Goal: Task Accomplishment & Management: Manage account settings

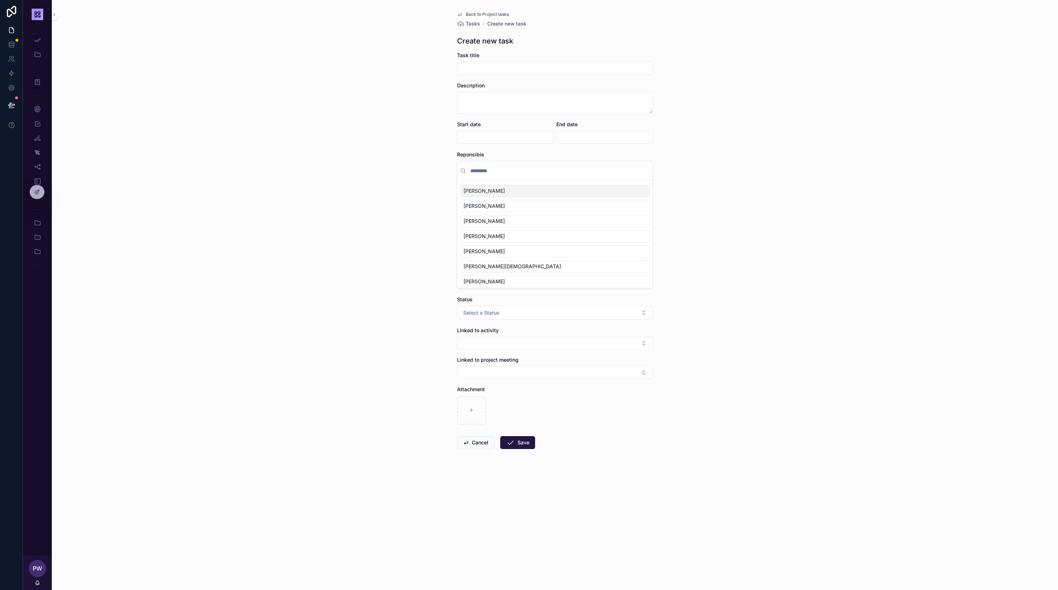
click at [486, 13] on span "Back to Project tasks" at bounding box center [487, 15] width 43 height 6
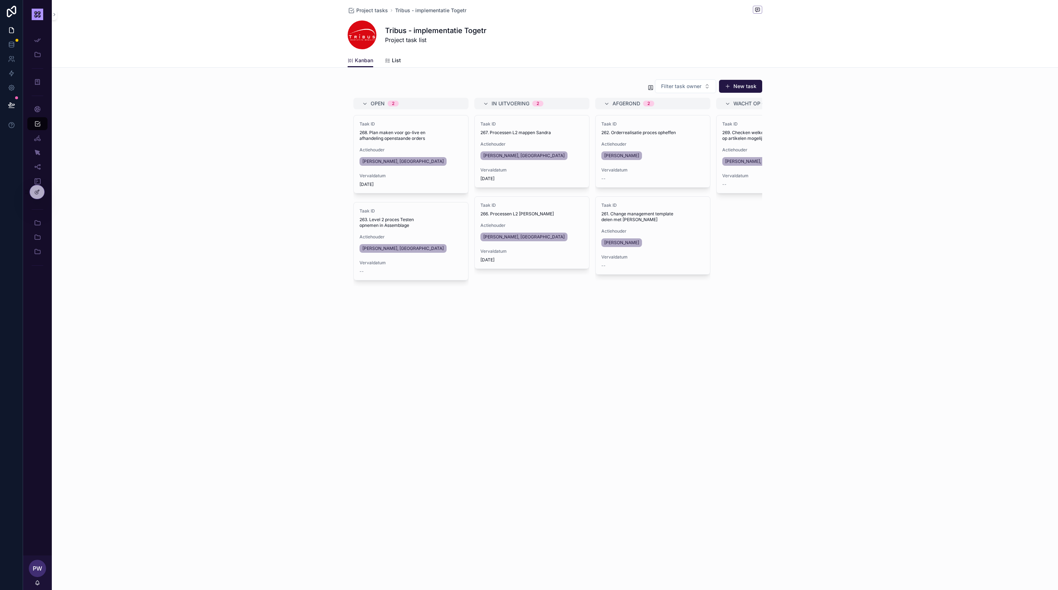
click at [739, 88] on button "New task" at bounding box center [740, 86] width 43 height 13
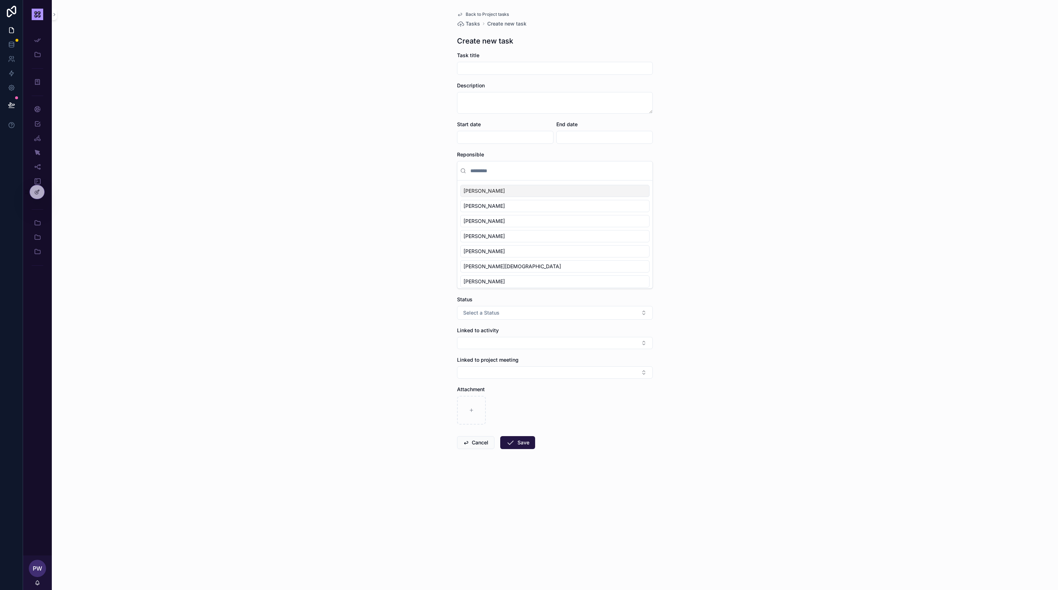
click at [575, 72] on input "scrollable content" at bounding box center [554, 68] width 195 height 10
type input "**********"
click at [477, 172] on input "scrollable content" at bounding box center [559, 170] width 181 height 13
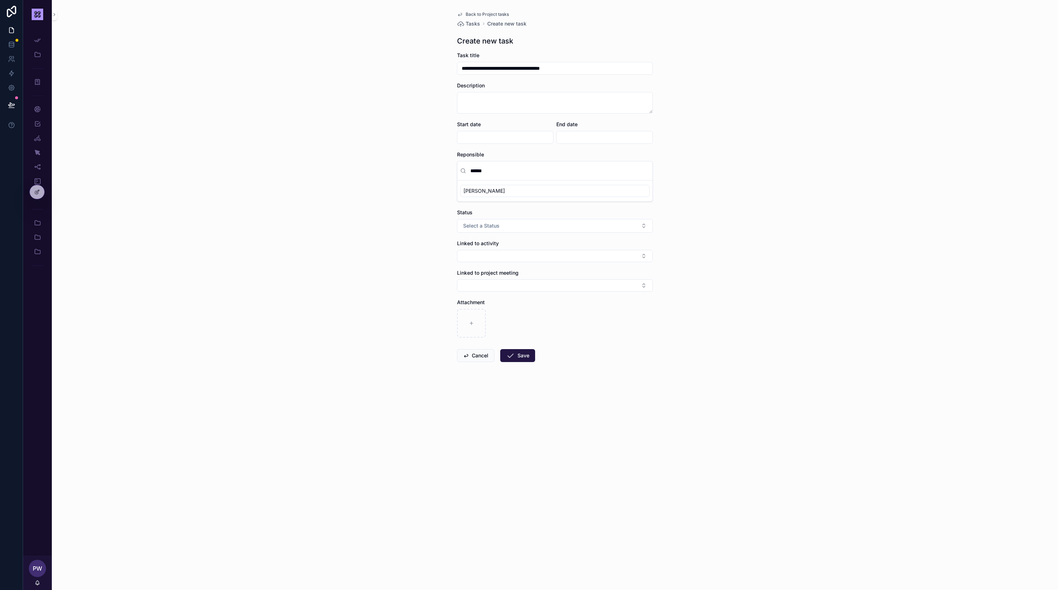
type input "******"
click at [480, 192] on span "[PERSON_NAME]" at bounding box center [483, 190] width 41 height 7
click at [502, 228] on button "Select a Status" at bounding box center [555, 226] width 196 height 14
click at [529, 257] on div "Open" at bounding box center [555, 254] width 100 height 11
click at [507, 258] on button "Select Button" at bounding box center [555, 256] width 196 height 12
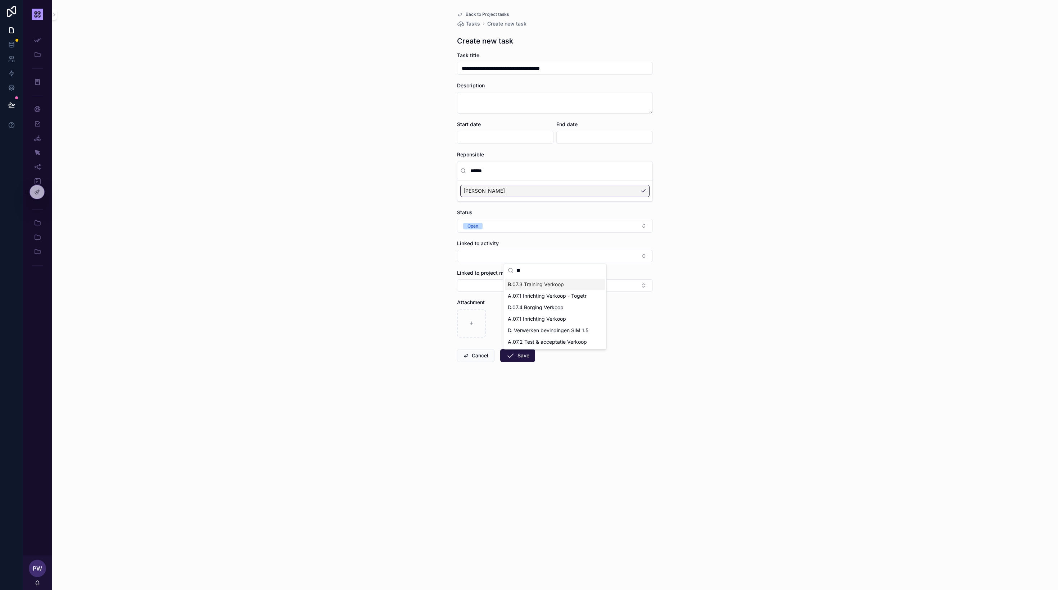
type input "*"
type input "**"
click at [541, 288] on span "F. Project management" at bounding box center [535, 284] width 55 height 7
click at [290, 243] on div "**********" at bounding box center [555, 295] width 1006 height 590
click at [517, 359] on button "Save" at bounding box center [517, 358] width 35 height 13
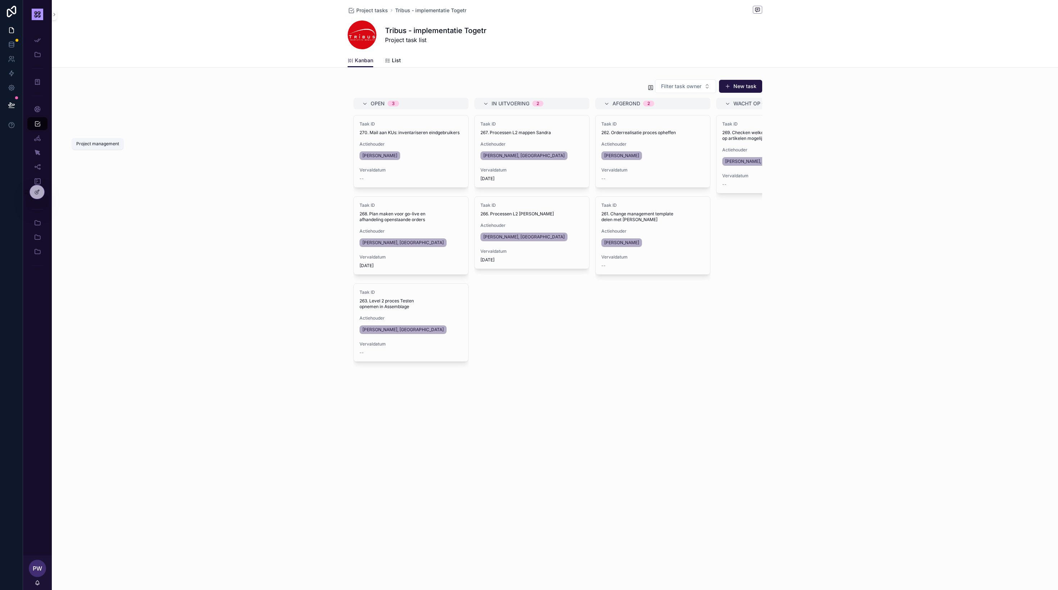
click at [34, 136] on icon "scrollable content" at bounding box center [37, 138] width 7 height 7
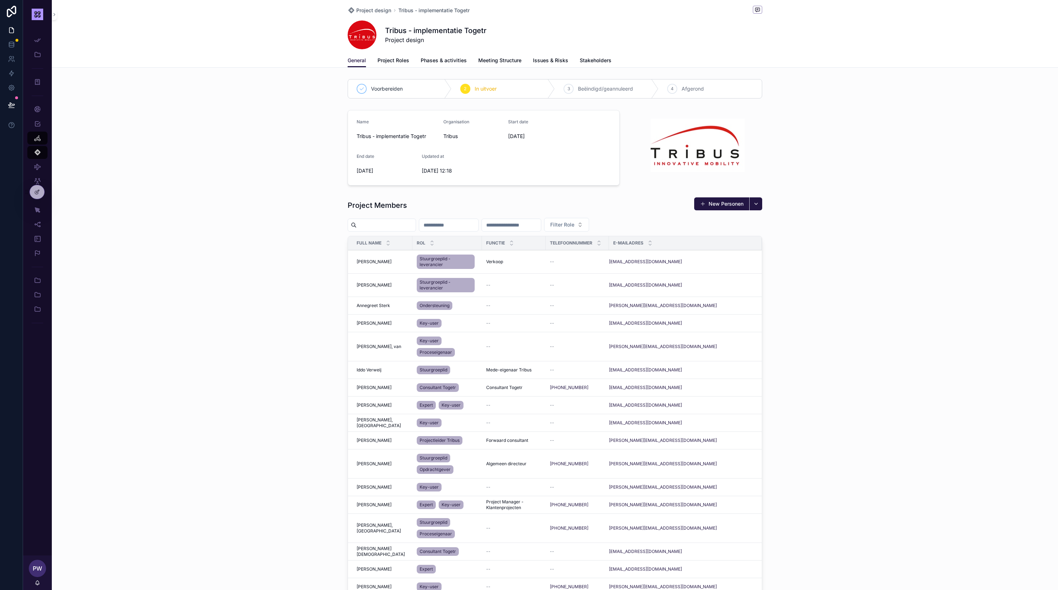
click at [34, 570] on span "PW" at bounding box center [37, 569] width 9 height 9
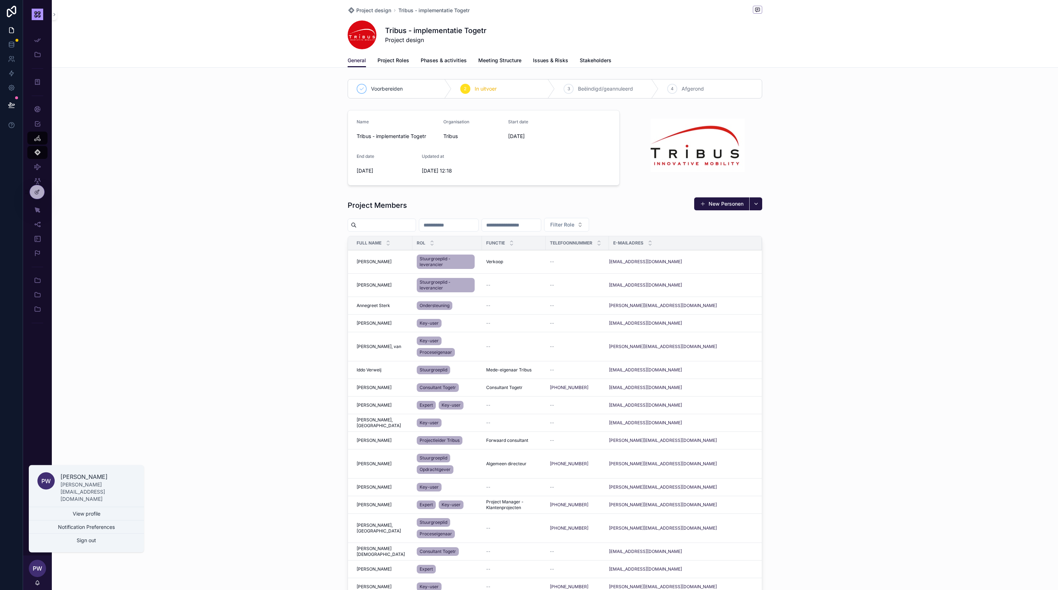
click at [39, 336] on div "App Setup Beheer Select project My project overview Project tasks Project manag…" at bounding box center [37, 183] width 29 height 309
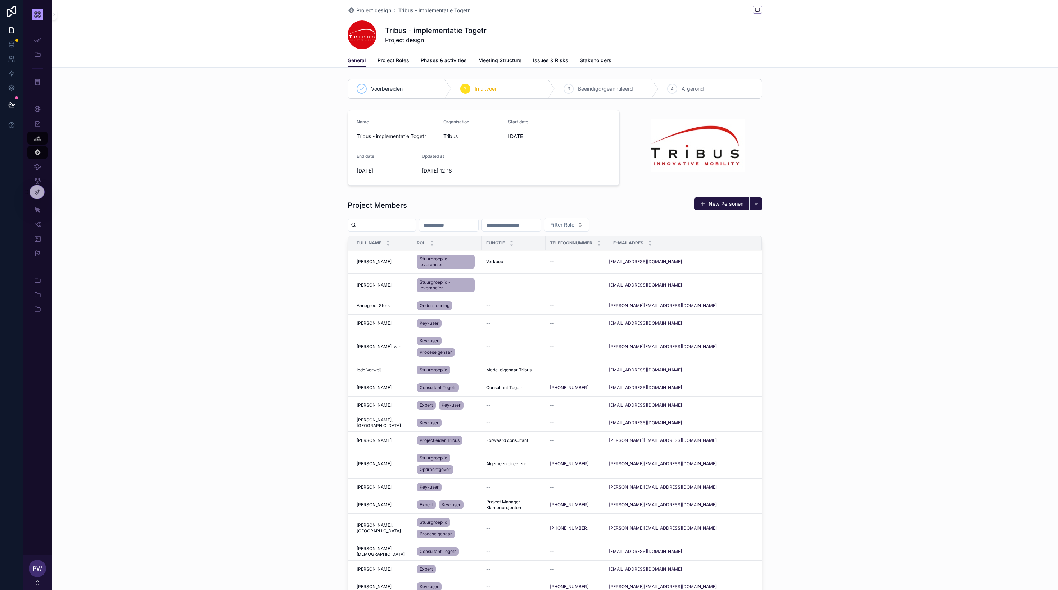
click at [40, 191] on div at bounding box center [37, 192] width 14 height 14
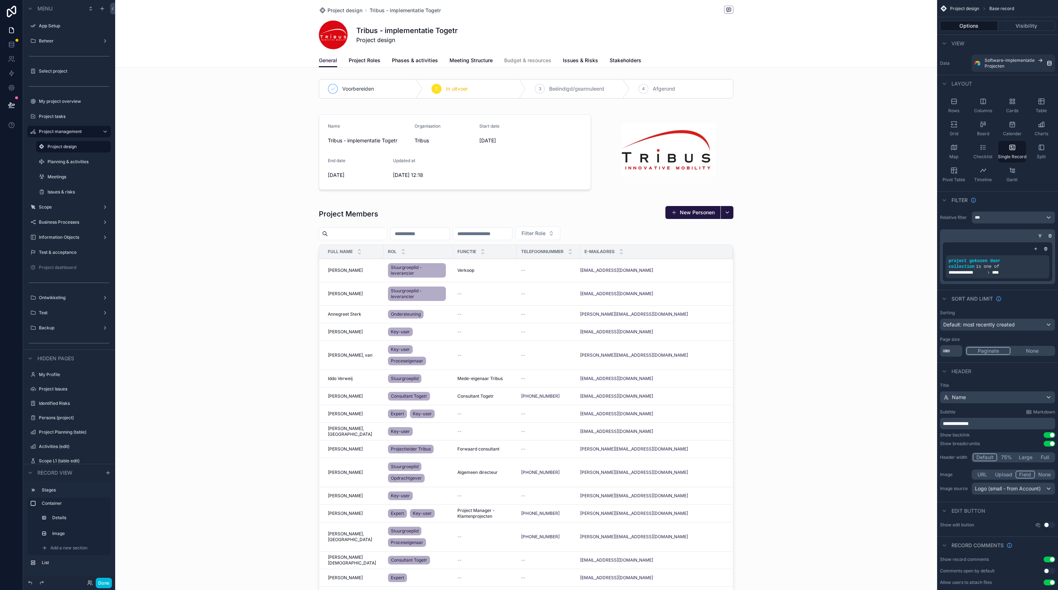
click at [695, 278] on div "scrollable content" at bounding box center [526, 503] width 822 height 1006
click at [697, 263] on div "scrollable content" at bounding box center [526, 442] width 822 height 478
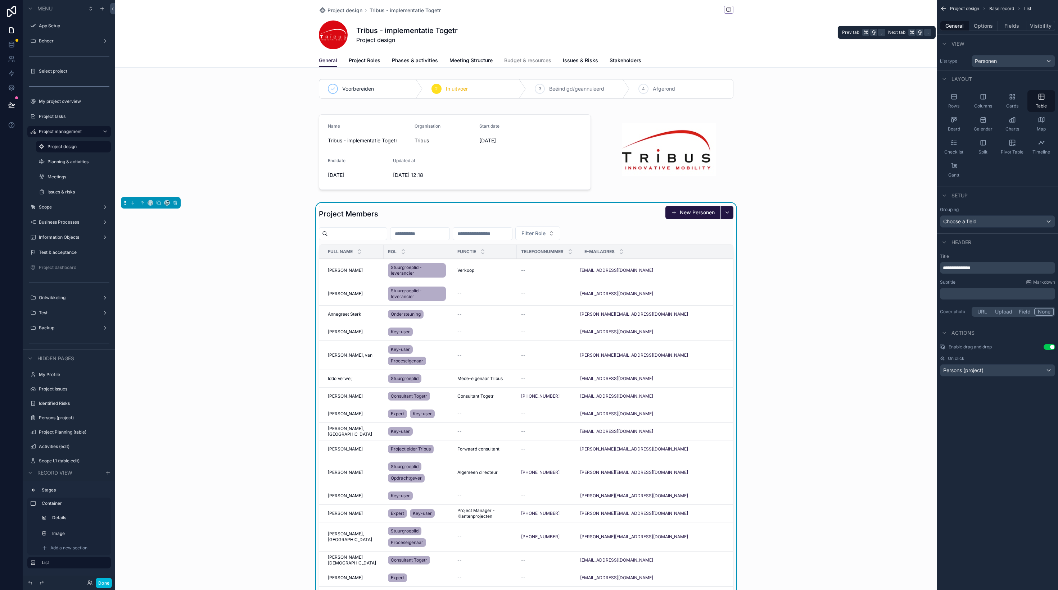
click at [981, 25] on button "Options" at bounding box center [983, 26] width 29 height 10
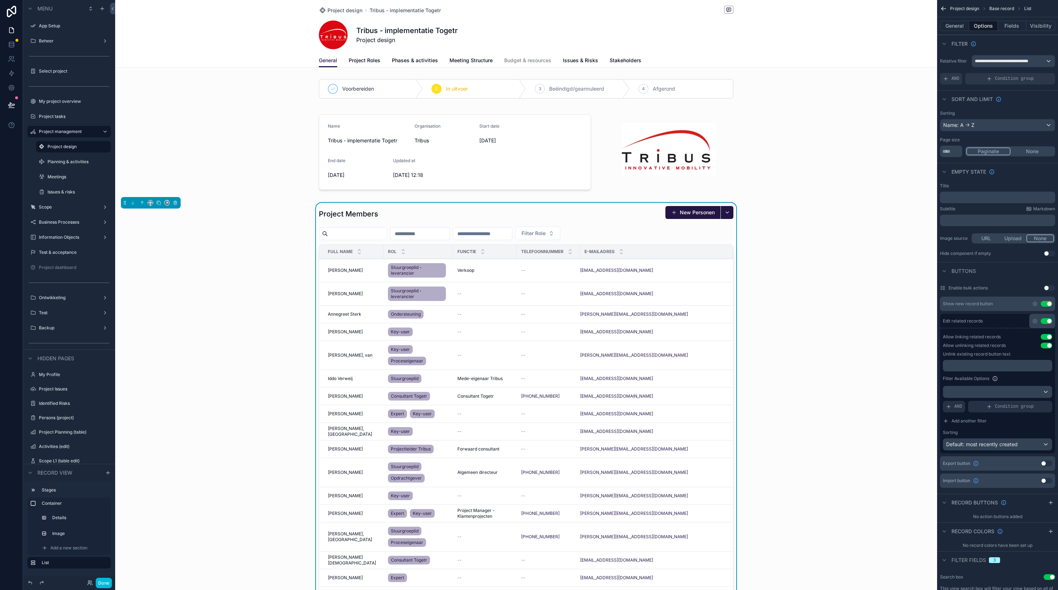
click at [1036, 320] on icon "scrollable content" at bounding box center [1035, 321] width 4 height 4
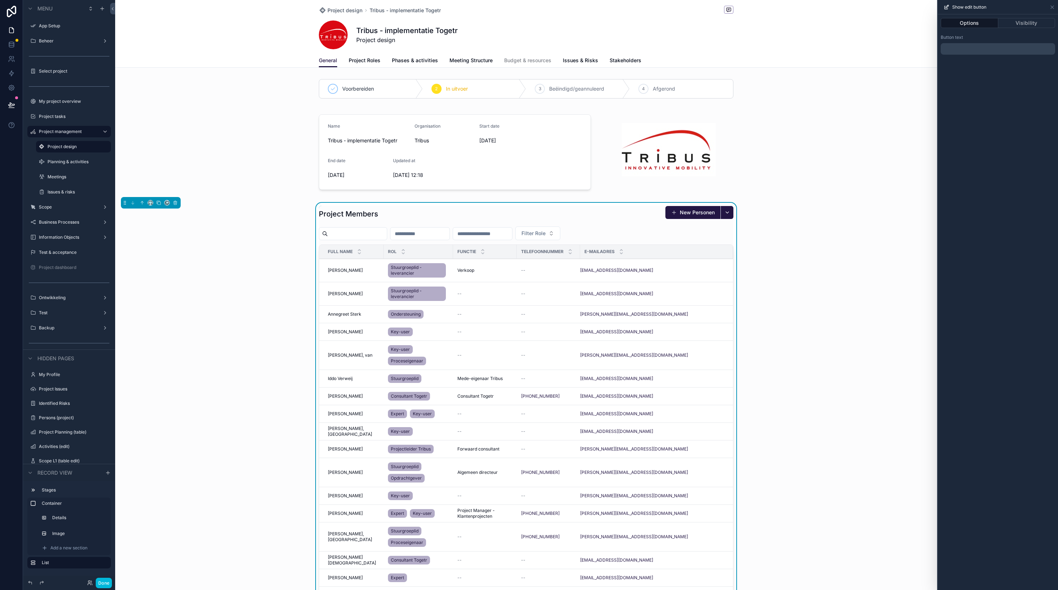
click at [1007, 23] on button "Visibility" at bounding box center [1026, 23] width 57 height 10
drag, startPoint x: 1006, startPoint y: 91, endPoint x: 1011, endPoint y: 90, distance: 4.6
click at [1006, 91] on button "With" at bounding box center [1013, 90] width 27 height 8
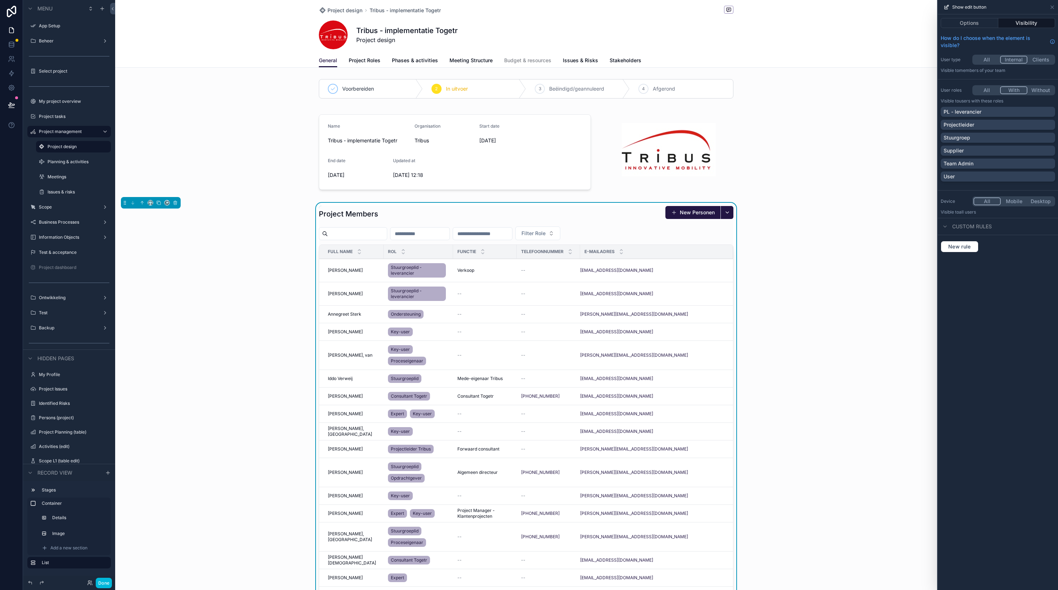
click at [987, 125] on div "Projectleider" at bounding box center [997, 124] width 109 height 7
click at [1051, 8] on icon at bounding box center [1052, 7] width 6 height 6
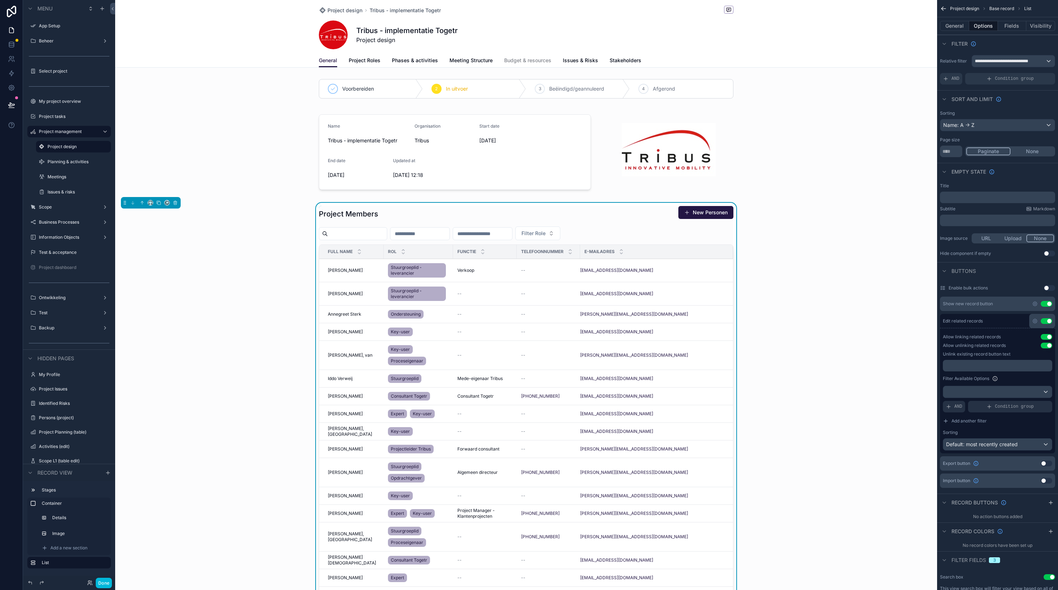
click at [1000, 262] on div "Buttons" at bounding box center [997, 270] width 121 height 17
click at [1050, 289] on button "Use setting" at bounding box center [1049, 288] width 12 height 6
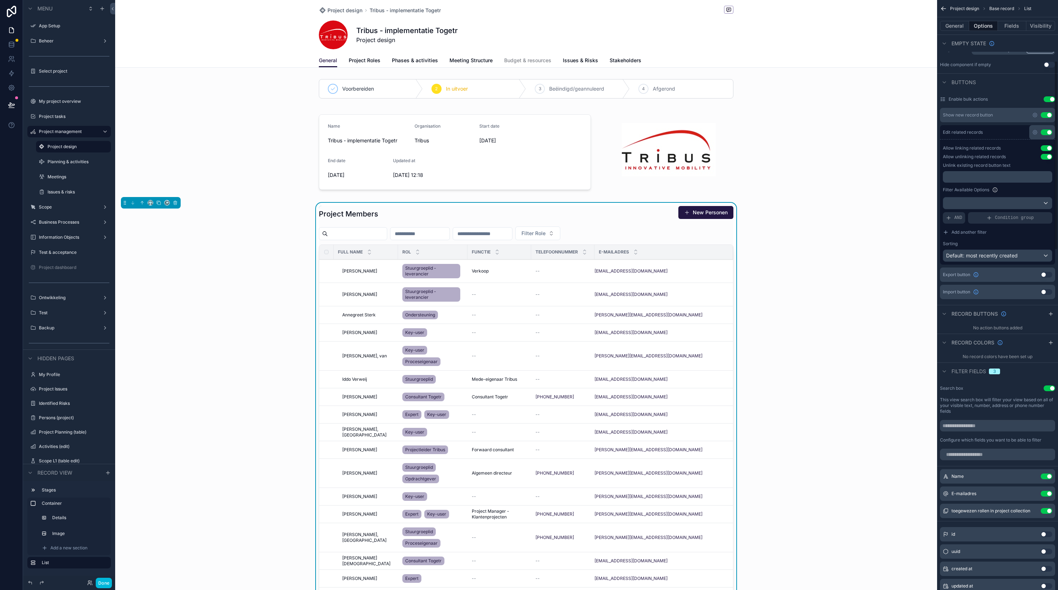
scroll to position [190, 0]
click at [1052, 314] on icon "scrollable content" at bounding box center [1051, 314] width 6 height 6
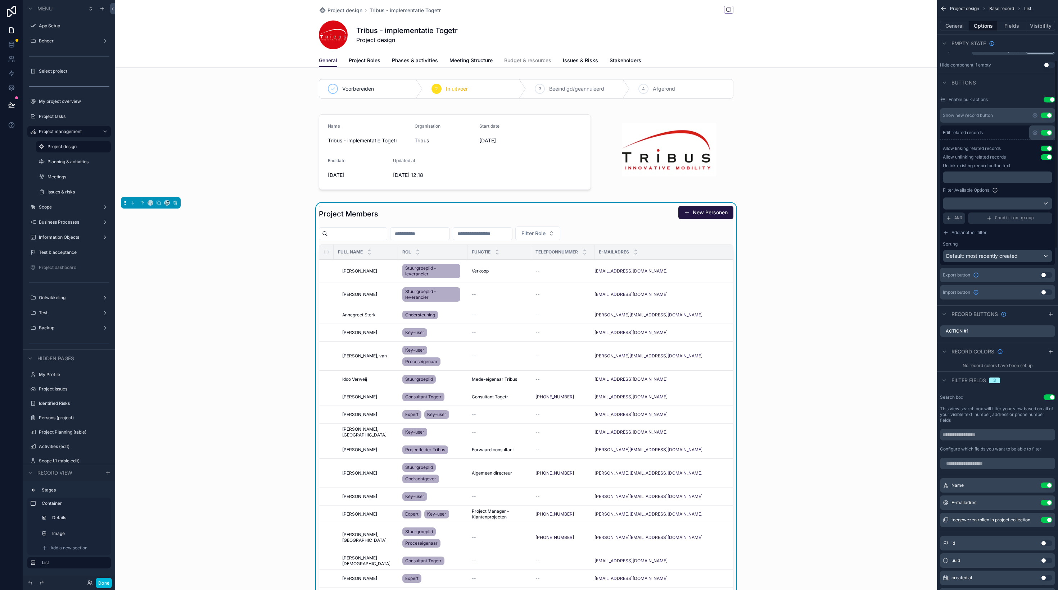
click at [0, 0] on icon "scrollable content" at bounding box center [0, 0] width 0 height 0
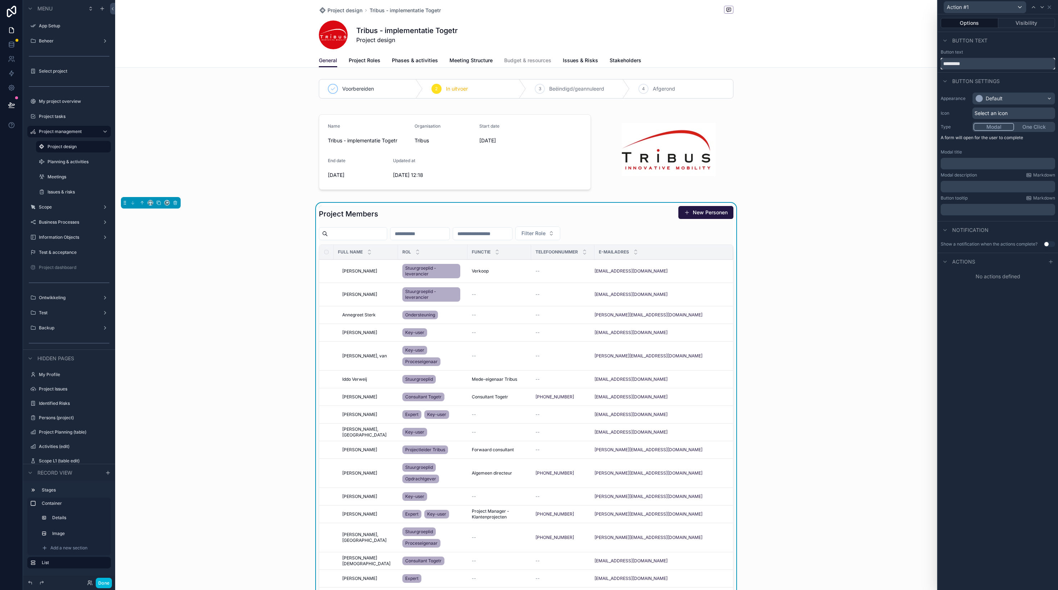
click at [984, 62] on input "*********" at bounding box center [998, 64] width 114 height 12
type input "**********"
click at [1012, 95] on div "Default" at bounding box center [1014, 99] width 82 height 12
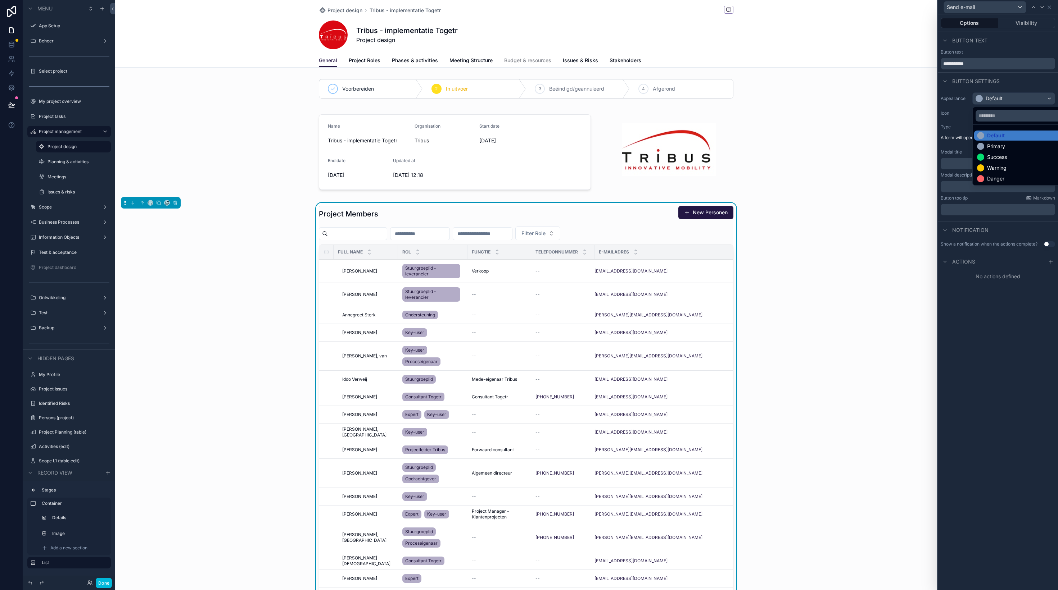
click at [1011, 100] on div at bounding box center [998, 295] width 120 height 590
click at [1011, 100] on div "Default" at bounding box center [1014, 99] width 82 height 12
click at [1002, 150] on div "Primary" at bounding box center [996, 146] width 18 height 7
click at [1029, 128] on button "One Click" at bounding box center [1034, 127] width 40 height 8
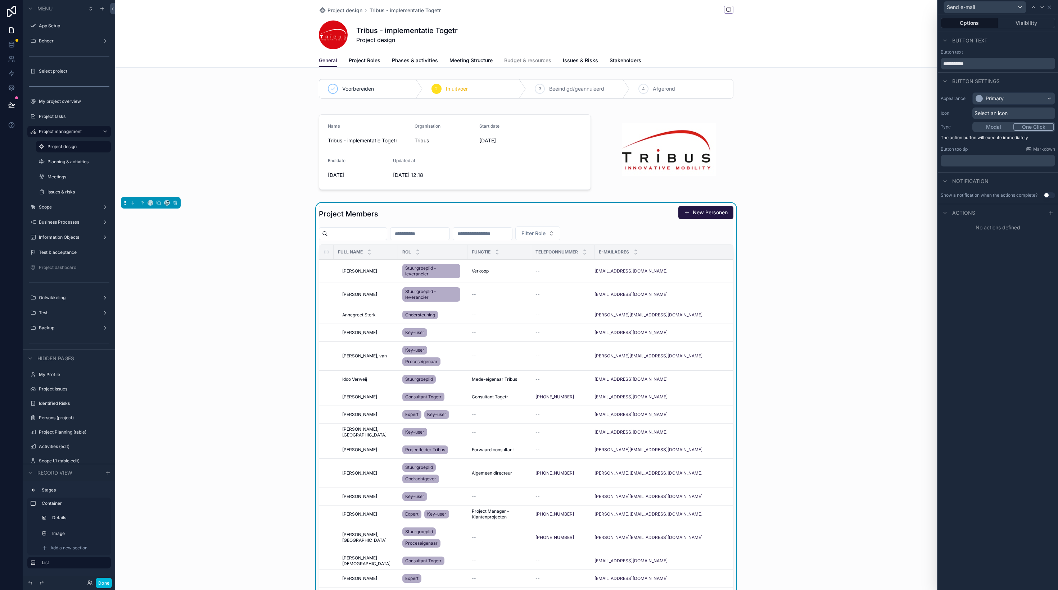
click at [1053, 212] on icon at bounding box center [1051, 213] width 6 height 6
click at [1011, 243] on div "Select a type" at bounding box center [998, 242] width 108 height 12
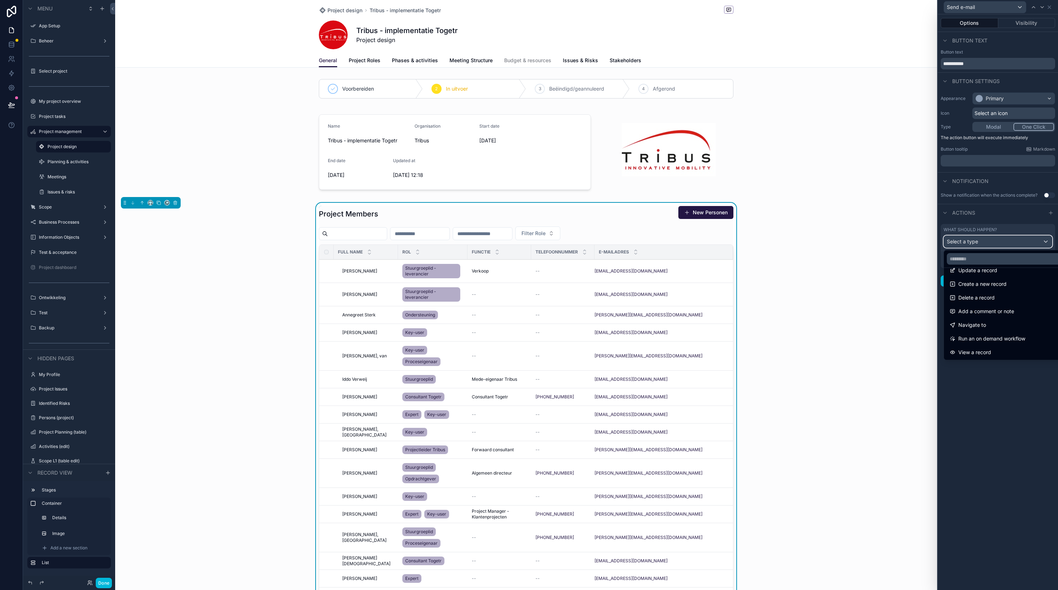
scroll to position [0, 0]
click at [985, 353] on span "Run an on demand workflow" at bounding box center [991, 348] width 67 height 9
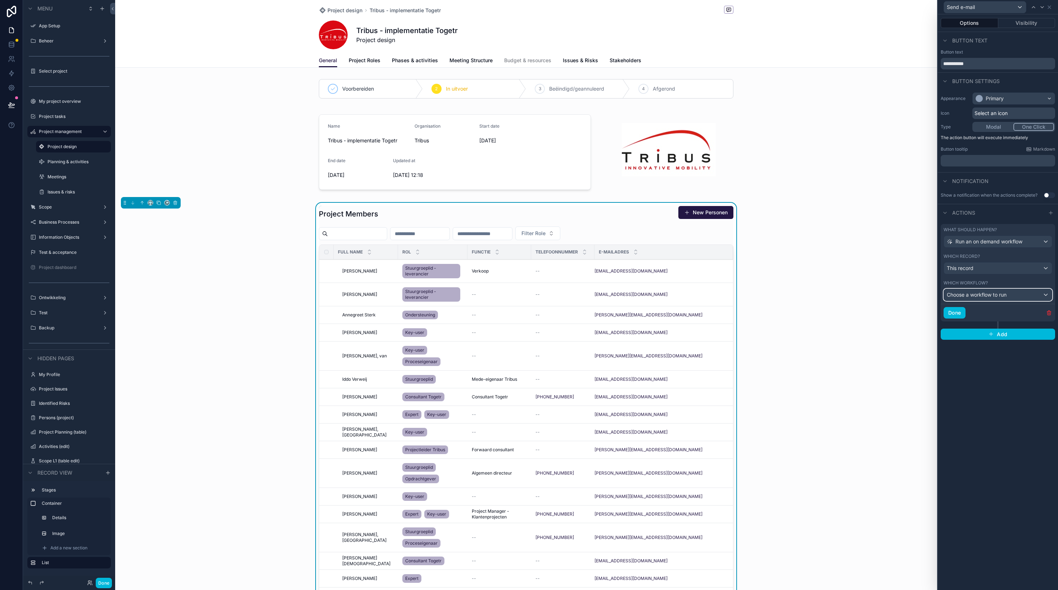
click at [999, 294] on span "Choose a workflow to run" at bounding box center [977, 295] width 60 height 6
click at [996, 336] on span "Send e-mail to selected users" at bounding box center [985, 333] width 70 height 9
click at [964, 313] on button "Done" at bounding box center [954, 313] width 22 height 12
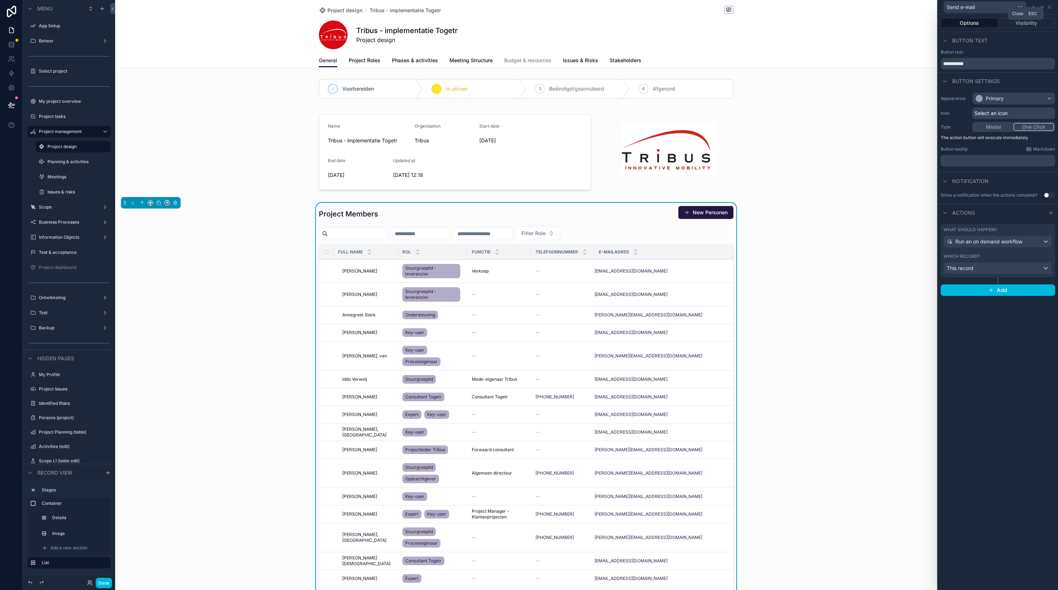
click at [1050, 9] on icon at bounding box center [1049, 7] width 6 height 6
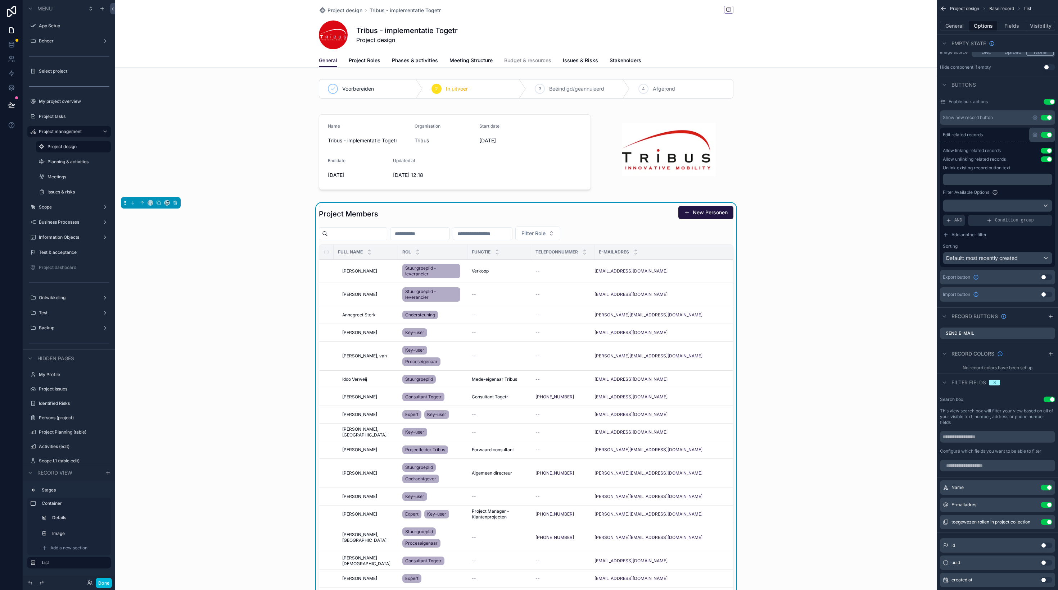
click at [0, 0] on icon "scrollable content" at bounding box center [0, 0] width 0 height 0
click at [1040, 322] on icon at bounding box center [1038, 322] width 6 height 6
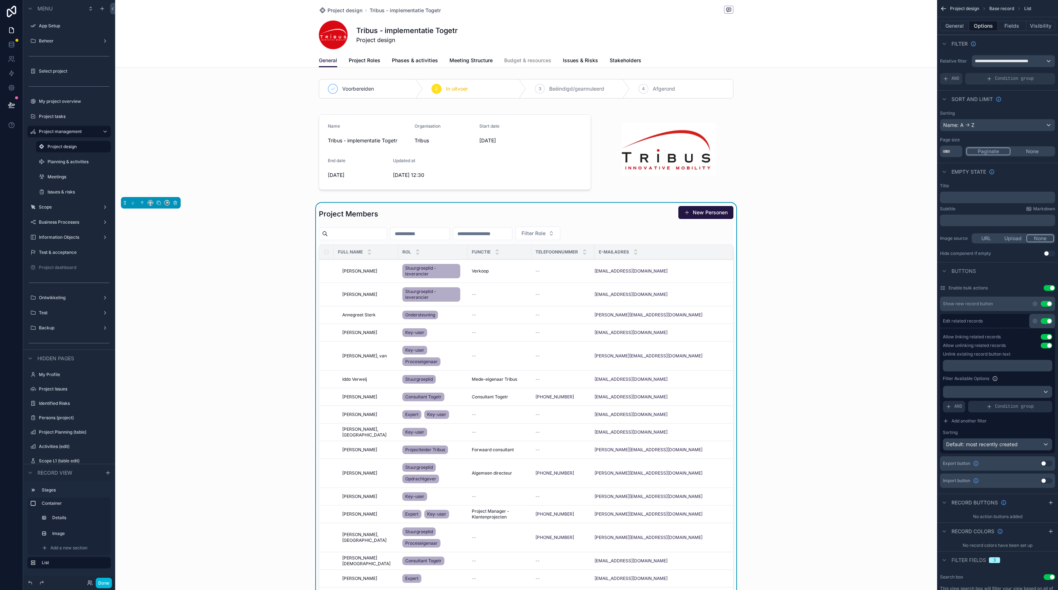
click at [563, 162] on div "scrollable content" at bounding box center [526, 152] width 822 height 90
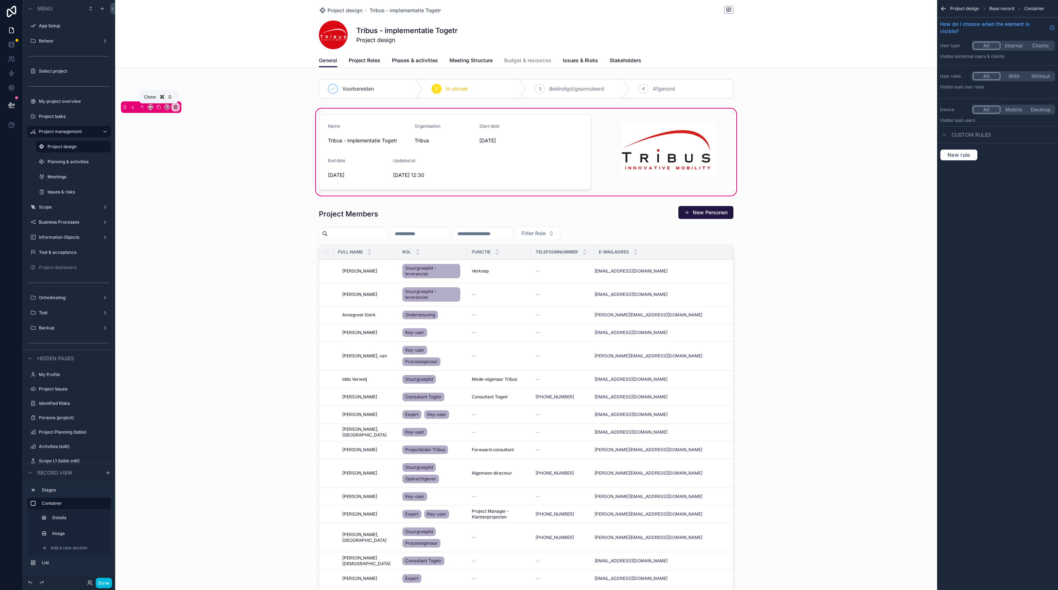
click at [157, 108] on icon "scrollable content" at bounding box center [158, 106] width 3 height 3
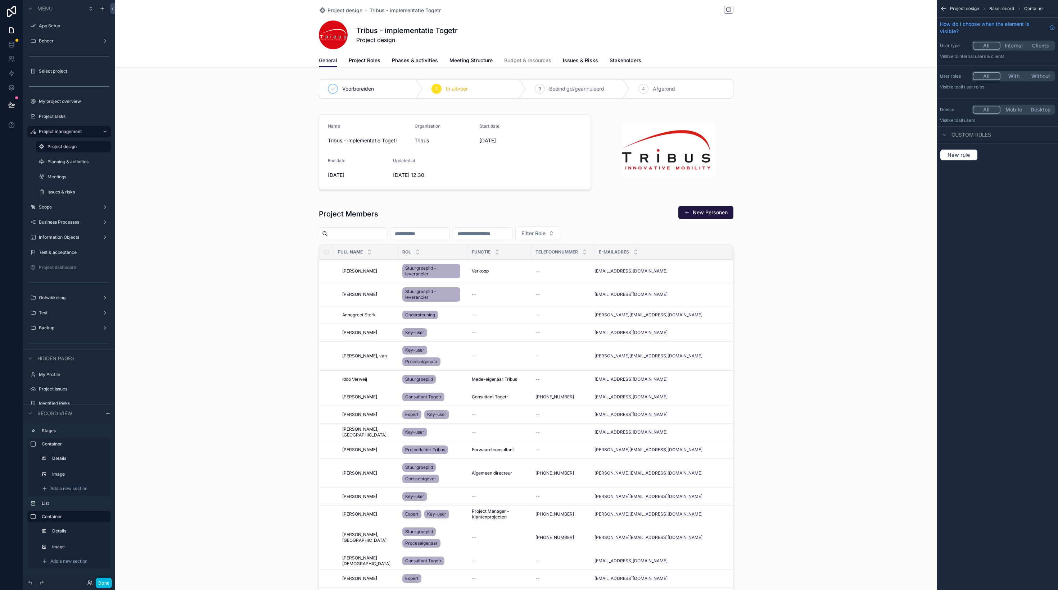
click at [527, 143] on div "scrollable content" at bounding box center [526, 152] width 822 height 90
click at [457, 171] on div "scrollable content" at bounding box center [526, 152] width 822 height 90
click at [445, 140] on div "scrollable content" at bounding box center [526, 152] width 822 height 90
click at [597, 123] on div "scrollable content" at bounding box center [526, 152] width 822 height 90
click at [814, 114] on div "scrollable content" at bounding box center [526, 152] width 822 height 90
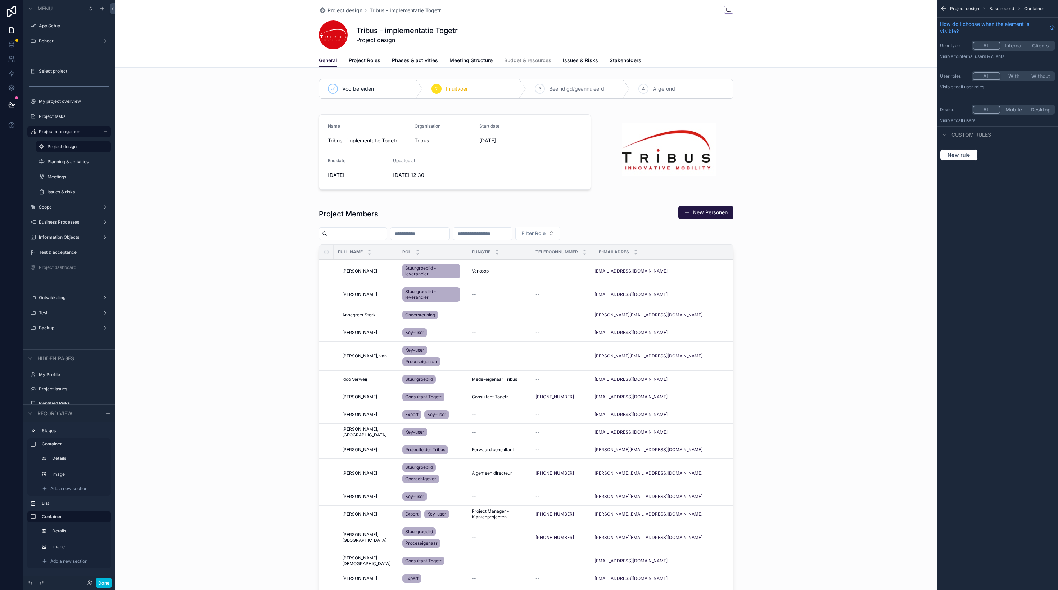
click at [574, 146] on div "scrollable content" at bounding box center [526, 152] width 822 height 90
click at [163, 364] on div "scrollable content" at bounding box center [526, 442] width 822 height 479
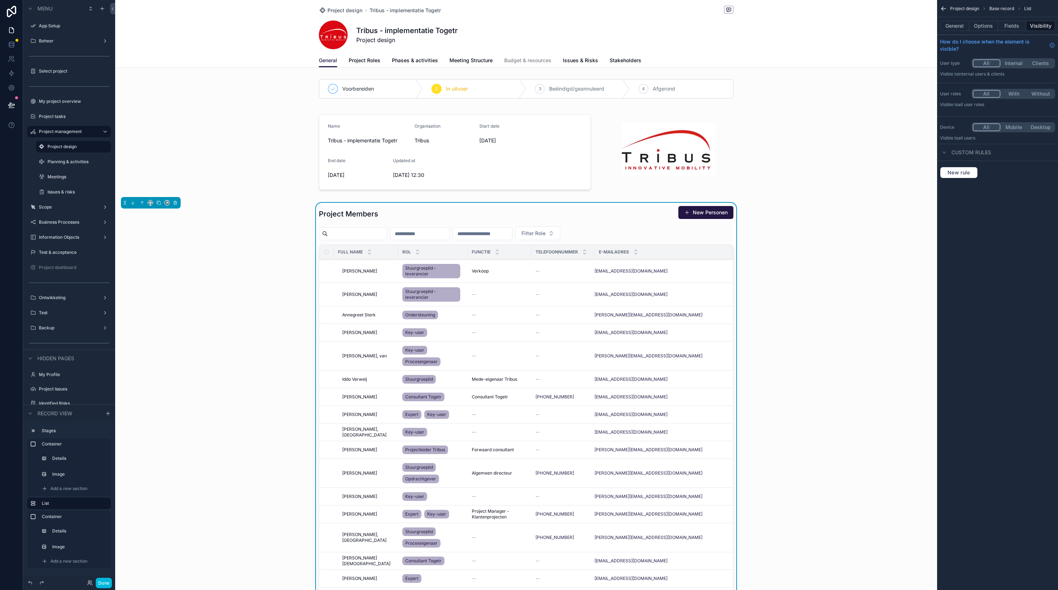
click at [438, 221] on div "Project Members New Personen" at bounding box center [526, 214] width 414 height 17
click at [459, 166] on div "scrollable content" at bounding box center [526, 152] width 822 height 90
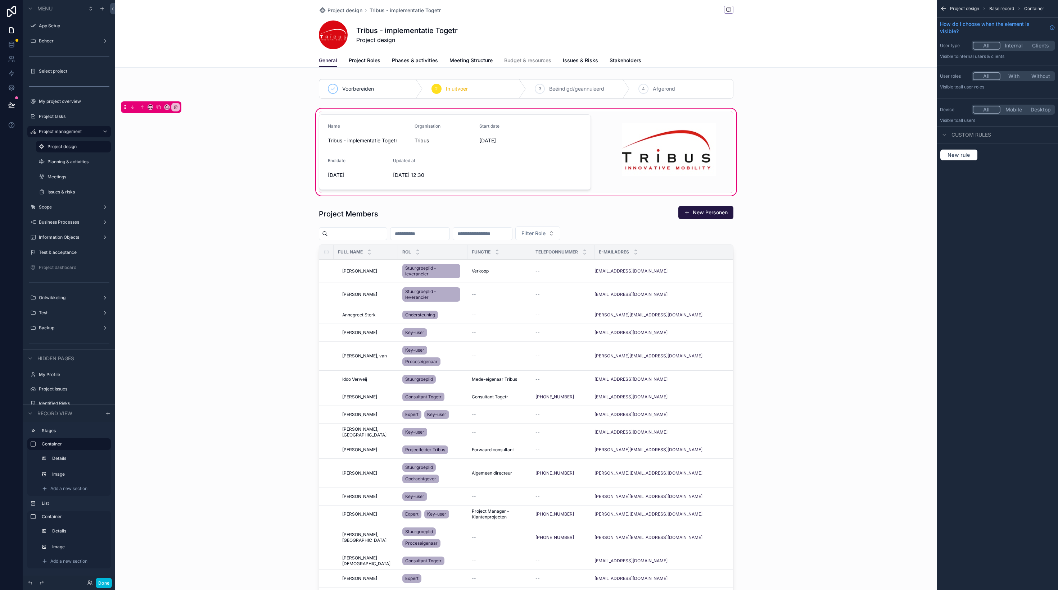
click at [487, 161] on div "scrollable content" at bounding box center [454, 152] width 281 height 81
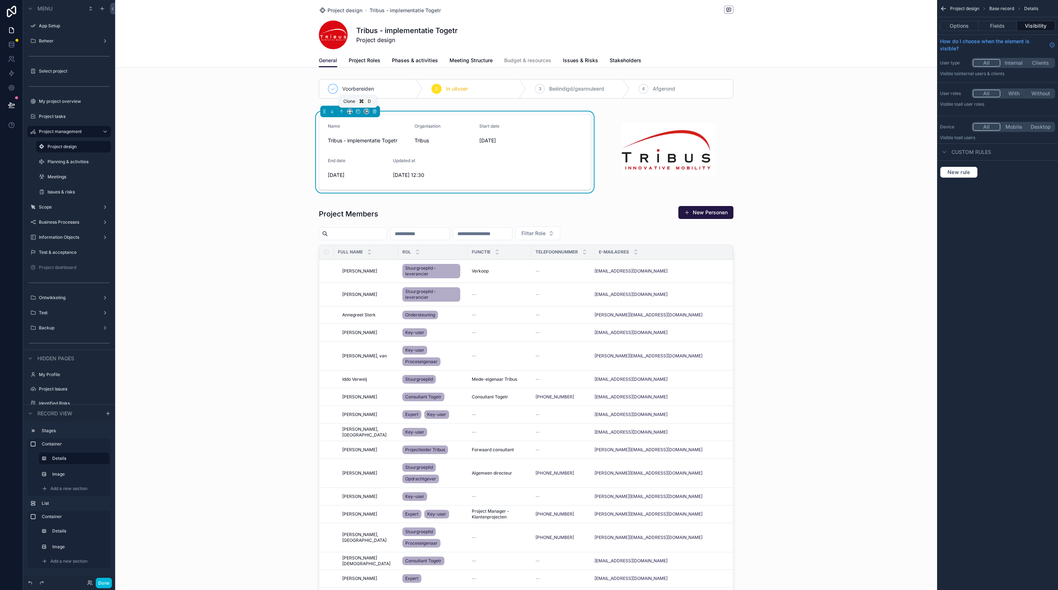
click at [357, 113] on icon "scrollable content" at bounding box center [357, 111] width 5 height 5
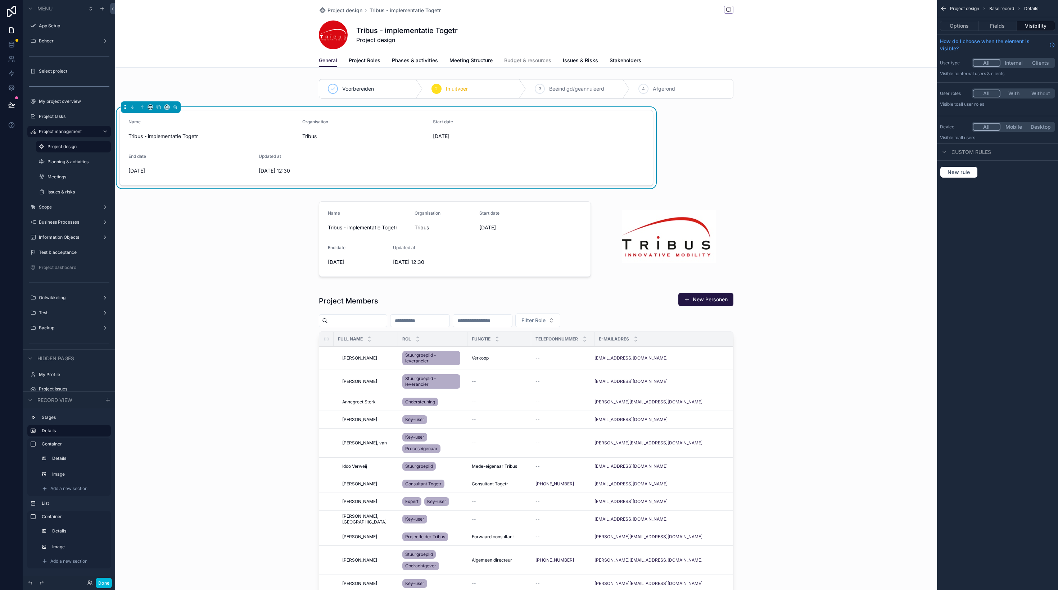
click at [957, 26] on button "Options" at bounding box center [959, 26] width 38 height 10
click at [153, 108] on icon "scrollable content" at bounding box center [150, 107] width 5 height 5
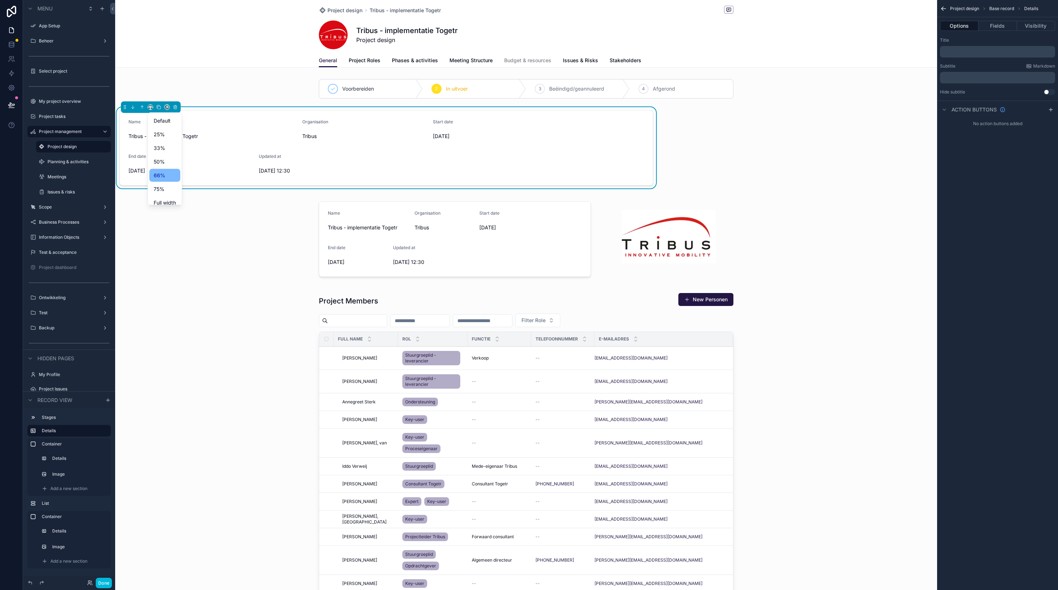
click at [172, 122] on div "Default" at bounding box center [165, 121] width 22 height 9
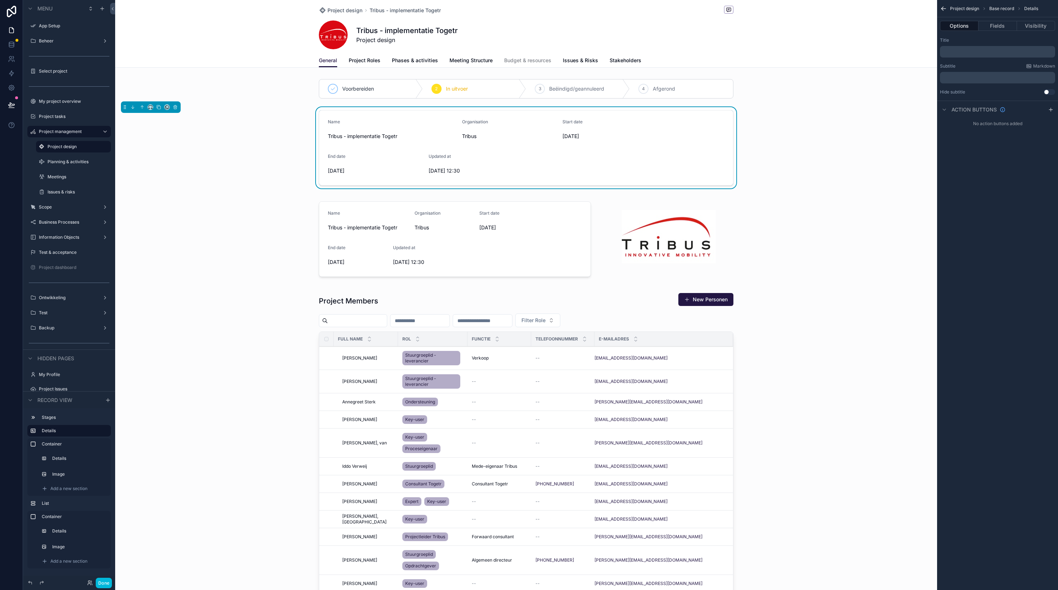
click at [376, 217] on div "scrollable content" at bounding box center [526, 239] width 822 height 90
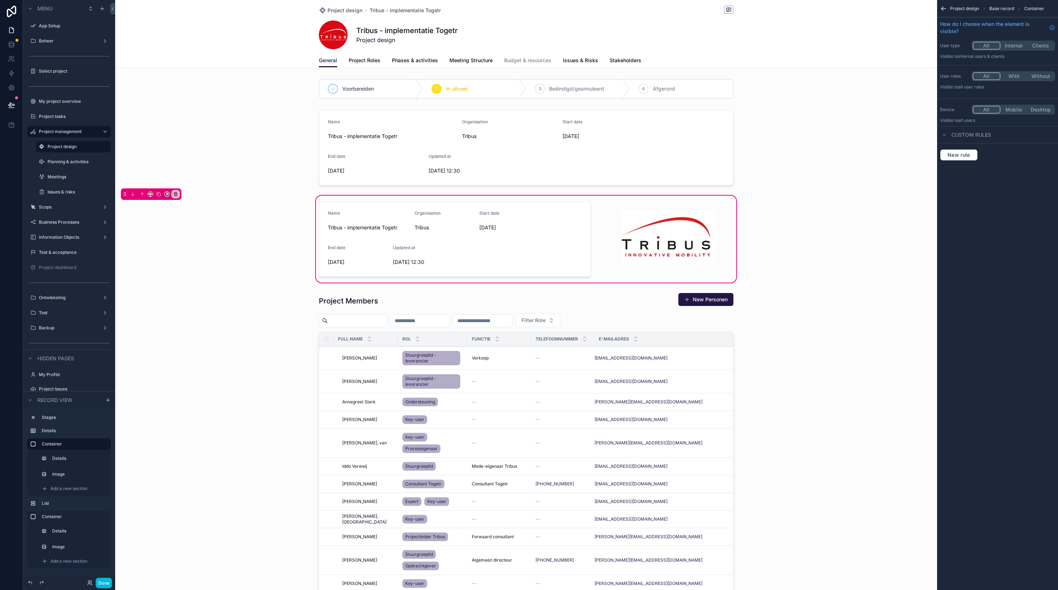
click at [388, 144] on div "scrollable content" at bounding box center [526, 147] width 822 height 81
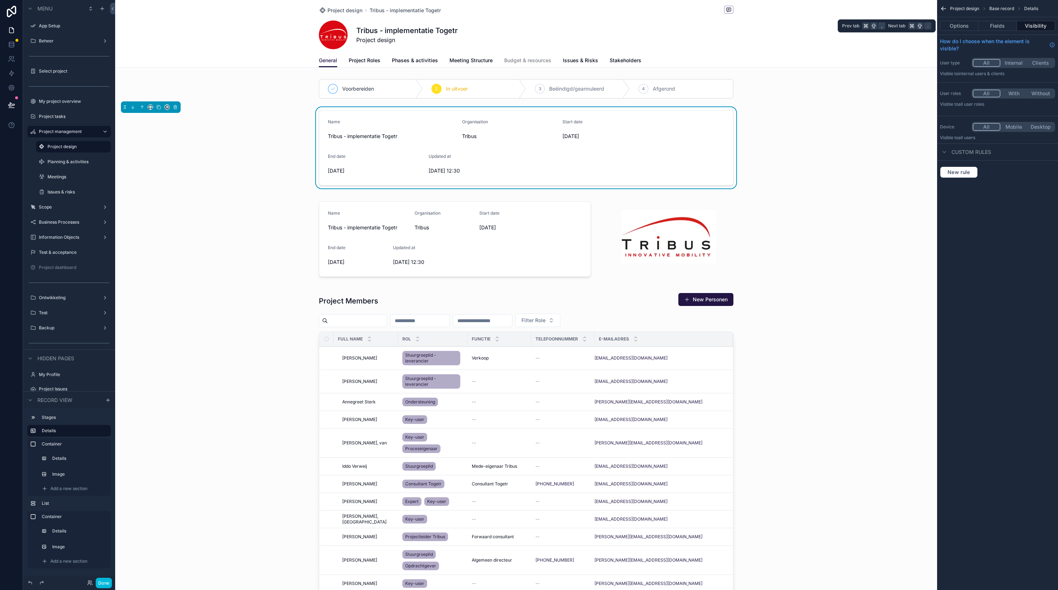
drag, startPoint x: 991, startPoint y: 27, endPoint x: 995, endPoint y: 27, distance: 4.7
click at [991, 27] on button "Fields" at bounding box center [997, 26] width 38 height 10
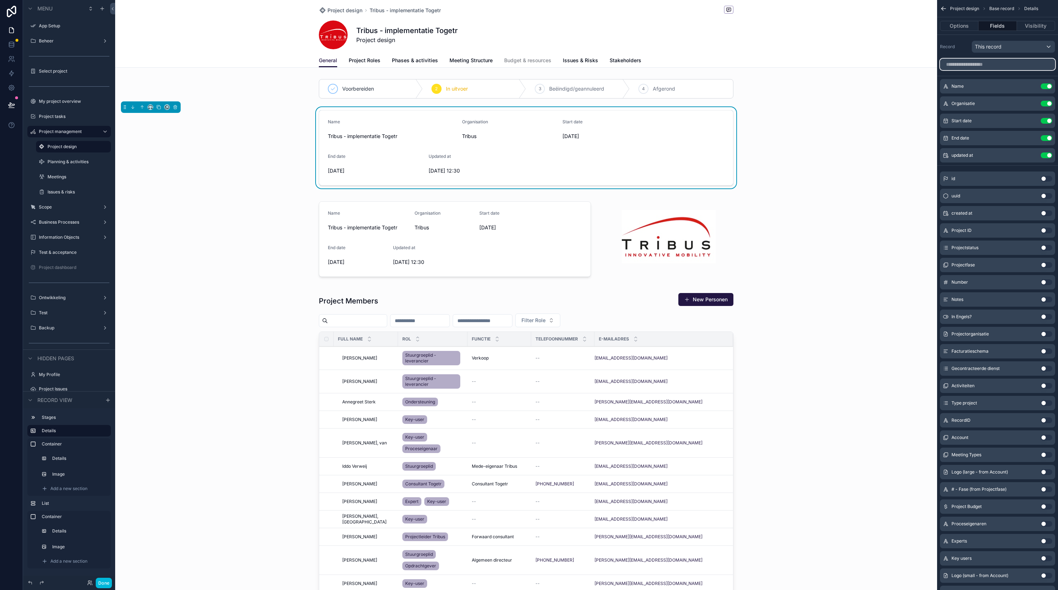
click at [983, 67] on input "scrollable content" at bounding box center [997, 65] width 115 height 12
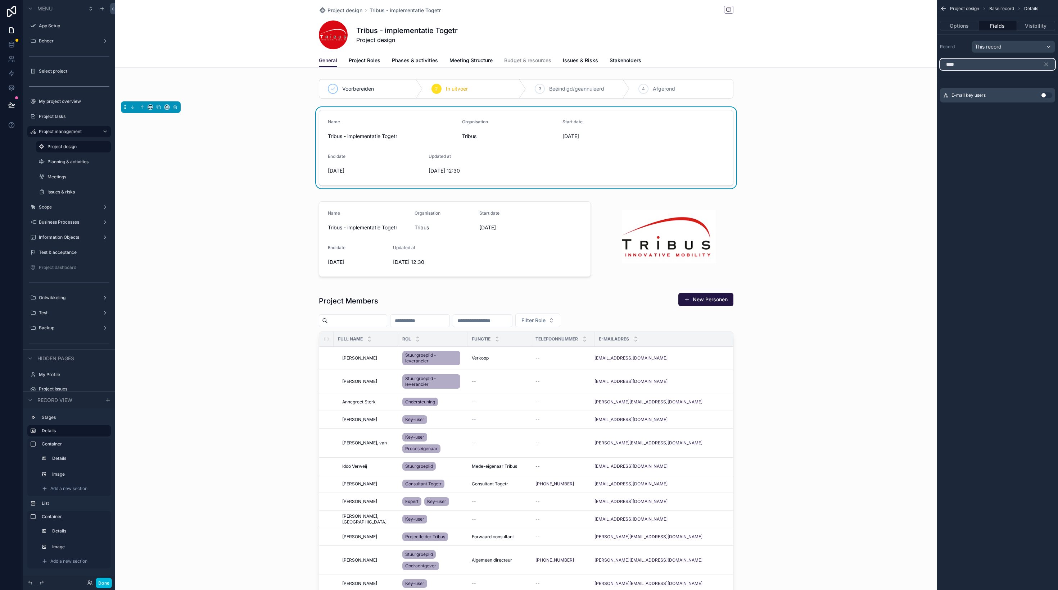
type input "****"
click at [1047, 96] on button "Use setting" at bounding box center [1047, 95] width 12 height 6
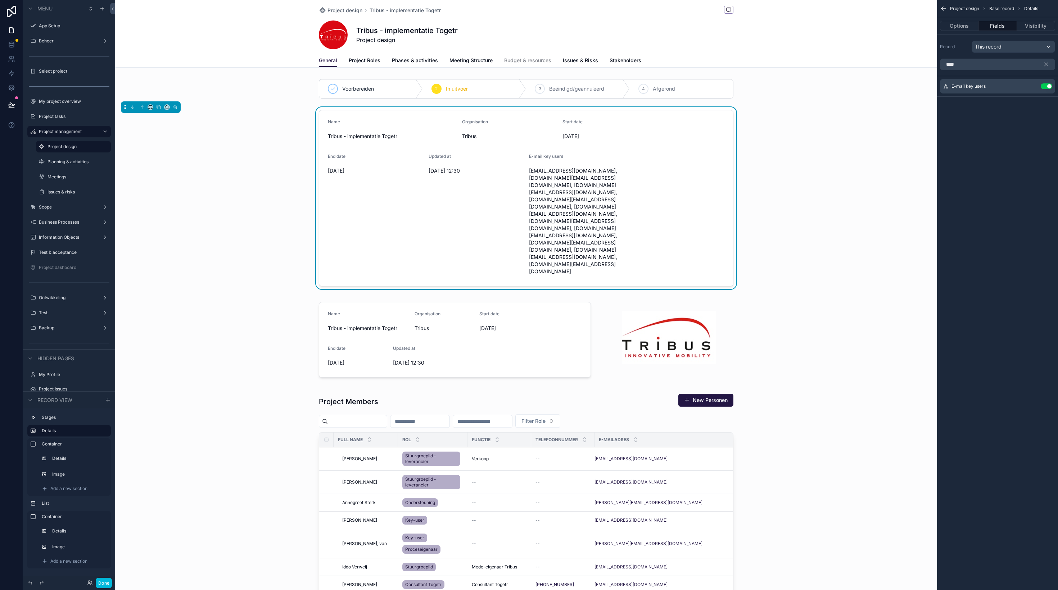
click at [943, 10] on icon "scrollable content" at bounding box center [943, 8] width 7 height 7
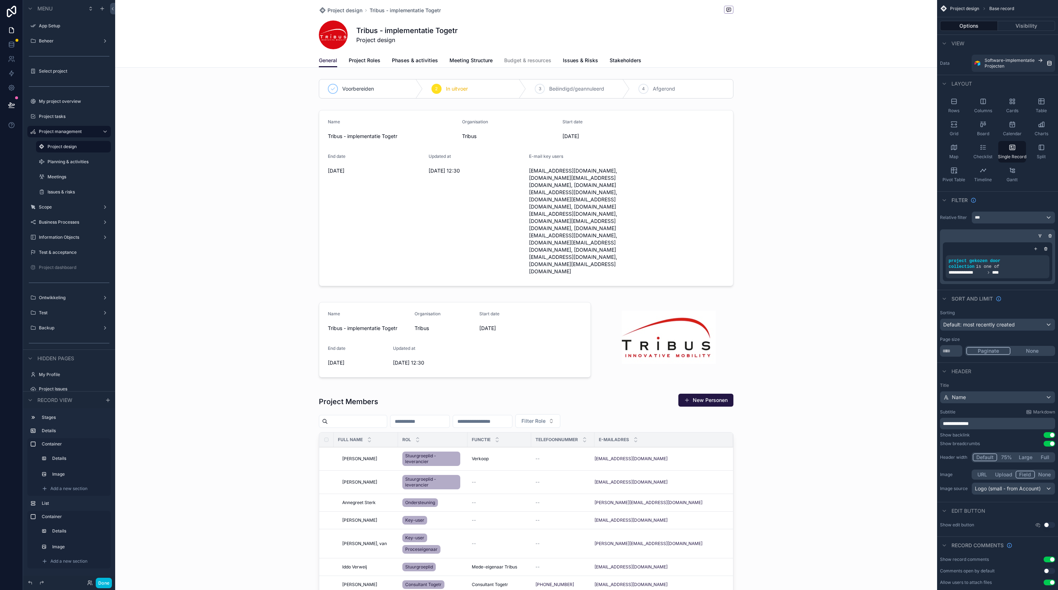
click at [604, 159] on div "scrollable content" at bounding box center [526, 198] width 822 height 182
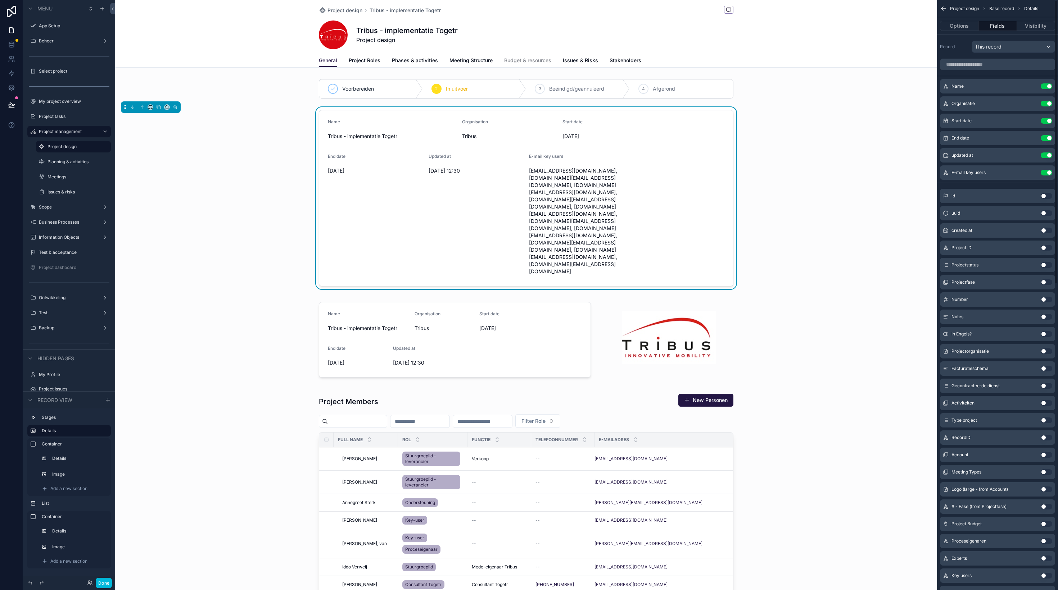
click at [1037, 26] on button "Visibility" at bounding box center [1036, 26] width 38 height 10
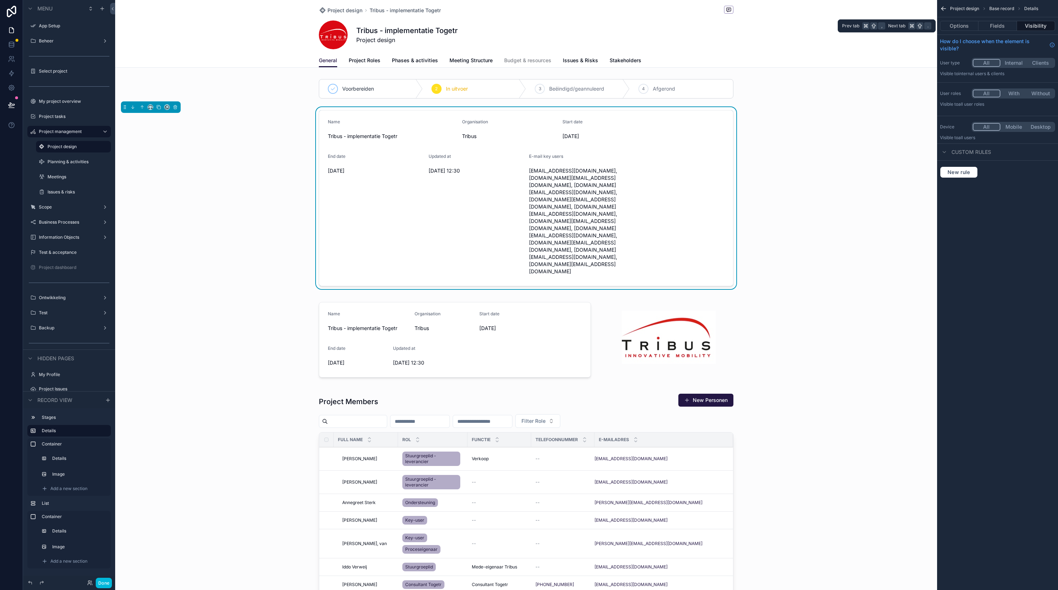
click at [1000, 28] on button "Fields" at bounding box center [997, 26] width 38 height 10
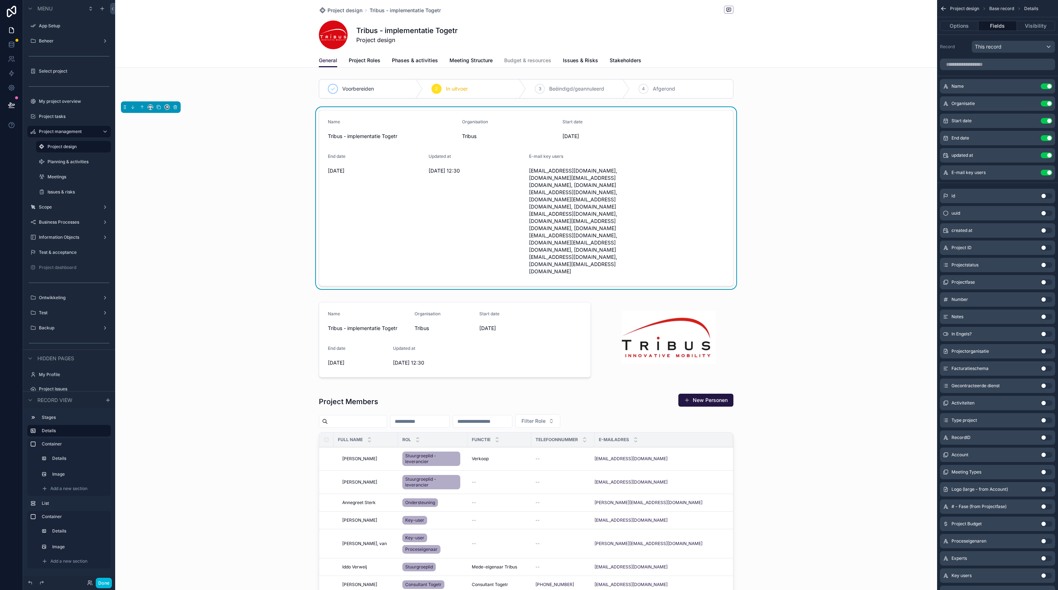
click at [1046, 84] on button "Use setting" at bounding box center [1047, 86] width 12 height 6
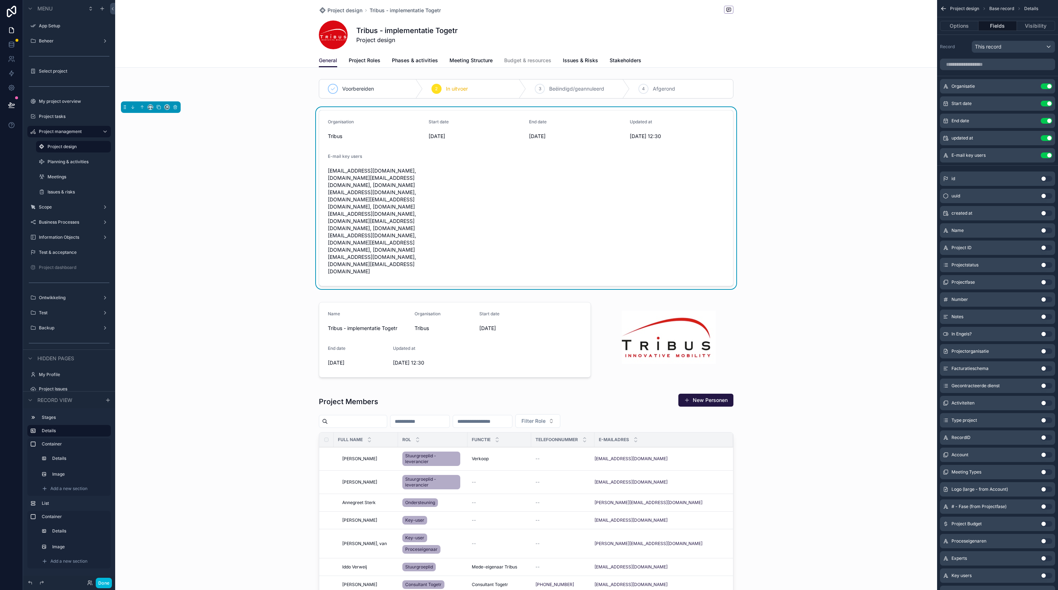
click at [1046, 84] on button "Use setting" at bounding box center [1047, 86] width 12 height 6
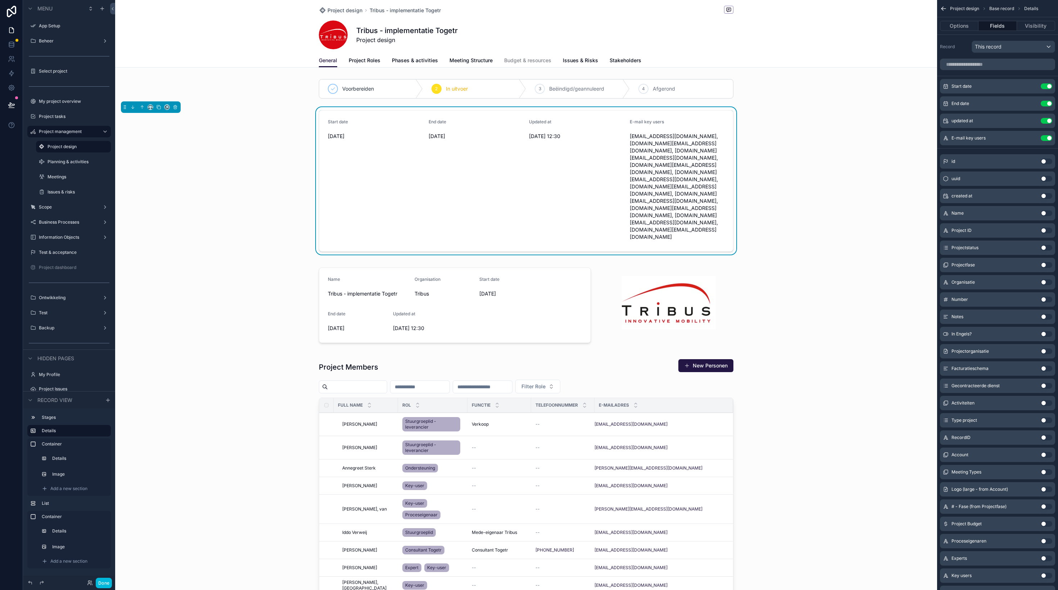
click at [1046, 84] on button "Use setting" at bounding box center [1047, 86] width 12 height 6
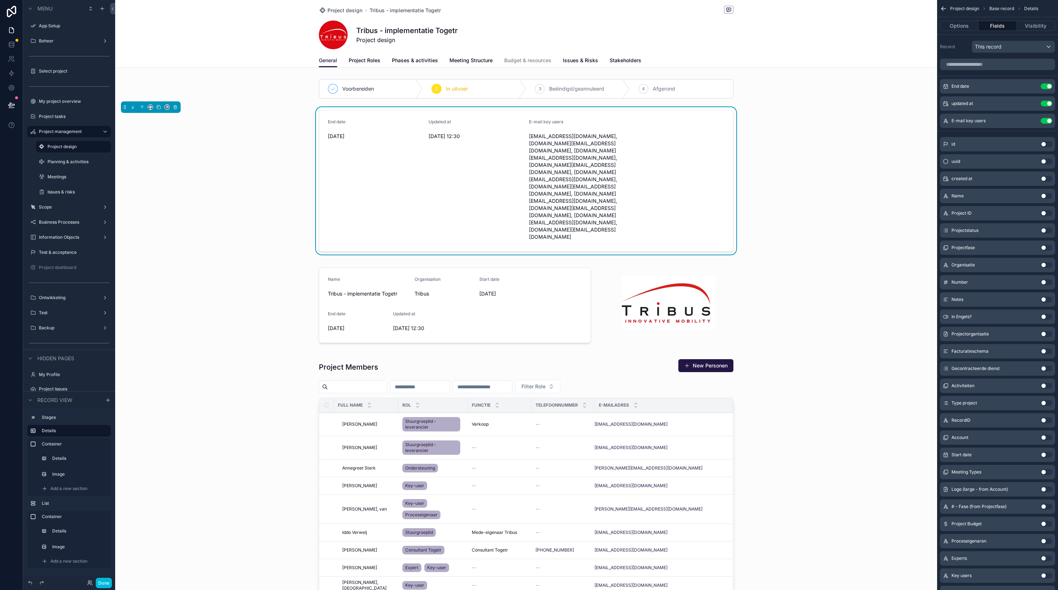
click at [1046, 84] on button "Use setting" at bounding box center [1047, 86] width 12 height 6
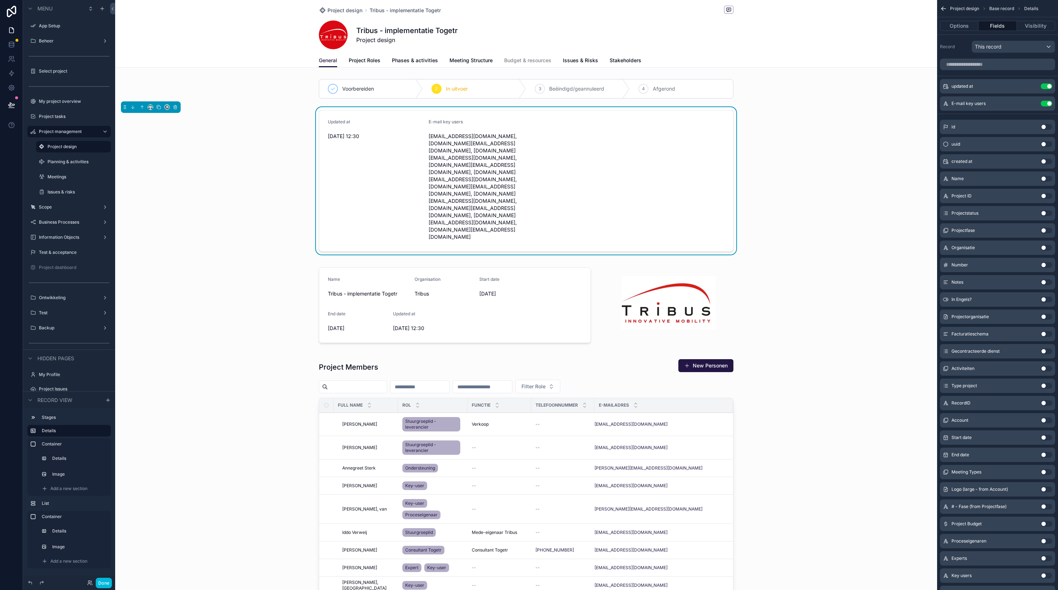
click at [1046, 85] on button "Use setting" at bounding box center [1047, 86] width 12 height 6
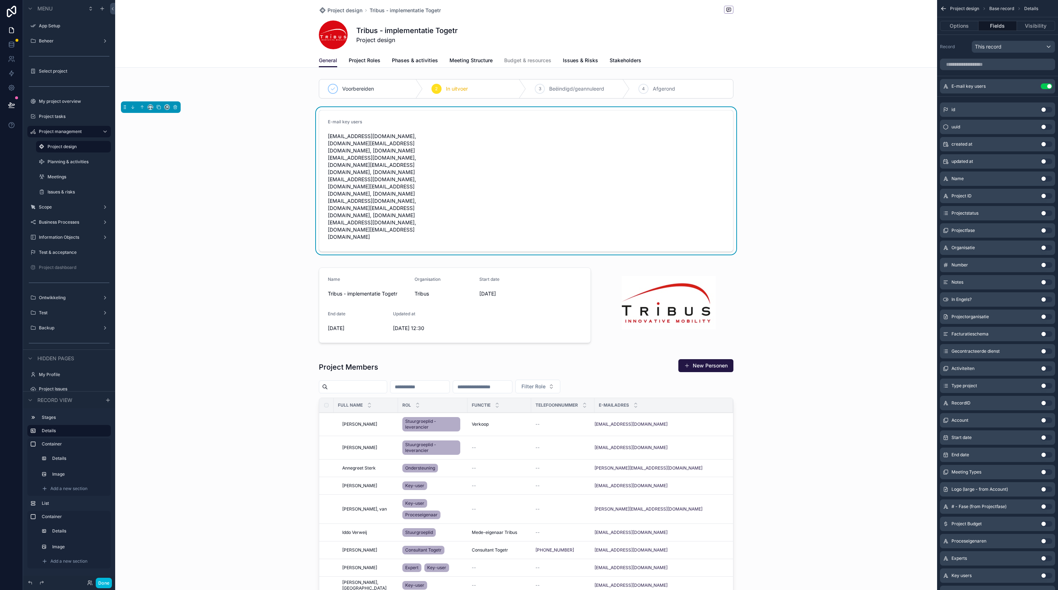
click at [440, 123] on form "E-mail key users [EMAIL_ADDRESS][DOMAIN_NAME], [DOMAIN_NAME][EMAIL_ADDRESS][DOM…" at bounding box center [526, 180] width 414 height 141
click at [436, 260] on div "scrollable content" at bounding box center [526, 305] width 822 height 90
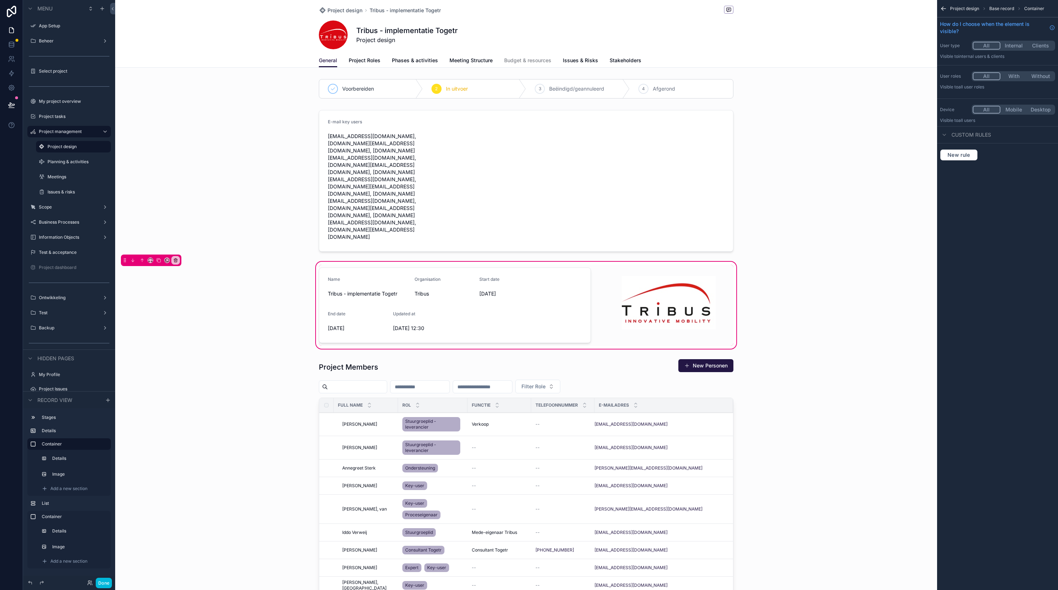
click at [499, 168] on div "scrollable content" at bounding box center [526, 181] width 822 height 148
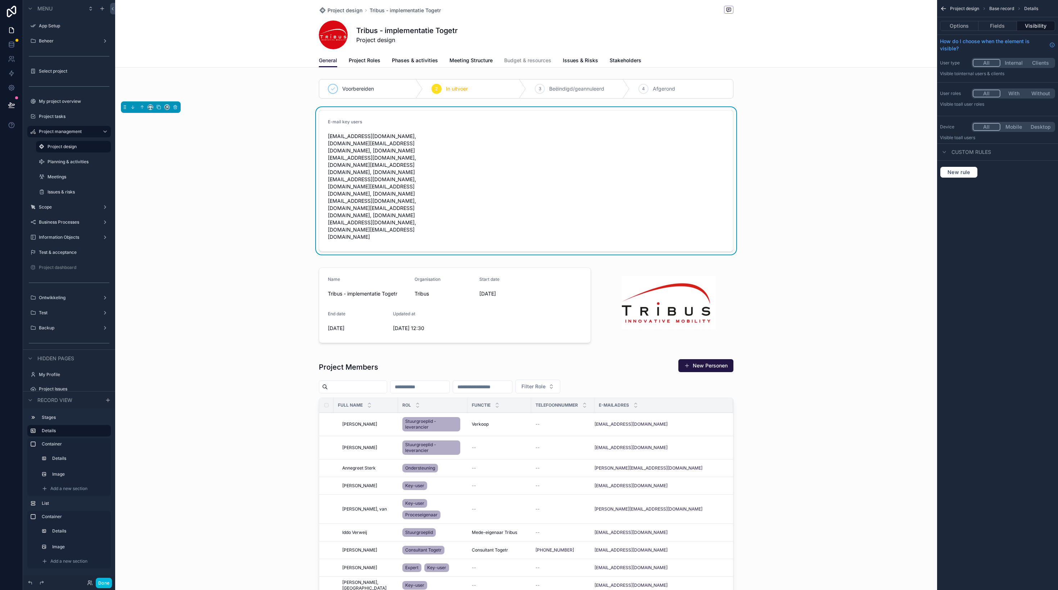
click at [973, 22] on button "Options" at bounding box center [959, 26] width 38 height 10
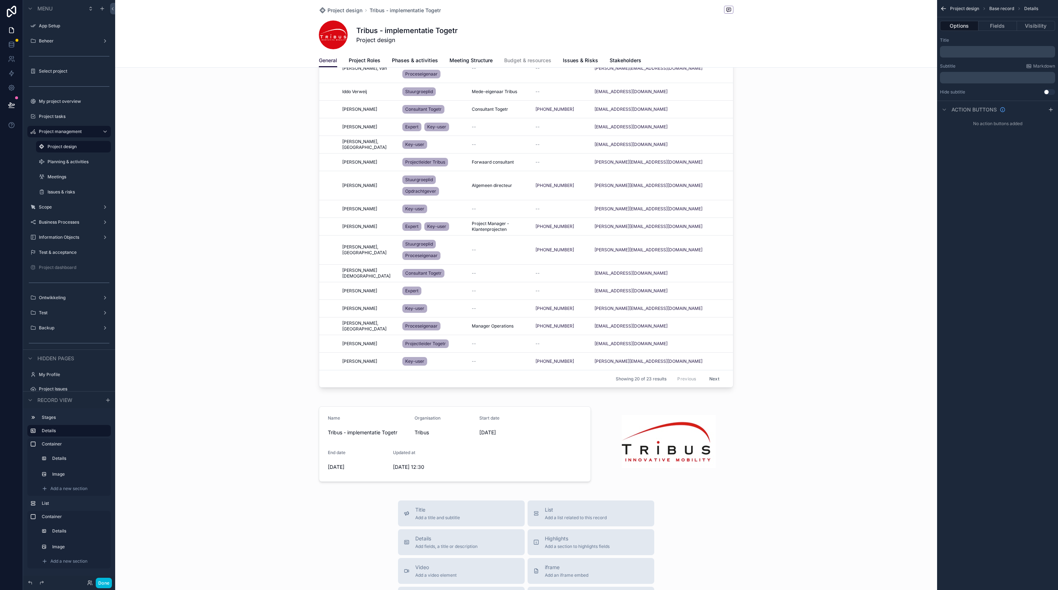
scroll to position [441, 0]
click at [543, 399] on div "scrollable content" at bounding box center [526, 444] width 822 height 90
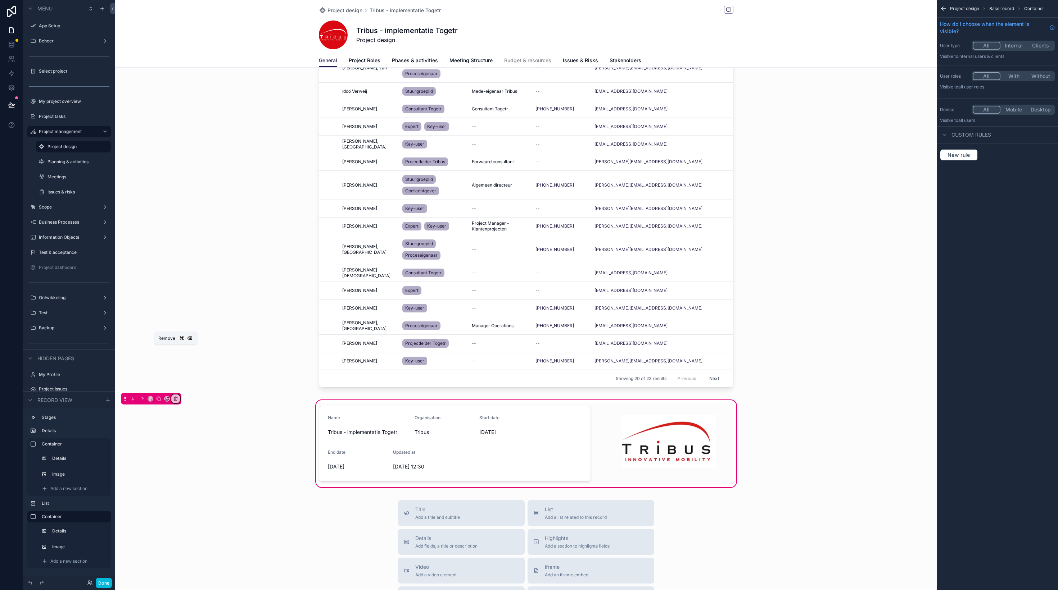
click at [177, 398] on icon "scrollable content" at bounding box center [175, 399] width 3 height 3
click at [215, 379] on span "Remove entire container" at bounding box center [205, 377] width 57 height 9
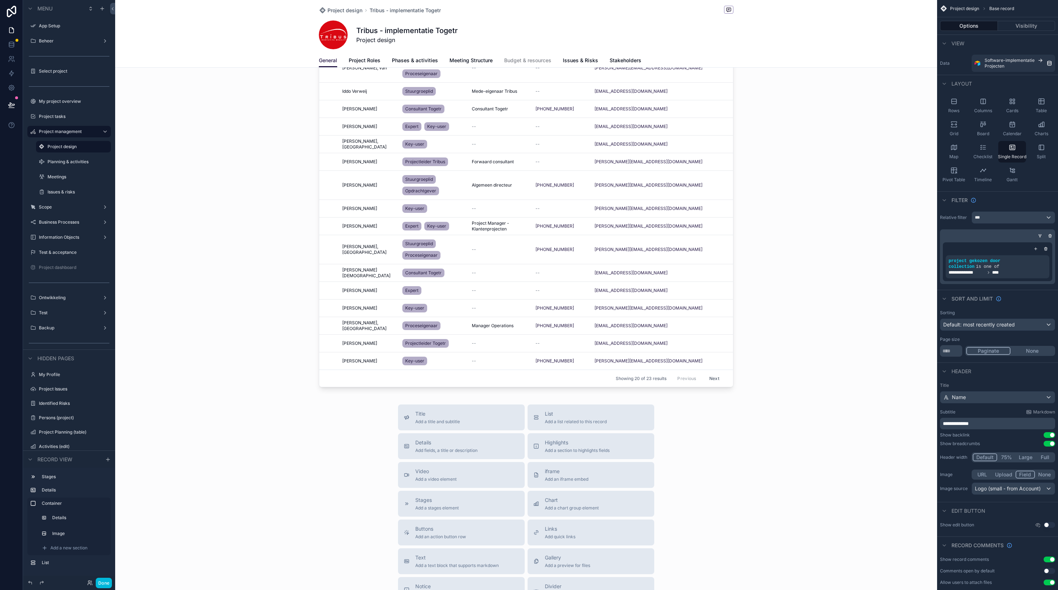
click at [467, 439] on span "Details" at bounding box center [446, 442] width 62 height 7
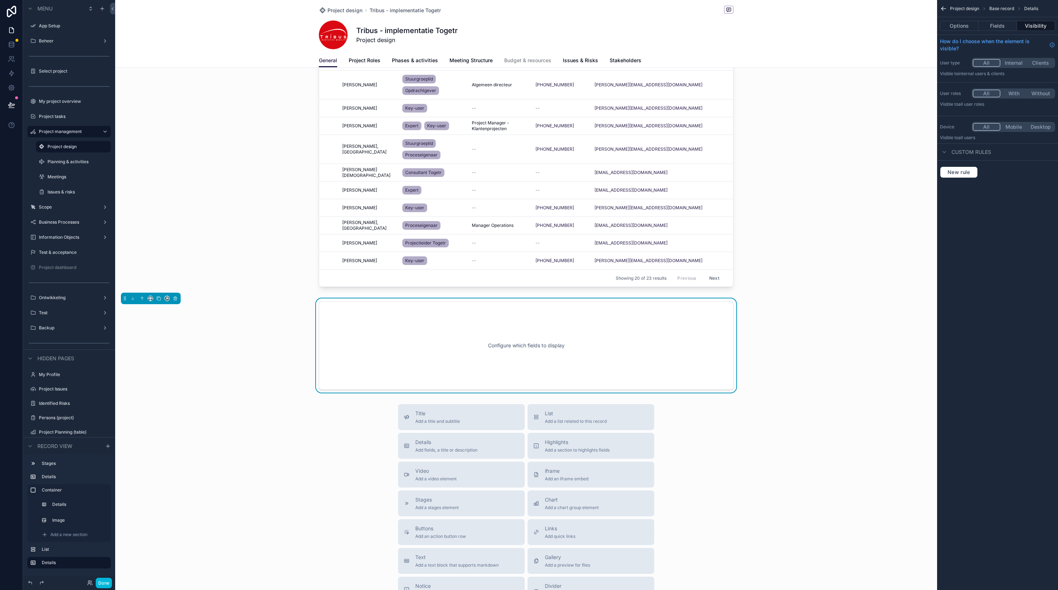
scroll to position [542, 0]
click at [1002, 24] on button "Fields" at bounding box center [997, 26] width 38 height 10
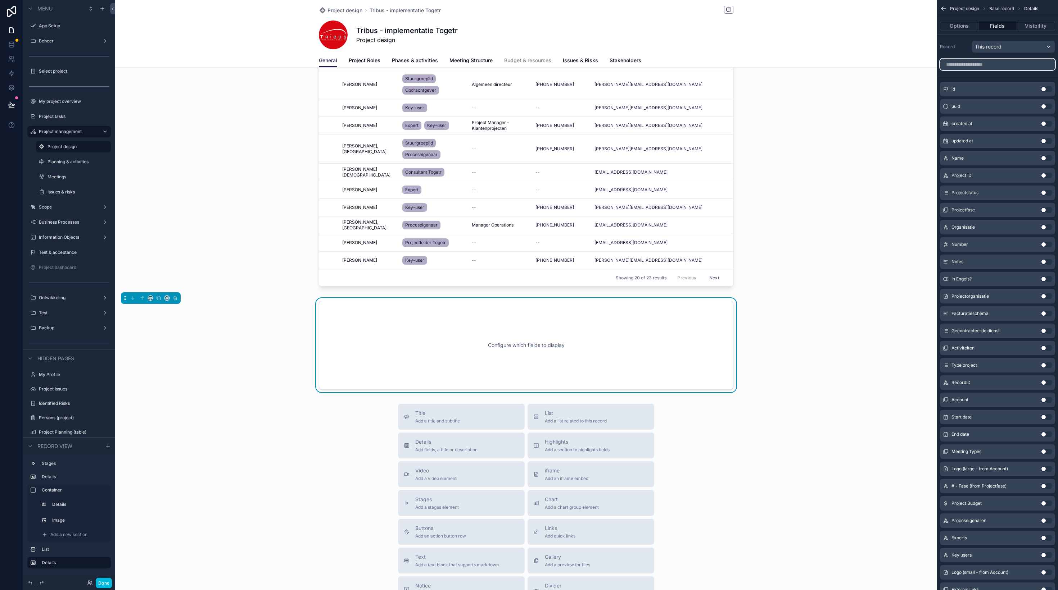
click at [993, 64] on input "scrollable content" at bounding box center [997, 65] width 115 height 12
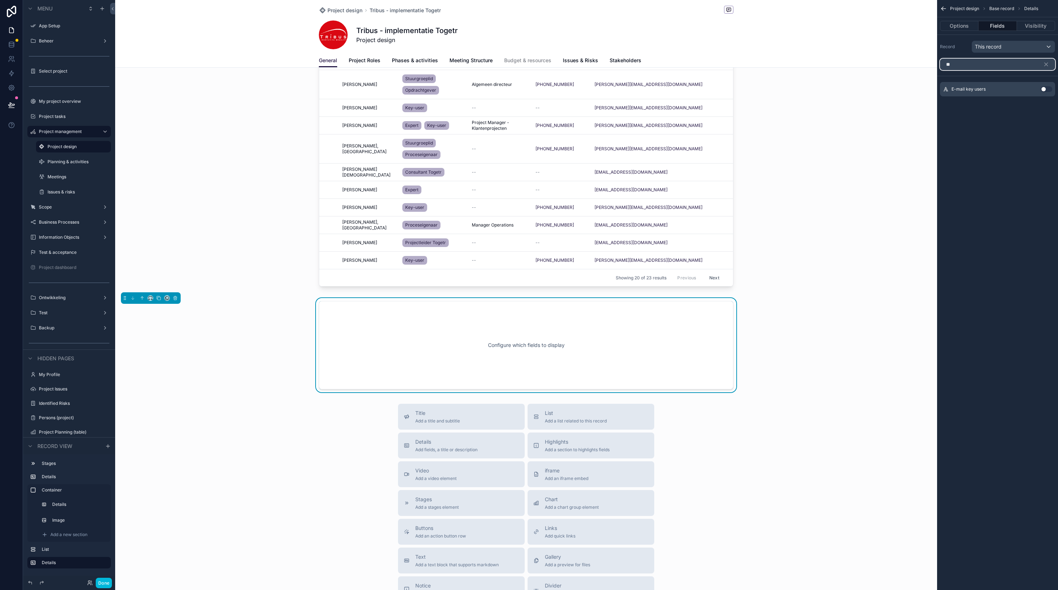
type input "**"
click at [1047, 89] on button "Use setting" at bounding box center [1047, 89] width 12 height 6
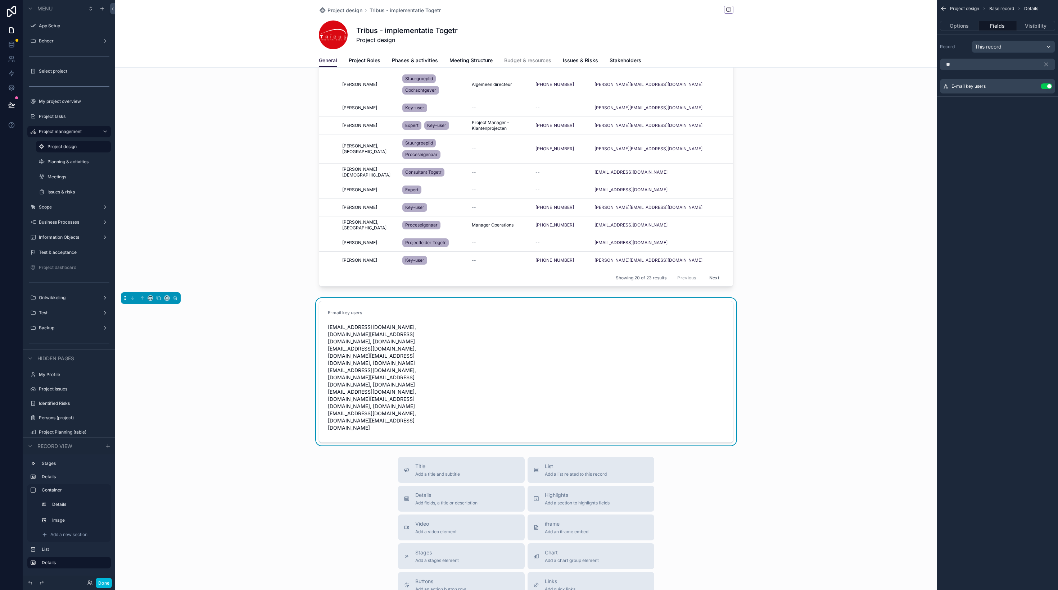
click at [231, 152] on div "scrollable content" at bounding box center [526, 53] width 822 height 479
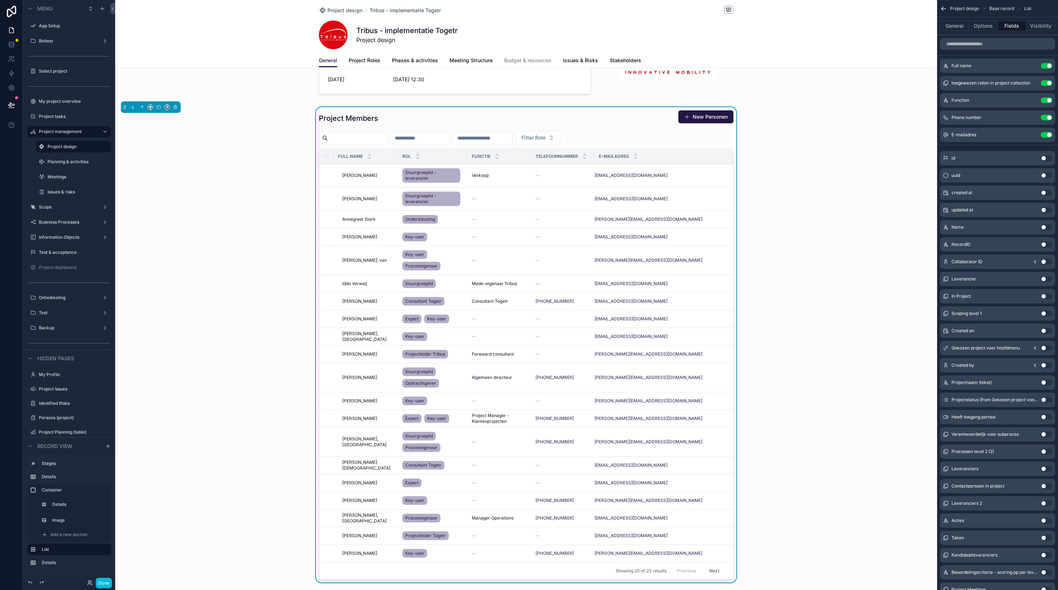
scroll to position [0, 0]
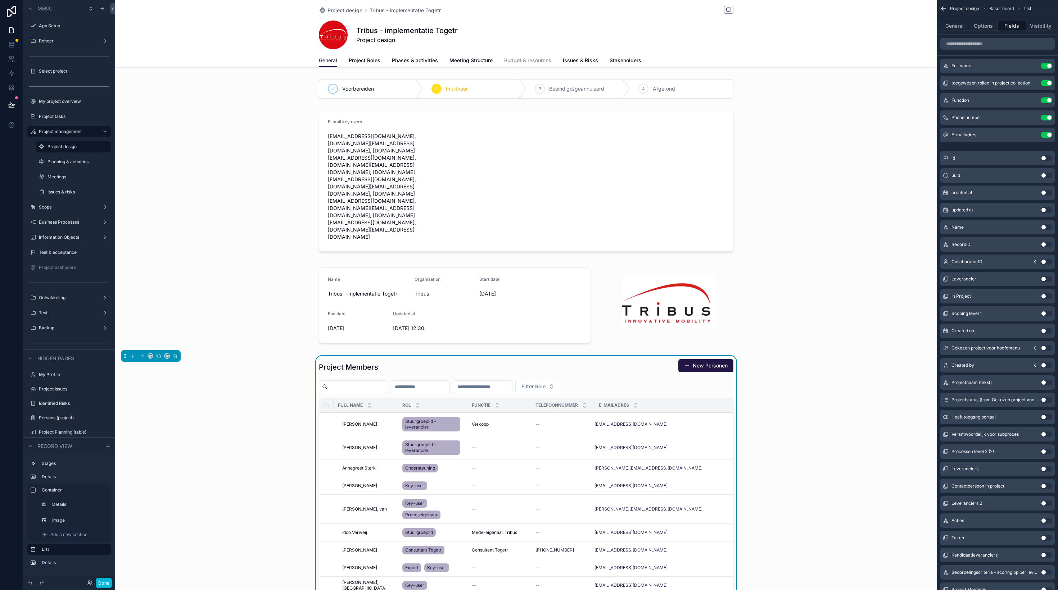
click at [480, 124] on div "scrollable content" at bounding box center [526, 181] width 822 height 148
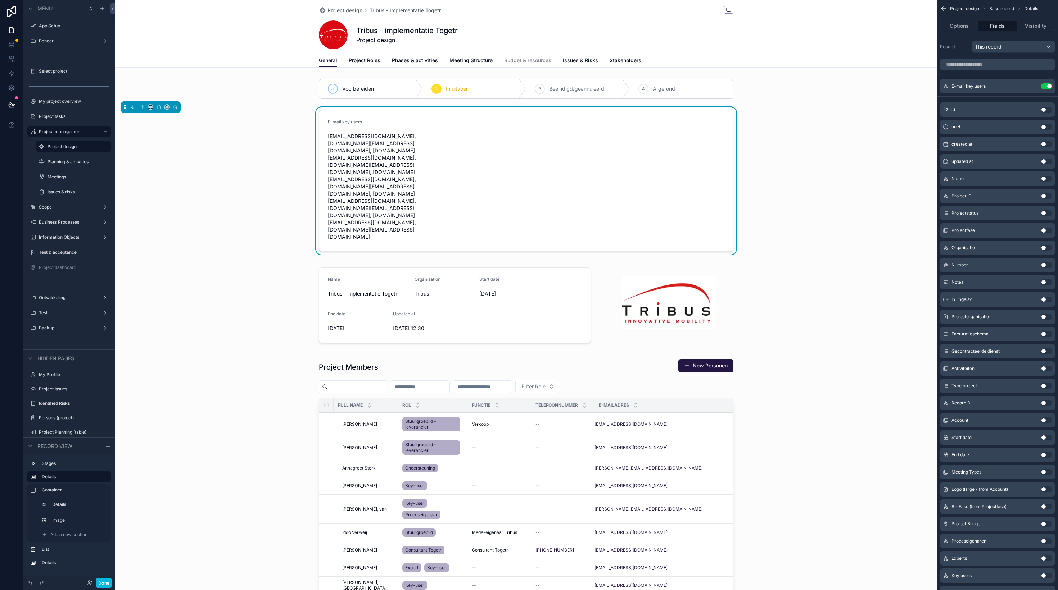
click at [776, 119] on div "E-mail key users [EMAIL_ADDRESS][DOMAIN_NAME], [DOMAIN_NAME][EMAIL_ADDRESS][DOM…" at bounding box center [526, 181] width 822 height 148
drag, startPoint x: 708, startPoint y: 163, endPoint x: 786, endPoint y: 208, distance: 90.3
click at [708, 163] on form "E-mail key users [EMAIL_ADDRESS][DOMAIN_NAME], [DOMAIN_NAME][EMAIL_ADDRESS][DOM…" at bounding box center [526, 180] width 414 height 141
click at [839, 260] on div "scrollable content" at bounding box center [526, 305] width 822 height 90
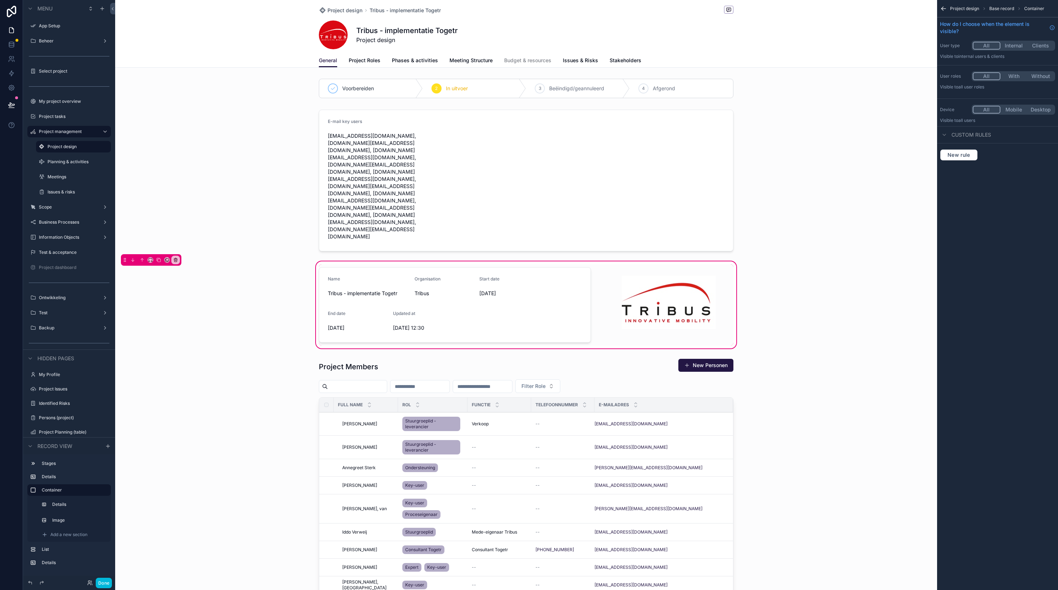
click at [688, 153] on div "scrollable content" at bounding box center [526, 181] width 822 height 148
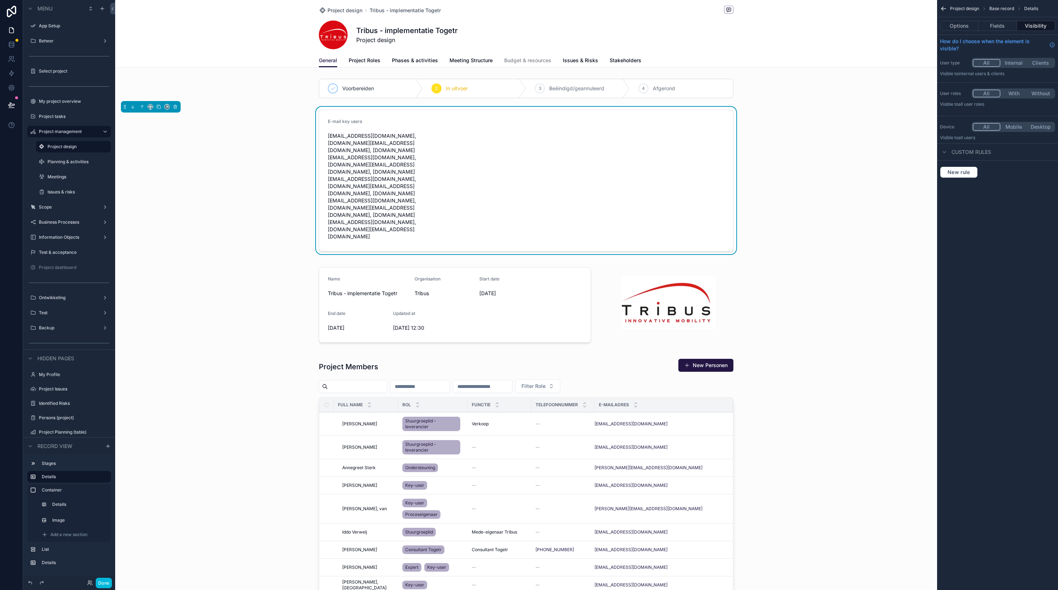
scroll to position [0, 0]
click at [176, 108] on icon "scrollable content" at bounding box center [175, 107] width 5 height 5
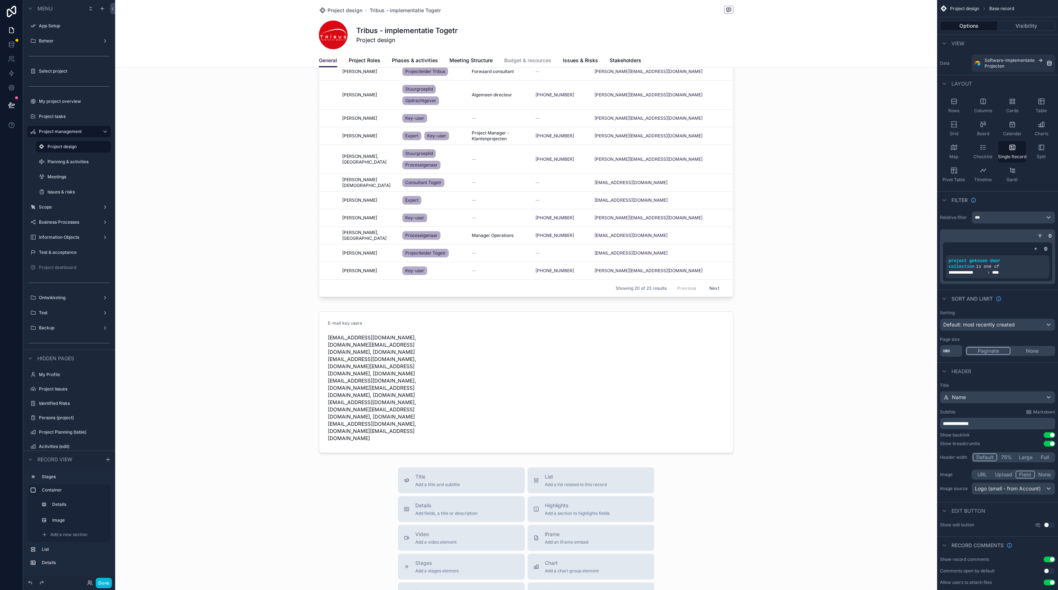
scroll to position [412, 0]
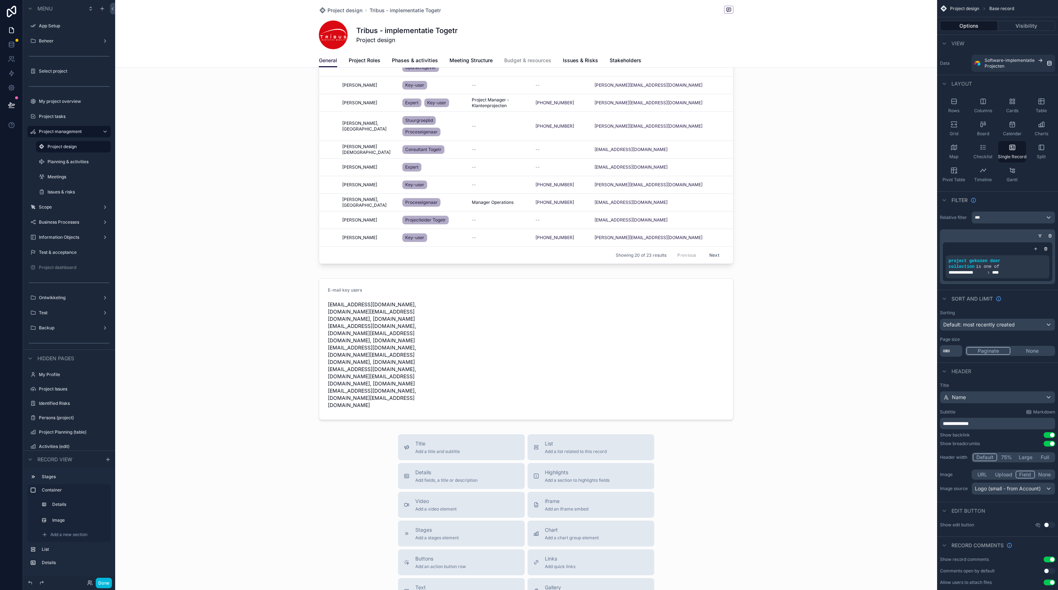
click at [441, 302] on div "scrollable content" at bounding box center [526, 168] width 822 height 1160
click at [464, 291] on div "scrollable content" at bounding box center [526, 350] width 822 height 148
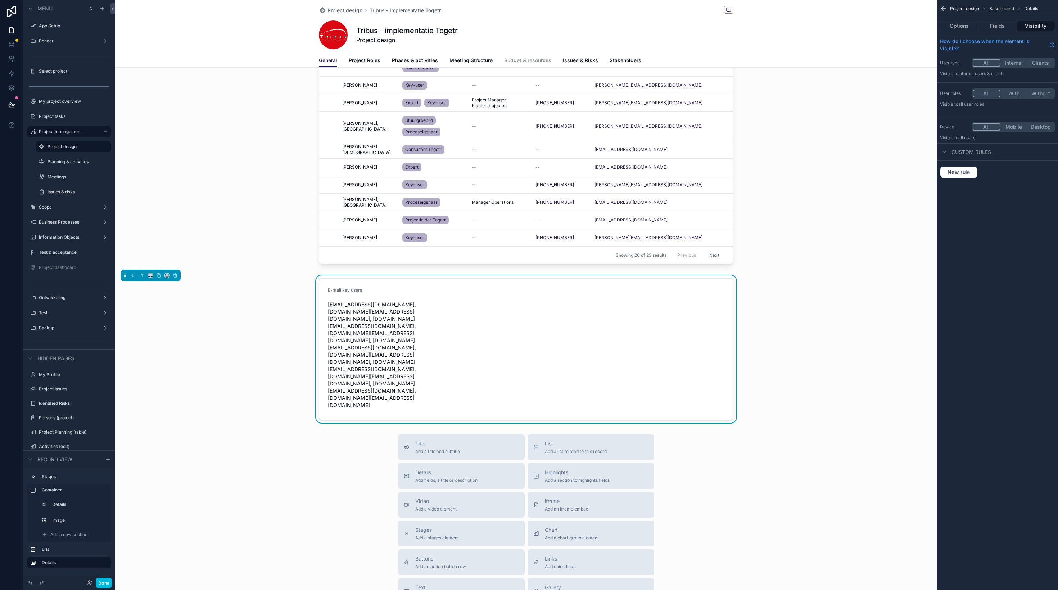
click at [965, 24] on button "Options" at bounding box center [959, 26] width 38 height 10
click at [481, 317] on form "E-mail key users [EMAIL_ADDRESS][DOMAIN_NAME], [DOMAIN_NAME][EMAIL_ADDRESS][DOM…" at bounding box center [526, 349] width 414 height 141
click at [978, 55] on div "﻿" at bounding box center [997, 52] width 115 height 12
click at [979, 51] on p "﻿" at bounding box center [998, 52] width 111 height 6
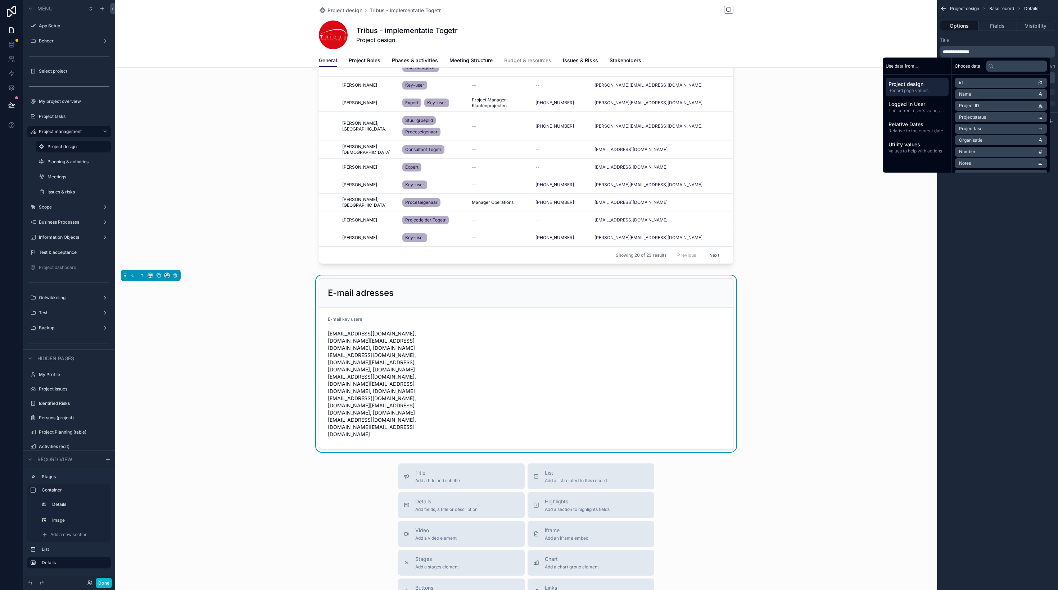
click at [1012, 250] on div "**********" at bounding box center [997, 295] width 121 height 590
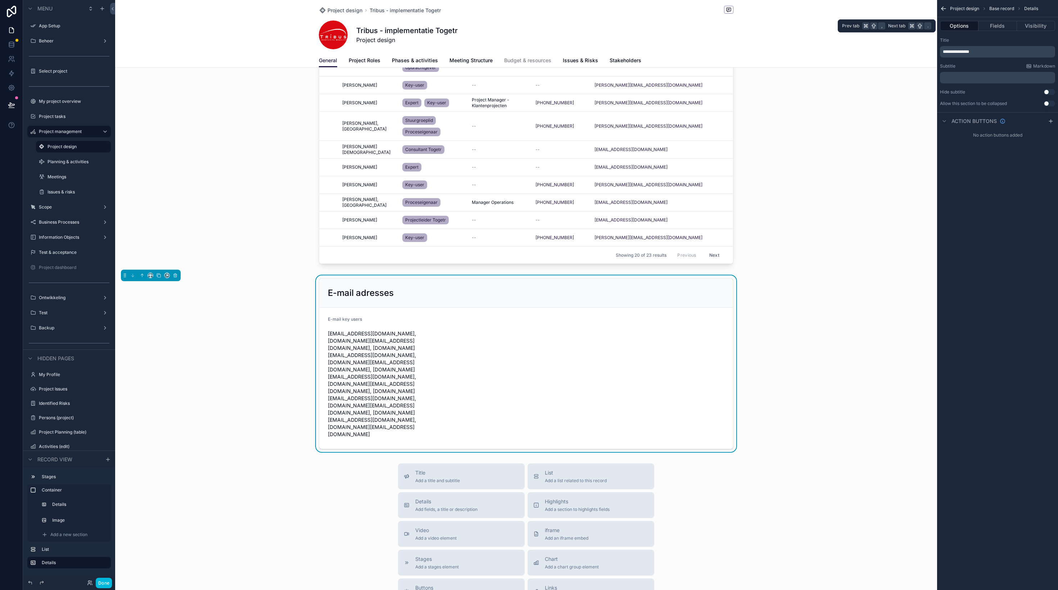
click at [1003, 27] on button "Fields" at bounding box center [997, 26] width 38 height 10
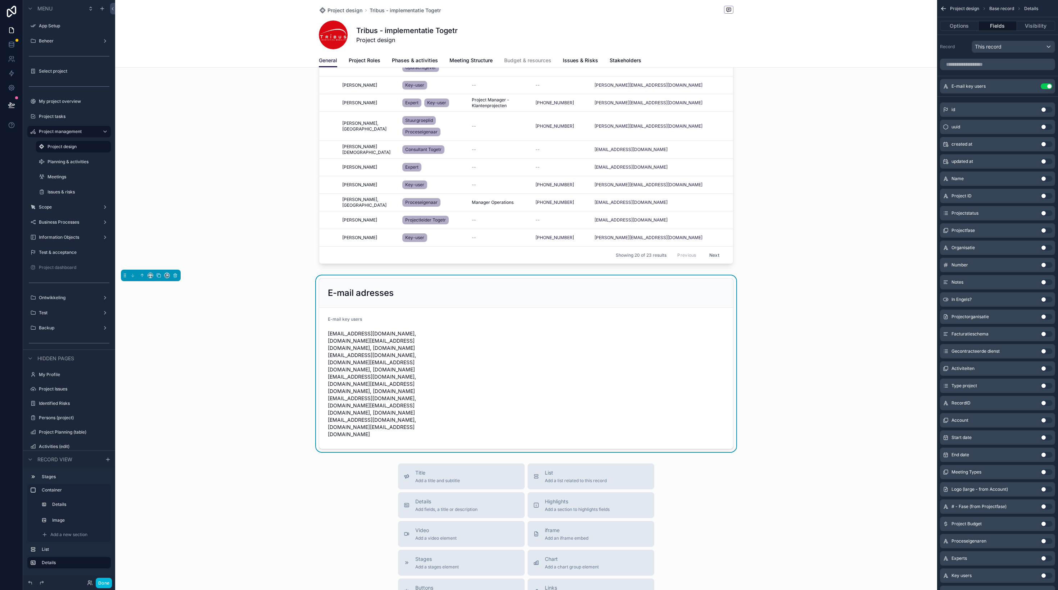
click at [0, 0] on icon "scrollable content" at bounding box center [0, 0] width 0 height 0
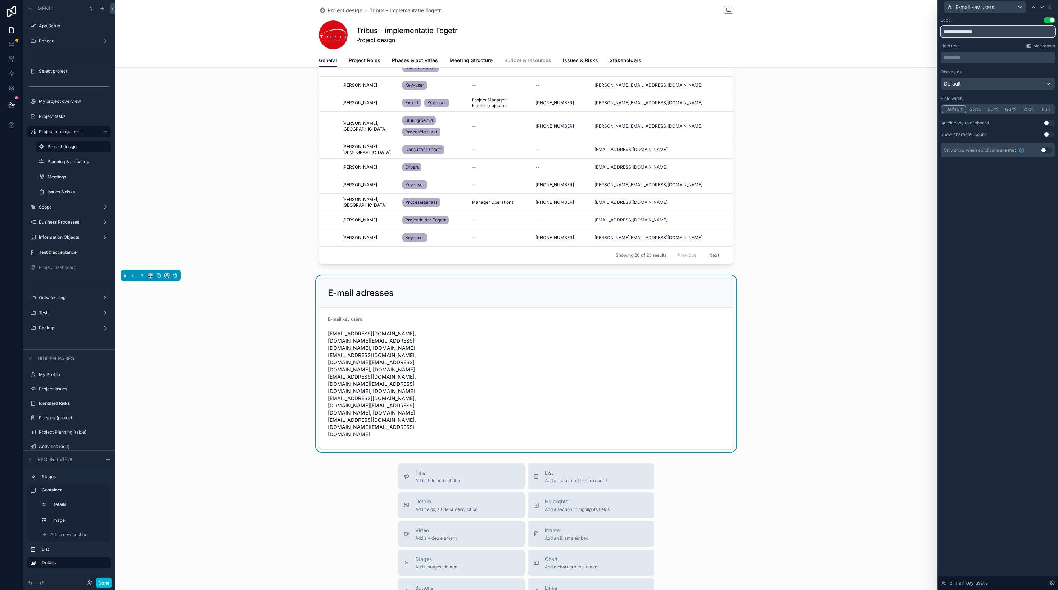
click at [965, 33] on input "**********" at bounding box center [998, 32] width 114 height 12
drag, startPoint x: 963, startPoint y: 32, endPoint x: 908, endPoint y: 32, distance: 54.7
click at [941, 32] on input "**********" at bounding box center [998, 32] width 114 height 12
type input "*********"
click at [1048, 122] on button "Use setting" at bounding box center [1049, 123] width 12 height 6
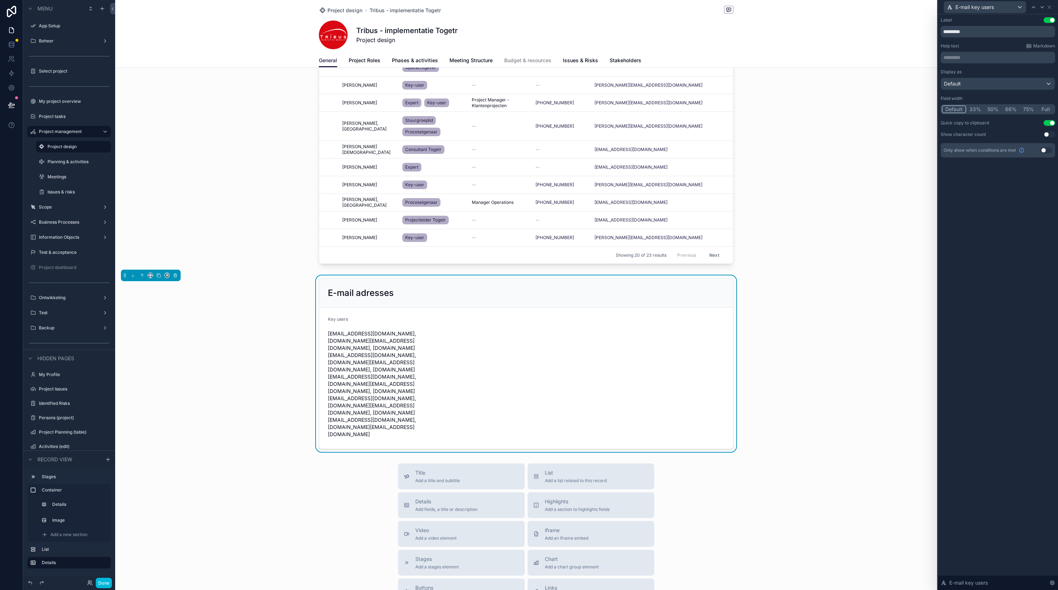
click at [980, 52] on div "********* ﻿" at bounding box center [998, 58] width 114 height 12
click at [851, 261] on div "scrollable content" at bounding box center [526, 30] width 822 height 479
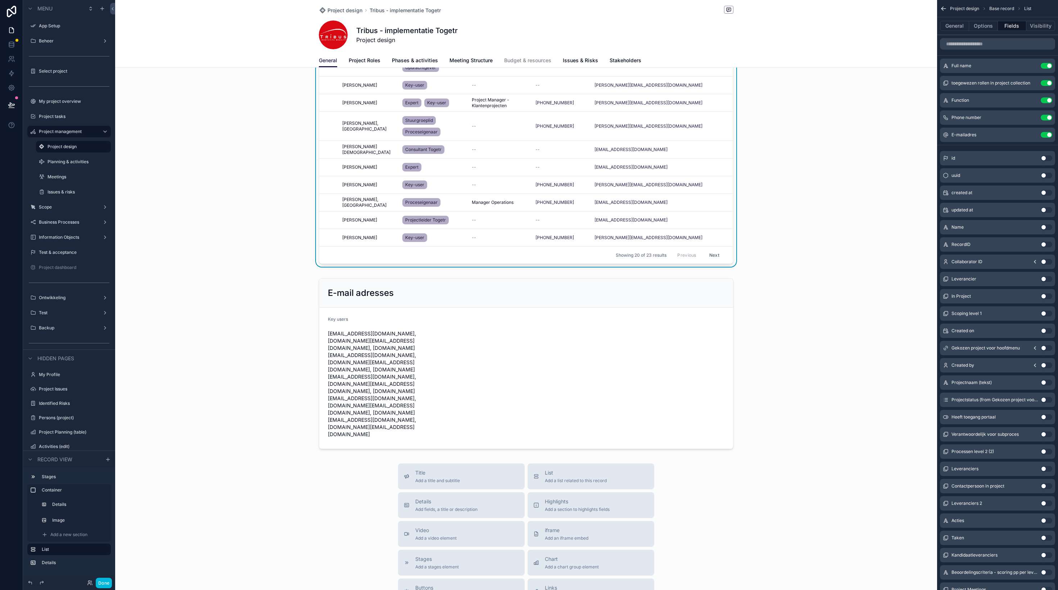
click at [347, 349] on div "scrollable content" at bounding box center [526, 364] width 822 height 177
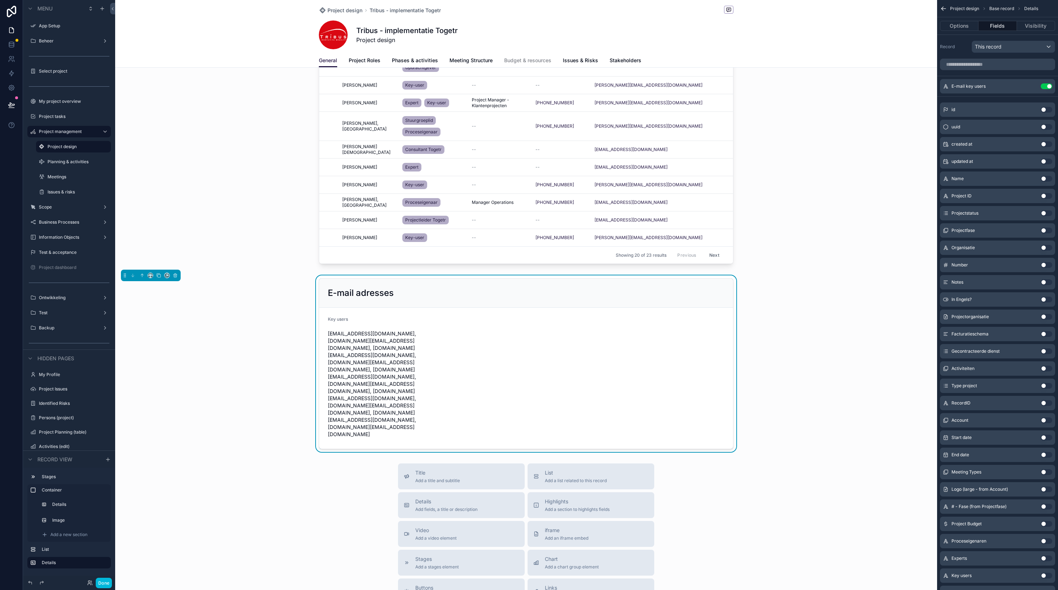
click at [966, 28] on button "Options" at bounding box center [959, 26] width 38 height 10
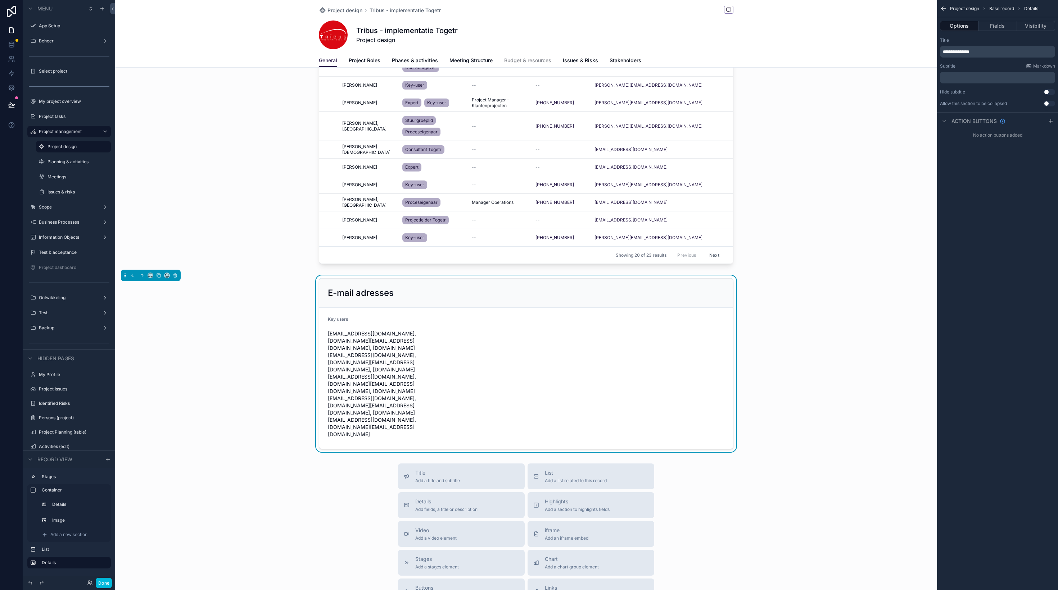
click at [971, 75] on p "﻿" at bounding box center [998, 78] width 111 height 6
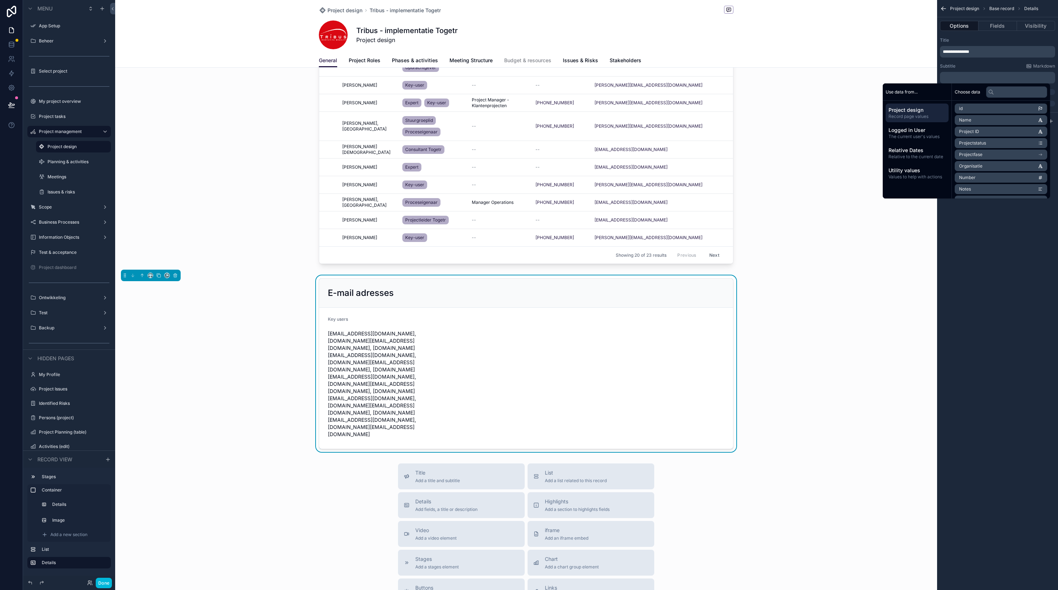
click at [984, 232] on div "**********" at bounding box center [997, 295] width 121 height 590
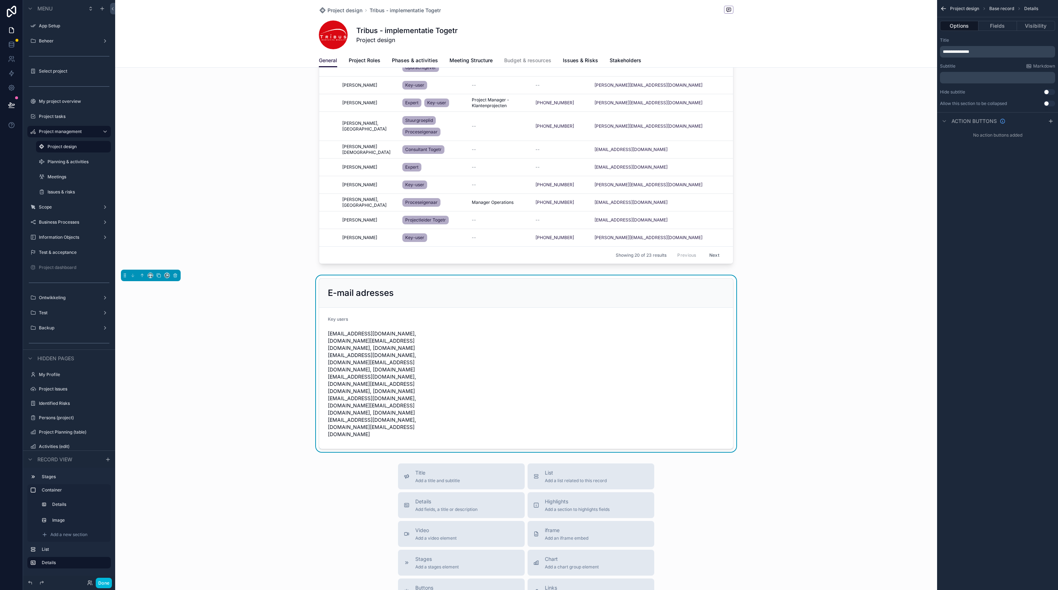
click at [1002, 30] on button "Fields" at bounding box center [997, 26] width 38 height 10
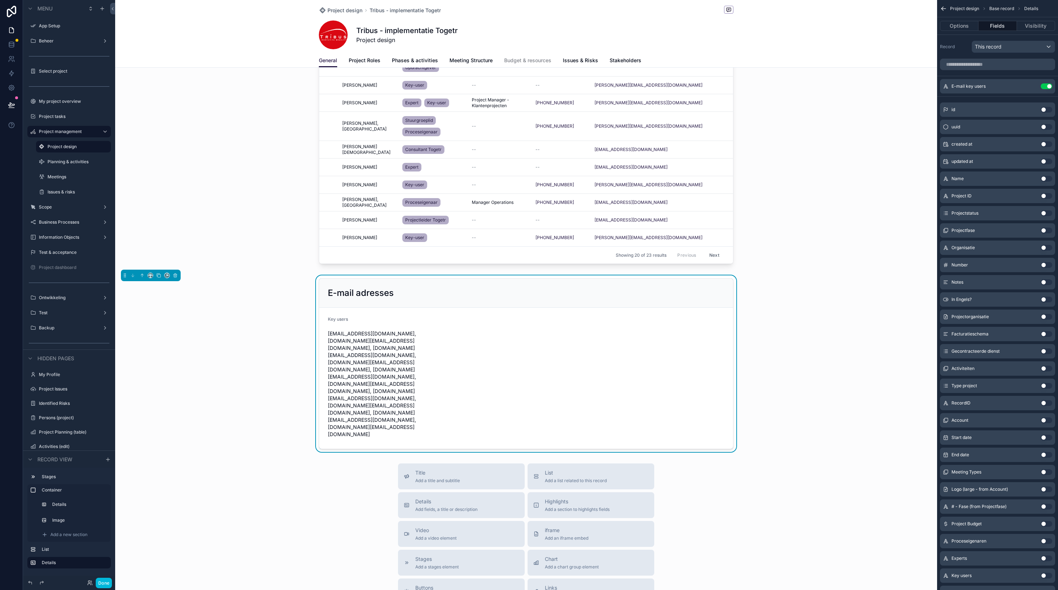
click at [0, 0] on icon "scrollable content" at bounding box center [0, 0] width 0 height 0
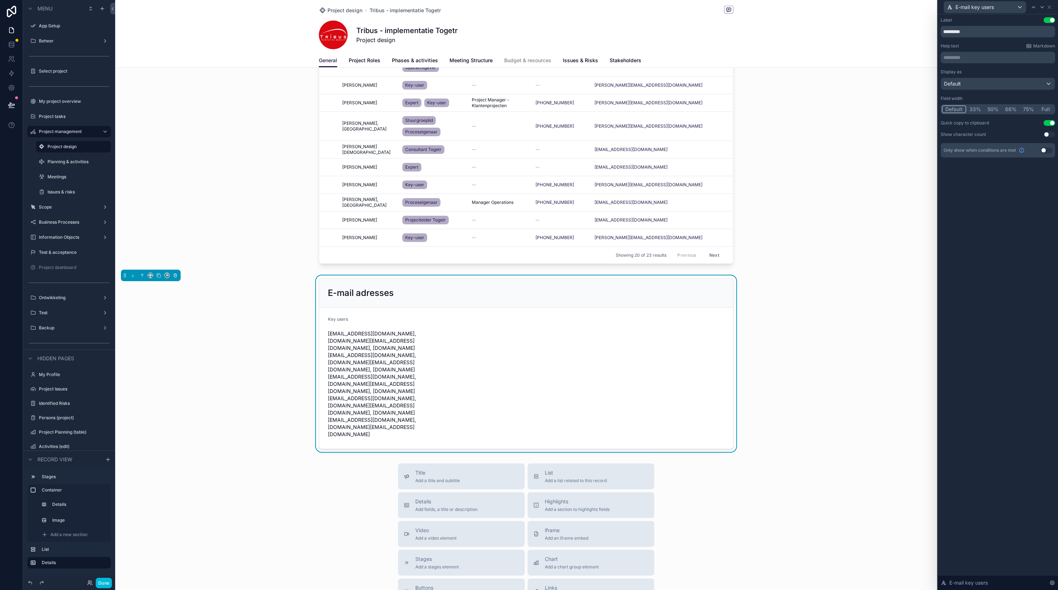
click at [992, 58] on p "********* ﻿" at bounding box center [998, 57] width 110 height 7
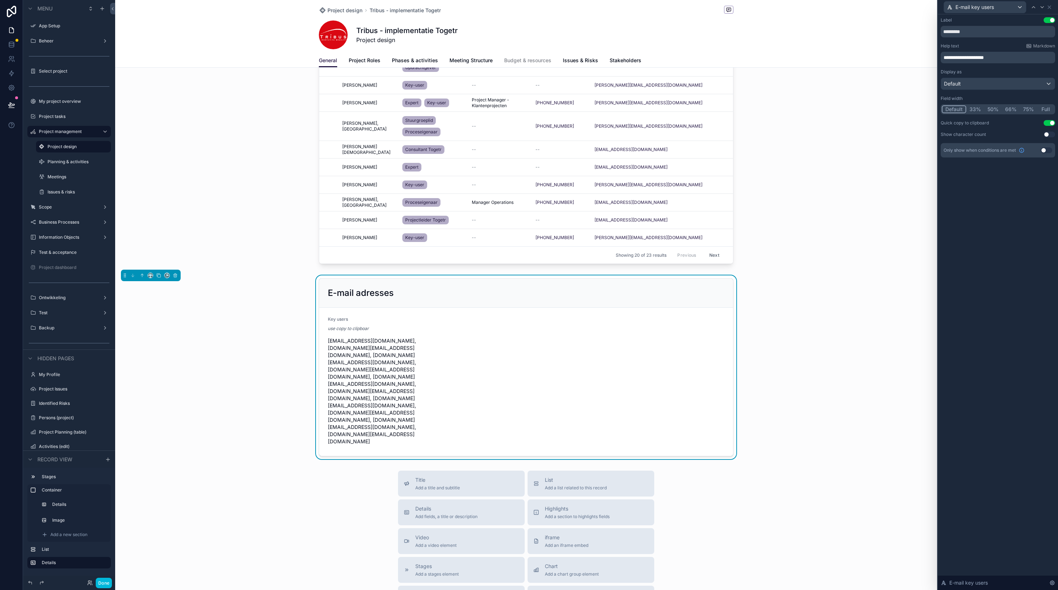
click at [1003, 58] on p "**********" at bounding box center [998, 57] width 110 height 7
click at [1002, 59] on p "**********" at bounding box center [998, 57] width 110 height 7
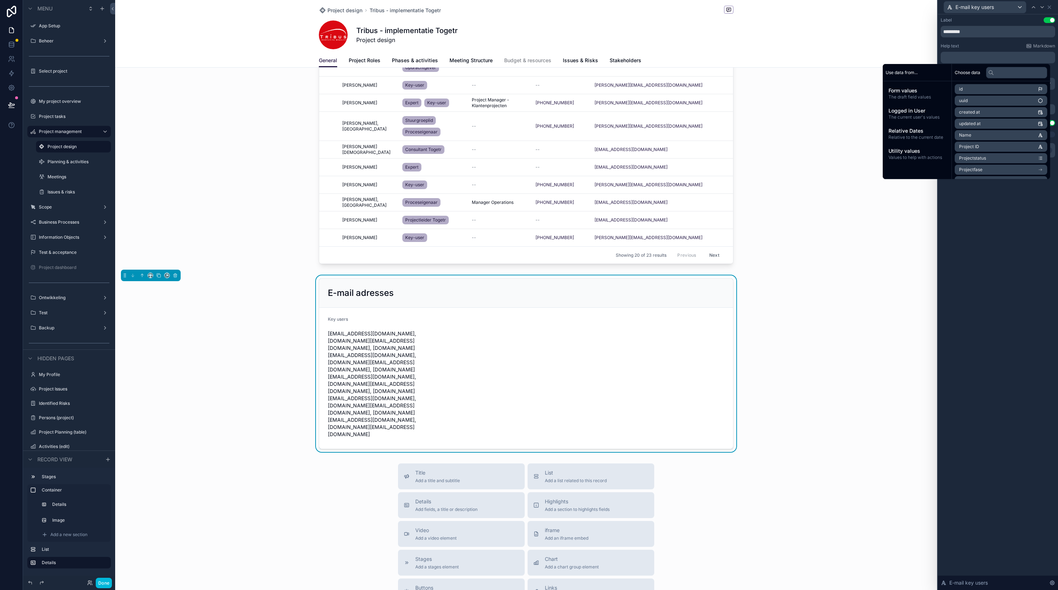
click at [991, 255] on div "Label Use setting ********* Help text Markdown ﻿ Display as Default Field width…" at bounding box center [998, 302] width 120 height 576
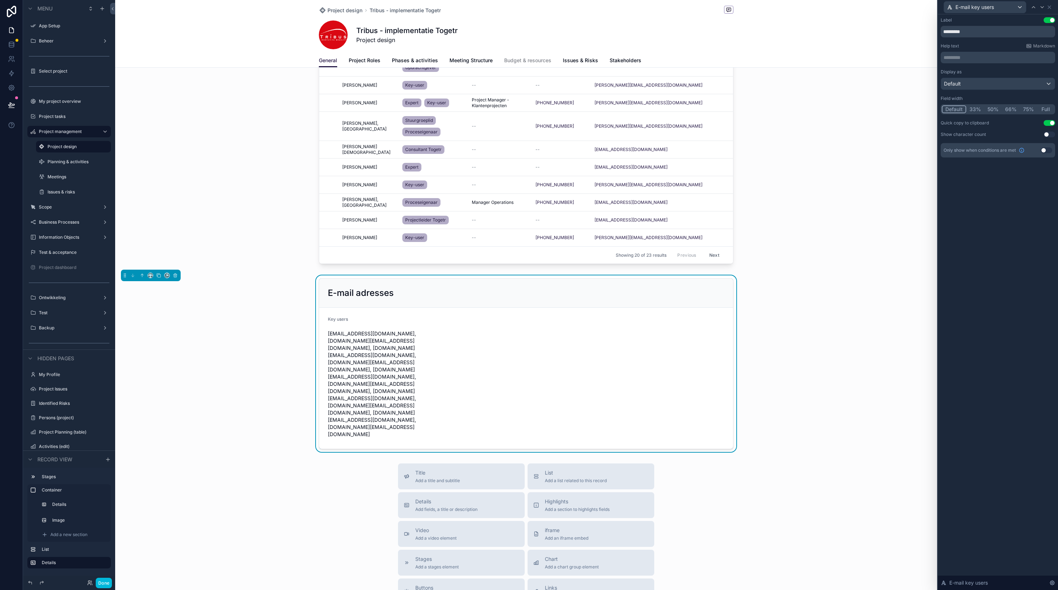
click at [502, 296] on div "E-mail adresses" at bounding box center [526, 293] width 397 height 12
click at [0, 0] on icon "scrollable content" at bounding box center [0, 0] width 0 height 0
click at [803, 271] on div "Voorbereiden 2 In uitvoer 3 Beëindigd/geannuleerd 4 Afgerond Name Tribus - impl…" at bounding box center [526, 59] width 822 height 788
click at [716, 293] on div "E-mail adresses" at bounding box center [526, 293] width 397 height 12
click at [1052, 7] on icon at bounding box center [1049, 7] width 6 height 6
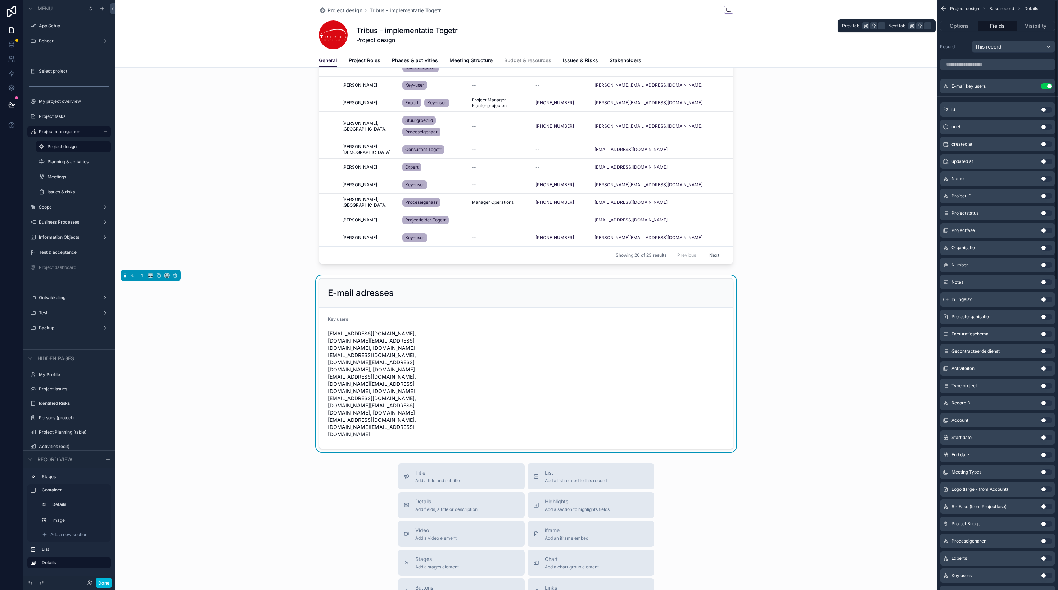
click at [959, 25] on button "Options" at bounding box center [959, 26] width 38 height 10
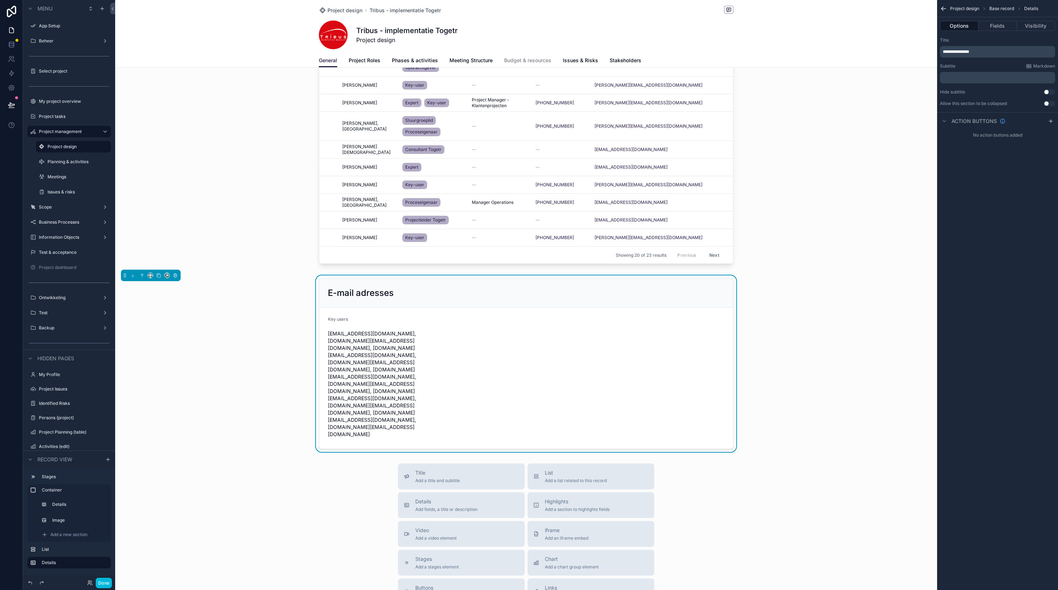
click at [1050, 104] on button "Use setting" at bounding box center [1049, 104] width 12 height 6
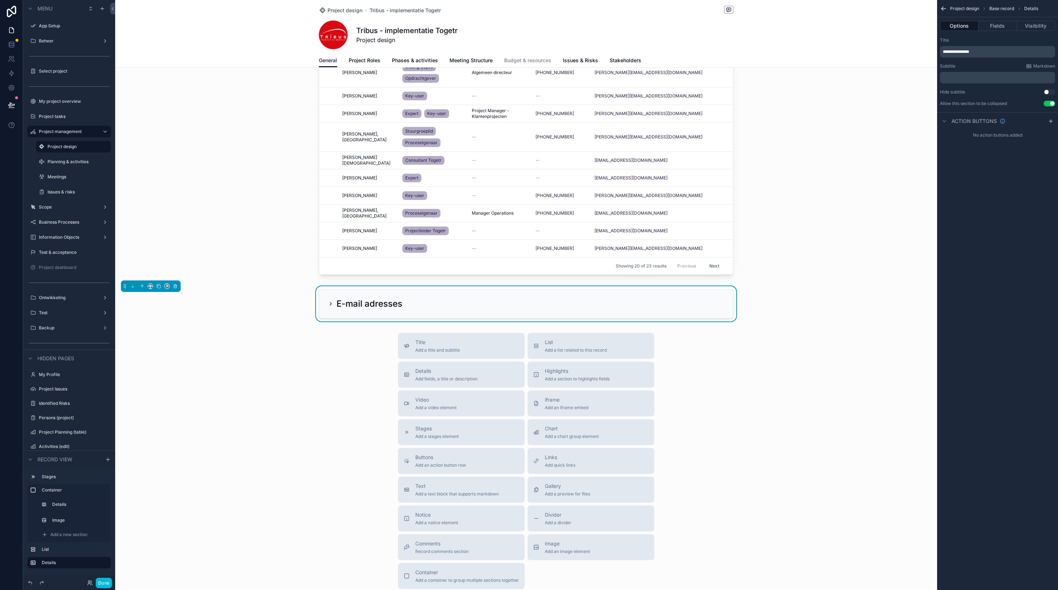
scroll to position [400, 0]
click at [993, 54] on p "**********" at bounding box center [998, 52] width 111 height 6
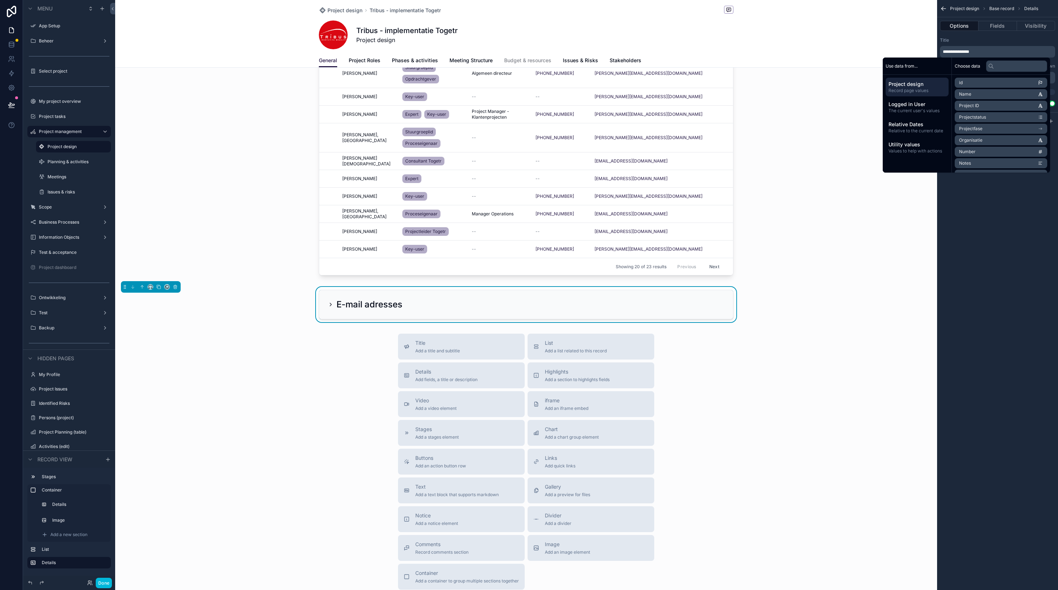
click at [969, 51] on span "**********" at bounding box center [956, 52] width 26 height 4
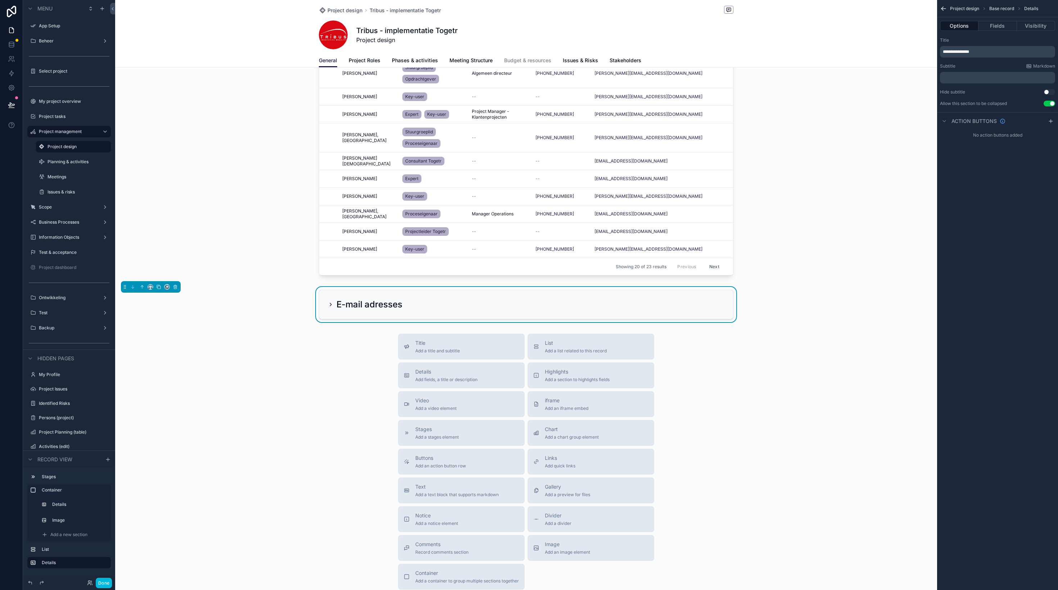
click at [1005, 51] on p "**********" at bounding box center [998, 52] width 111 height 6
drag, startPoint x: 960, startPoint y: 52, endPoint x: 977, endPoint y: 51, distance: 17.7
click at [960, 52] on span "**********" at bounding box center [956, 52] width 26 height 4
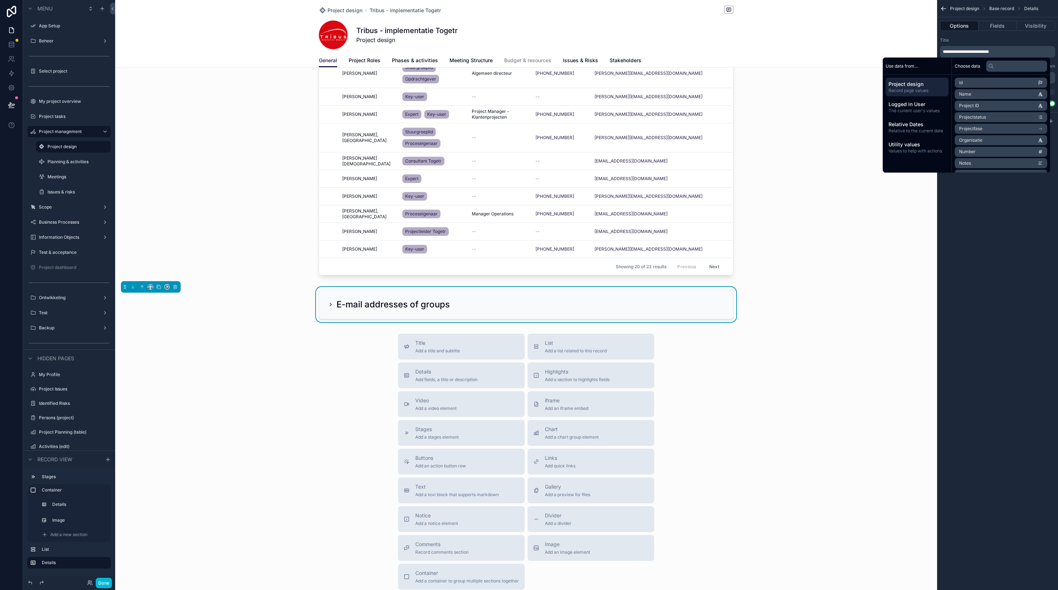
drag, startPoint x: 998, startPoint y: 207, endPoint x: 982, endPoint y: 209, distance: 17.0
click at [998, 207] on div "**********" at bounding box center [997, 295] width 121 height 590
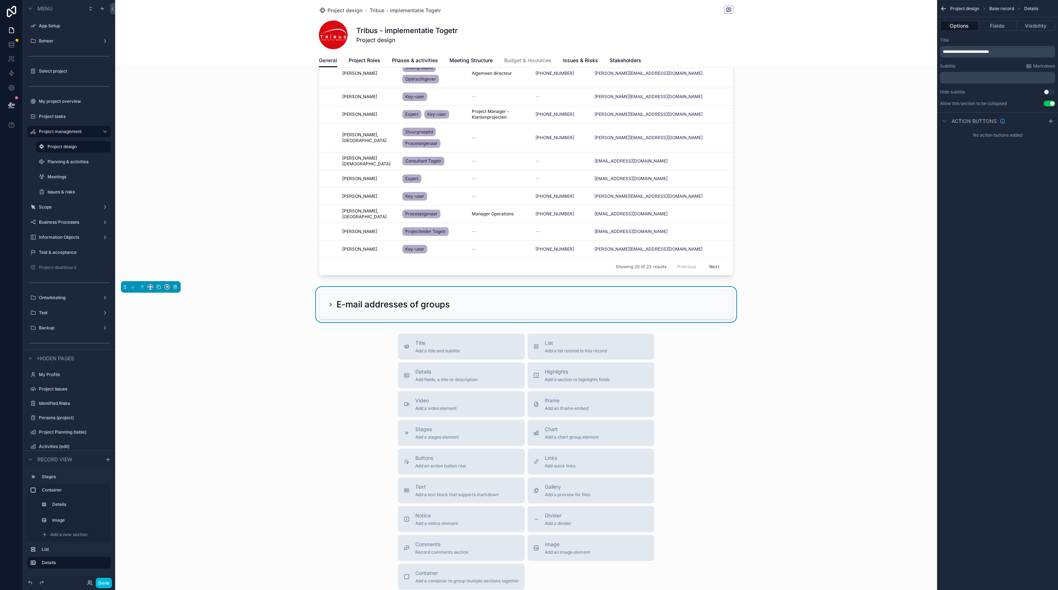
click at [823, 167] on div "scrollable content" at bounding box center [526, 42] width 822 height 479
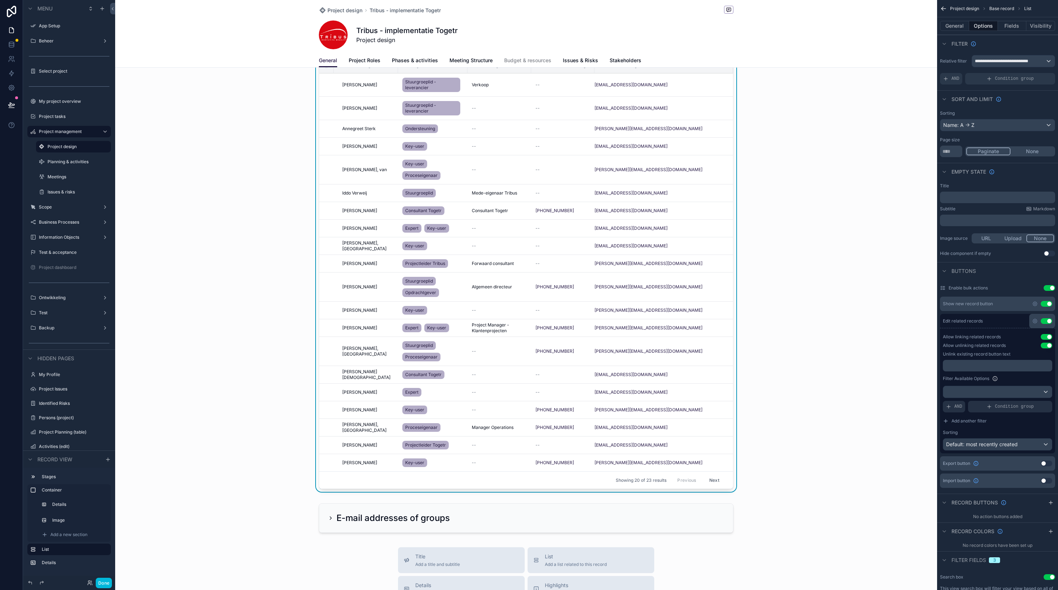
scroll to position [0, 0]
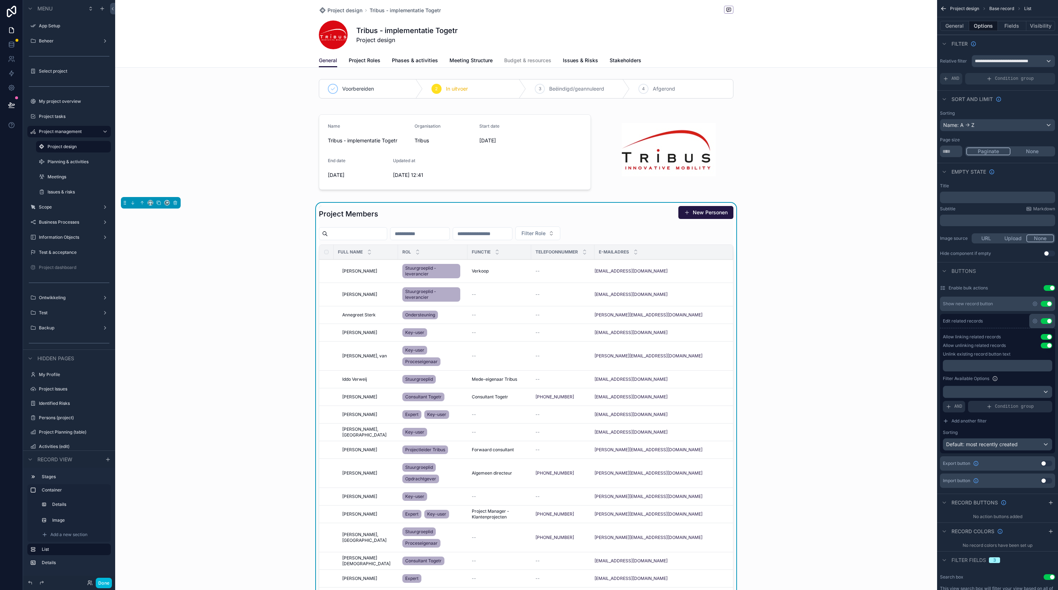
click at [62, 111] on div "Project tasks" at bounding box center [69, 117] width 81 height 12
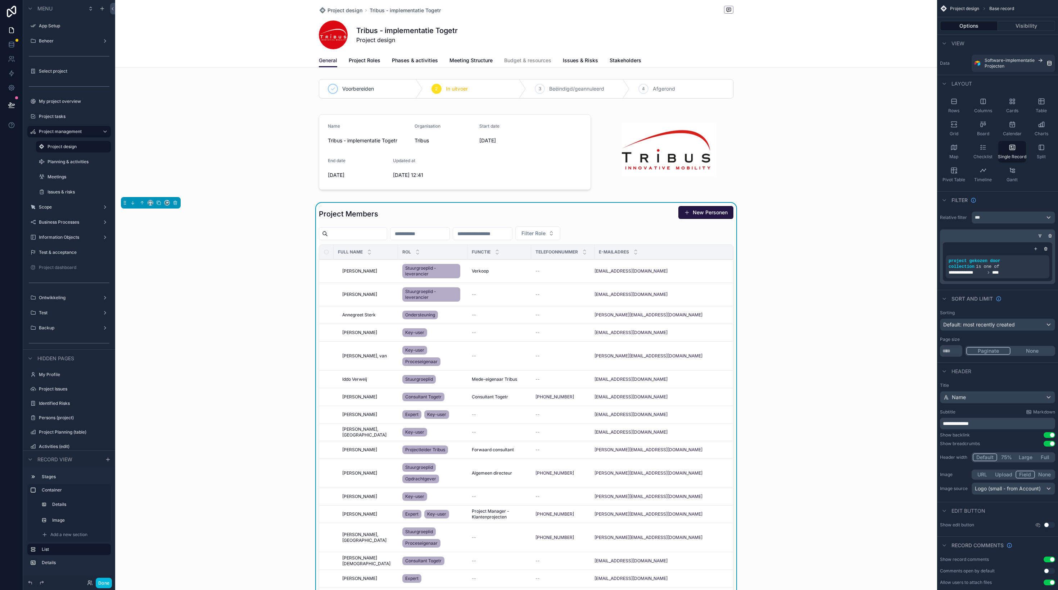
click at [62, 117] on label "Project tasks" at bounding box center [73, 117] width 68 height 6
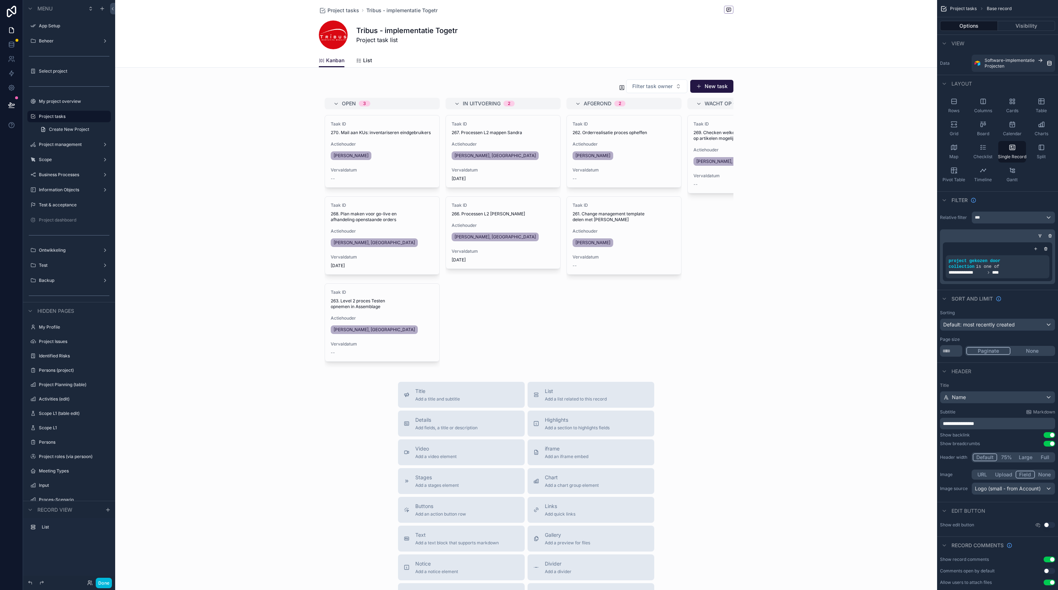
click at [522, 88] on div "scrollable content" at bounding box center [526, 348] width 822 height 696
click at [526, 83] on div "scrollable content" at bounding box center [526, 223] width 822 height 294
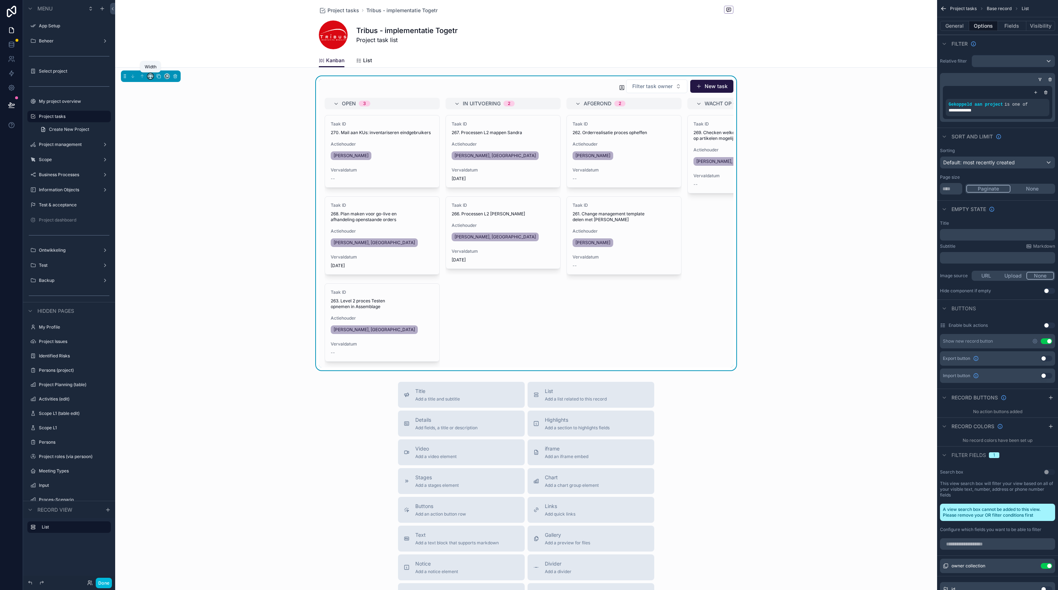
click at [150, 76] on icon "scrollable content" at bounding box center [150, 76] width 5 height 5
click at [161, 168] on span "Full width" at bounding box center [165, 172] width 22 height 9
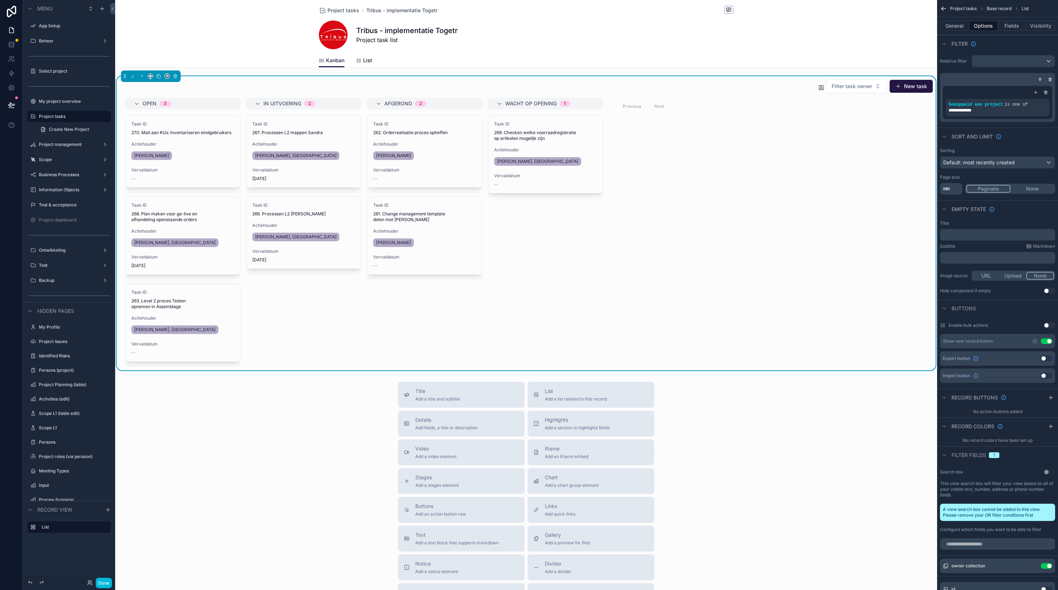
click at [503, 104] on div "Wacht op opening 1" at bounding box center [546, 104] width 98 height 6
click at [378, 103] on icon "scrollable content" at bounding box center [379, 104] width 6 height 6
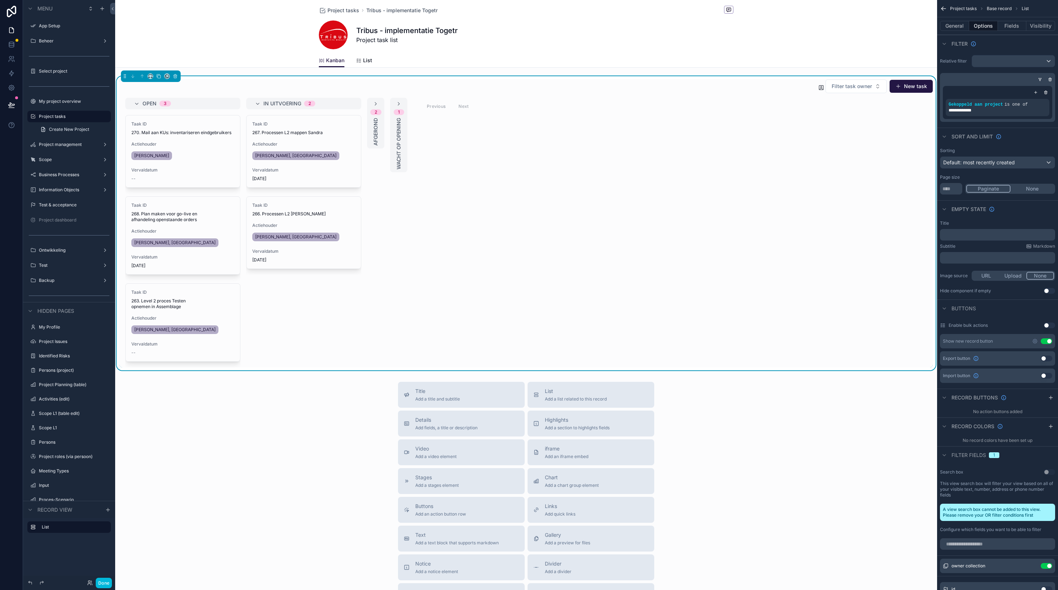
drag, startPoint x: 401, startPoint y: 104, endPoint x: 371, endPoint y: 104, distance: 29.9
click at [371, 104] on div "Open 3 Taak ID 270. Mail aan KUs: inventariseren eindgebruikers Actiehouder [PE…" at bounding box center [525, 233] width 813 height 270
click at [959, 28] on button "General" at bounding box center [954, 26] width 29 height 10
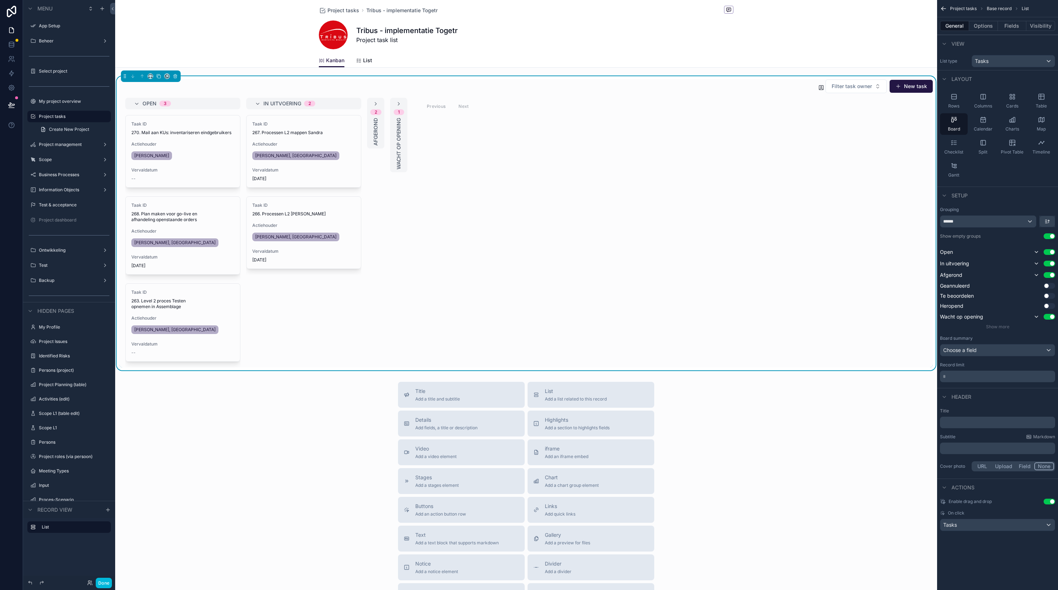
click at [1006, 330] on span "Show more" at bounding box center [997, 326] width 23 height 5
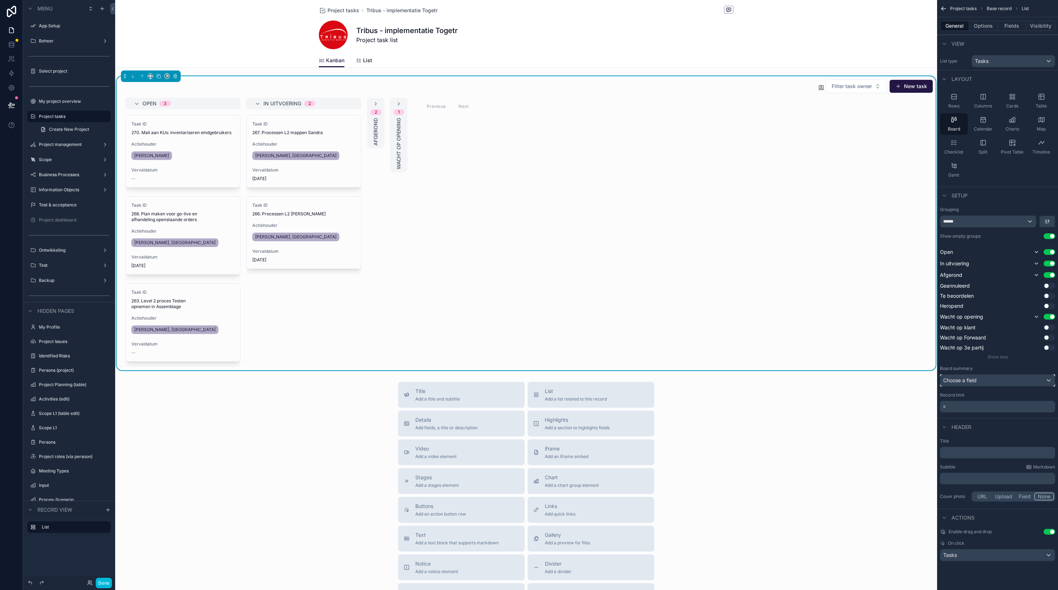
click at [994, 381] on div "Choose a field" at bounding box center [997, 381] width 114 height 12
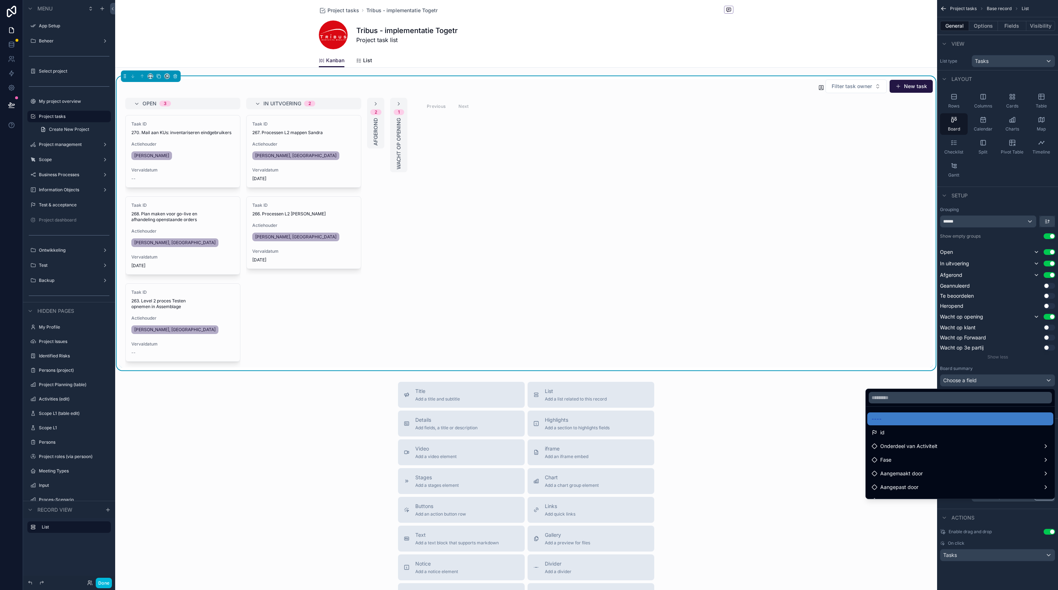
click at [994, 381] on div "scrollable content" at bounding box center [529, 295] width 1058 height 590
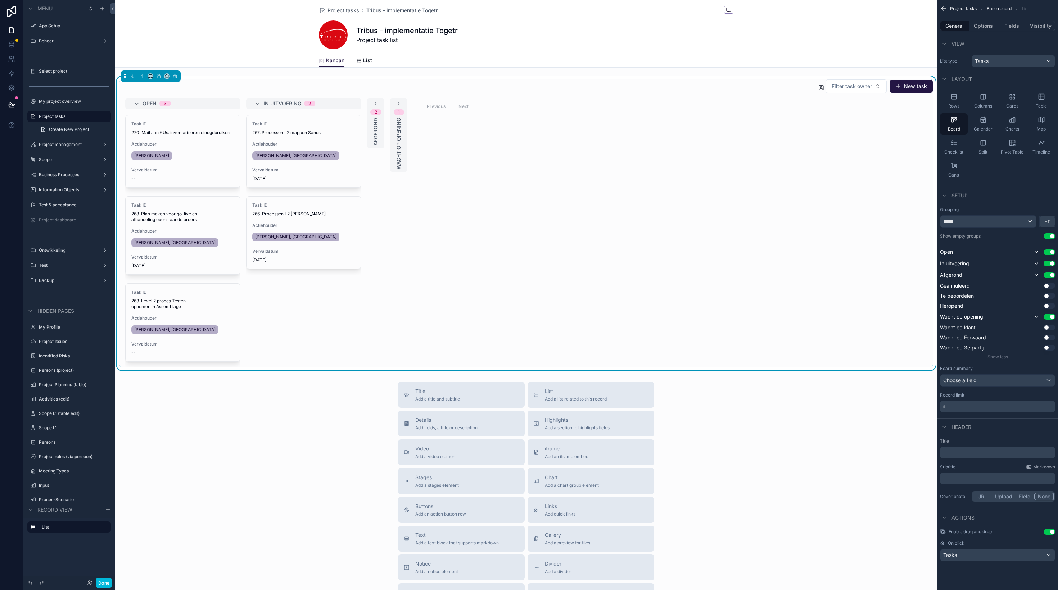
click at [984, 407] on p "* ﻿" at bounding box center [998, 406] width 111 height 7
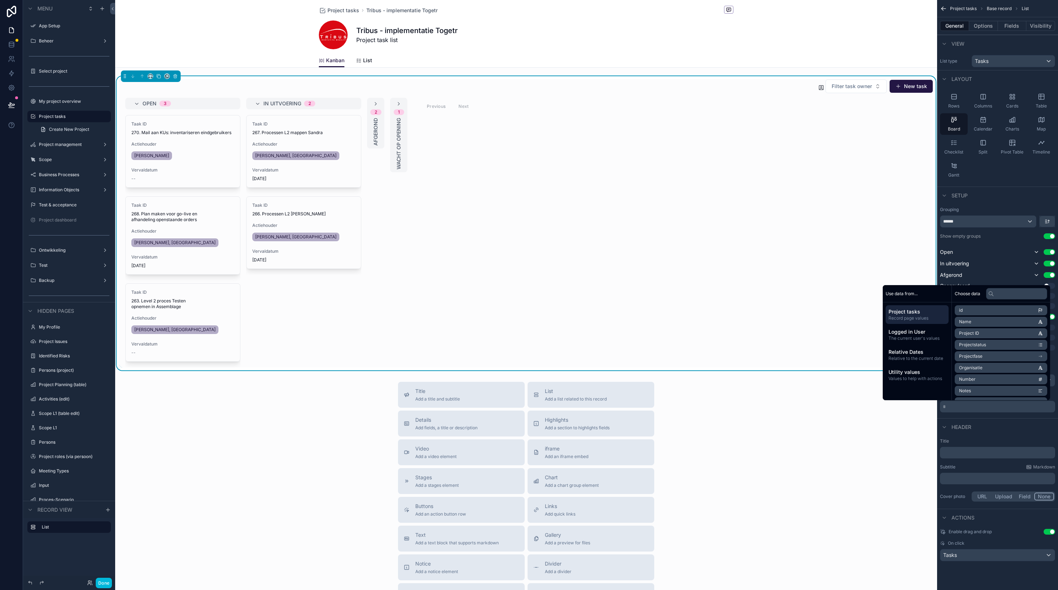
click at [984, 407] on p "* ﻿" at bounding box center [998, 406] width 111 height 7
click at [984, 433] on div "Header" at bounding box center [997, 426] width 121 height 17
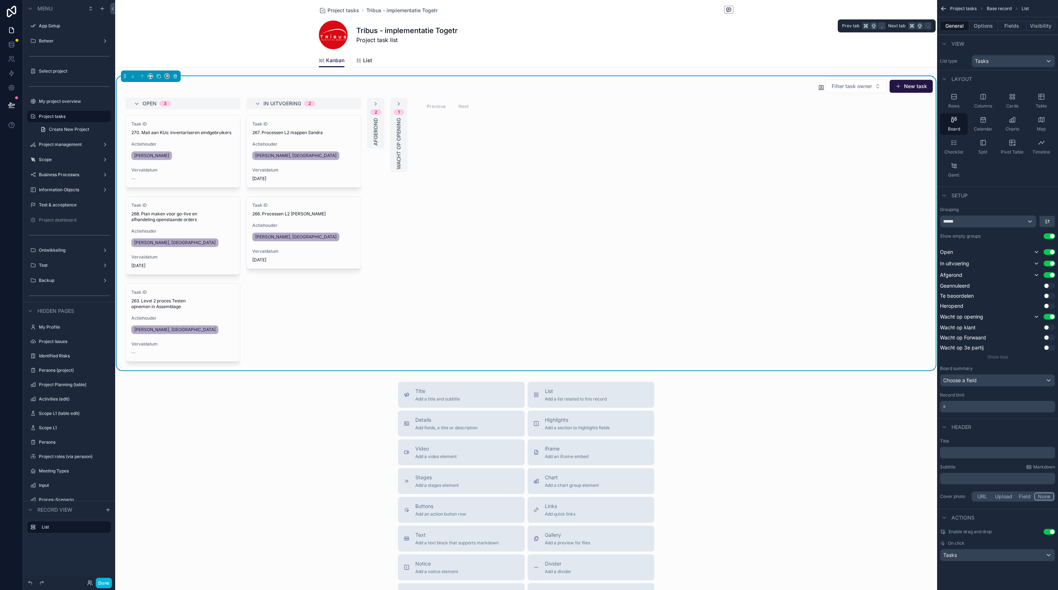
click at [978, 26] on button "Options" at bounding box center [983, 26] width 29 height 10
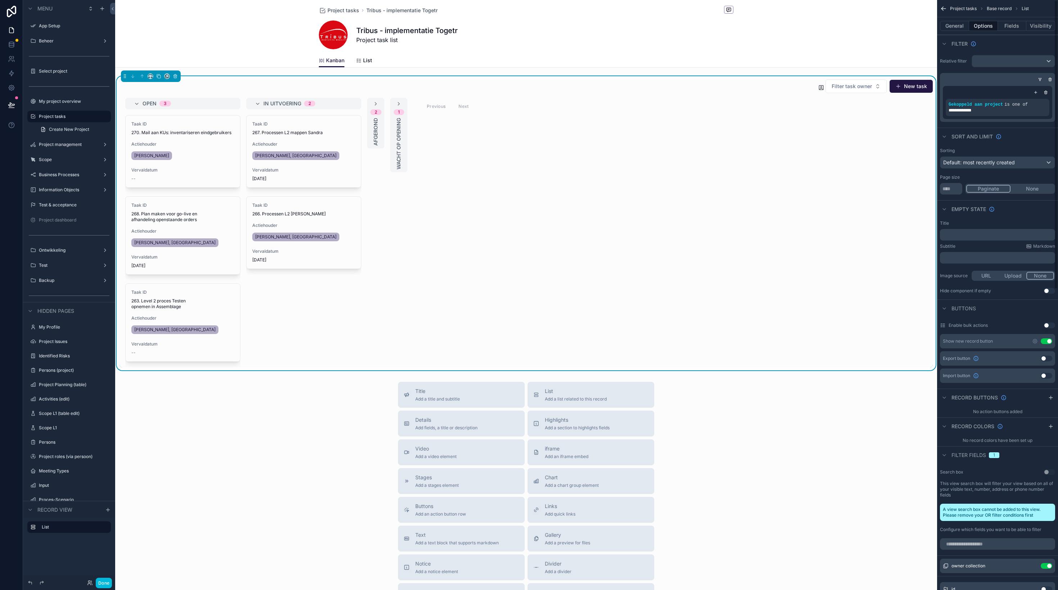
click at [1018, 26] on button "Fields" at bounding box center [1012, 26] width 29 height 10
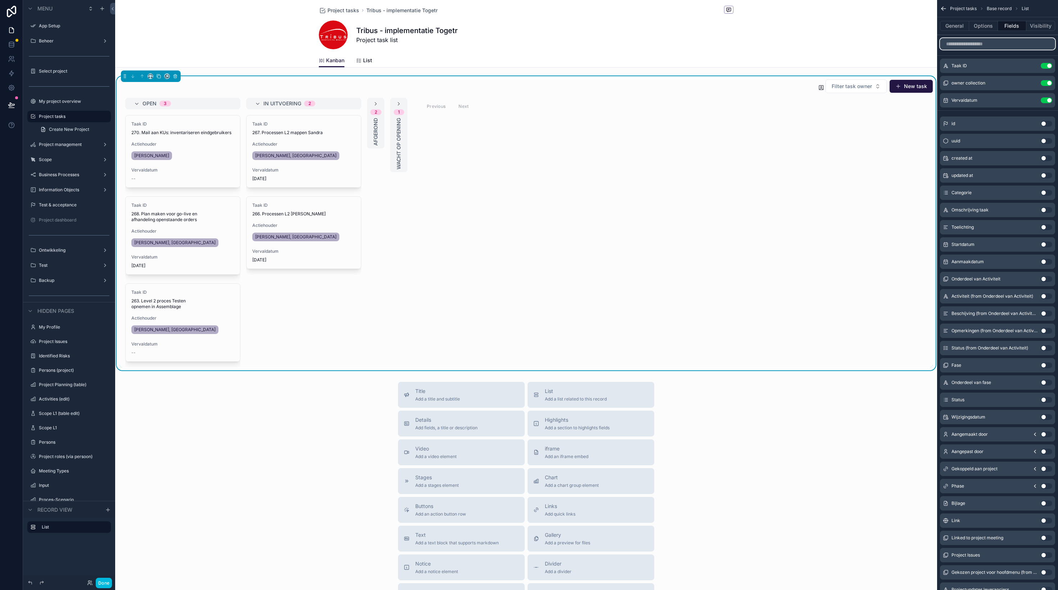
click at [967, 44] on input "scrollable content" at bounding box center [997, 44] width 115 height 12
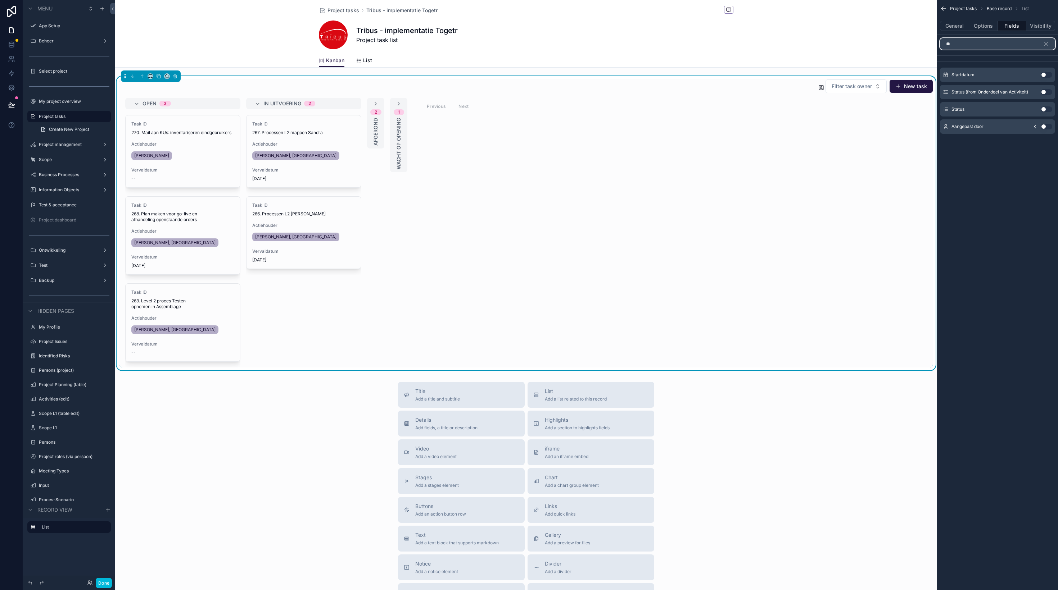
type input "**"
click at [1043, 74] on button "Use setting" at bounding box center [1047, 75] width 12 height 6
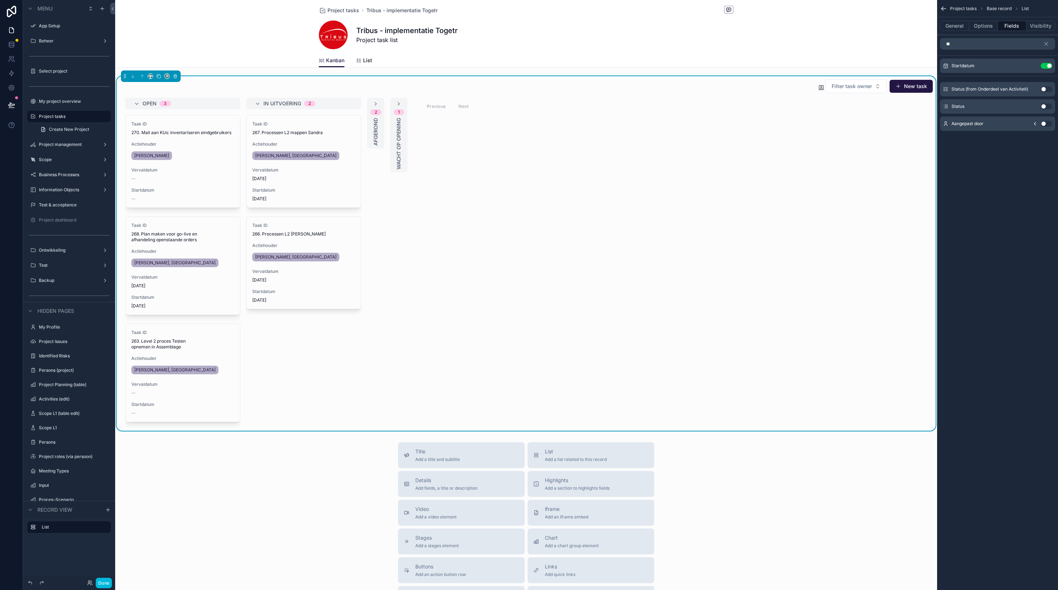
click at [0, 0] on icon "scrollable content" at bounding box center [0, 0] width 0 height 0
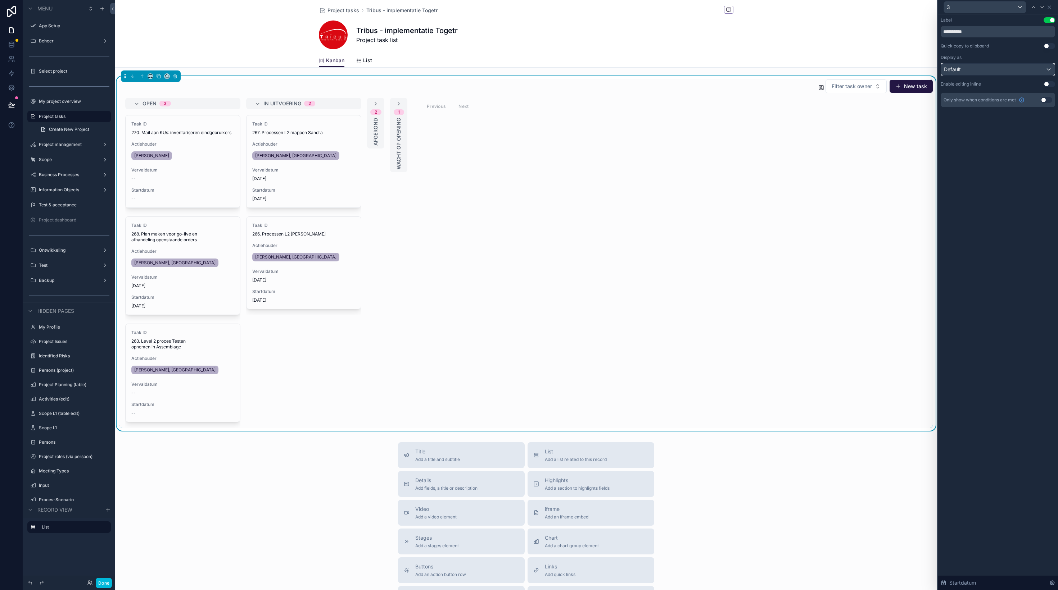
click at [969, 71] on div "Default" at bounding box center [998, 70] width 114 height 12
click at [968, 71] on div at bounding box center [998, 295] width 120 height 590
click at [1051, 8] on icon at bounding box center [1049, 7] width 6 height 6
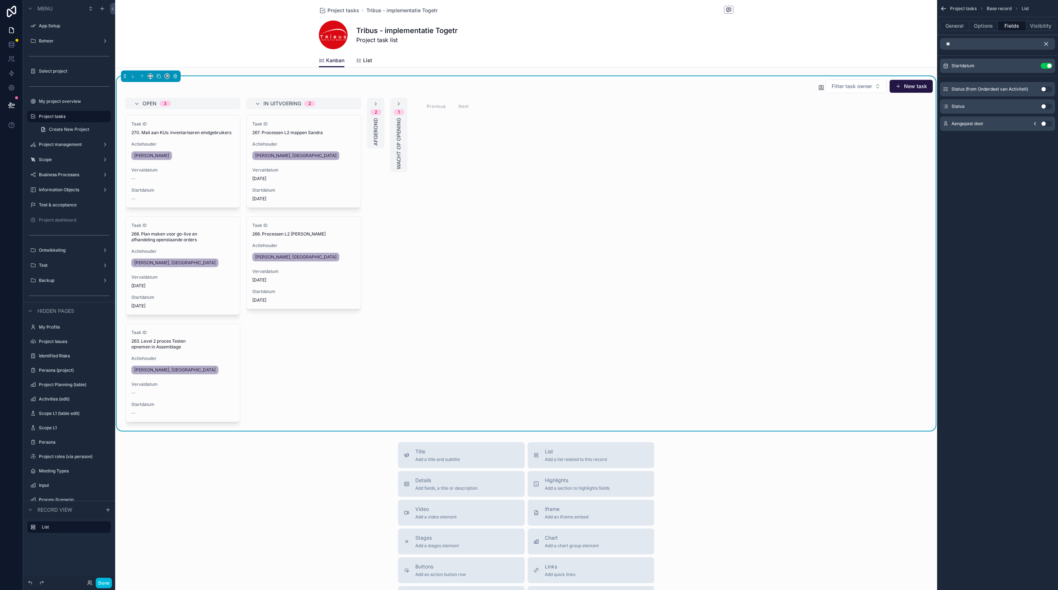
click at [1045, 44] on icon "scrollable content" at bounding box center [1046, 44] width 6 height 6
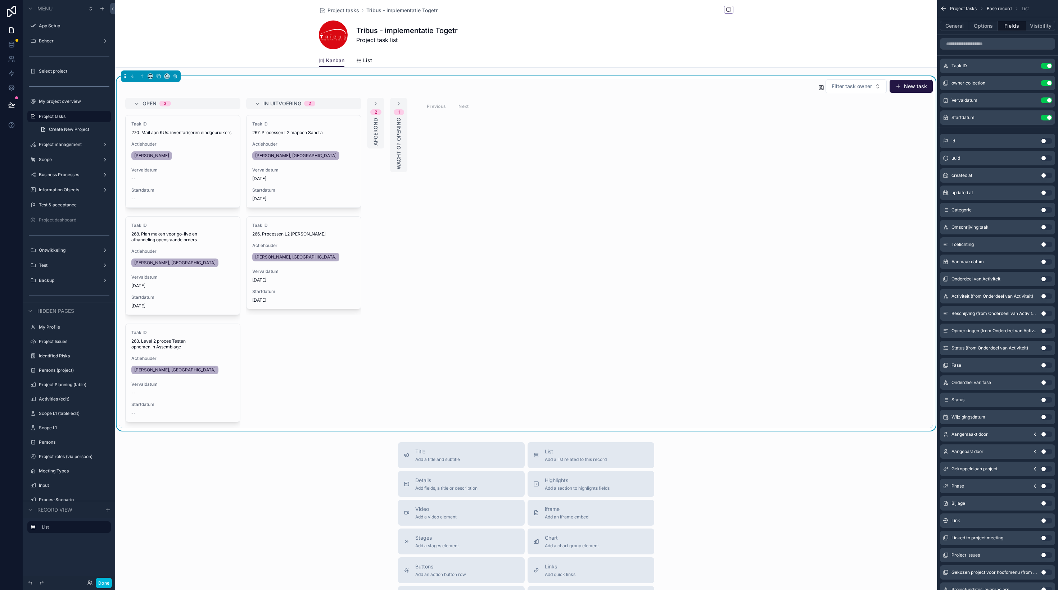
click at [197, 176] on div "Vervaldatum --" at bounding box center [182, 174] width 103 height 14
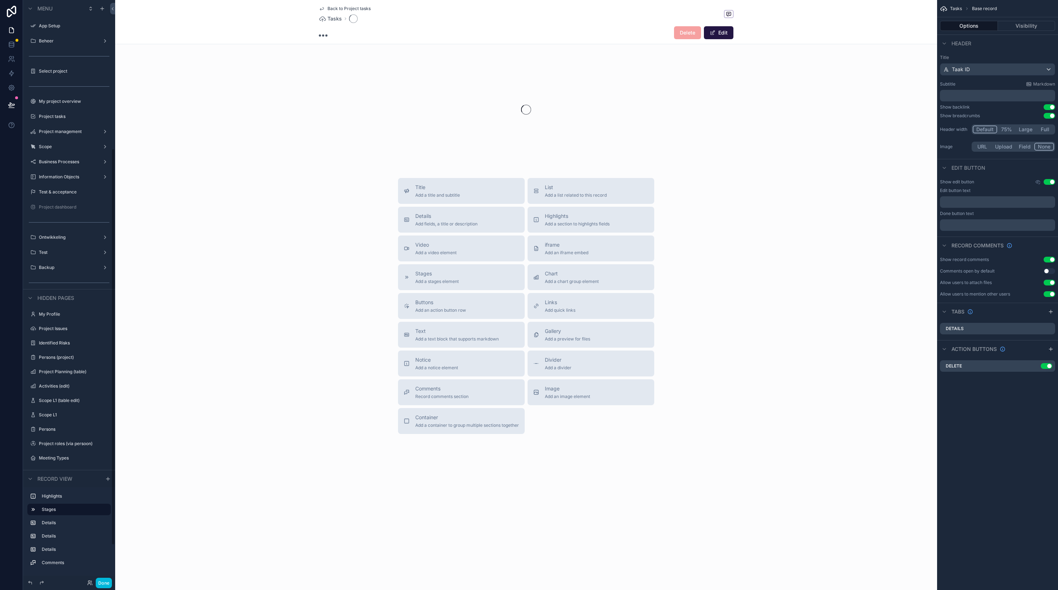
scroll to position [218, 0]
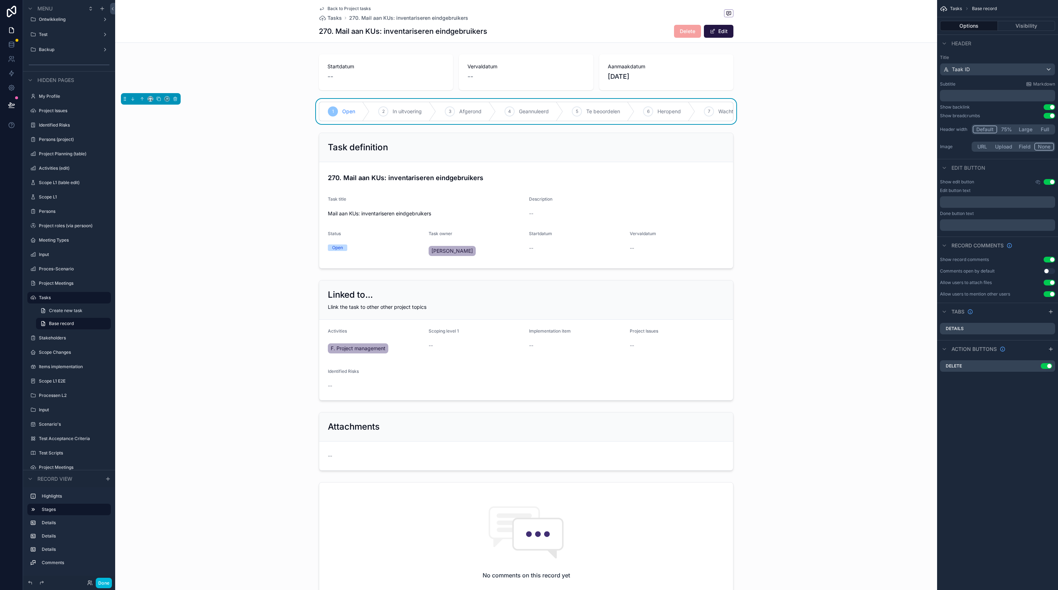
click at [337, 5] on div "Back to Project tasks Tasks 270. Mail aan KUs: inventariseren eindgebruikers 27…" at bounding box center [526, 21] width 414 height 42
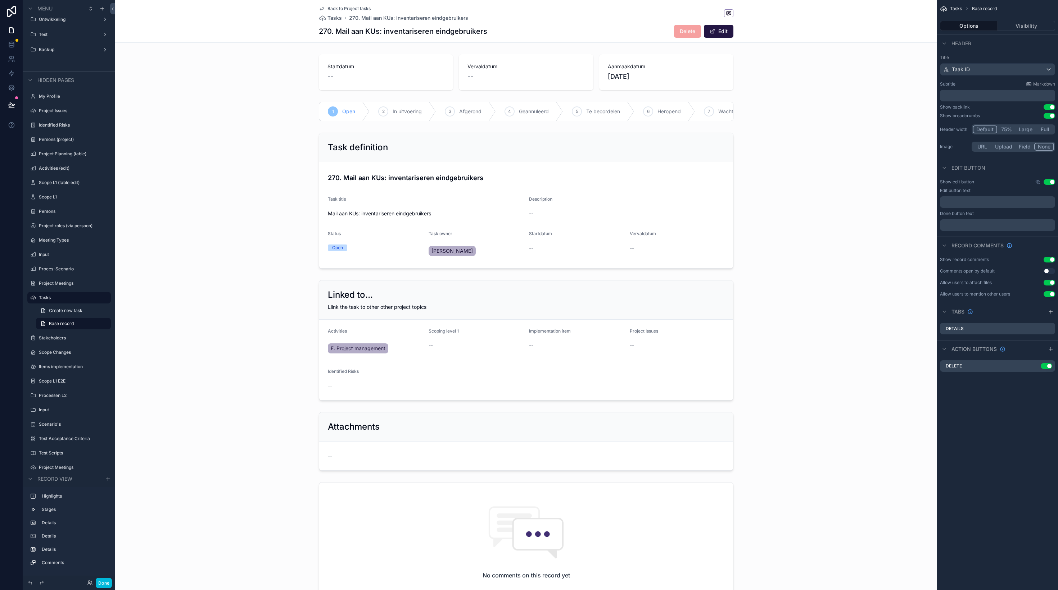
click at [335, 10] on span "Back to Project tasks" at bounding box center [348, 9] width 43 height 6
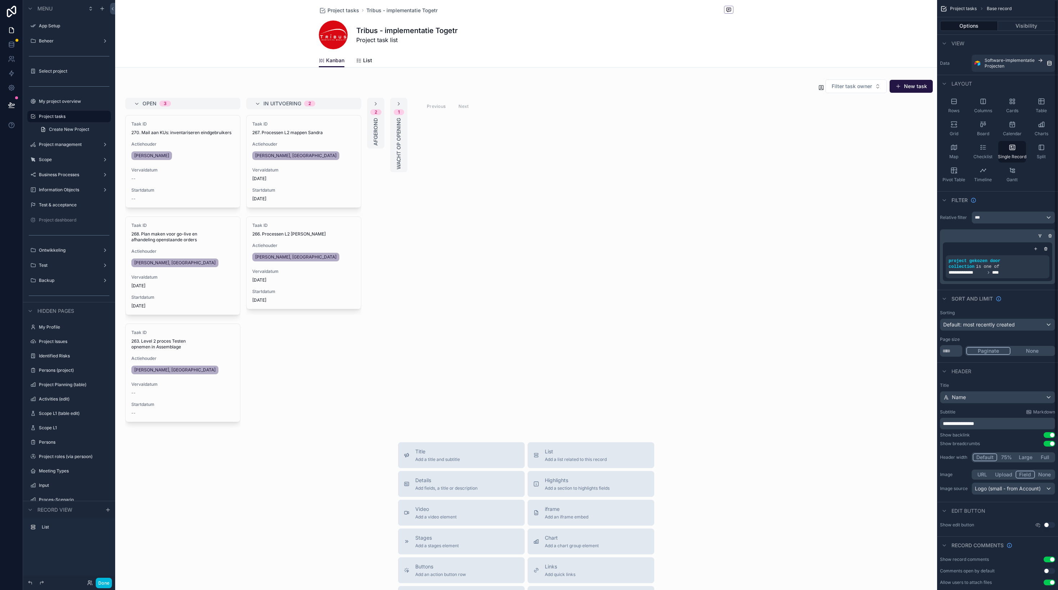
click at [659, 147] on div "scrollable content" at bounding box center [526, 378] width 822 height 756
click at [554, 188] on div "scrollable content" at bounding box center [526, 253] width 822 height 355
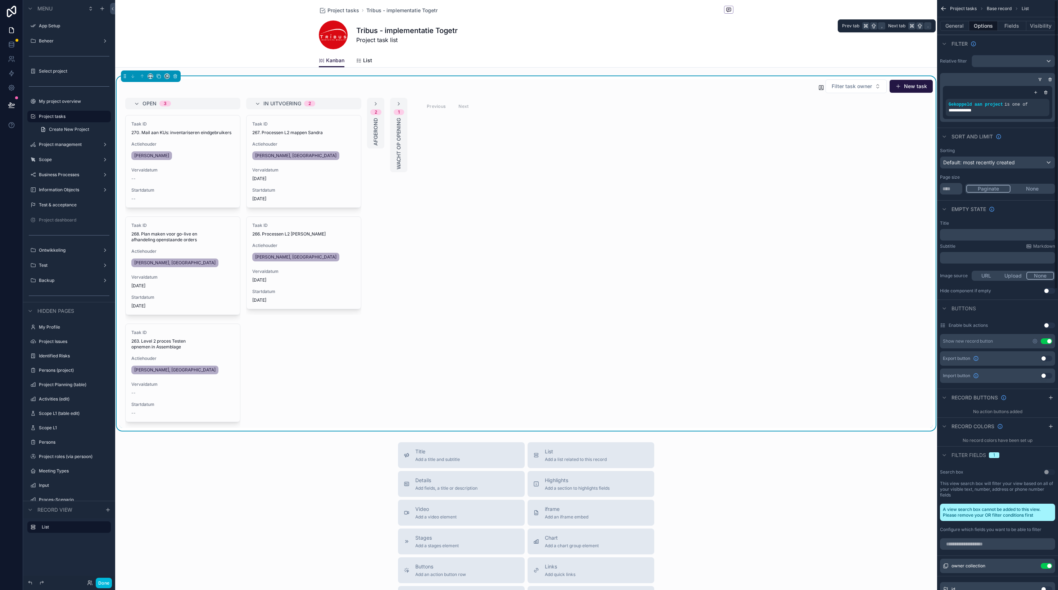
click at [1016, 28] on button "Fields" at bounding box center [1012, 26] width 29 height 10
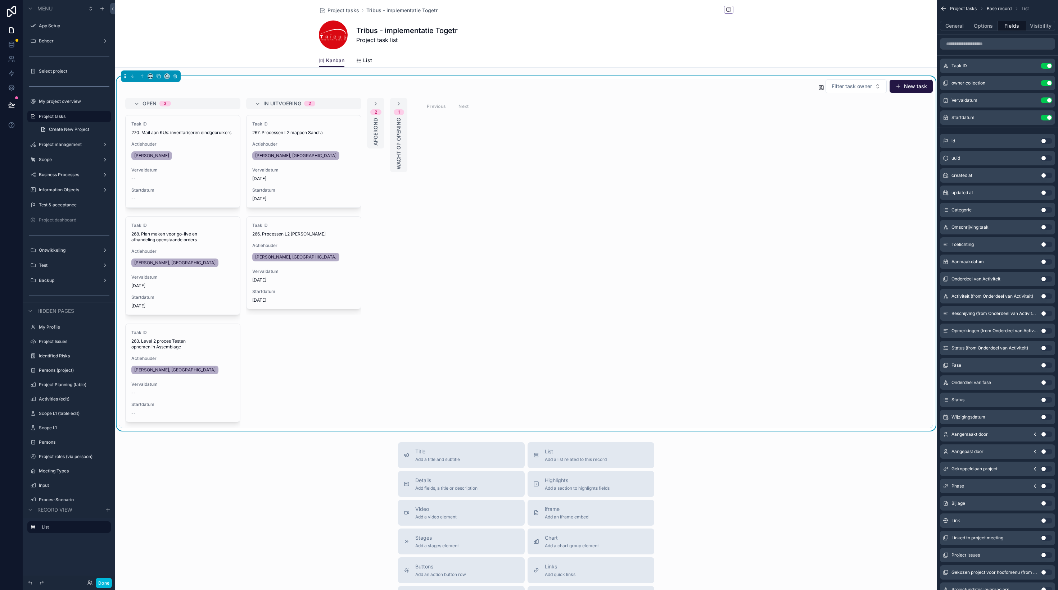
click at [0, 0] on icon "scrollable content" at bounding box center [0, 0] width 0 height 0
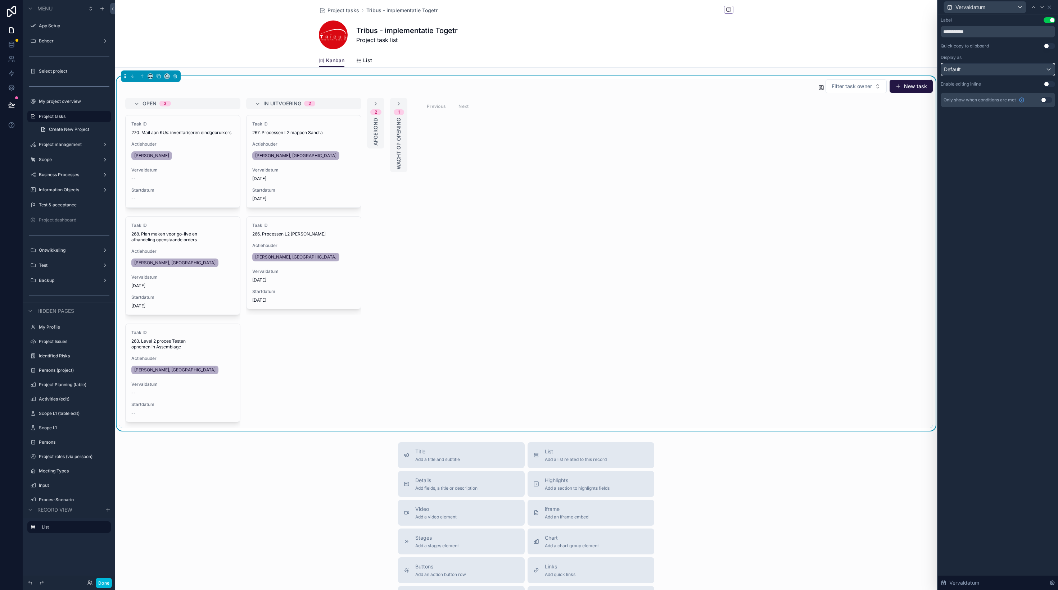
click at [995, 70] on div "Default" at bounding box center [998, 70] width 114 height 12
click at [967, 119] on span "Relative date" at bounding box center [962, 121] width 31 height 9
click at [1008, 32] on input "**********" at bounding box center [998, 32] width 114 height 12
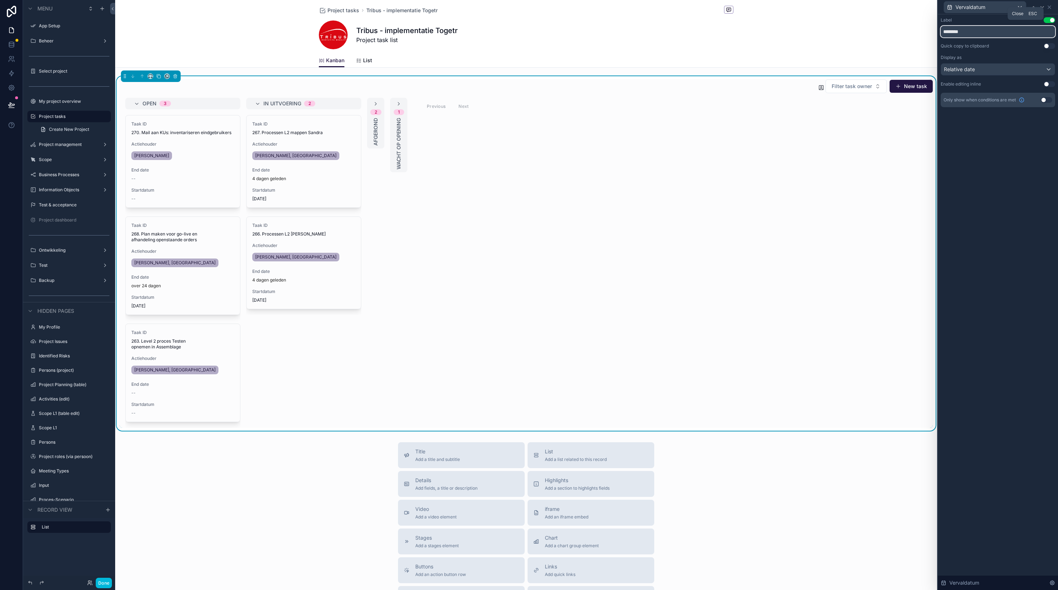
type input "********"
click at [1051, 8] on icon at bounding box center [1049, 7] width 6 height 6
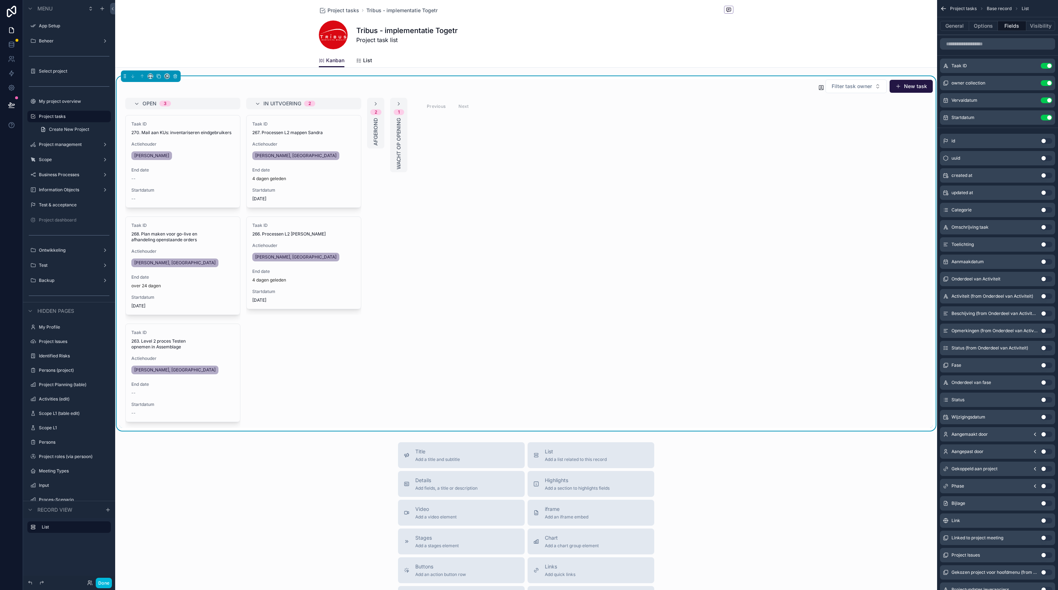
click at [1043, 116] on button "Use setting" at bounding box center [1047, 118] width 12 height 6
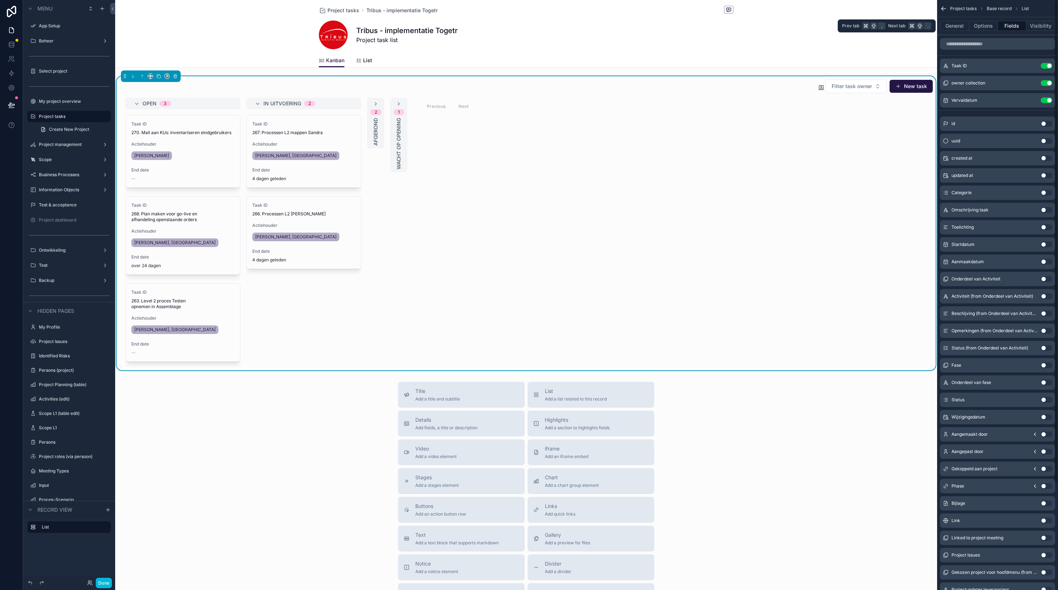
click at [981, 23] on button "Options" at bounding box center [983, 26] width 29 height 10
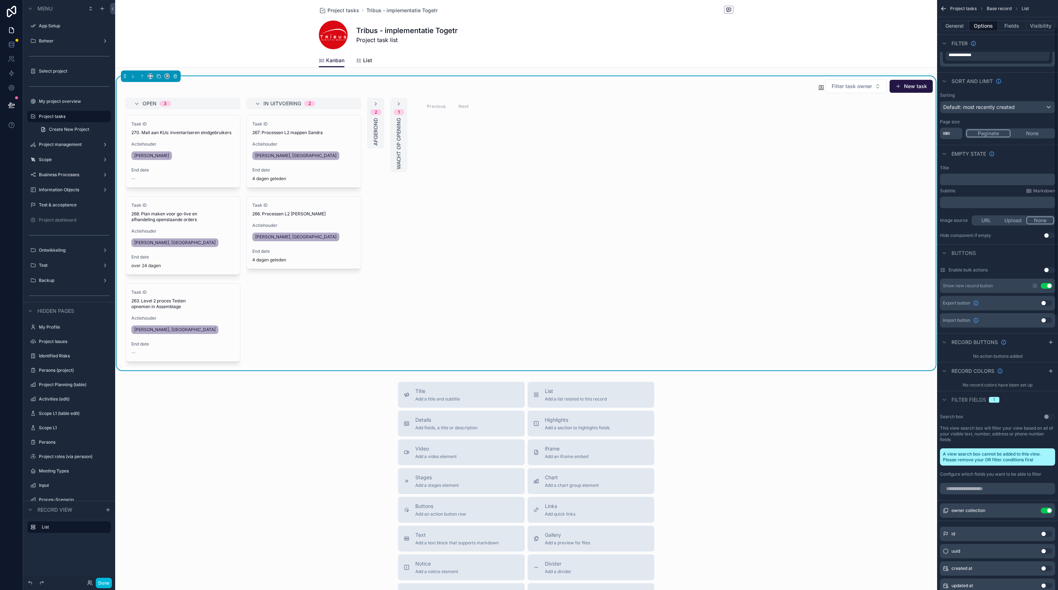
scroll to position [71, 0]
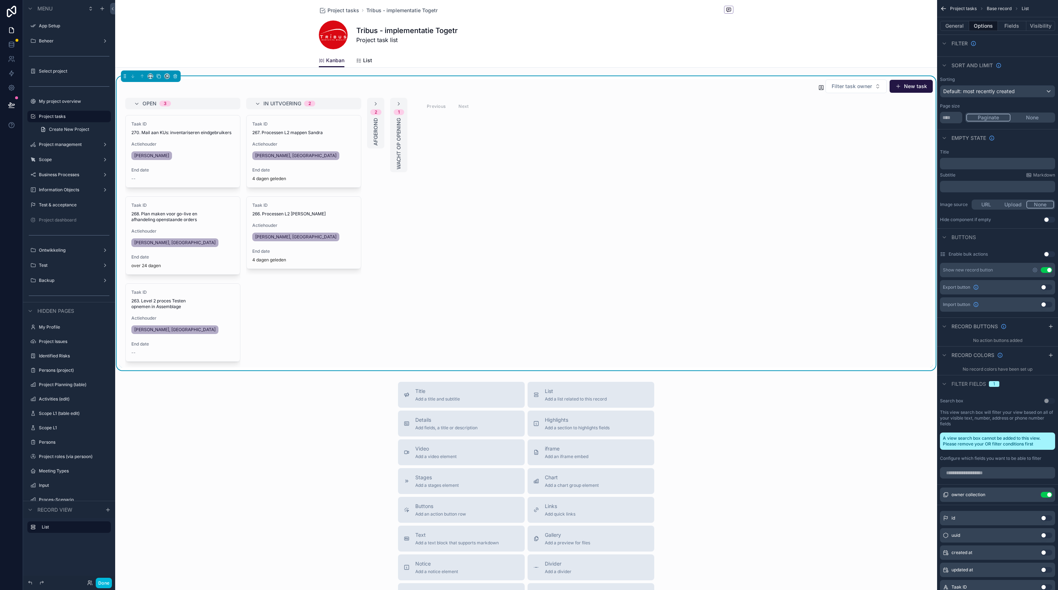
click at [1048, 354] on icon "scrollable content" at bounding box center [1051, 356] width 6 height 6
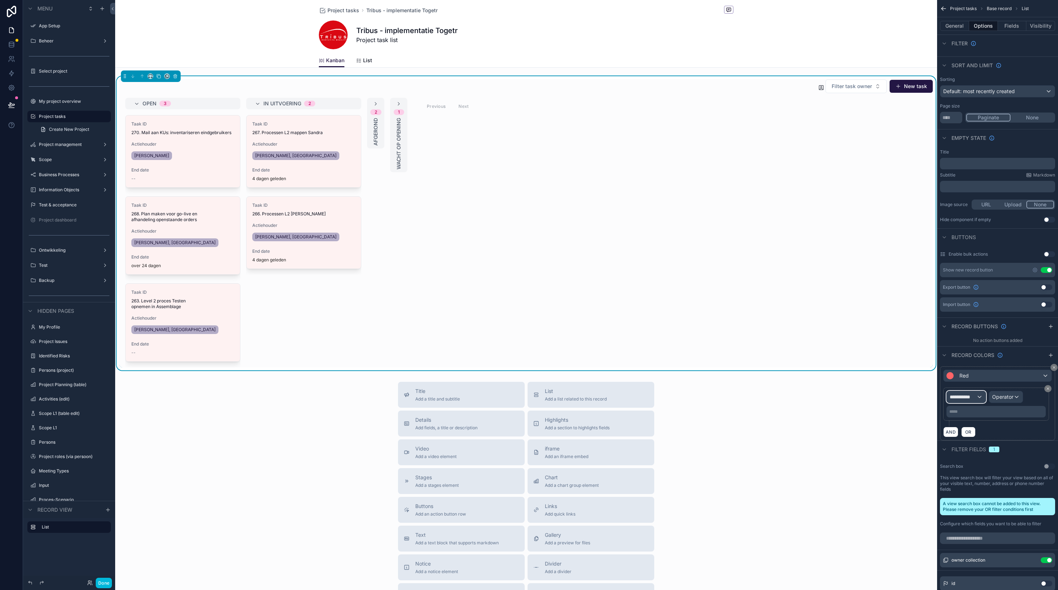
click at [973, 397] on span "**********" at bounding box center [963, 397] width 27 height 7
click at [981, 438] on div "Row values Row values" at bounding box center [978, 439] width 53 height 17
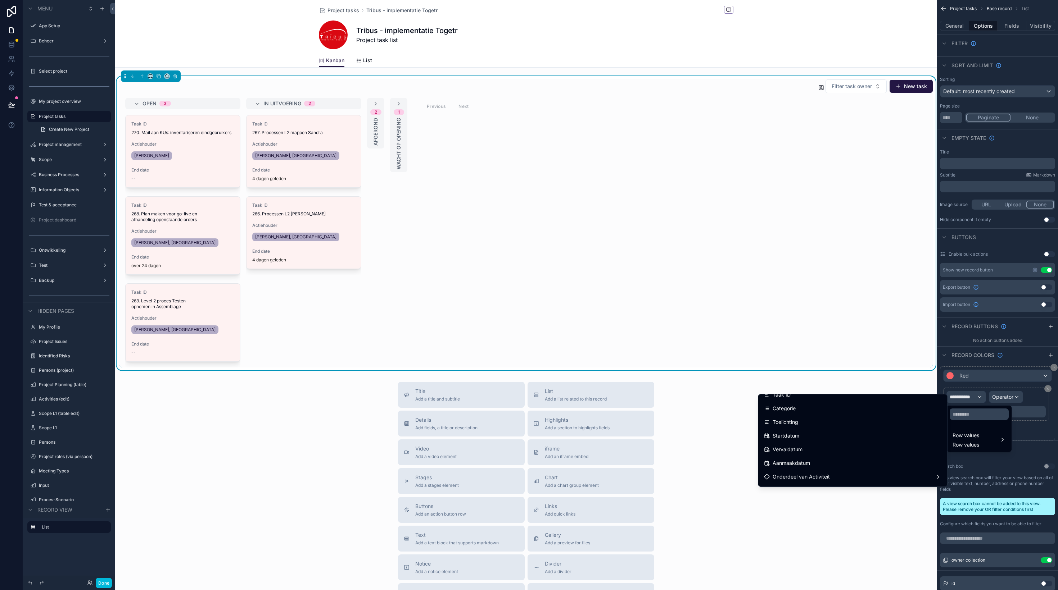
scroll to position [36, 0]
click at [813, 444] on div "Vervaldatum" at bounding box center [852, 448] width 177 height 9
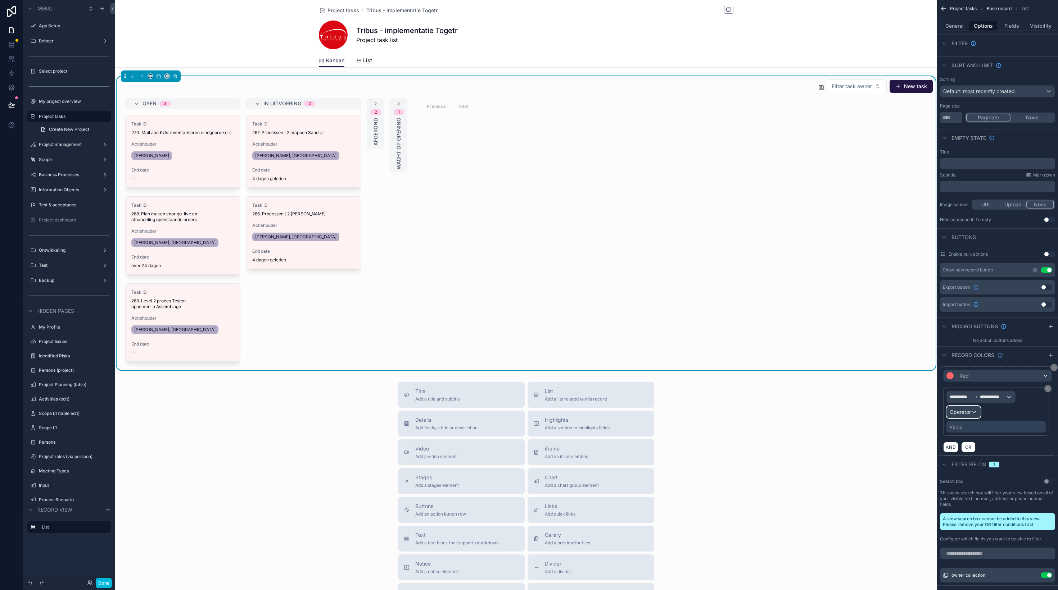
click at [968, 412] on span "Operator" at bounding box center [960, 412] width 21 height 6
click at [988, 452] on div "Is equal to (=)" at bounding box center [978, 451] width 53 height 9
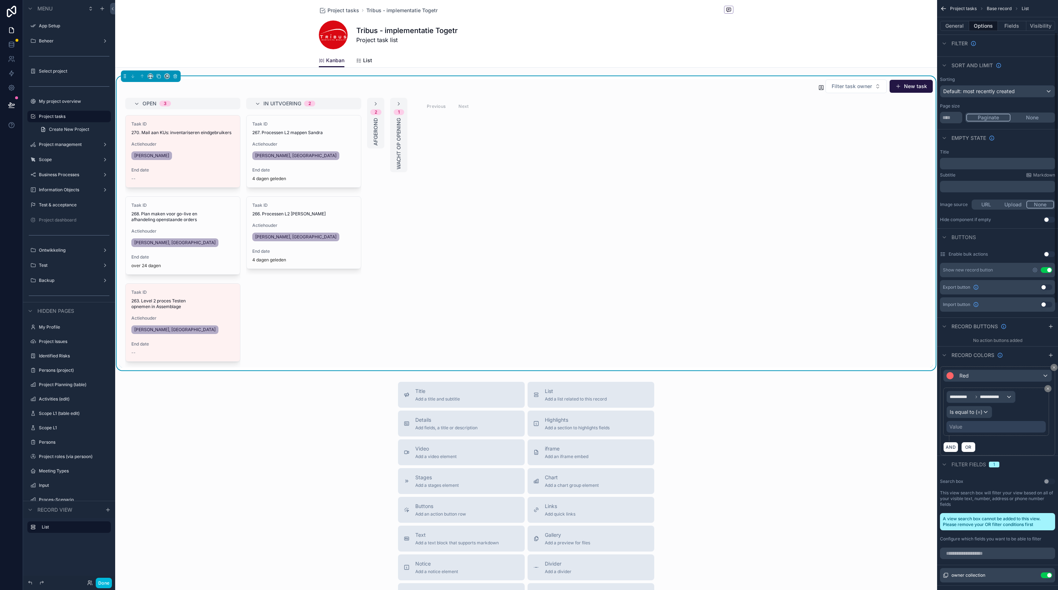
click at [961, 426] on div "Value" at bounding box center [955, 426] width 13 height 7
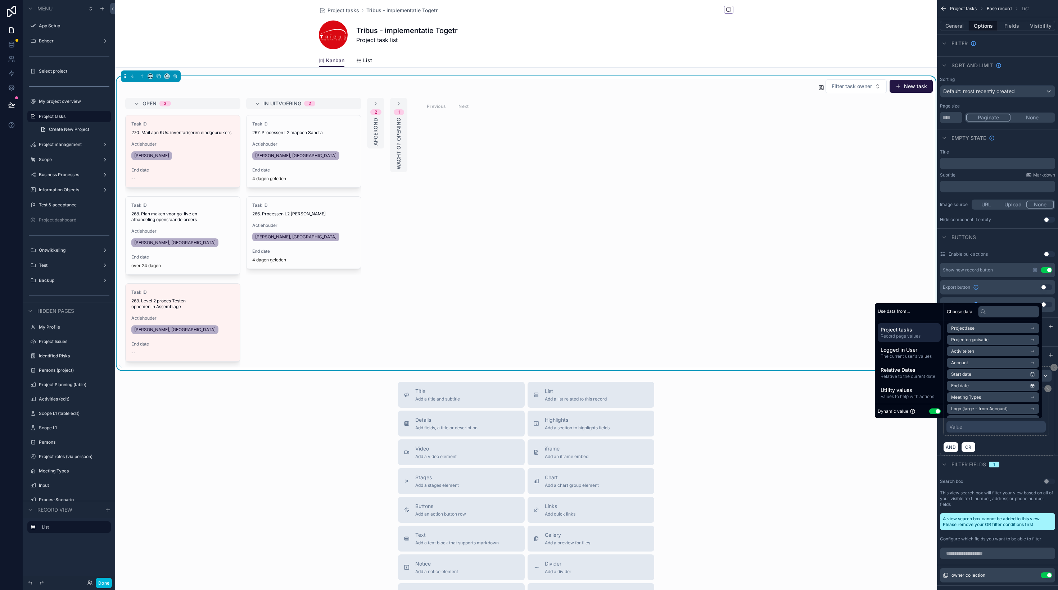
click at [929, 412] on button "Use setting" at bounding box center [935, 412] width 12 height 6
select select "****"
select select "*"
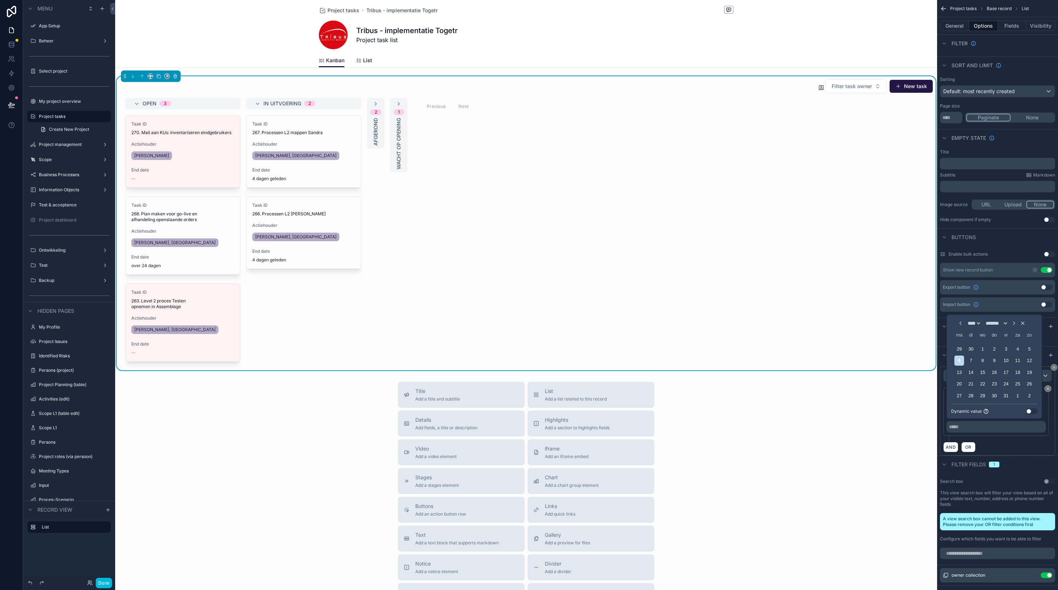
click at [1030, 412] on button "Use setting" at bounding box center [1032, 412] width 12 height 6
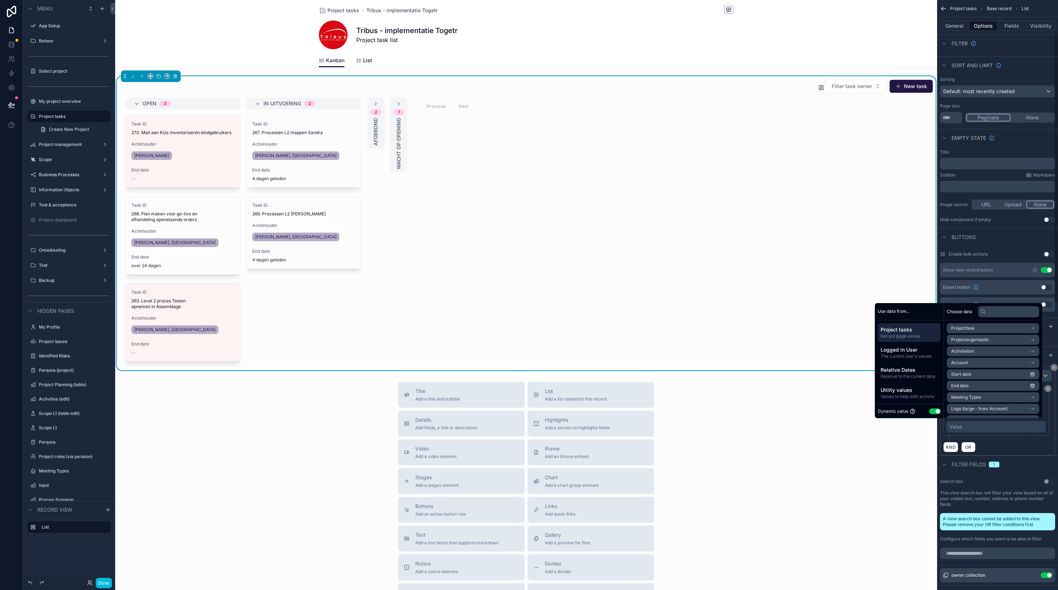
click at [907, 376] on span "Relative to the current date" at bounding box center [908, 377] width 57 height 6
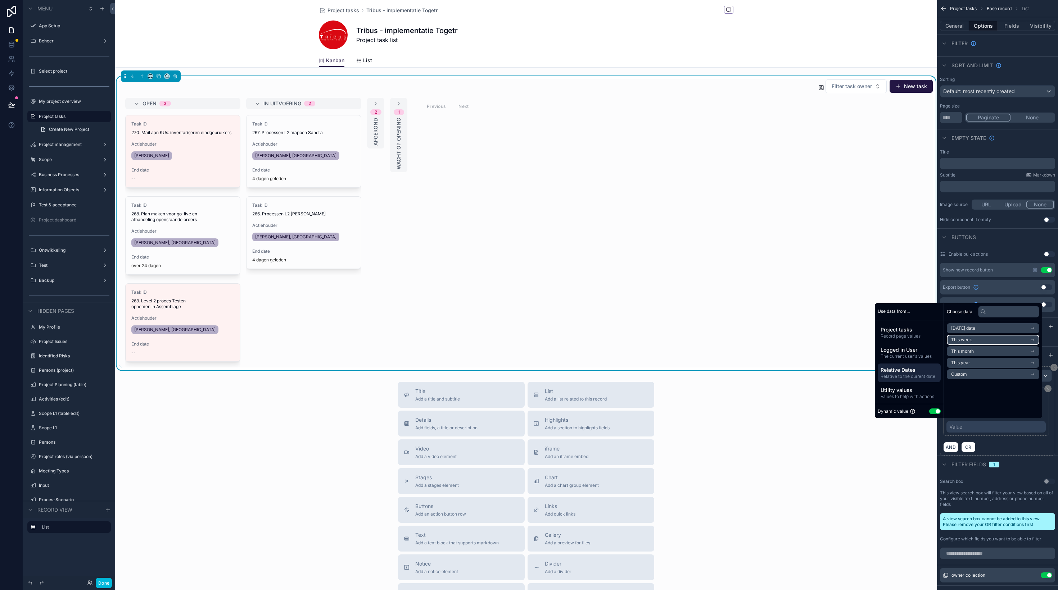
click at [977, 340] on li "This week" at bounding box center [993, 340] width 92 height 10
click at [972, 342] on span "Start of week" at bounding box center [964, 342] width 27 height 6
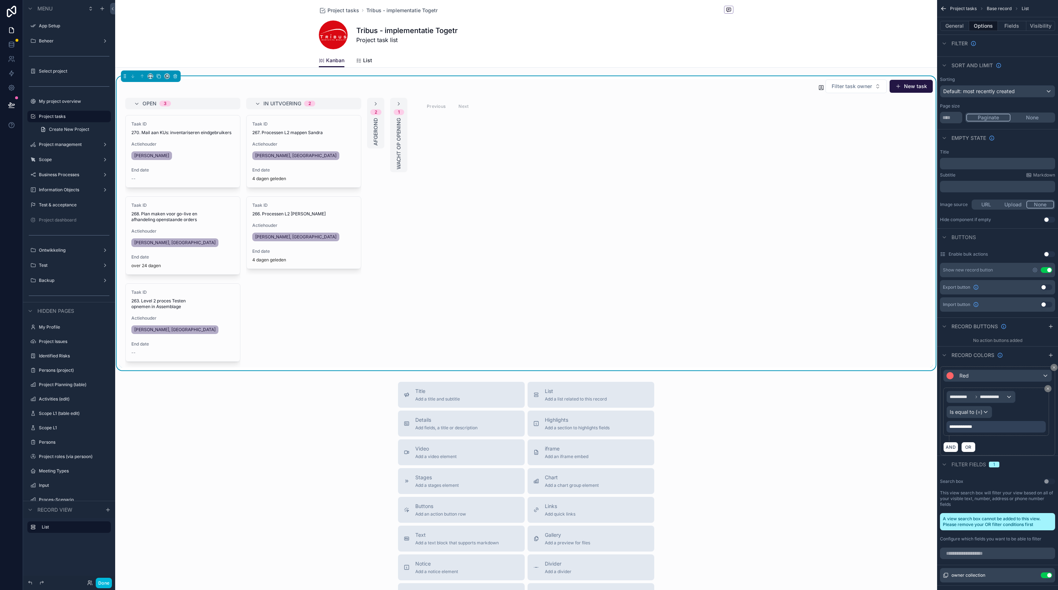
click at [1023, 436] on div "**********" at bounding box center [997, 415] width 109 height 54
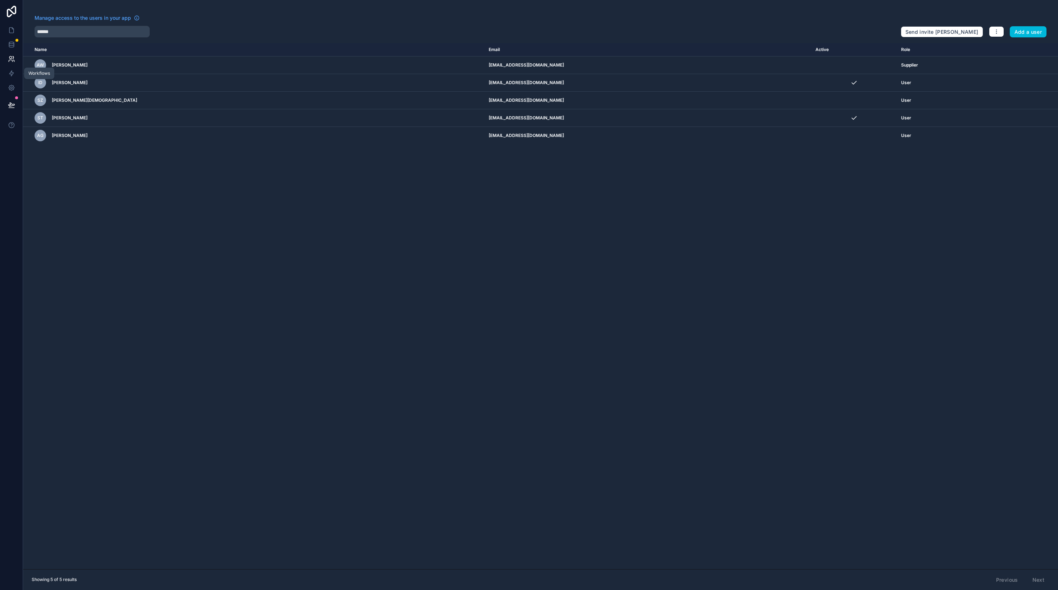
click at [14, 76] on icon at bounding box center [11, 73] width 7 height 7
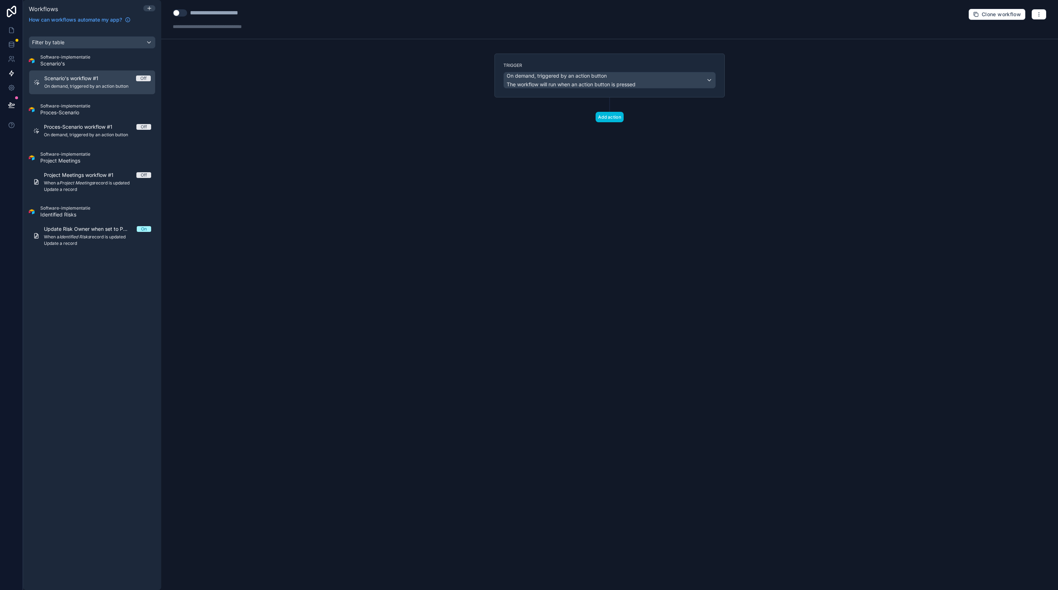
click at [148, 8] on icon at bounding box center [149, 8] width 3 height 0
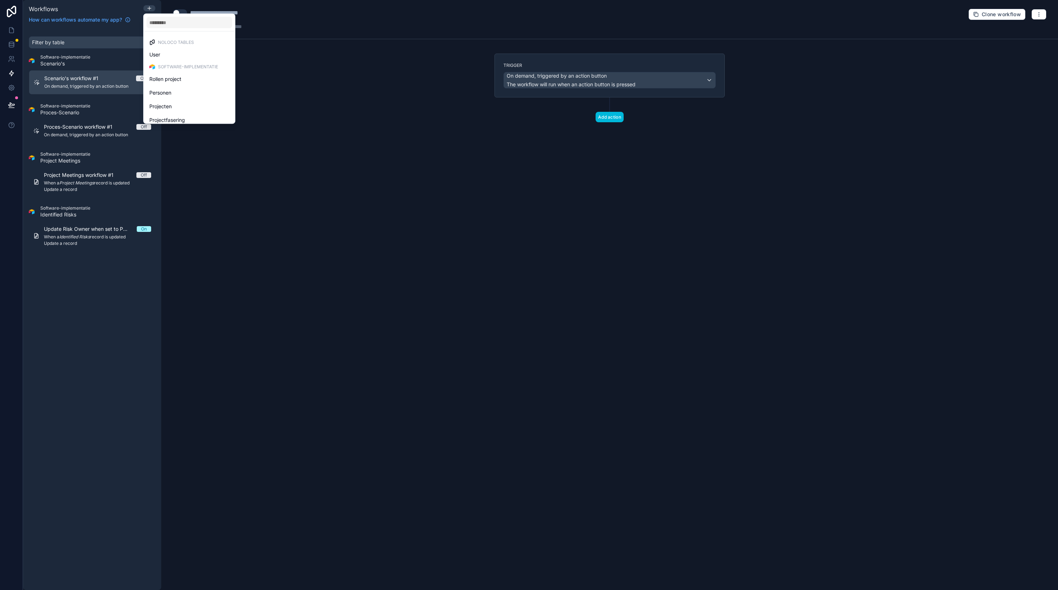
click at [176, 19] on input "text" at bounding box center [189, 23] width 86 height 12
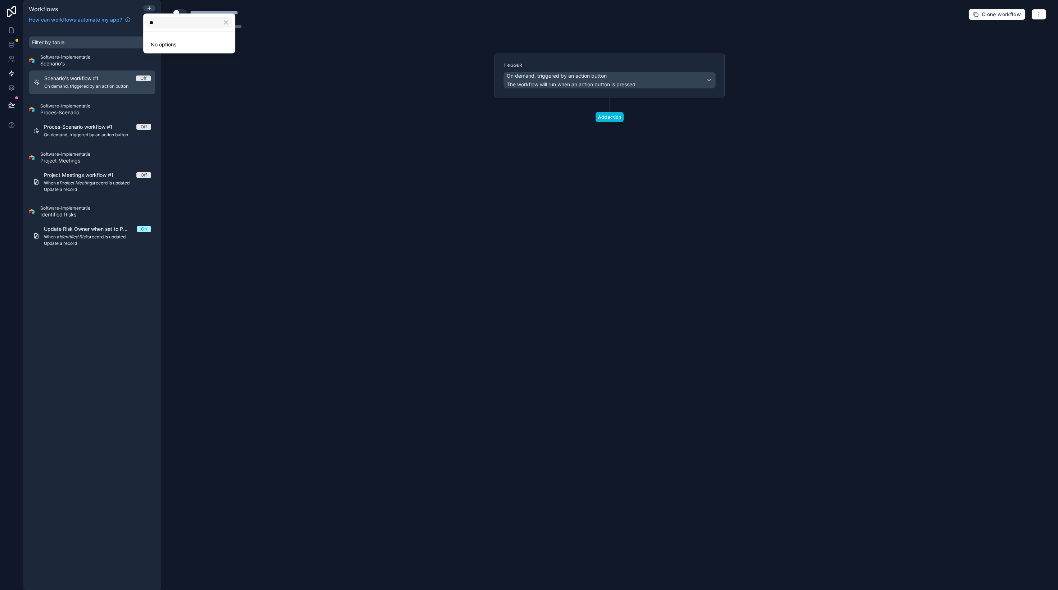
type input "*"
type input "****"
click at [177, 54] on div "Personen" at bounding box center [189, 54] width 80 height 9
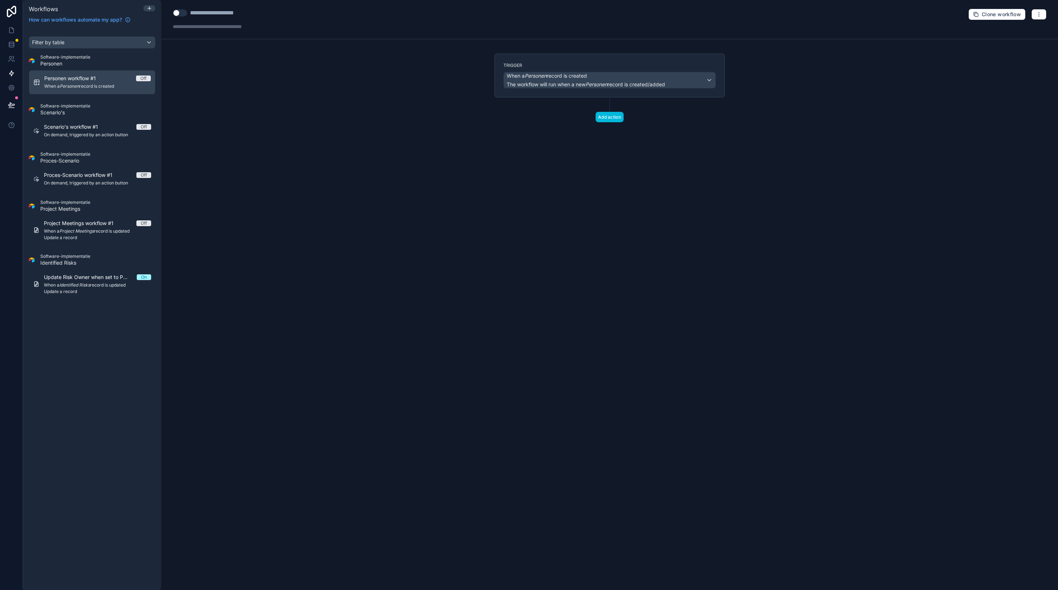
click at [1041, 13] on icon "button" at bounding box center [1039, 15] width 6 height 6
click at [1001, 52] on button "Delete workflow" at bounding box center [1014, 55] width 52 height 12
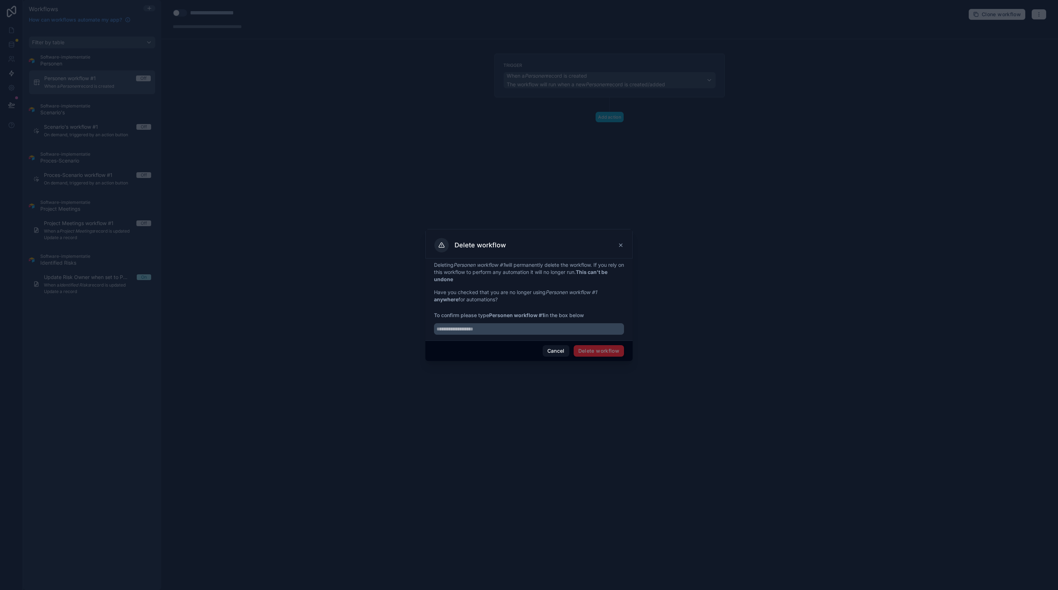
click at [516, 327] on input "text" at bounding box center [529, 329] width 190 height 12
type input "**********"
click at [617, 353] on button "Delete workflow" at bounding box center [599, 351] width 50 height 12
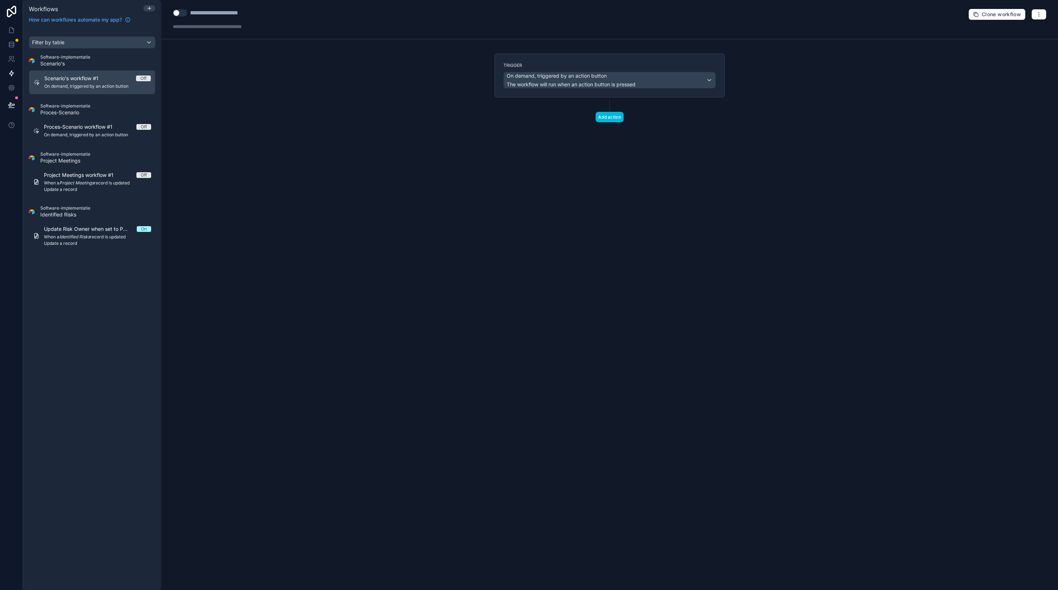
click at [153, 9] on div at bounding box center [150, 8] width 12 height 6
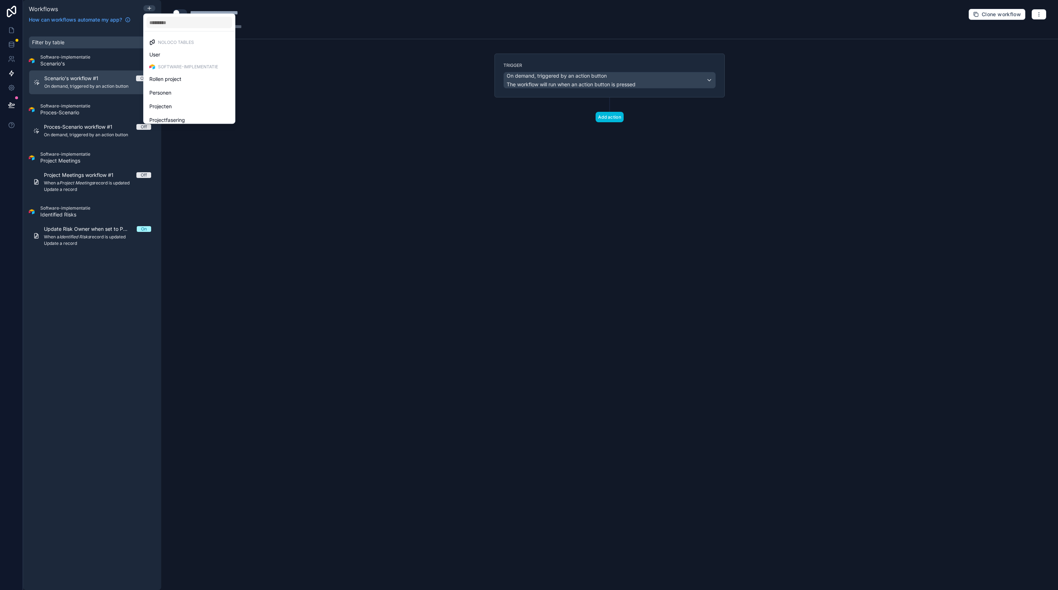
click at [122, 366] on div at bounding box center [529, 295] width 1058 height 590
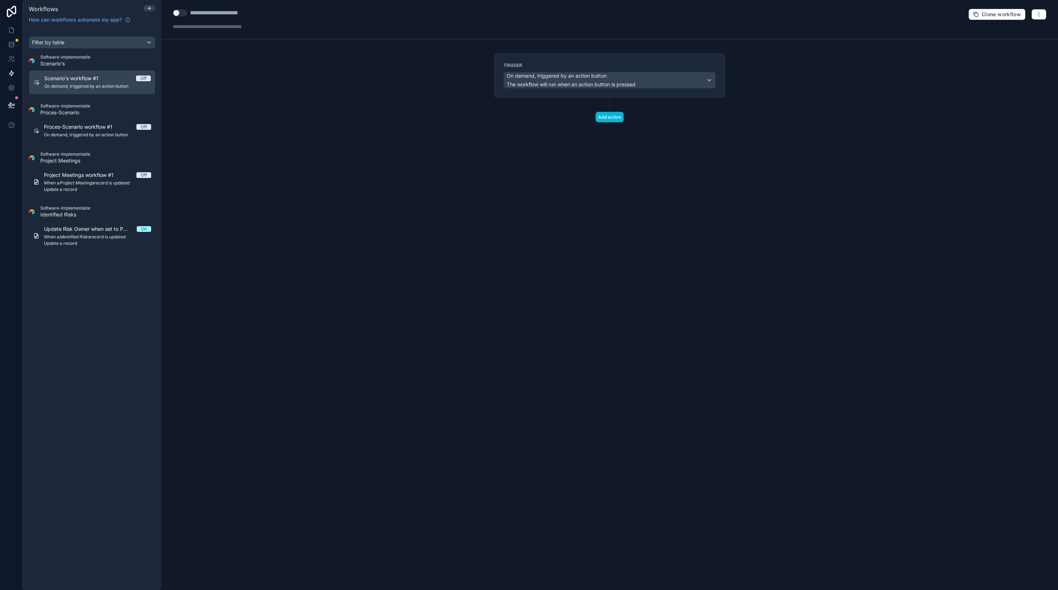
click at [85, 296] on div "Filter by table Software-implementatie Scenario's Scenario's workflow #1 Off On…" at bounding box center [92, 309] width 138 height 563
click at [71, 63] on span "Scenario's" at bounding box center [65, 63] width 50 height 7
click at [88, 293] on div "Filter by table Software-implementatie Scenario's Scenario's workflow #1 Off On…" at bounding box center [92, 309] width 138 height 563
click at [1035, 13] on button "button" at bounding box center [1038, 14] width 15 height 11
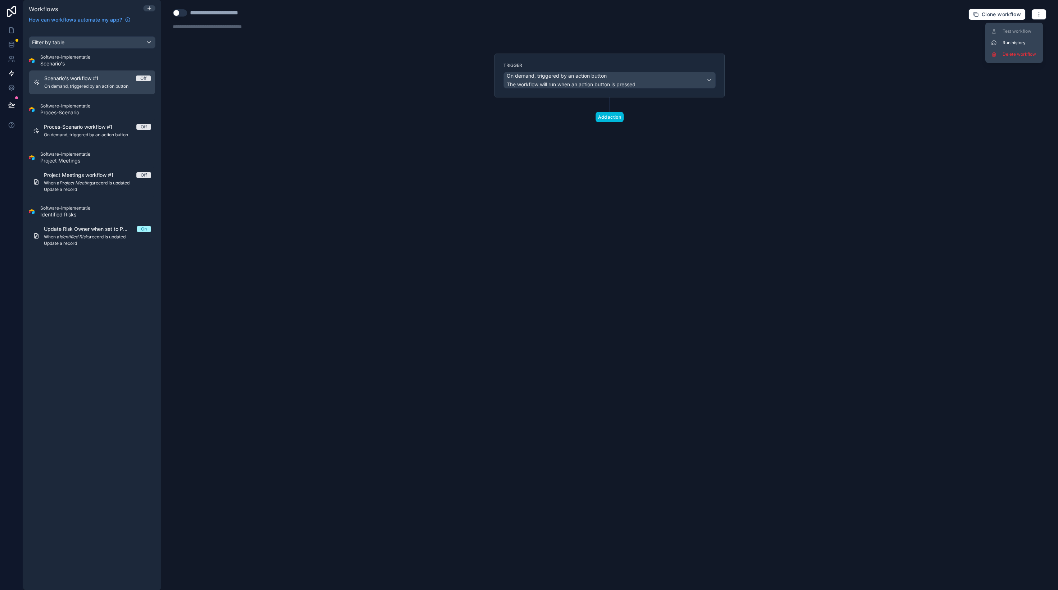
click at [398, 23] on div "**********" at bounding box center [609, 19] width 897 height 39
click at [147, 10] on icon at bounding box center [149, 8] width 6 height 6
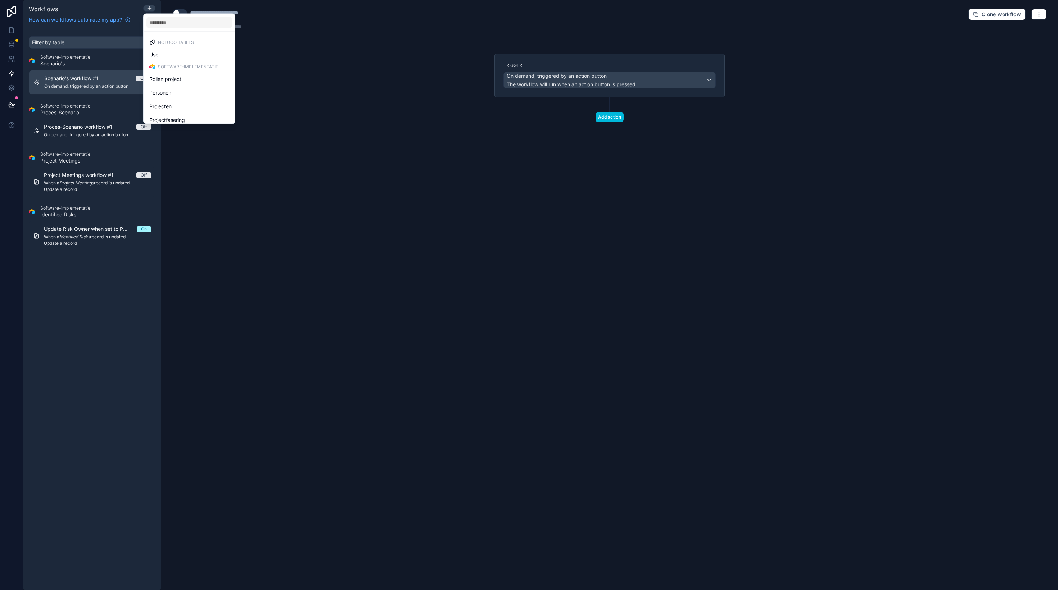
click at [178, 22] on input "text" at bounding box center [189, 23] width 86 height 12
type input "****"
click at [181, 58] on div "Personen" at bounding box center [189, 54] width 80 height 9
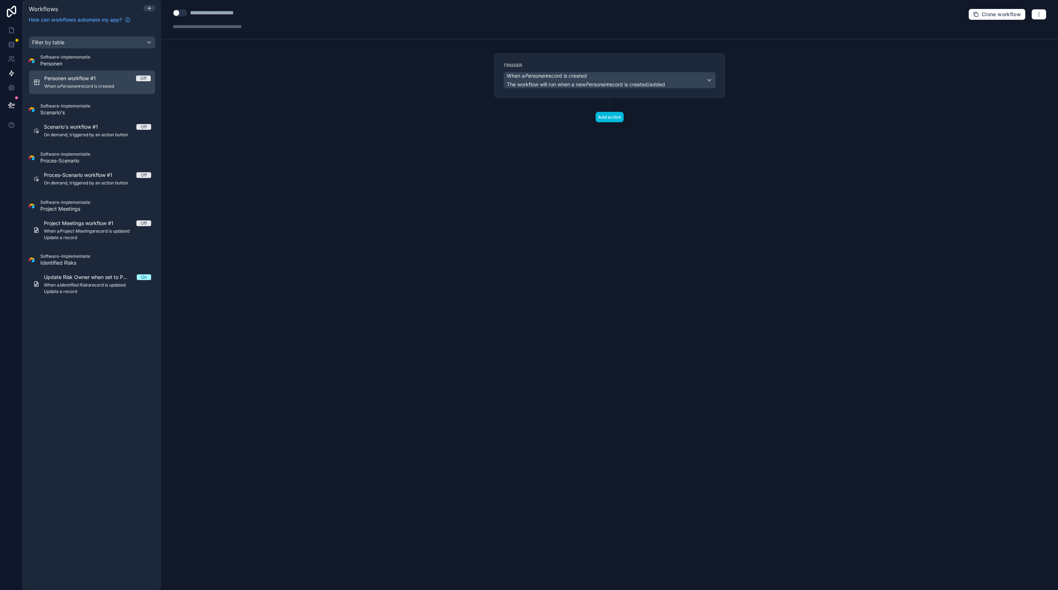
click at [584, 79] on span "When a Personen record is created" at bounding box center [547, 75] width 80 height 7
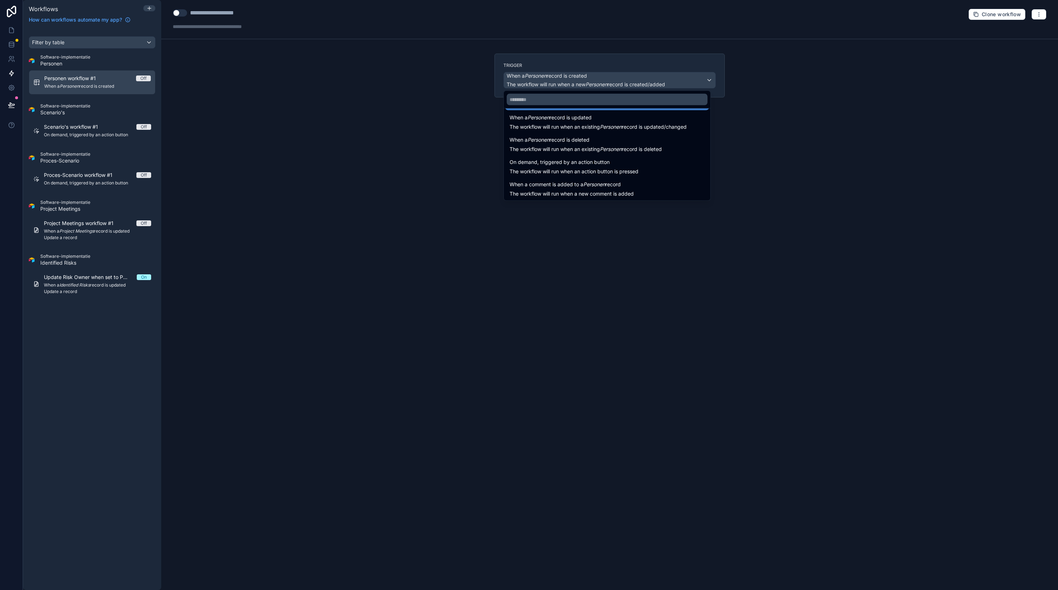
scroll to position [26, 0]
click at [572, 160] on span "On demand, triggered by an action button" at bounding box center [559, 162] width 100 height 9
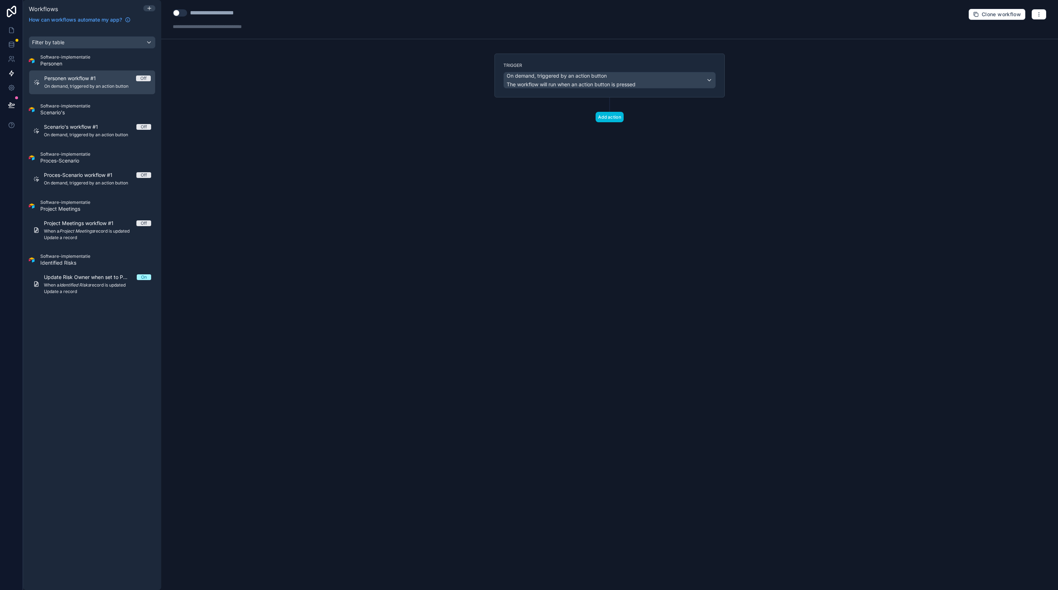
click at [222, 12] on div "**********" at bounding box center [223, 13] width 66 height 9
type div "**********"
click at [303, 89] on div "**********" at bounding box center [609, 295] width 897 height 590
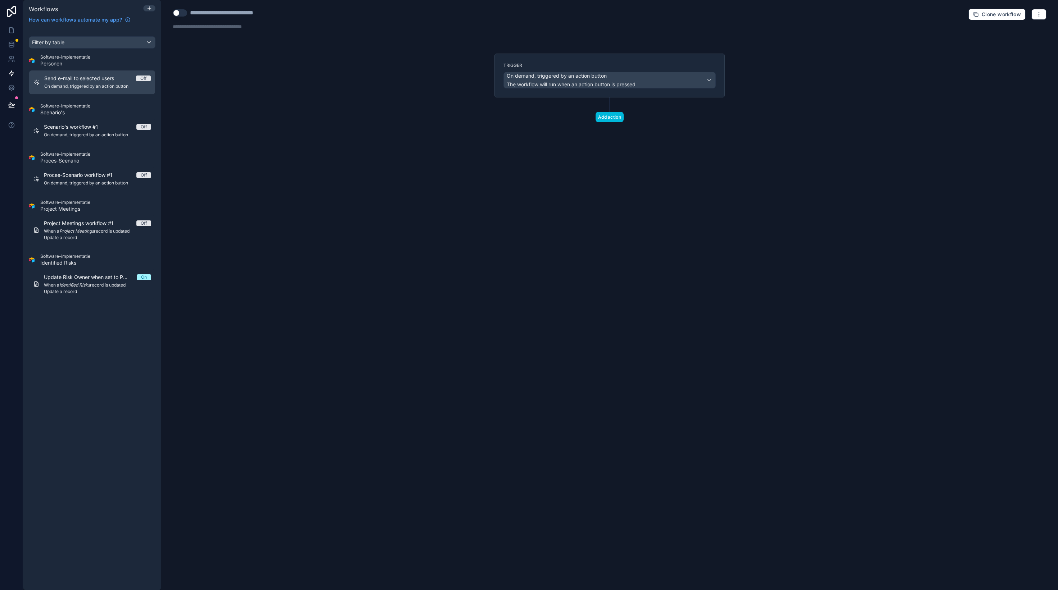
click at [612, 119] on button "Add action" at bounding box center [609, 117] width 28 height 10
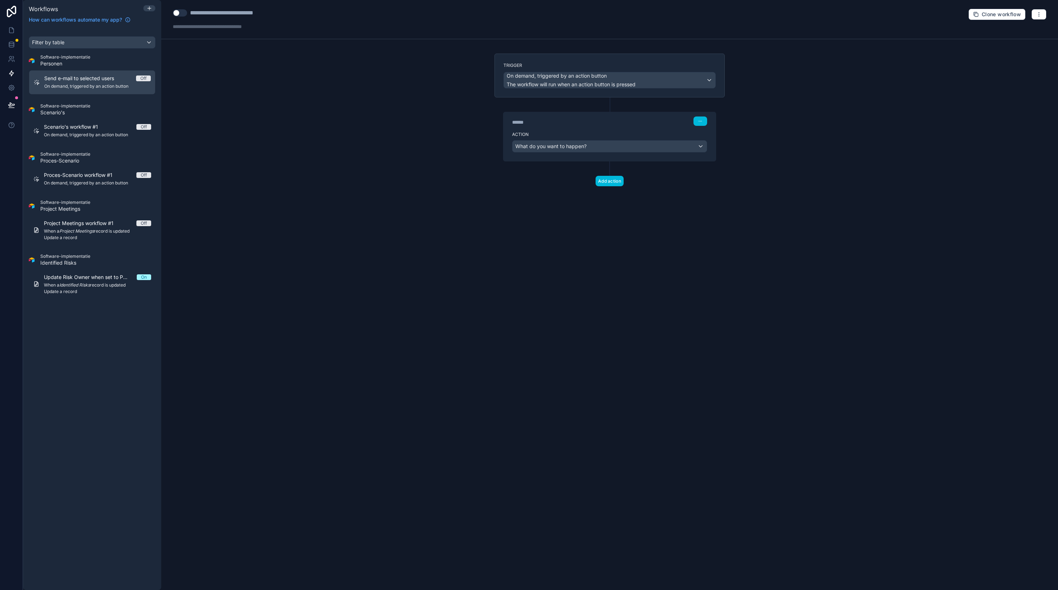
click at [574, 149] on span "What do you want to happen?" at bounding box center [550, 146] width 71 height 6
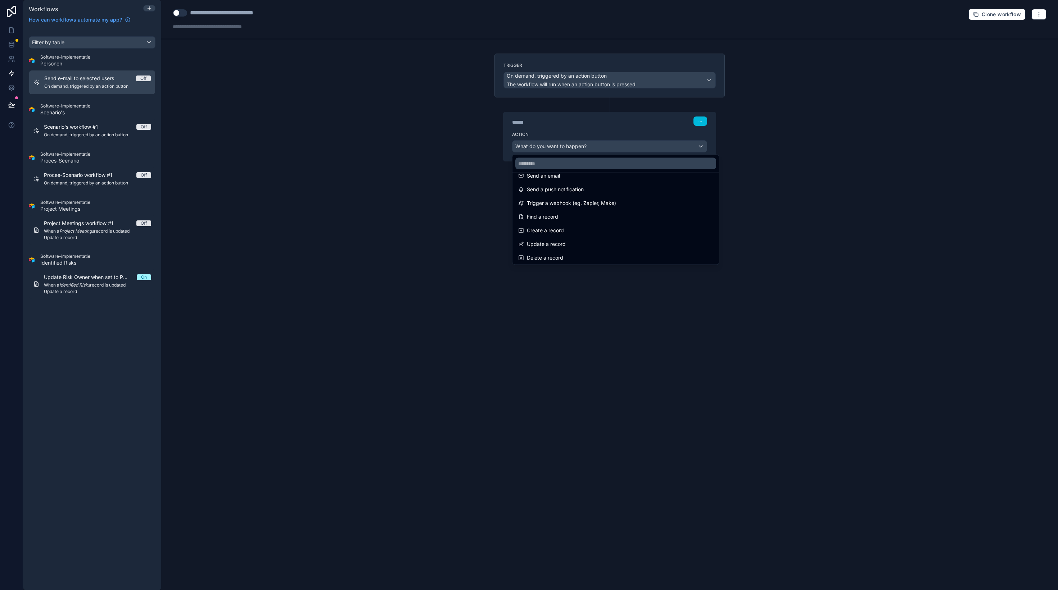
scroll to position [0, 0]
click at [574, 188] on div "Send an email" at bounding box center [615, 185] width 195 height 9
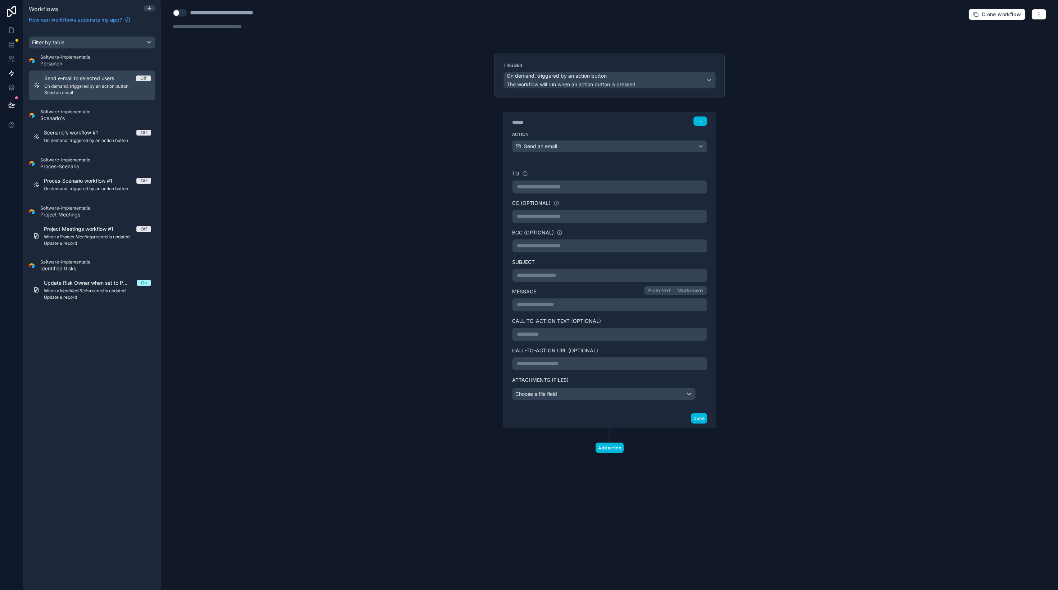
click at [547, 190] on p "**********" at bounding box center [610, 187] width 186 height 9
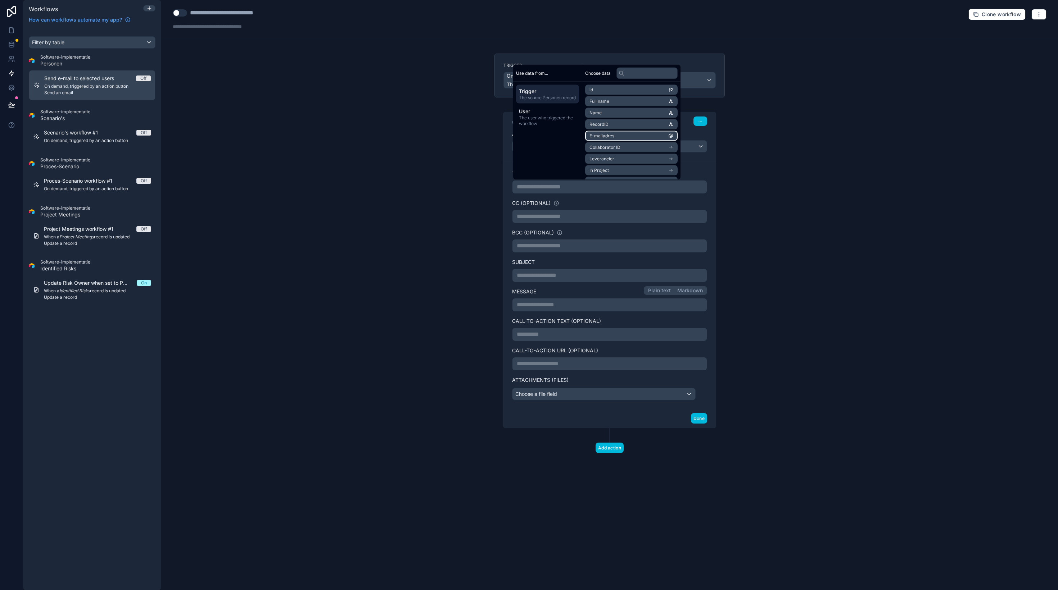
click at [613, 136] on span "E-mailadres" at bounding box center [601, 136] width 25 height 6
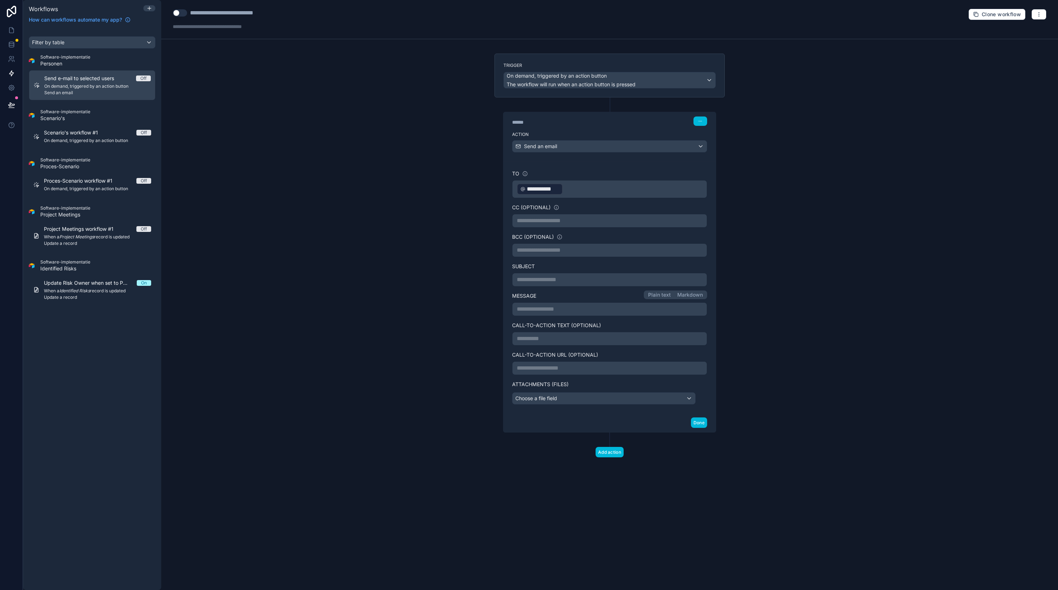
click at [800, 214] on div "**********" at bounding box center [609, 295] width 897 height 590
click at [607, 147] on div "Send an email" at bounding box center [609, 147] width 194 height 12
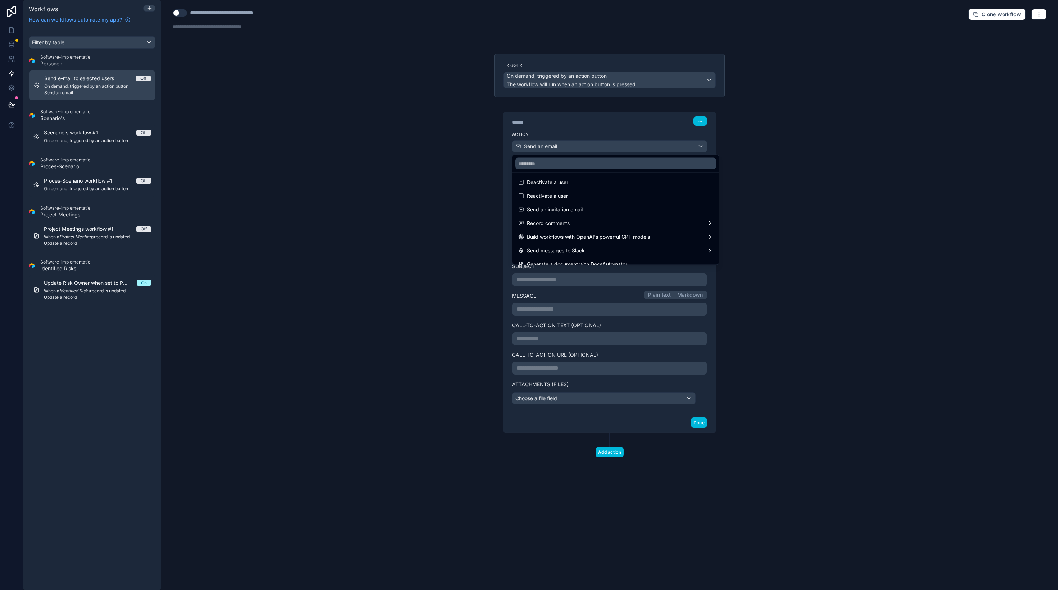
scroll to position [133, 0]
click at [403, 253] on div at bounding box center [529, 295] width 1058 height 590
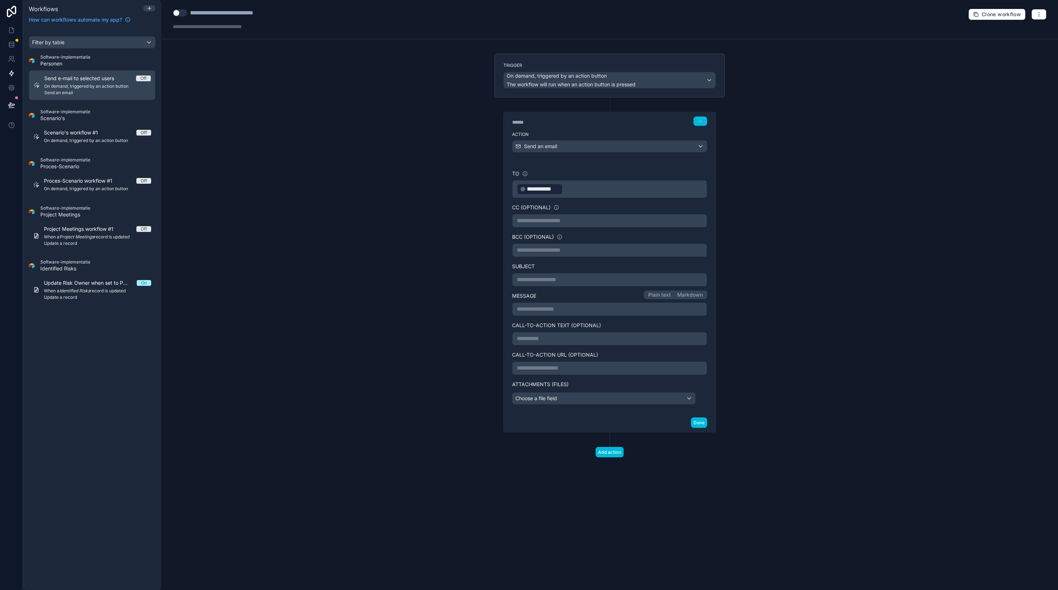
click at [607, 144] on div "Send an email" at bounding box center [609, 147] width 194 height 12
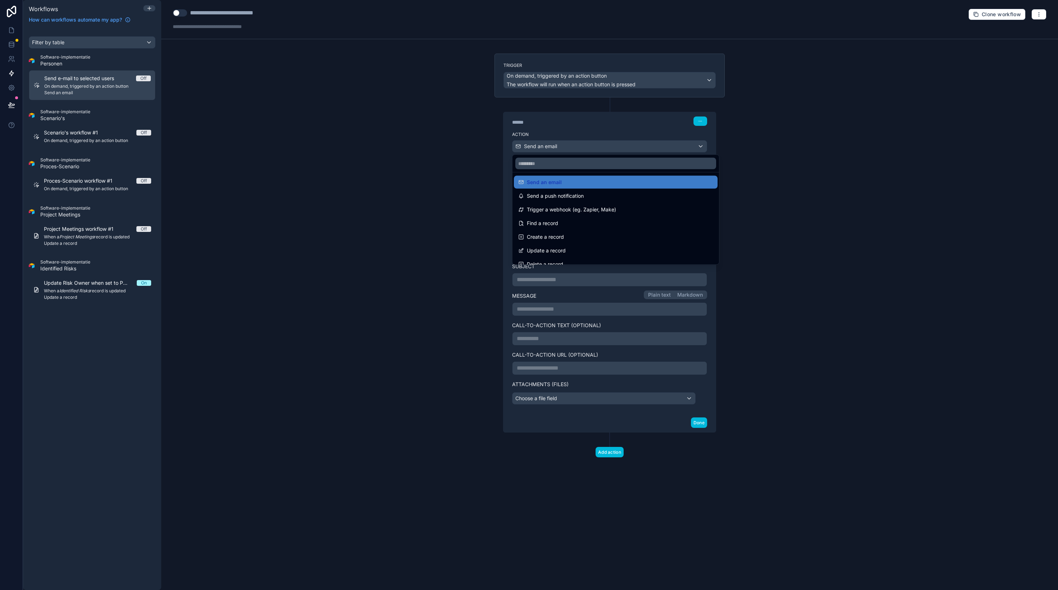
scroll to position [0, 0]
click at [393, 187] on div at bounding box center [529, 295] width 1058 height 590
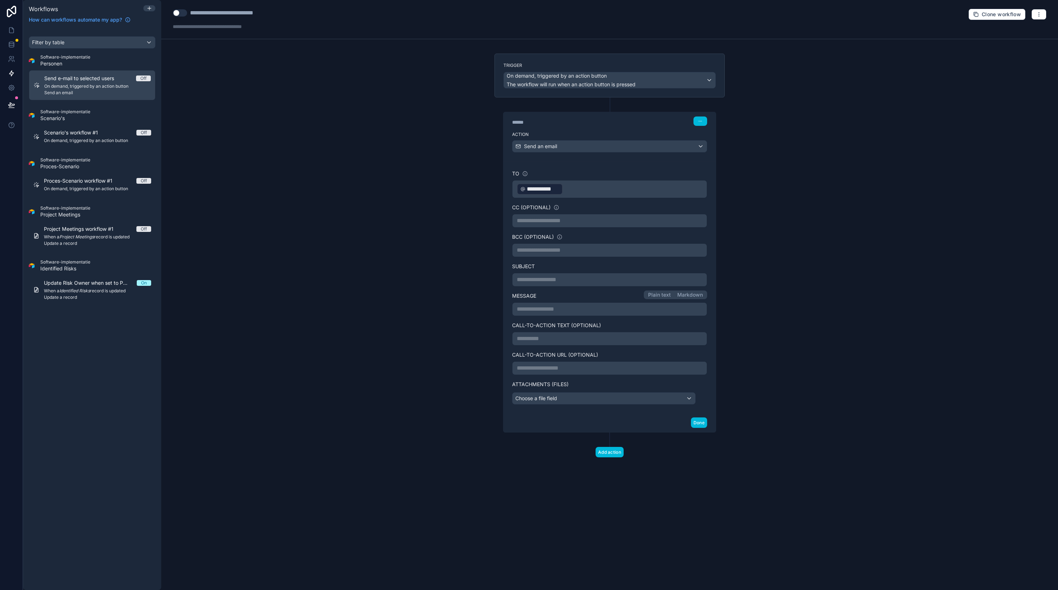
click at [620, 456] on button "Add action" at bounding box center [609, 452] width 28 height 10
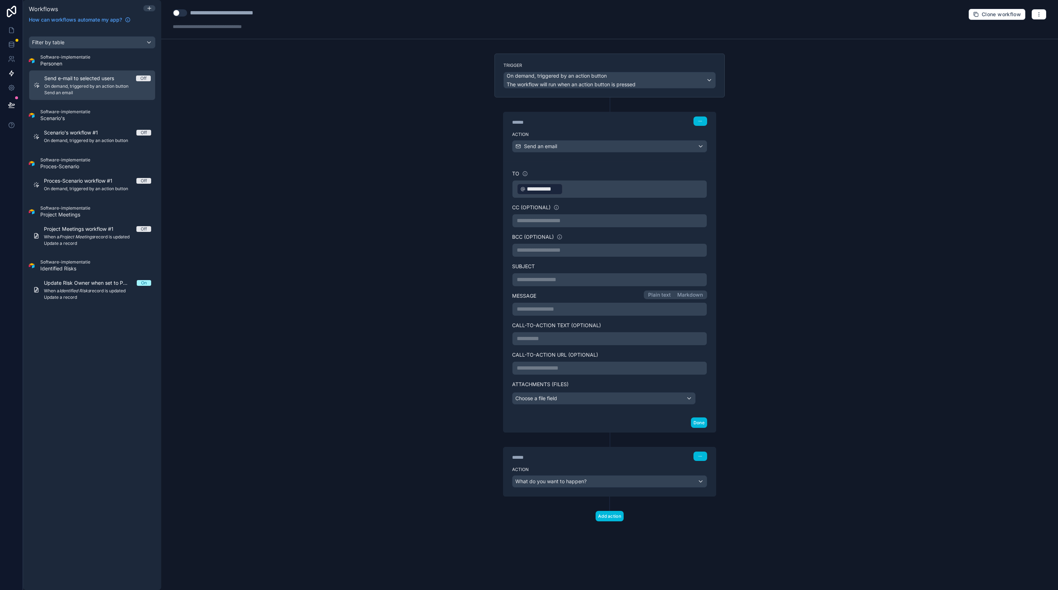
click at [602, 481] on div "What do you want to happen?" at bounding box center [609, 482] width 194 height 12
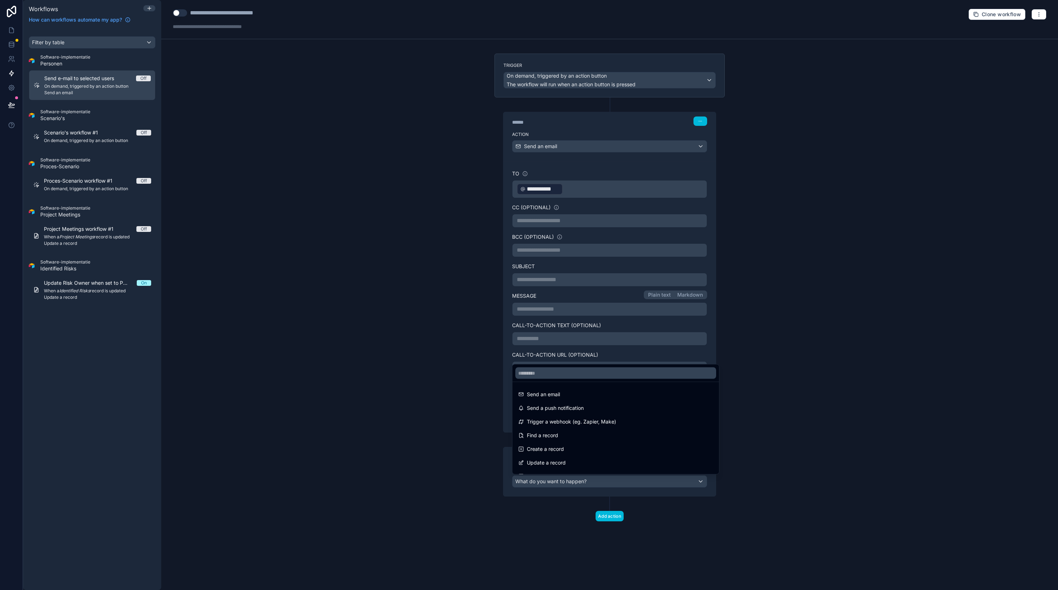
drag, startPoint x: 842, startPoint y: 474, endPoint x: 774, endPoint y: 481, distance: 68.7
click at [842, 474] on div at bounding box center [529, 295] width 1058 height 590
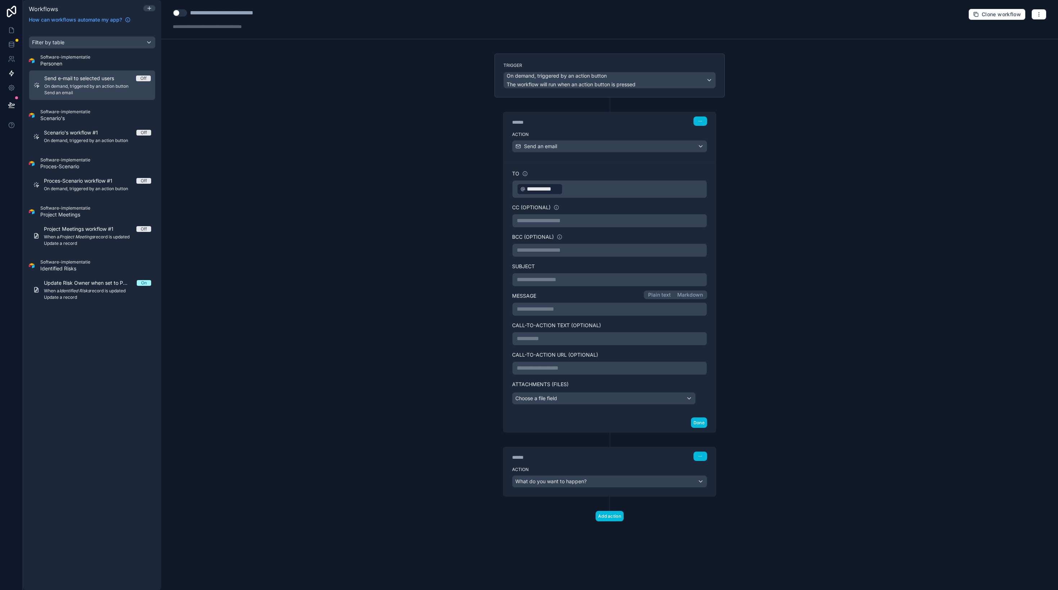
click at [704, 457] on button "button" at bounding box center [700, 456] width 14 height 9
click at [724, 484] on button "Delete" at bounding box center [717, 485] width 49 height 12
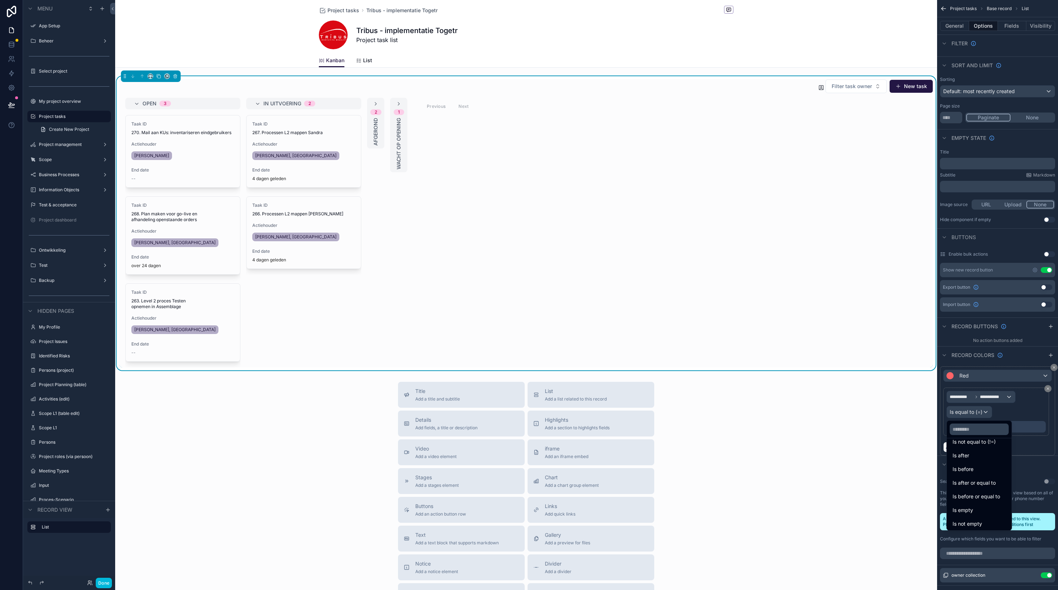
scroll to position [22, 0]
click at [994, 497] on span "Is before or equal to" at bounding box center [975, 497] width 47 height 9
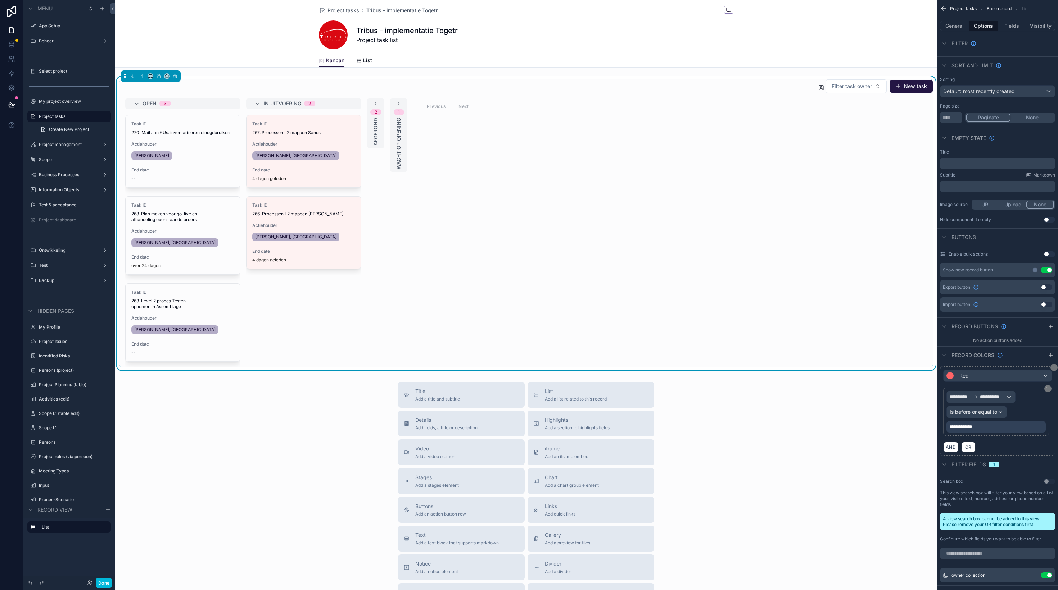
click at [200, 157] on div "[PERSON_NAME]" at bounding box center [182, 156] width 103 height 12
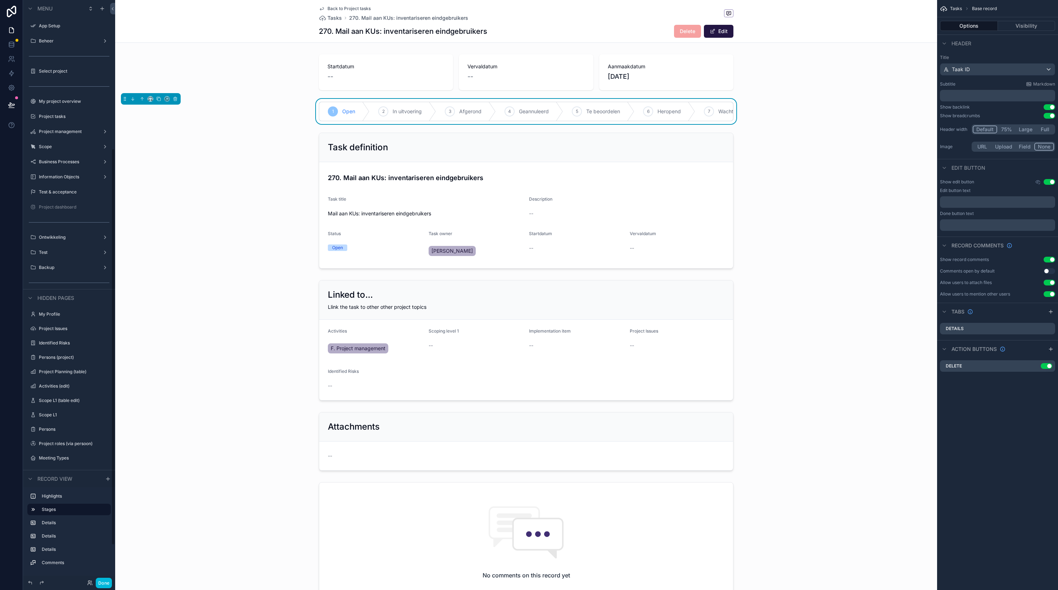
scroll to position [218, 0]
click at [714, 32] on span "scrollable content" at bounding box center [713, 31] width 6 height 6
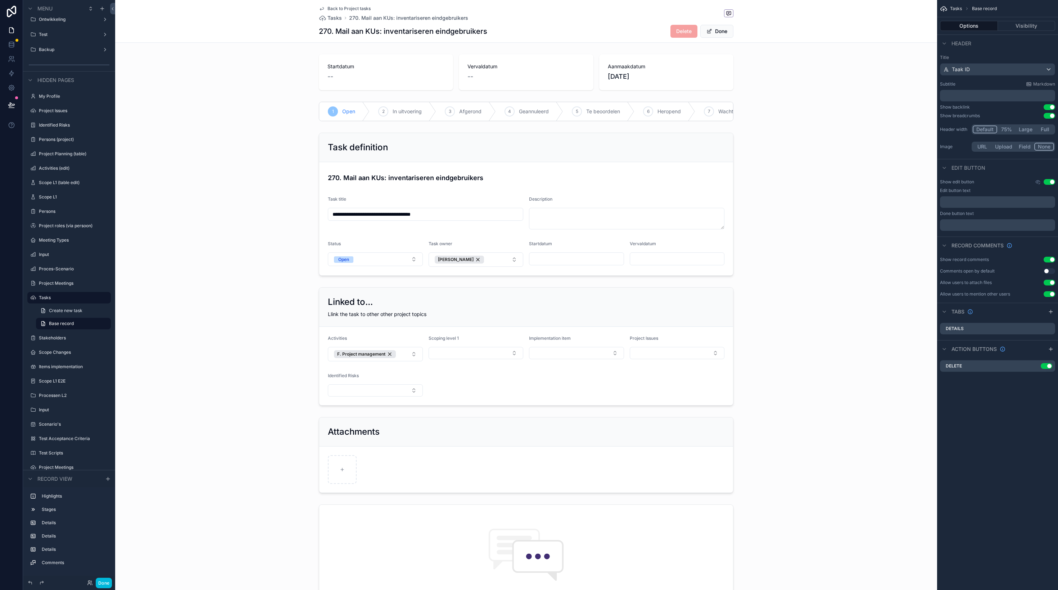
click at [577, 258] on div "scrollable content" at bounding box center [526, 204] width 822 height 149
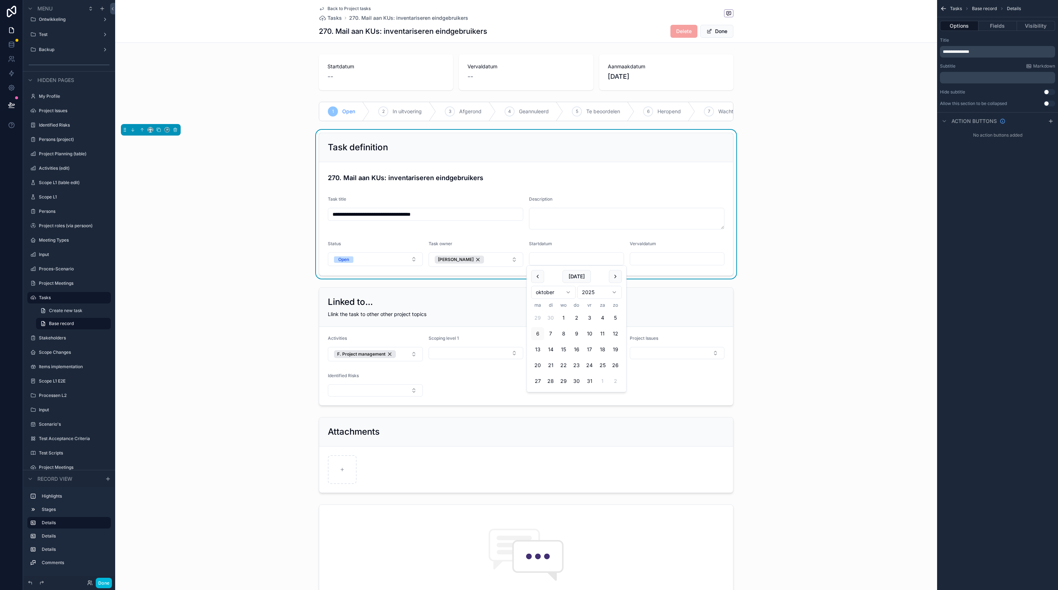
click at [563, 259] on input "scrollable content" at bounding box center [576, 259] width 94 height 10
click at [560, 260] on input "scrollable content" at bounding box center [576, 259] width 94 height 10
click at [570, 292] on html "Menu App Setup Beheer Select project My project overview Project tasks Project …" at bounding box center [529, 295] width 1058 height 590
click at [539, 367] on button "17" at bounding box center [537, 365] width 13 height 13
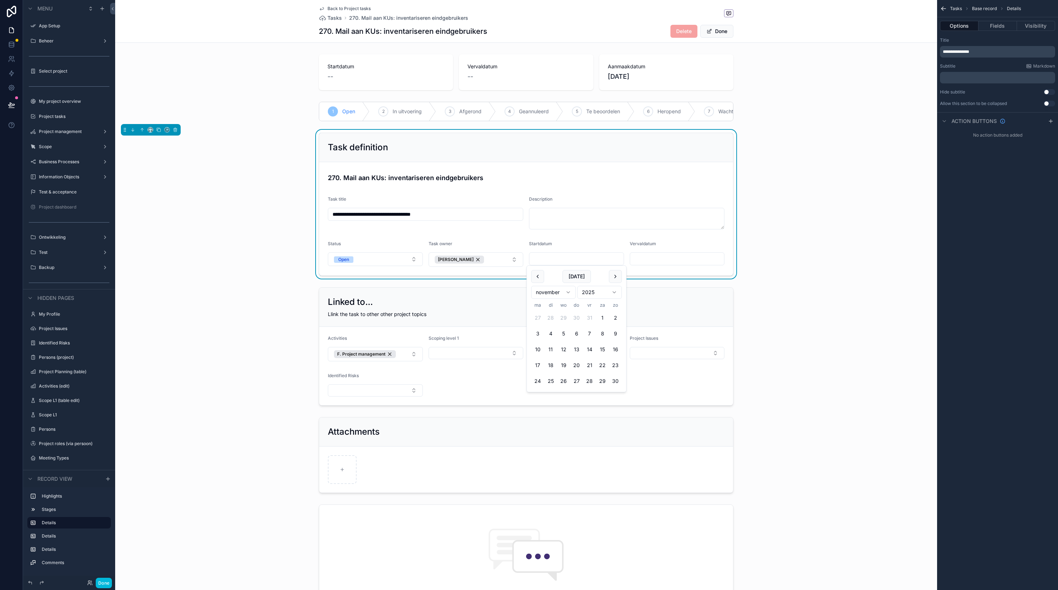
type input "**********"
click at [823, 259] on div "**********" at bounding box center [526, 204] width 822 height 149
click at [665, 259] on input "scrollable content" at bounding box center [677, 259] width 94 height 10
click at [690, 364] on button "24" at bounding box center [690, 365] width 13 height 13
type input "**********"
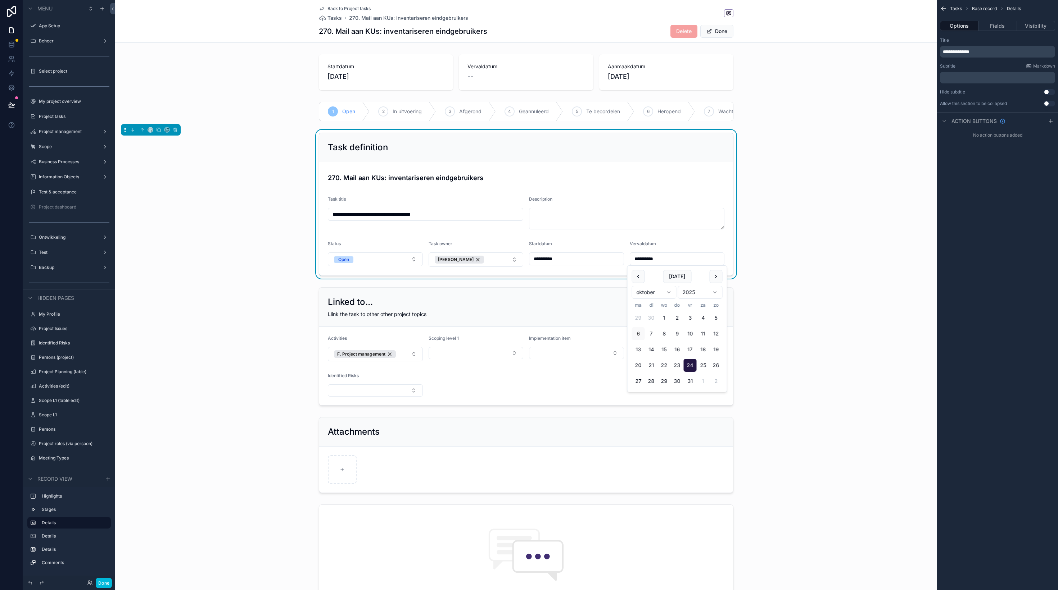
click at [785, 261] on div "**********" at bounding box center [526, 204] width 822 height 149
click at [719, 34] on button "Done" at bounding box center [716, 31] width 33 height 13
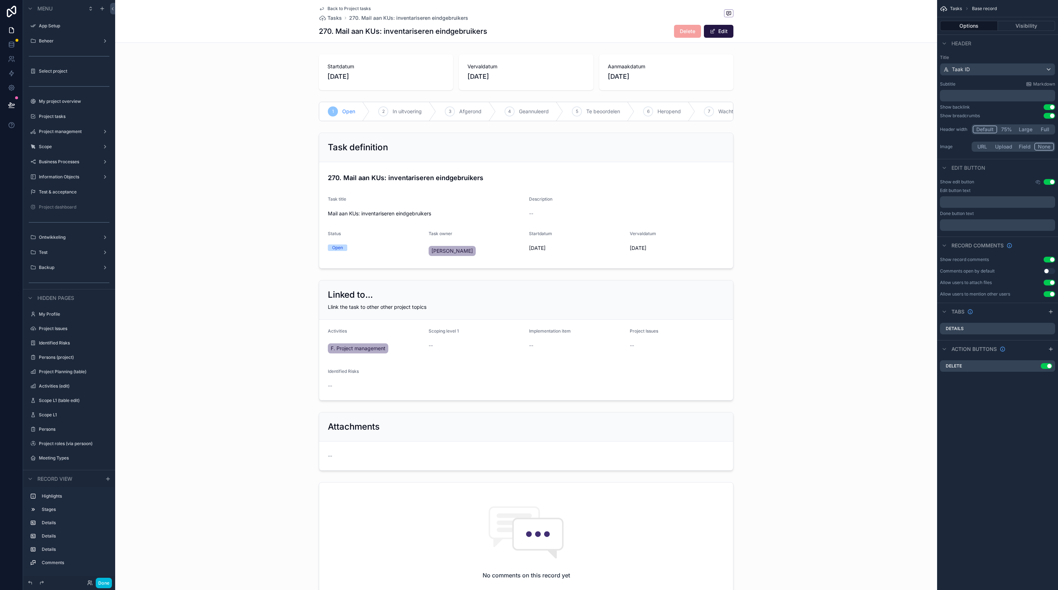
click at [322, 9] on icon "scrollable content" at bounding box center [322, 9] width 6 height 6
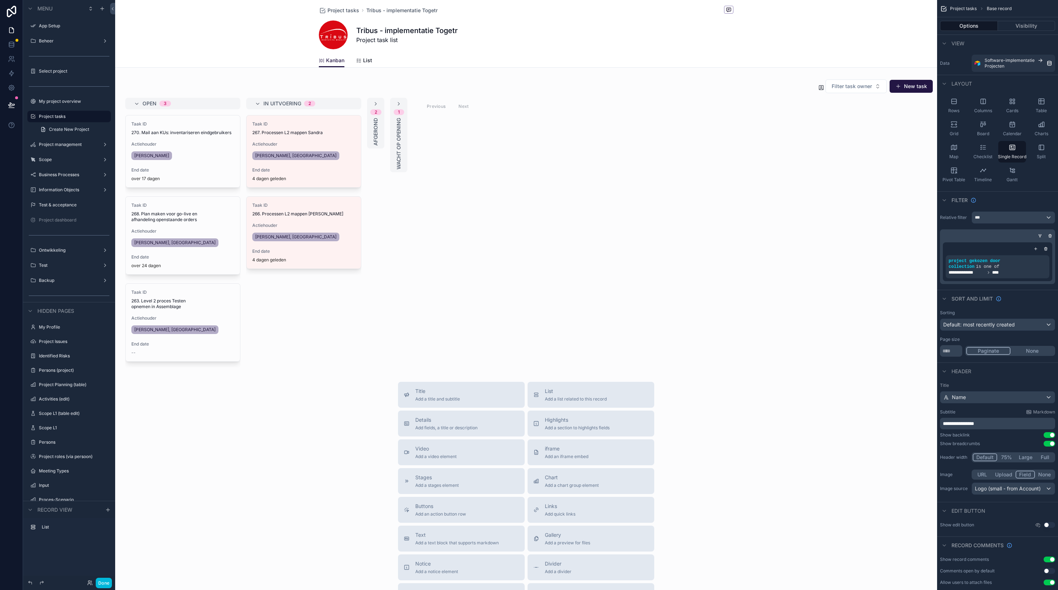
click at [490, 169] on div "scrollable content" at bounding box center [526, 348] width 822 height 696
click at [482, 155] on div "scrollable content" at bounding box center [526, 223] width 822 height 294
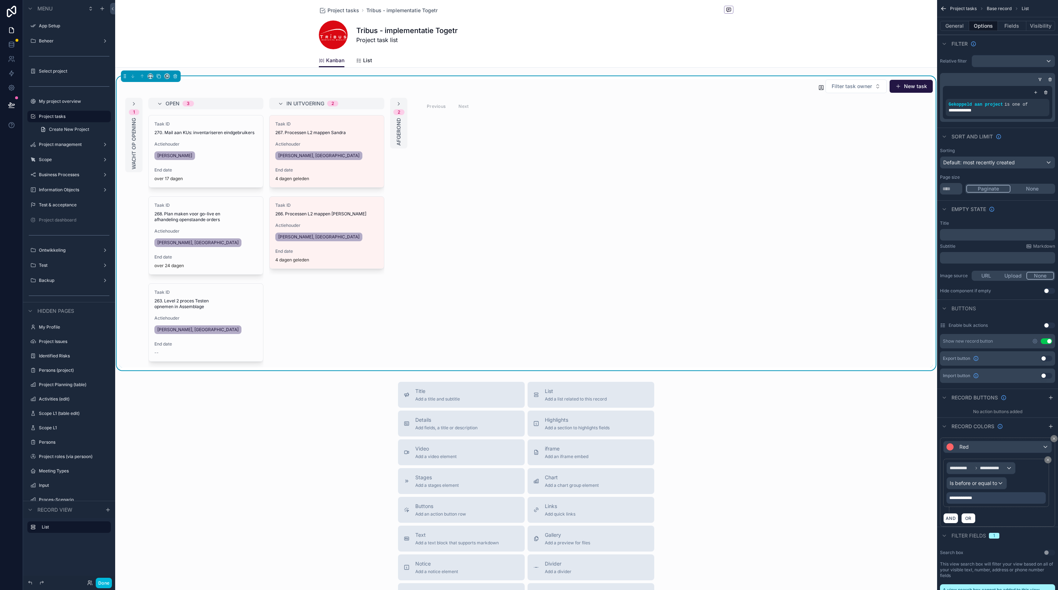
click at [401, 103] on icon "scrollable content" at bounding box center [399, 104] width 6 height 6
click at [400, 104] on icon "scrollable content" at bounding box center [402, 104] width 6 height 6
click at [559, 83] on div "Filter task owner New task" at bounding box center [525, 86] width 813 height 14
click at [149, 77] on icon "scrollable content" at bounding box center [150, 76] width 5 height 5
click at [166, 87] on span "Default" at bounding box center [162, 90] width 17 height 9
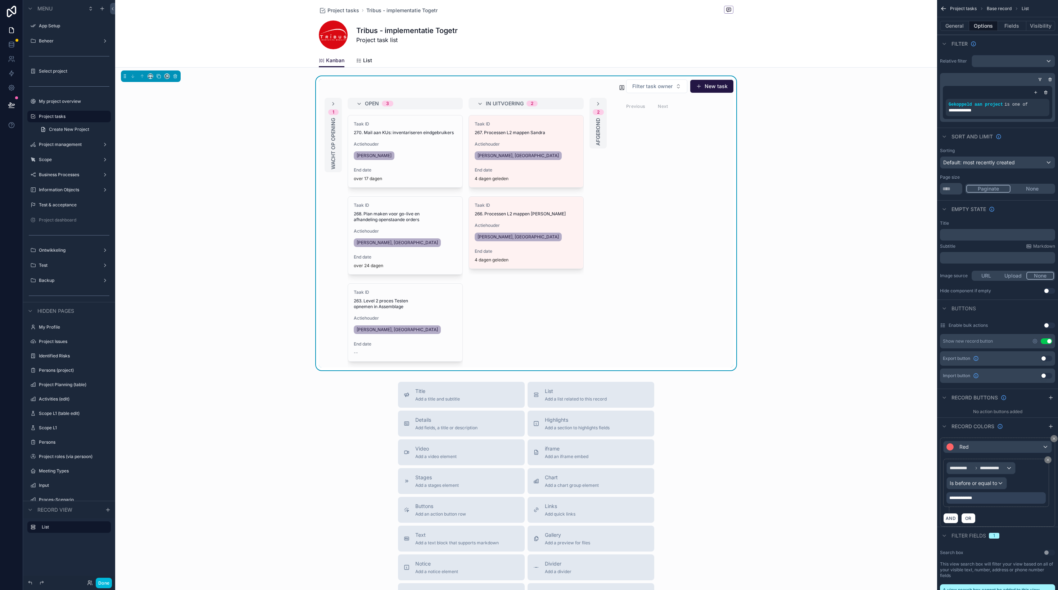
click at [354, 104] on div "Open 3" at bounding box center [405, 104] width 115 height 12
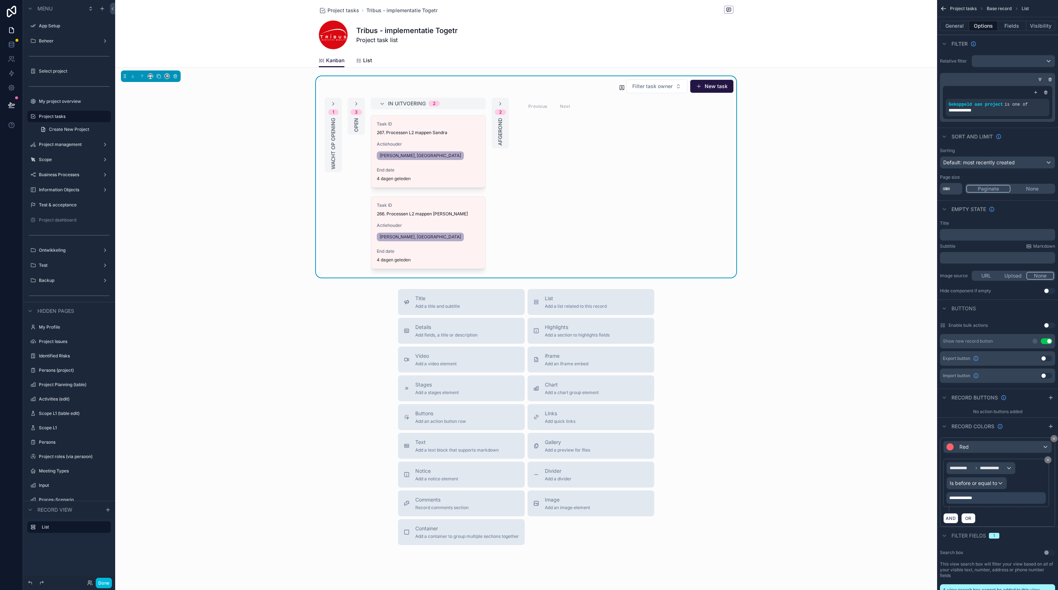
click at [379, 104] on div "In uitvoering 2" at bounding box center [428, 104] width 115 height 12
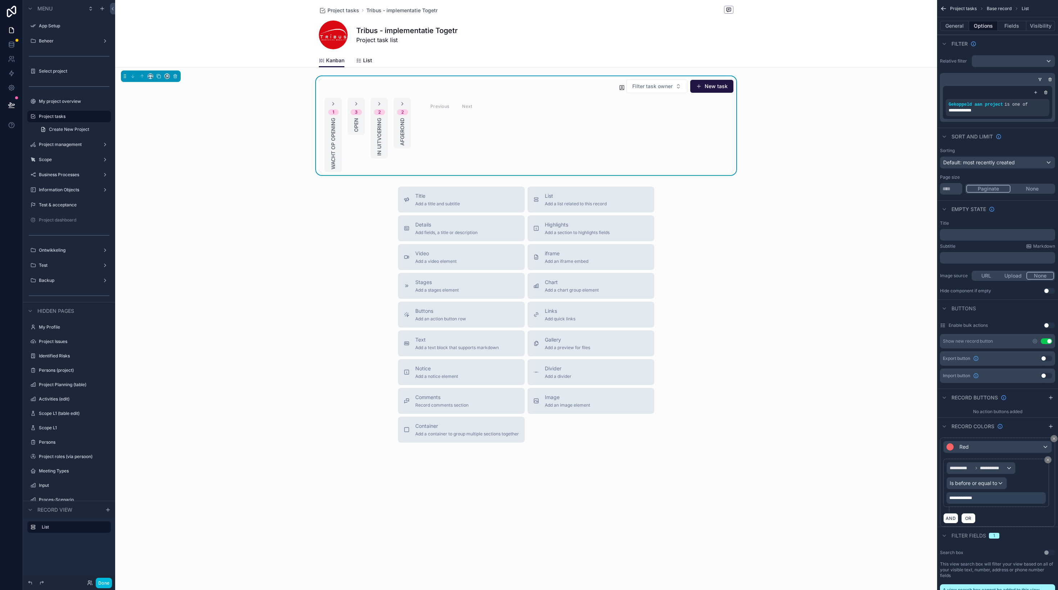
click at [358, 104] on icon "scrollable content" at bounding box center [356, 104] width 6 height 6
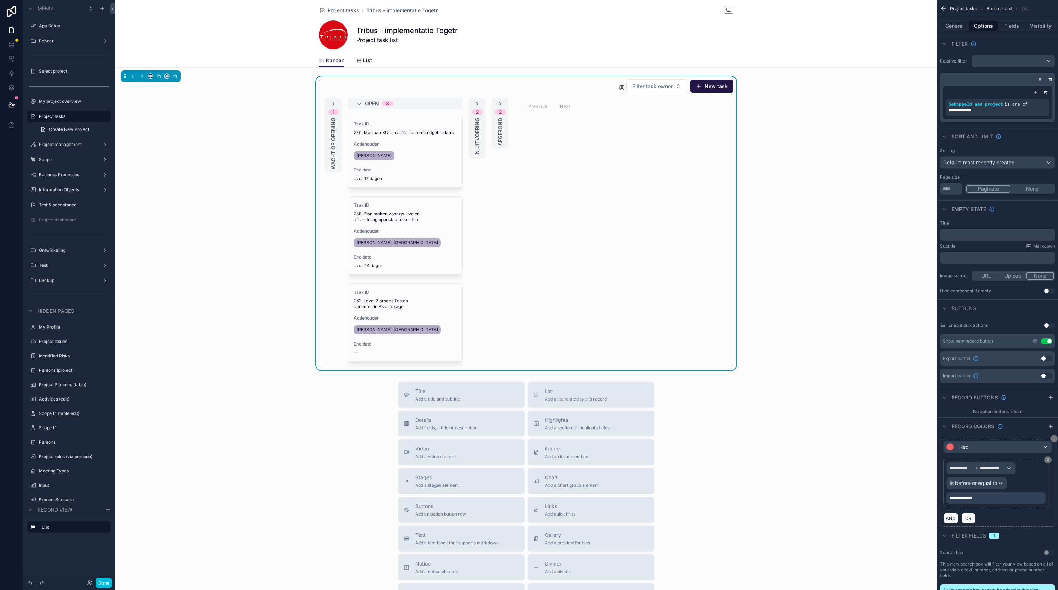
click at [482, 103] on div "2 In uitvoering" at bounding box center [476, 128] width 17 height 61
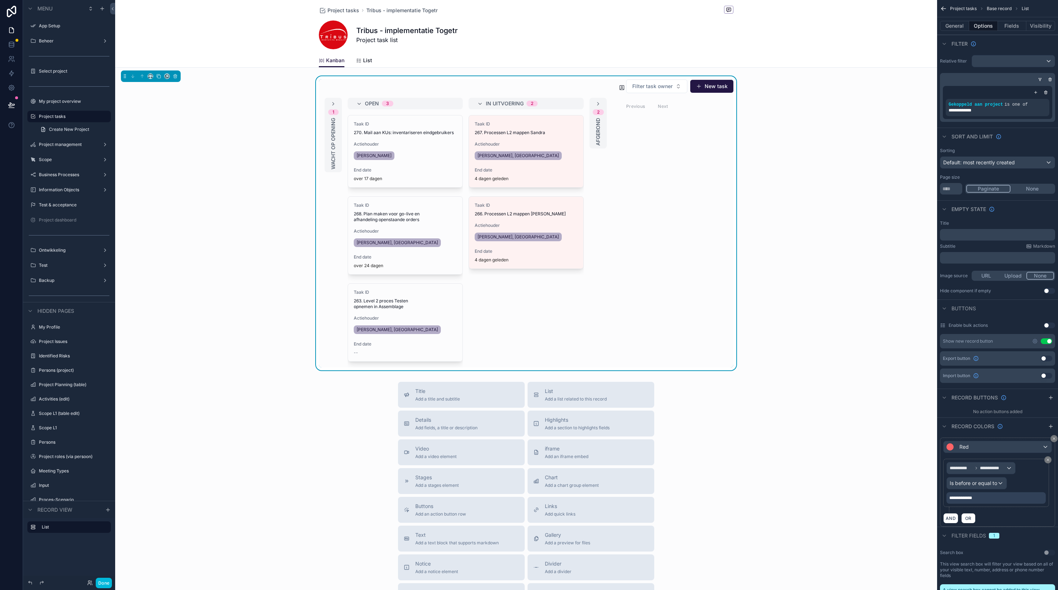
click at [801, 158] on div "Filter task owner New task 1 Wacht op opening Open 3 Taak ID 270. Mail aan KUs:…" at bounding box center [526, 223] width 822 height 294
click at [371, 60] on span "List" at bounding box center [367, 60] width 9 height 7
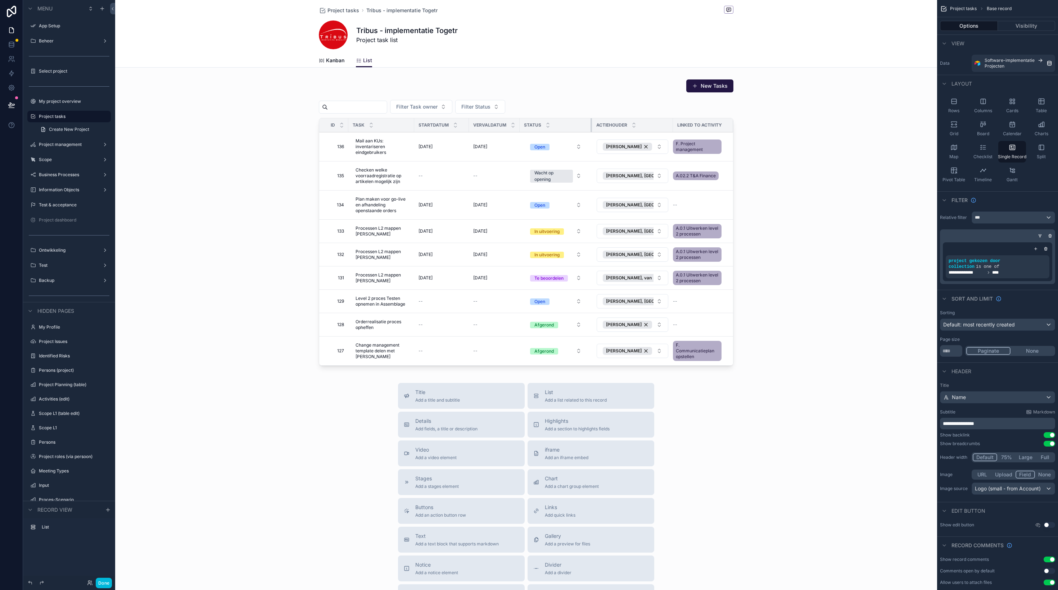
drag, startPoint x: 569, startPoint y: 126, endPoint x: 597, endPoint y: 126, distance: 28.1
click at [597, 126] on tr "Id Task Startdatum Vervaldatum Status Actiehouder Linked to activity" at bounding box center [526, 125] width 414 height 14
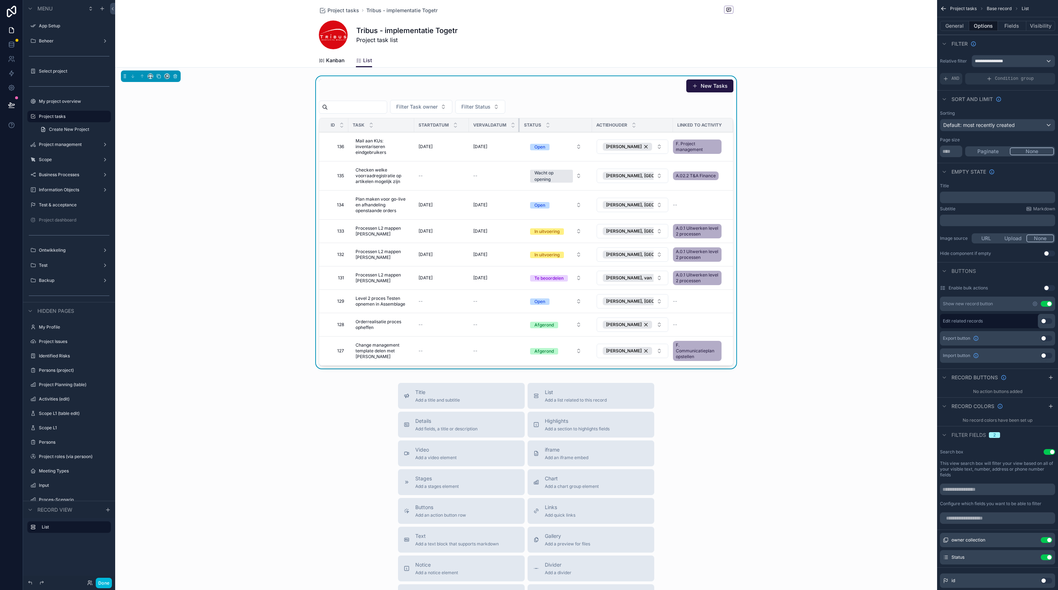
drag, startPoint x: 518, startPoint y: 126, endPoint x: 502, endPoint y: 126, distance: 16.6
click at [502, 126] on th "Vervaldatum" at bounding box center [494, 125] width 51 height 14
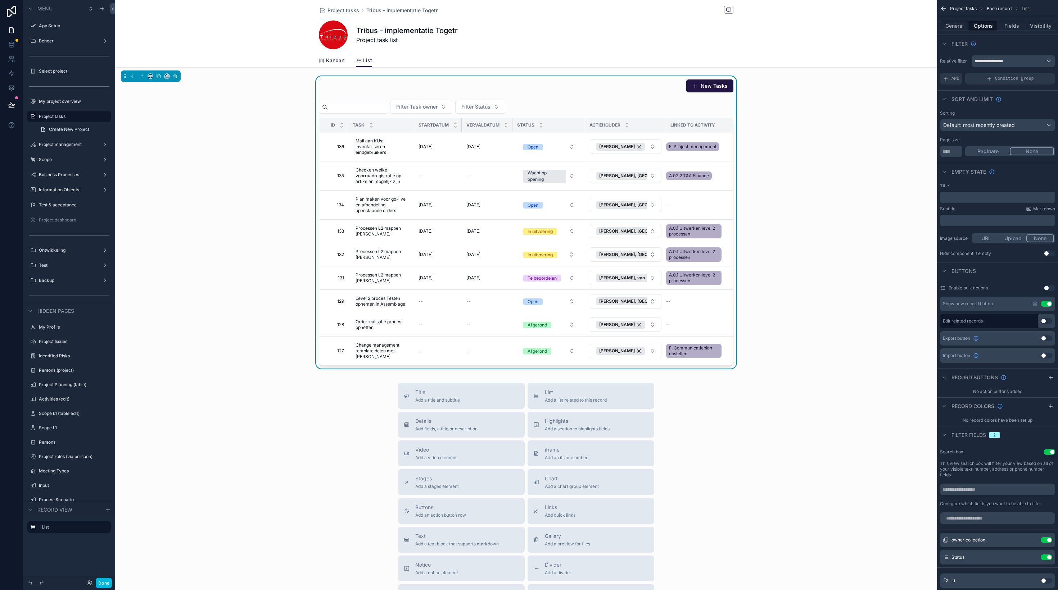
drag, startPoint x: 468, startPoint y: 124, endPoint x: 457, endPoint y: 125, distance: 11.2
click at [457, 125] on th "Startdatum" at bounding box center [438, 125] width 48 height 14
click at [812, 110] on div "New Tasks Filter Task owner Filter Status Id Task Startdatum Vervaldatum Status…" at bounding box center [526, 223] width 822 height 295
click at [387, 148] on span "Mail aan KUs: inventariseren eindgebruikers" at bounding box center [380, 146] width 51 height 17
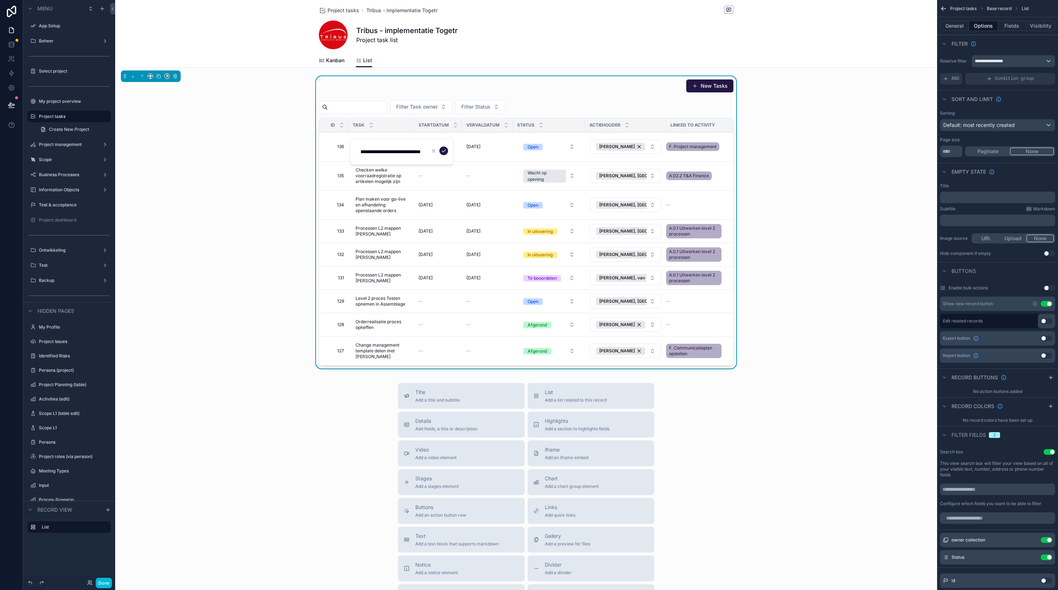
click at [335, 154] on td "136 136" at bounding box center [333, 146] width 29 height 29
click at [338, 147] on span "136" at bounding box center [336, 147] width 16 height 6
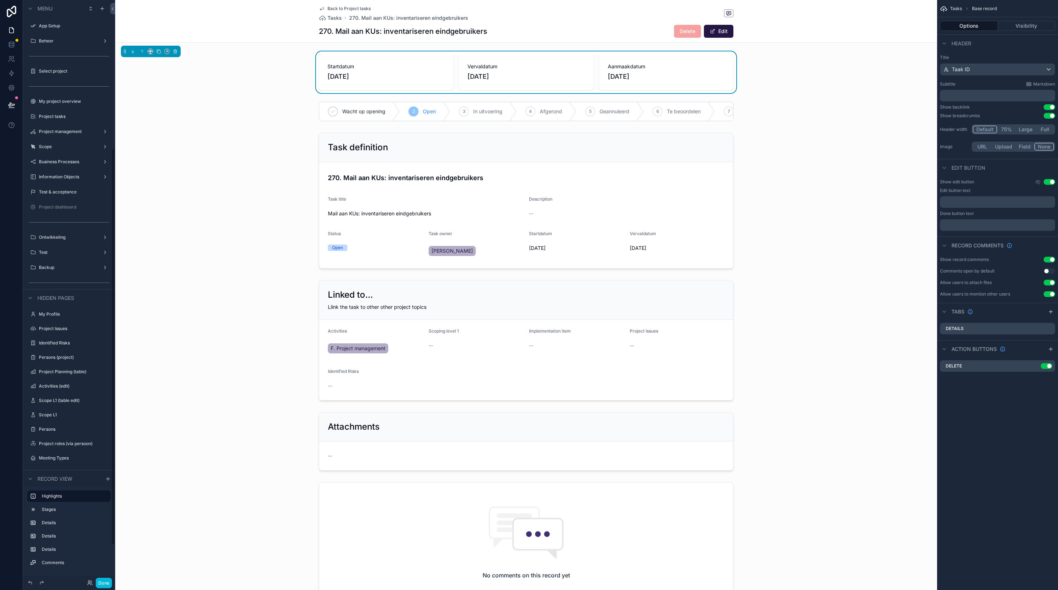
scroll to position [218, 0]
click at [724, 27] on button "Edit" at bounding box center [719, 31] width 30 height 13
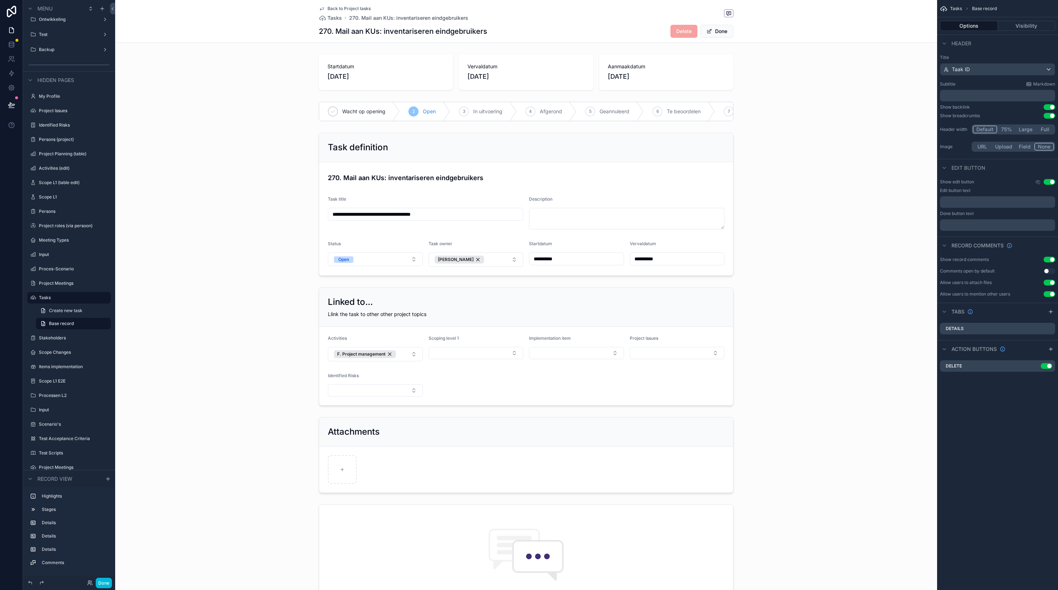
click at [322, 6] on icon "scrollable content" at bounding box center [322, 9] width 6 height 6
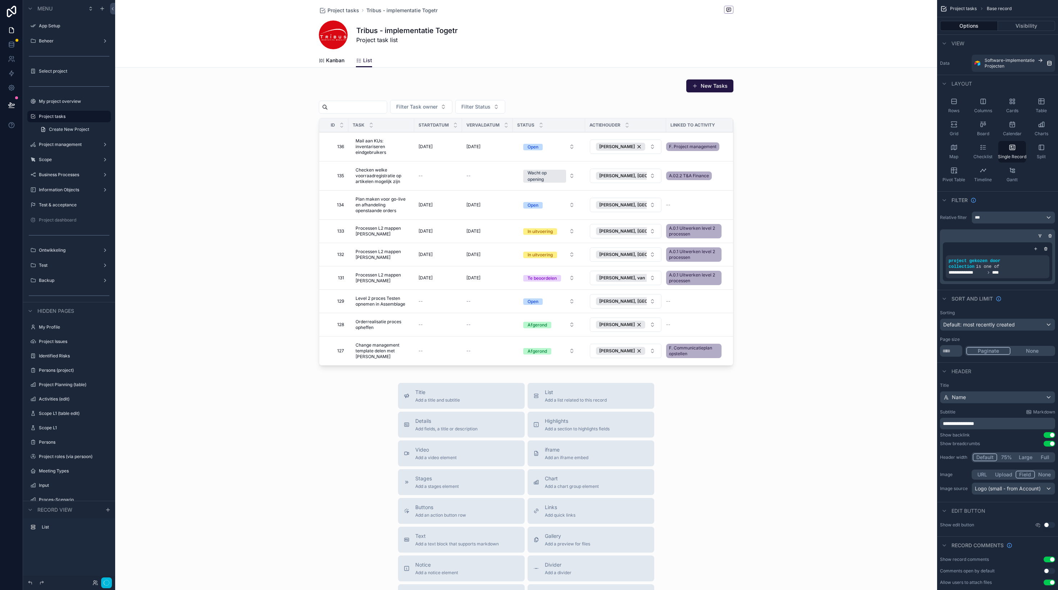
click at [711, 205] on div "scrollable content" at bounding box center [526, 348] width 822 height 697
click at [713, 147] on div "scrollable content" at bounding box center [526, 223] width 822 height 295
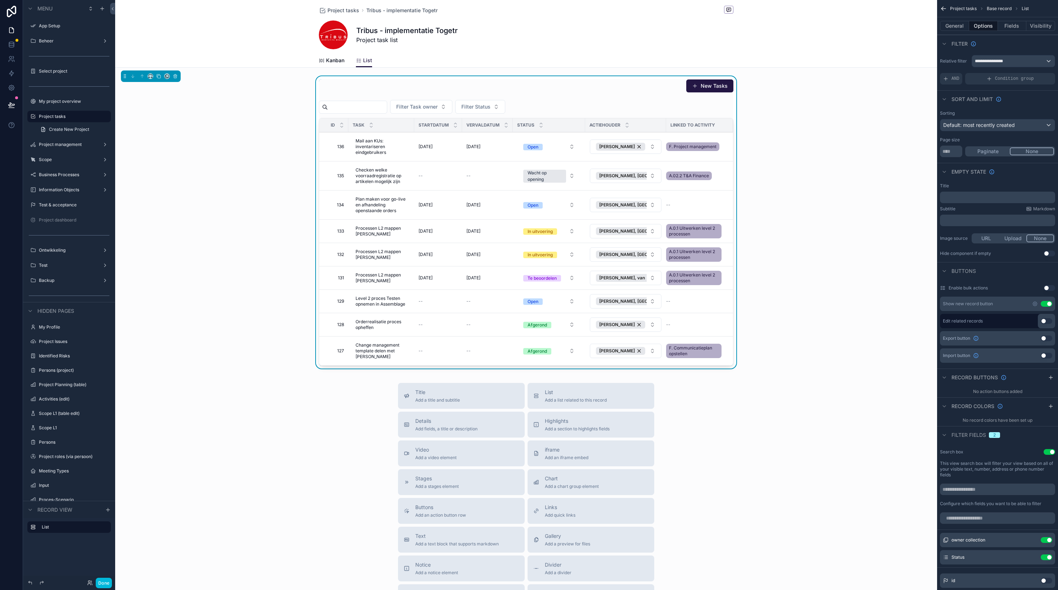
click at [699, 136] on td "F. Project management" at bounding box center [699, 146] width 67 height 29
click at [729, 151] on td "F. Project management" at bounding box center [699, 146] width 67 height 29
click at [713, 157] on td "F. Project management" at bounding box center [699, 146] width 67 height 29
click at [1005, 30] on button "Fields" at bounding box center [1012, 26] width 29 height 10
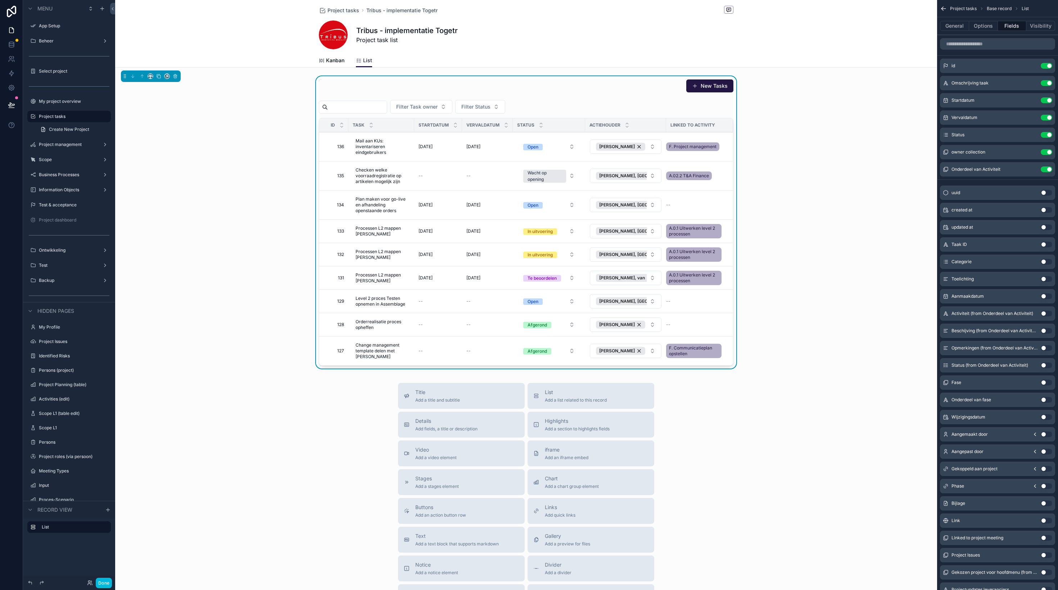
click at [0, 0] on icon "scrollable content" at bounding box center [0, 0] width 0 height 0
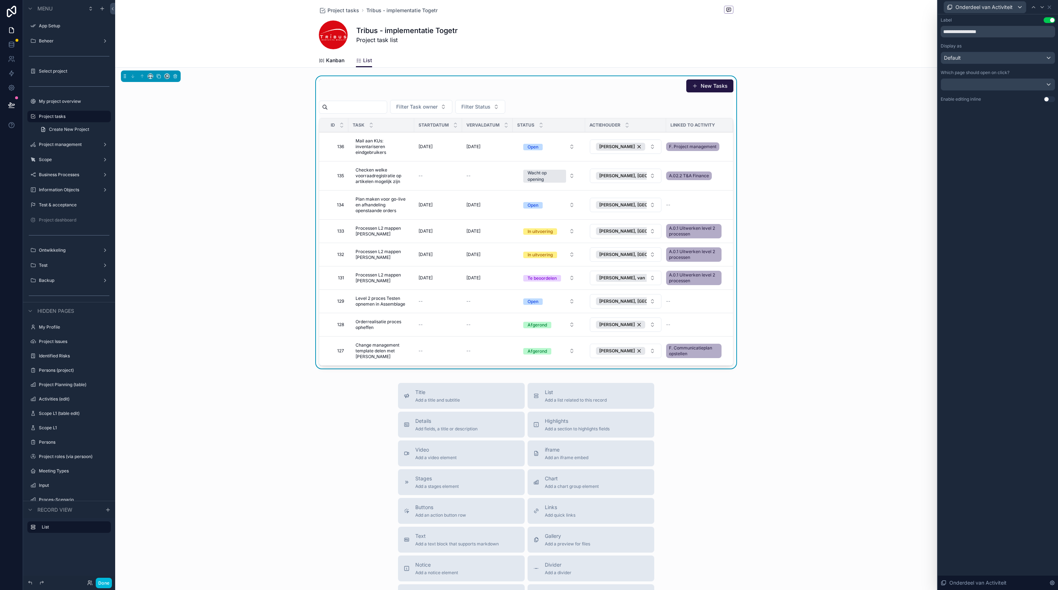
click at [1048, 98] on button "Use setting" at bounding box center [1049, 99] width 12 height 6
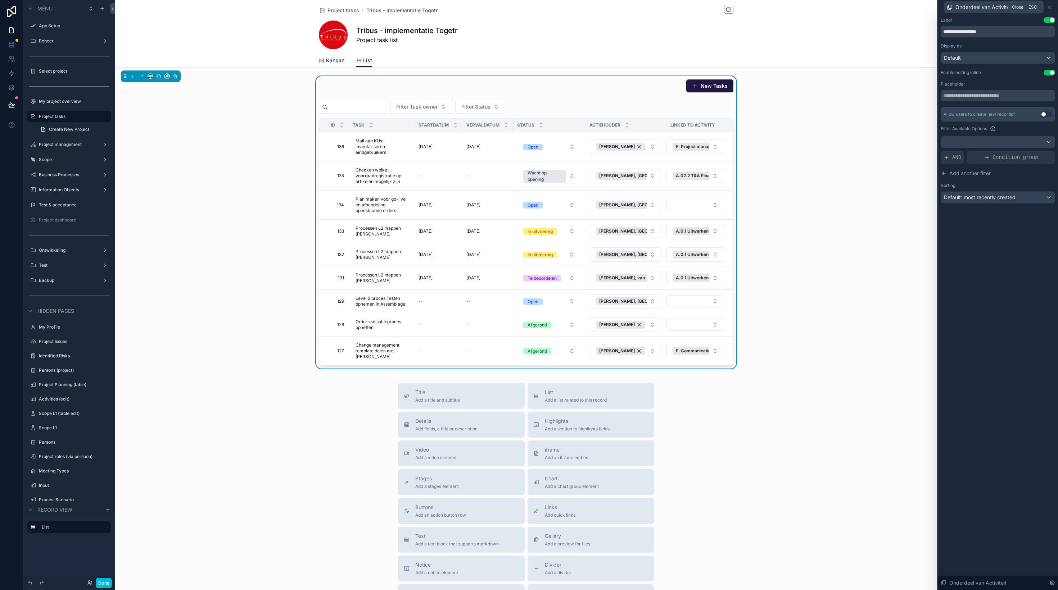
click at [1048, 8] on icon at bounding box center [1049, 7] width 6 height 6
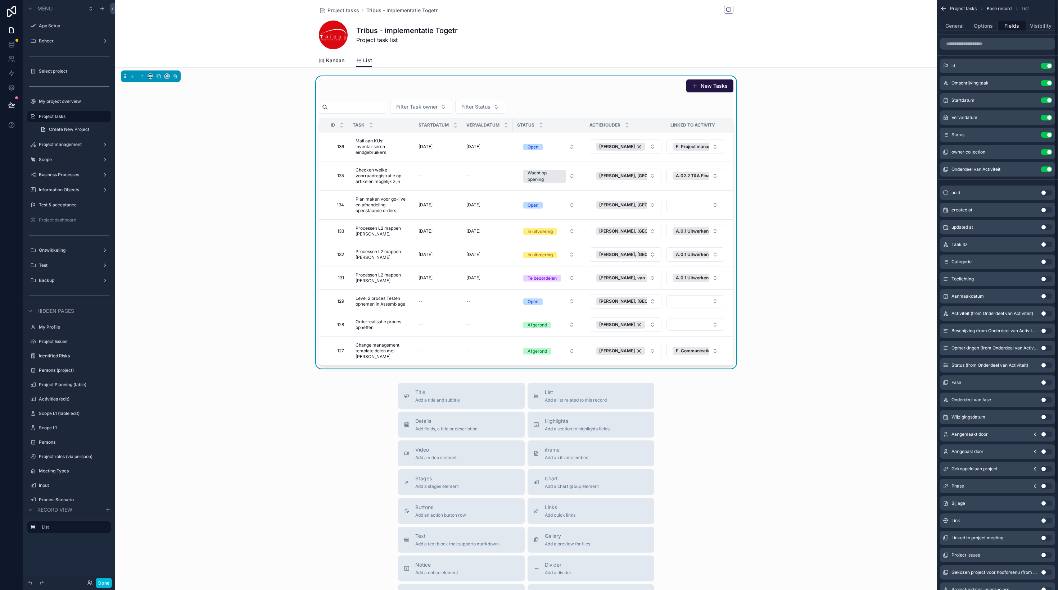
click at [717, 148] on button "F. Project management" at bounding box center [695, 147] width 58 height 14
click at [676, 188] on span "G.1 Voorbereiden trainingen" at bounding box center [680, 188] width 65 height 7
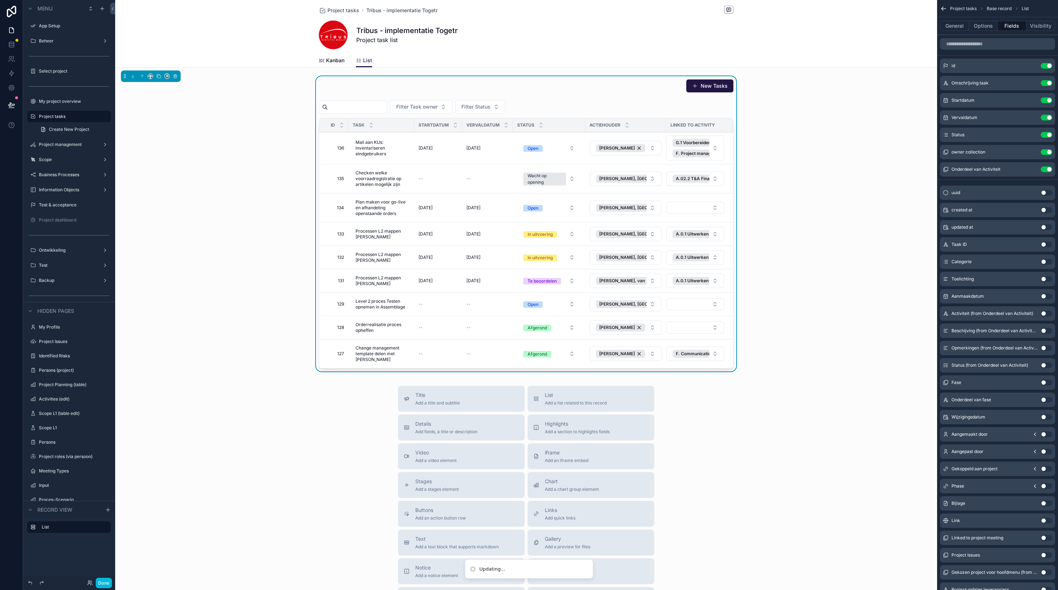
click at [719, 148] on button "G.1 Voorbereiden trainingen F. Project management" at bounding box center [695, 148] width 58 height 25
click at [717, 150] on button "G.1 Voorbereiden trainingen F. Project management" at bounding box center [695, 148] width 58 height 25
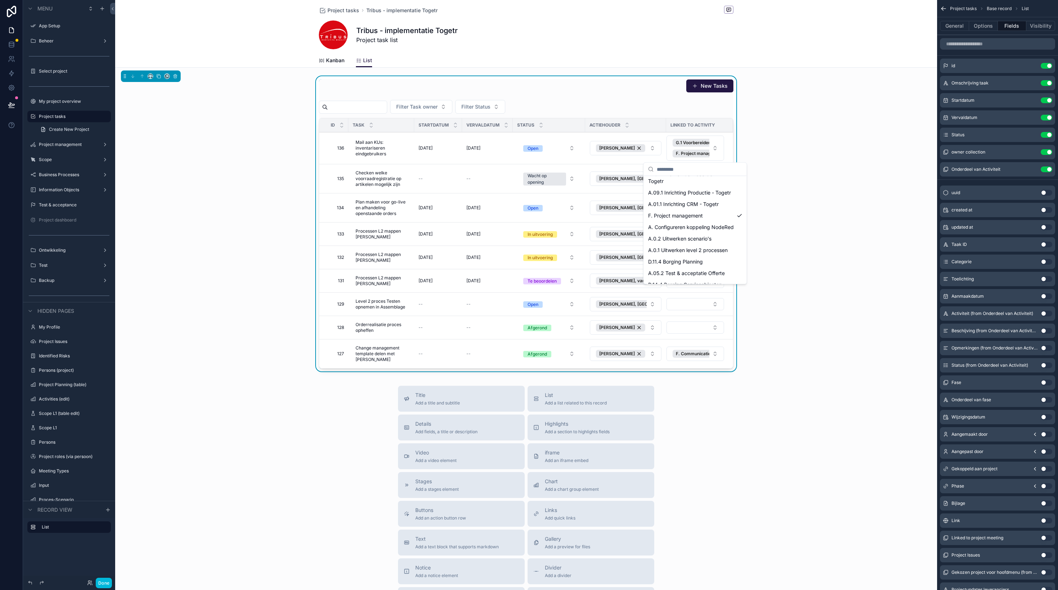
scroll to position [221, 0]
click at [689, 216] on span "F. Project management" at bounding box center [675, 217] width 55 height 7
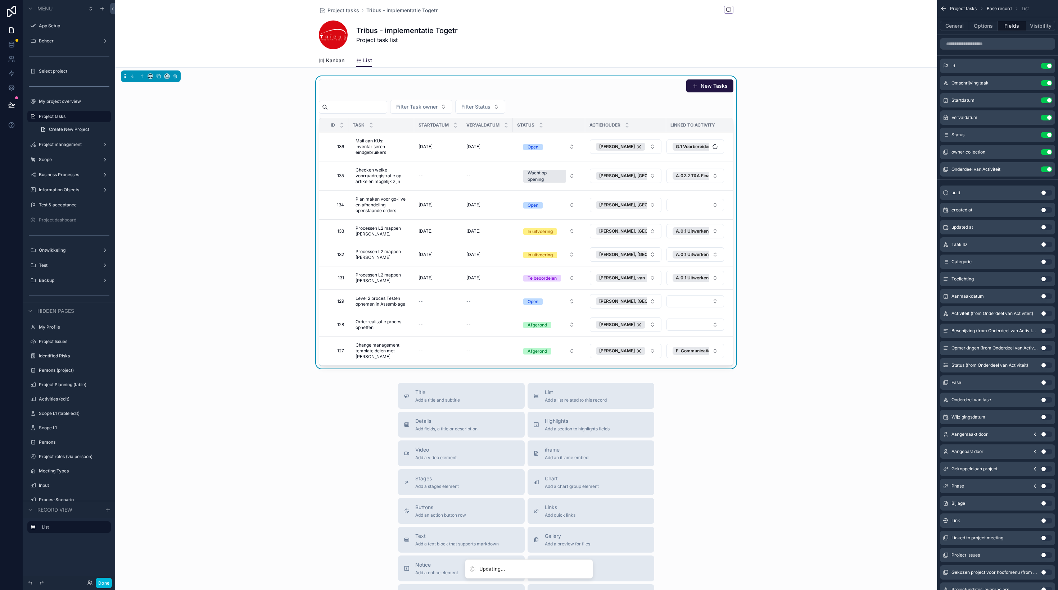
click at [794, 154] on div "New Tasks Filter Task owner Filter Status Id Task Startdatum Vervaldatum Status…" at bounding box center [526, 223] width 822 height 295
click at [209, 146] on div "New Tasks Filter Task owner Filter Status Id Task Startdatum Vervaldatum Status…" at bounding box center [526, 223] width 822 height 295
click at [62, 104] on label "My project overview" at bounding box center [73, 102] width 68 height 6
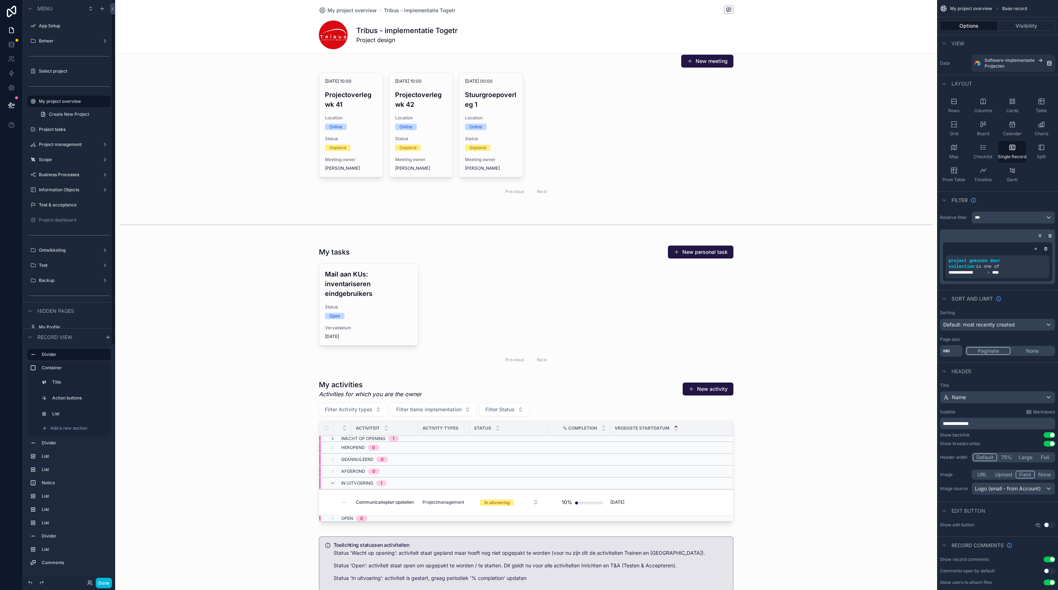
scroll to position [74, 0]
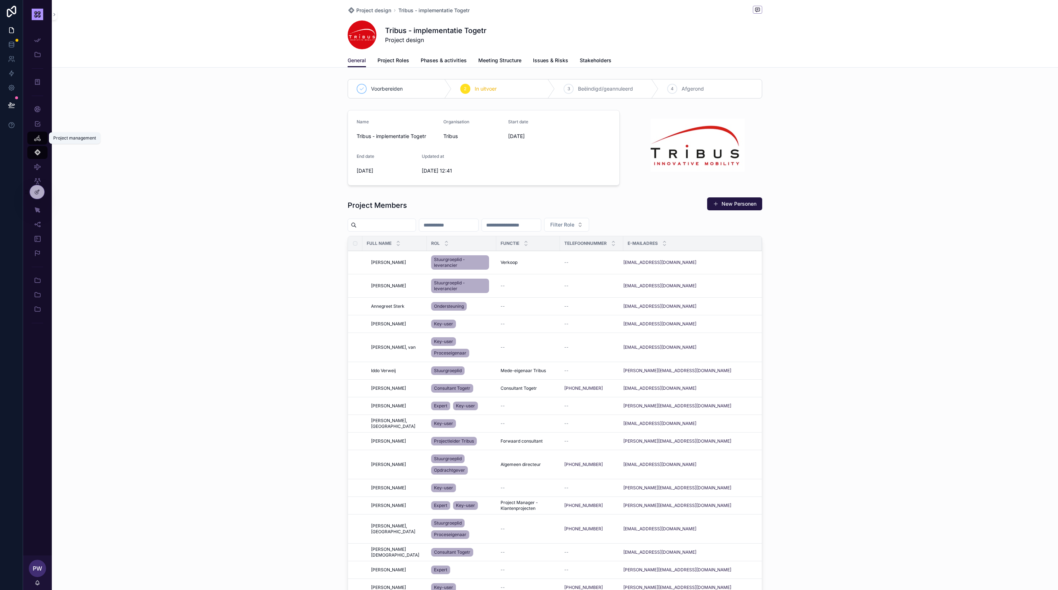
click at [34, 141] on div "Project management" at bounding box center [38, 138] width 12 height 12
click at [40, 166] on icon "scrollable content" at bounding box center [37, 166] width 7 height 7
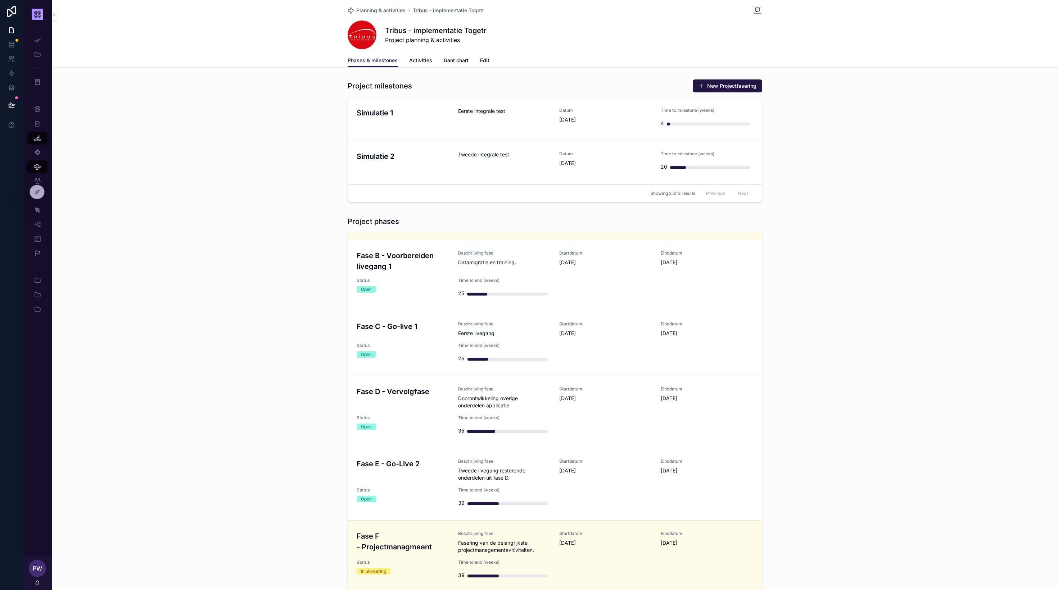
scroll to position [62, 0]
click at [417, 60] on span "Activities" at bounding box center [420, 60] width 23 height 7
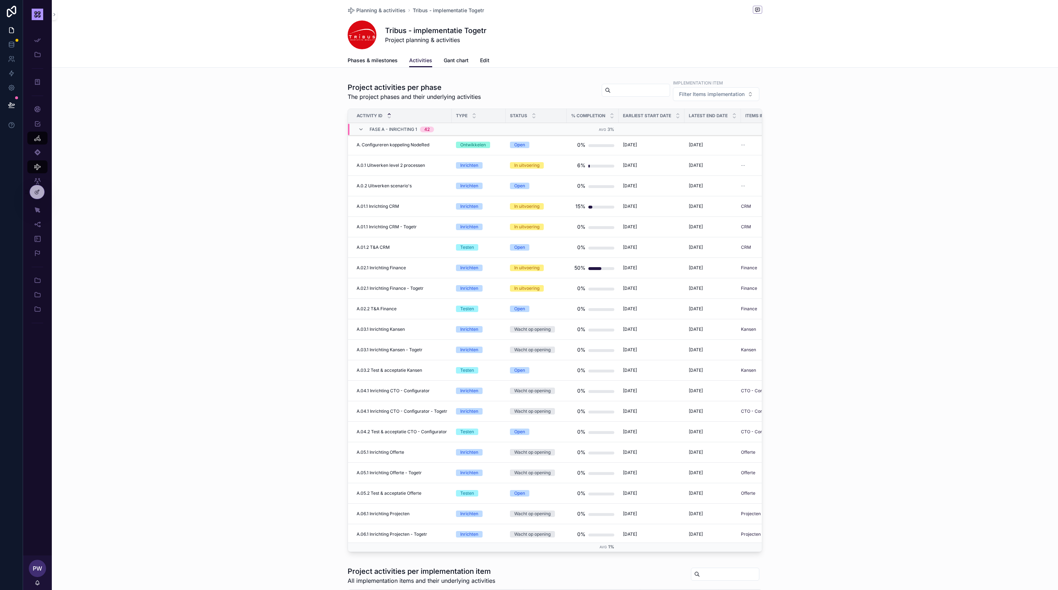
click at [361, 128] on icon "scrollable content" at bounding box center [361, 130] width 6 height 6
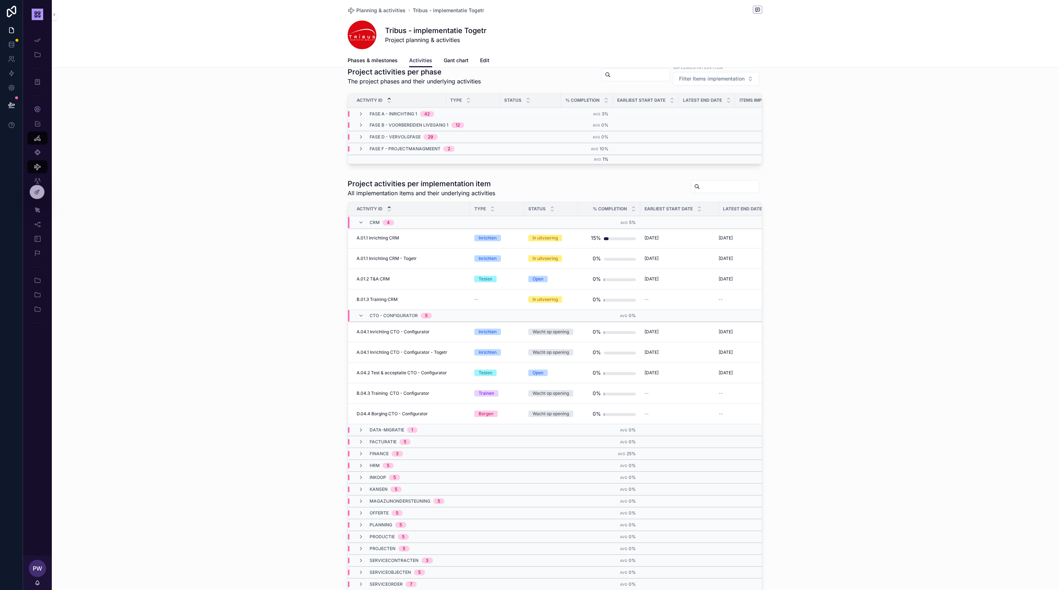
scroll to position [16, 0]
click at [362, 149] on icon "scrollable content" at bounding box center [361, 148] width 6 height 6
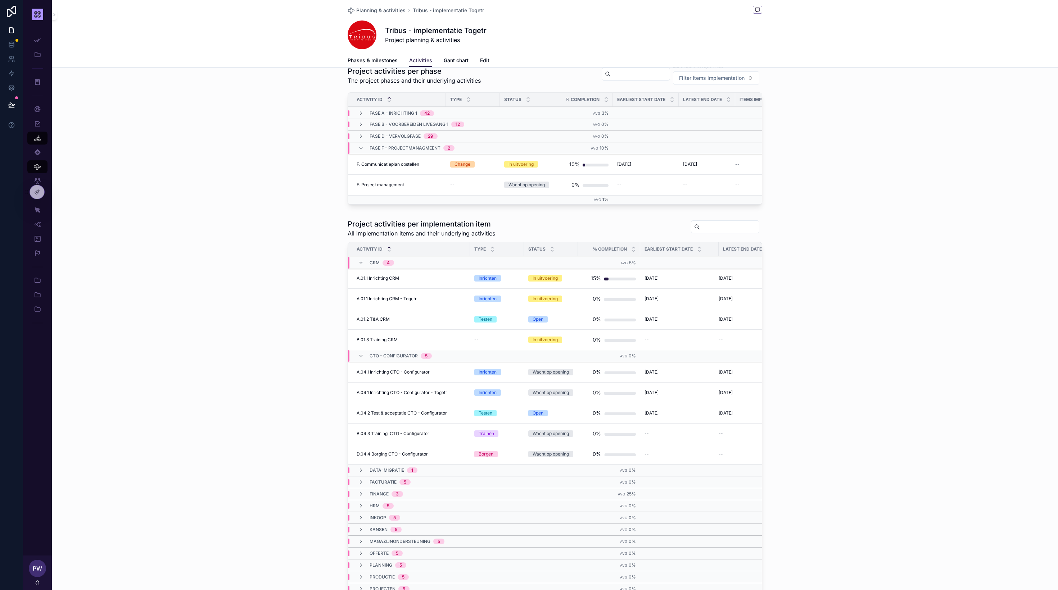
click at [384, 62] on span "Phases & milestones" at bounding box center [373, 60] width 50 height 7
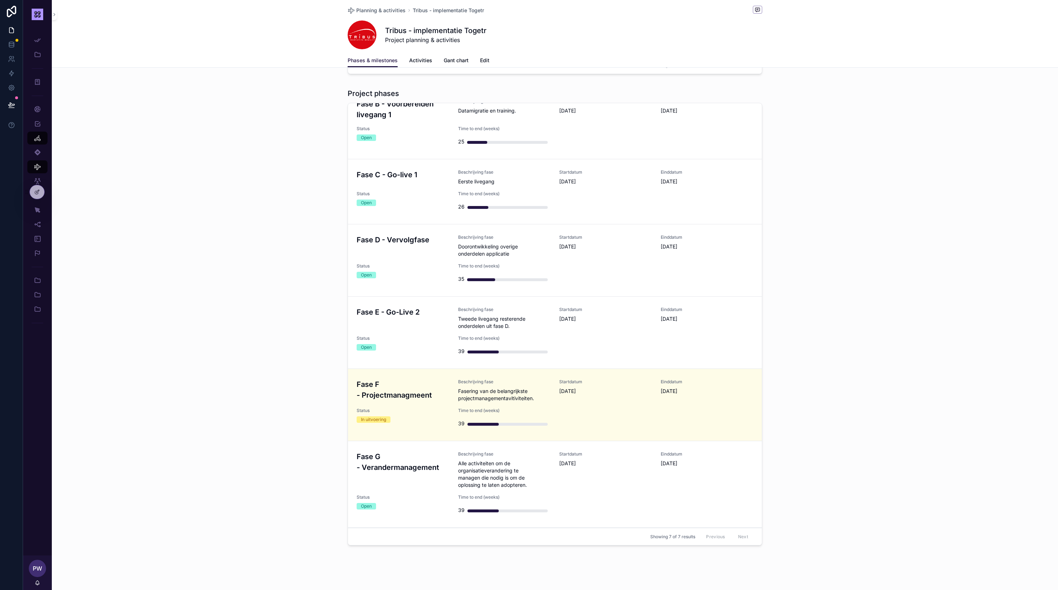
scroll to position [135, 0]
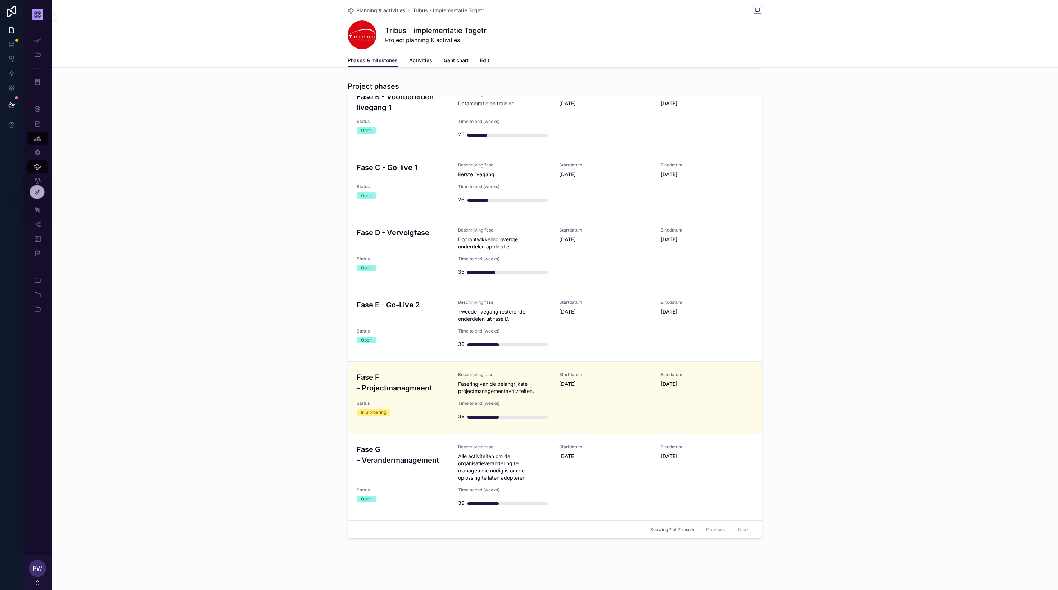
click at [438, 472] on div "Fase G - Verandermanagement" at bounding box center [403, 462] width 93 height 37
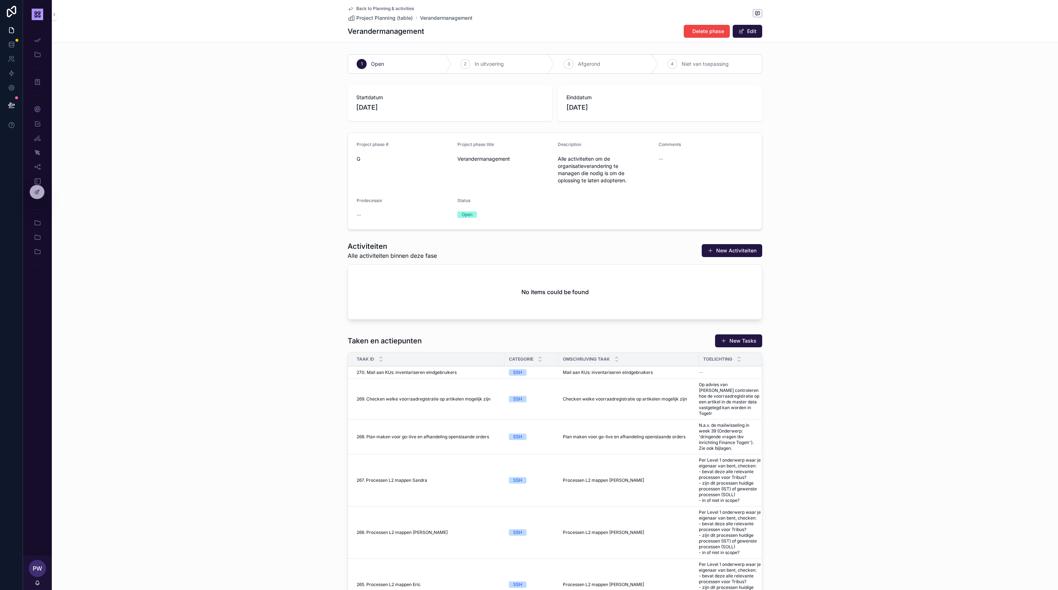
click at [732, 247] on button "New Activiteiten" at bounding box center [732, 250] width 60 height 13
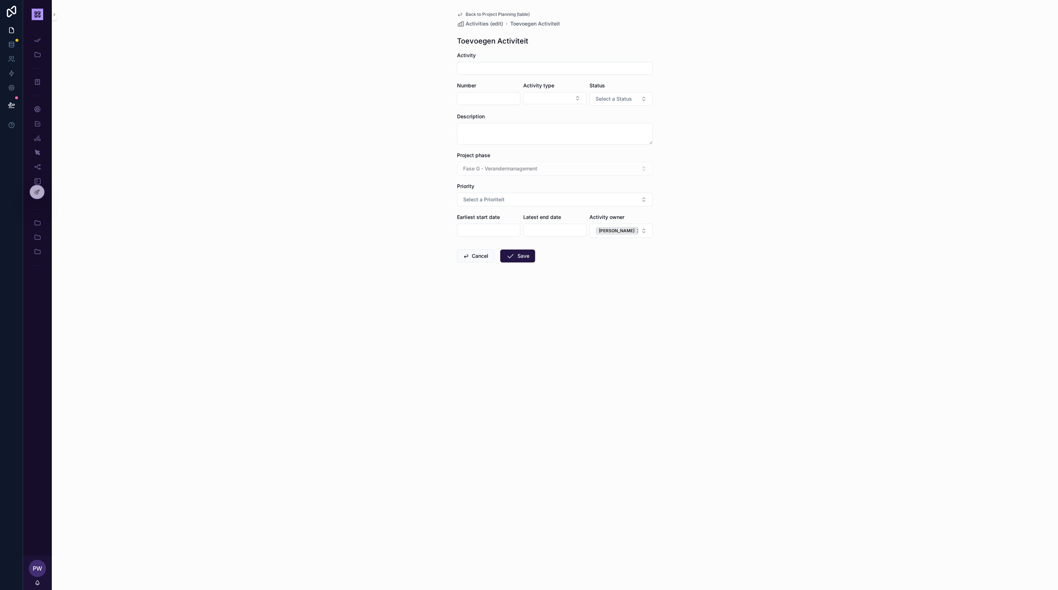
click at [481, 70] on input "scrollable content" at bounding box center [554, 68] width 195 height 10
type input "**********"
click at [479, 98] on input "scrollable content" at bounding box center [488, 99] width 63 height 10
type input "*"
click at [574, 101] on button "Select Button" at bounding box center [554, 98] width 63 height 12
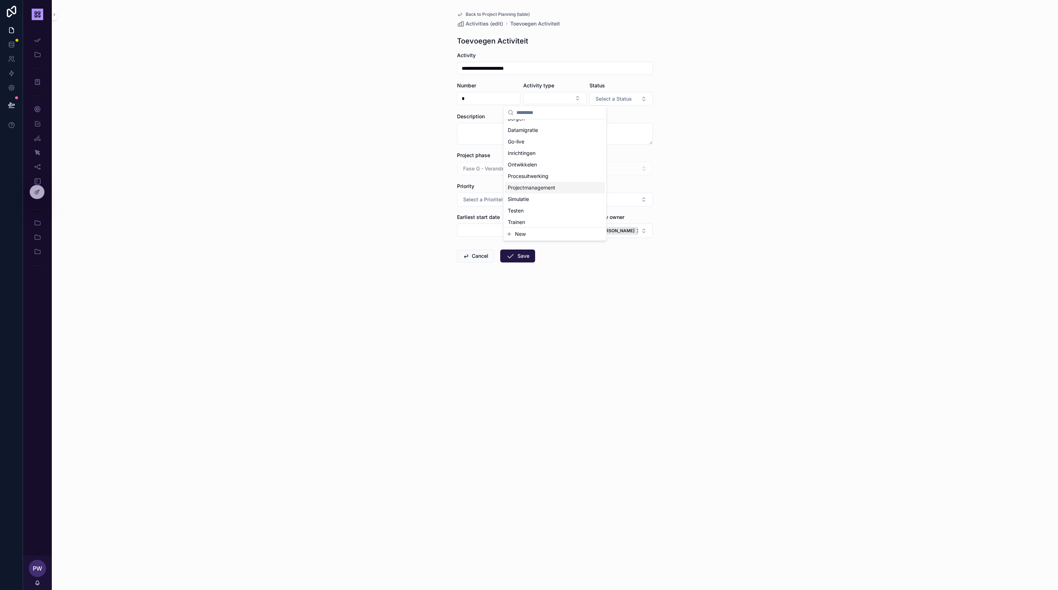
scroll to position [10, 0]
click at [528, 220] on div "Trainen" at bounding box center [555, 220] width 100 height 12
click at [640, 96] on button "Select a Status" at bounding box center [620, 99] width 63 height 14
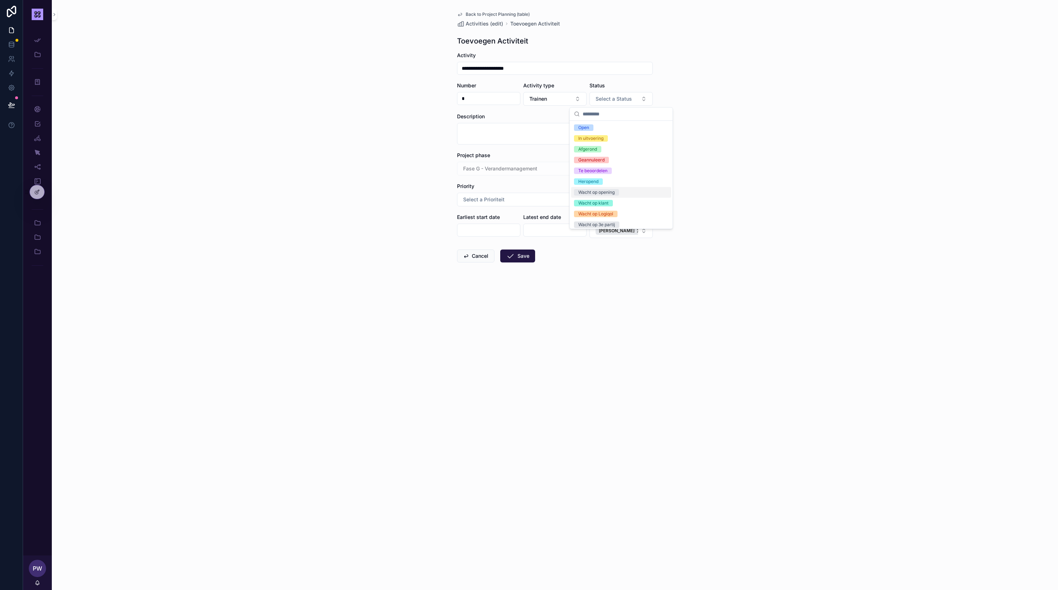
click at [617, 195] on span "Wacht op opening" at bounding box center [596, 192] width 45 height 6
click at [491, 208] on span "Select a Prioriteit" at bounding box center [483, 206] width 41 height 7
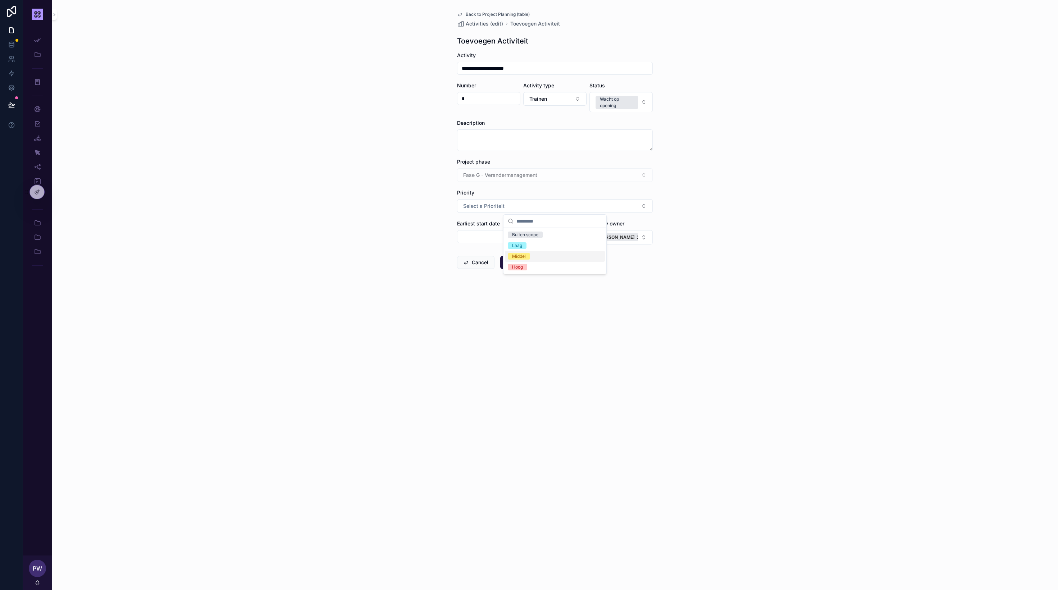
click at [537, 257] on div "Middel" at bounding box center [555, 256] width 100 height 11
click at [488, 235] on input "scrollable content" at bounding box center [488, 237] width 63 height 10
click at [524, 254] on button "scrollable content" at bounding box center [527, 254] width 13 height 13
click at [450, 345] on button "17" at bounding box center [449, 343] width 13 height 13
type input "**********"
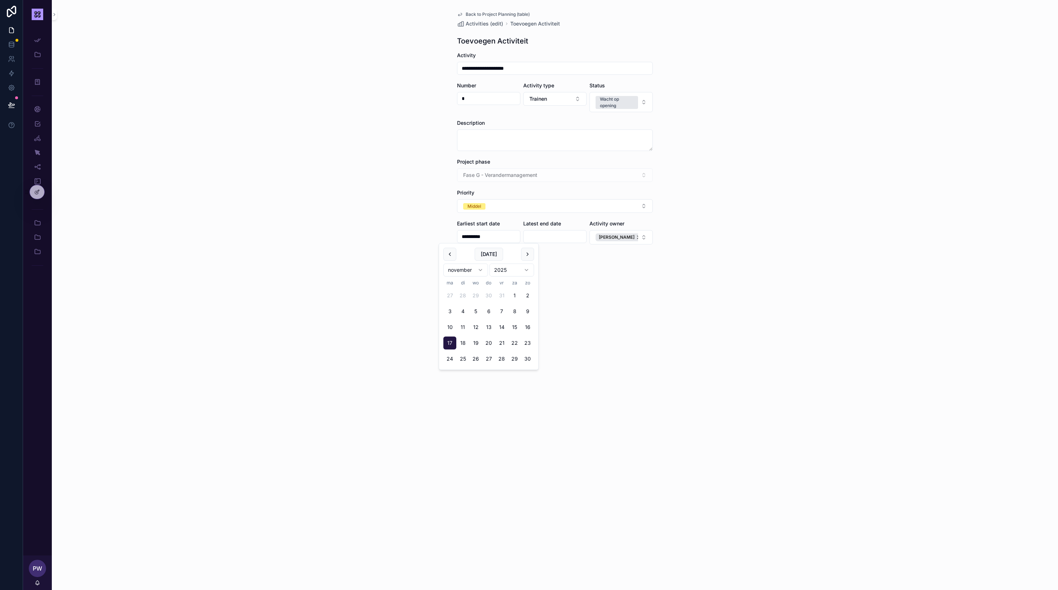
click at [547, 236] on input "scrollable content" at bounding box center [555, 237] width 63 height 10
click at [593, 256] on button "scrollable content" at bounding box center [593, 254] width 13 height 13
click at [592, 256] on button "scrollable content" at bounding box center [593, 254] width 13 height 13
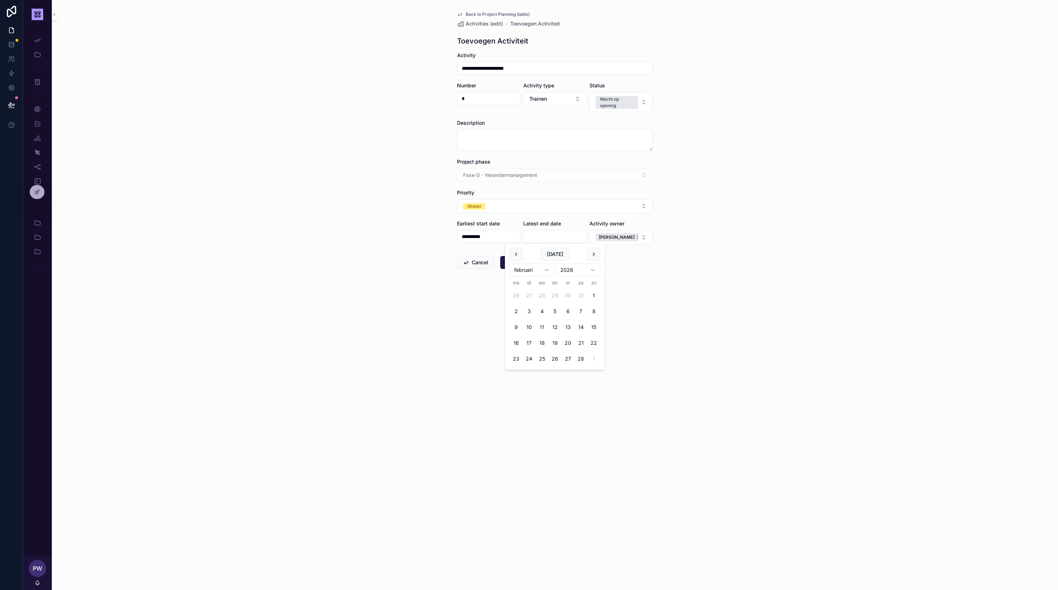
click at [554, 361] on button "26" at bounding box center [554, 359] width 13 height 13
type input "*********"
click at [668, 335] on div "**********" at bounding box center [555, 295] width 1006 height 590
click at [509, 262] on icon "scrollable content" at bounding box center [510, 262] width 9 height 9
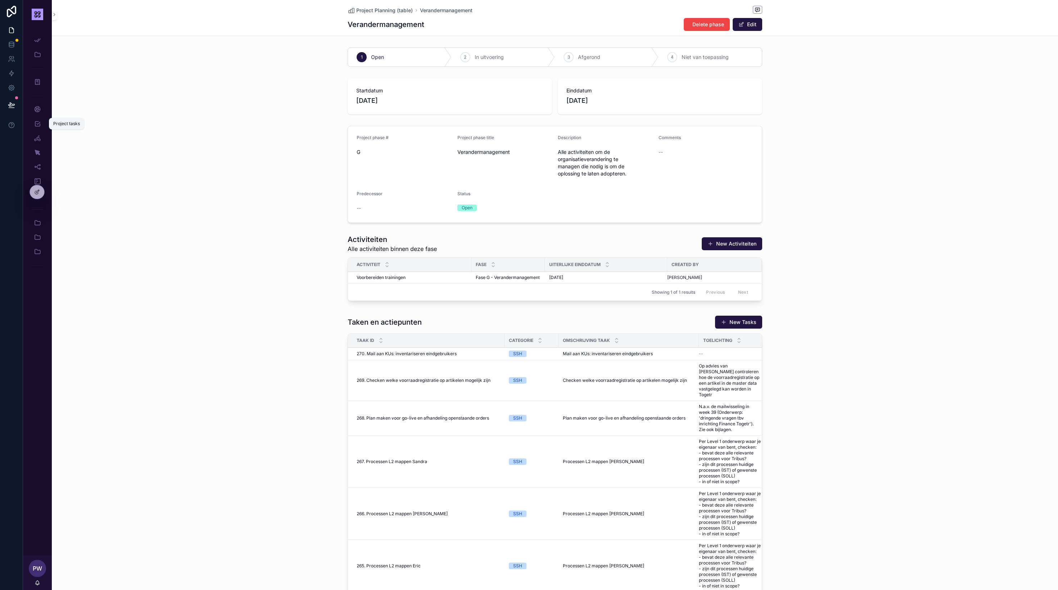
click at [38, 123] on icon "scrollable content" at bounding box center [37, 123] width 7 height 7
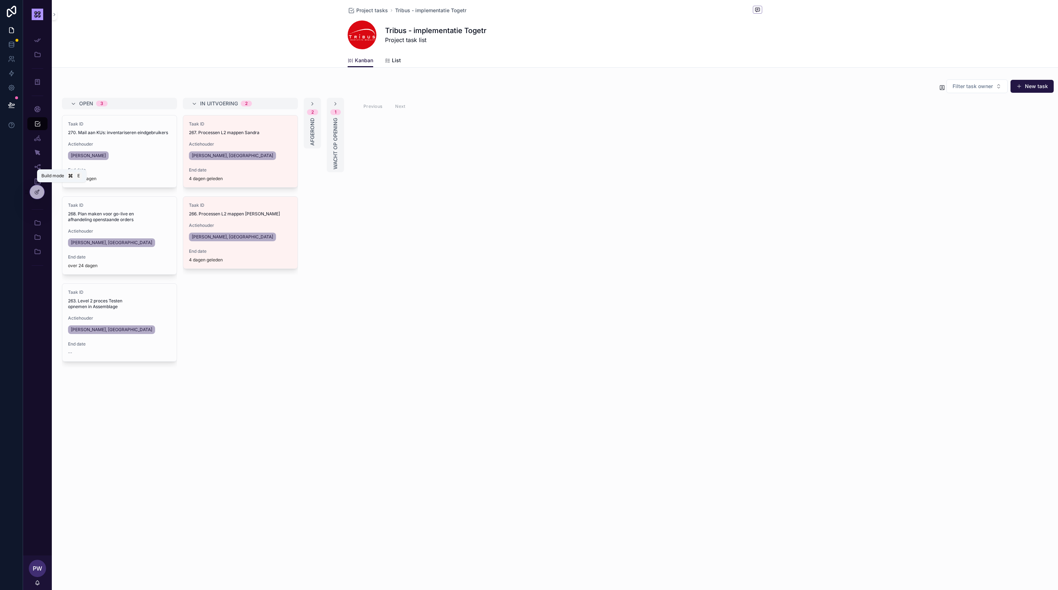
click at [37, 195] on div at bounding box center [37, 192] width 14 height 14
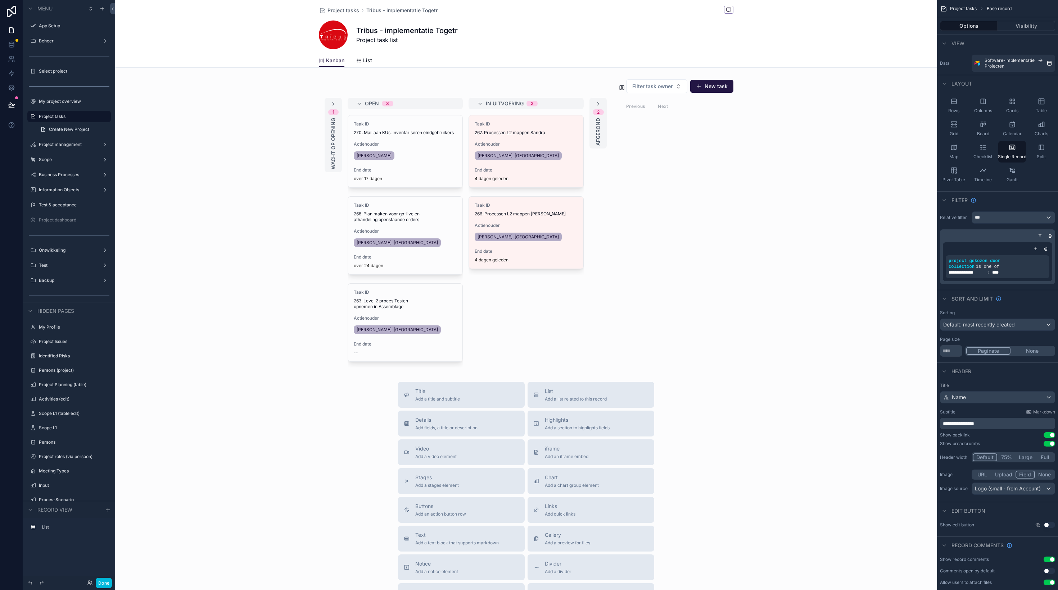
click at [561, 93] on div "scrollable content" at bounding box center [526, 348] width 822 height 696
click at [110, 582] on button "Done" at bounding box center [104, 583] width 16 height 10
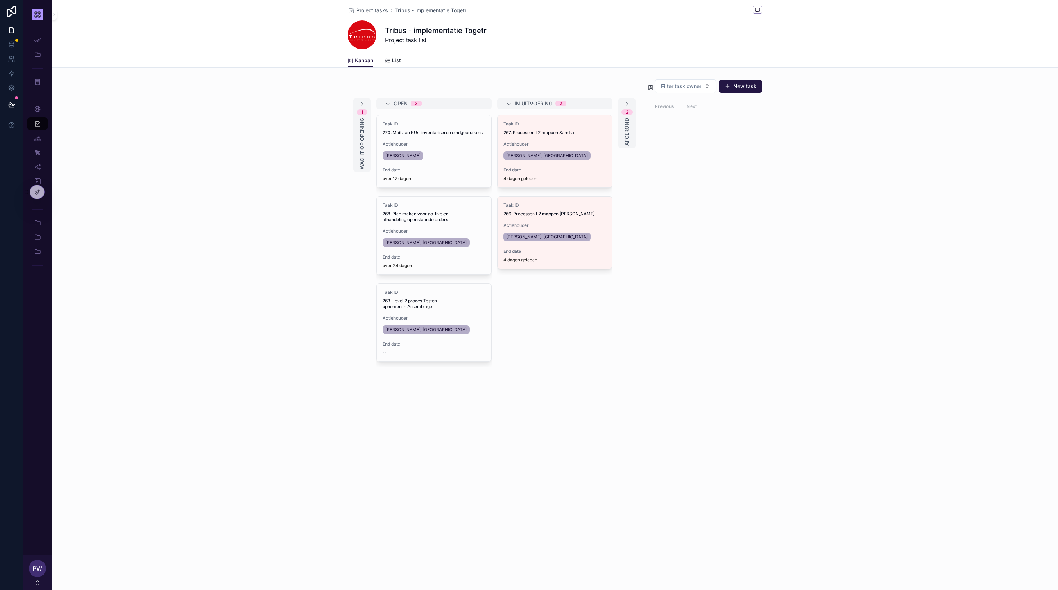
click at [450, 91] on div "Filter task owner New task" at bounding box center [555, 86] width 414 height 14
click at [453, 77] on div "Filter task owner New task 1 Wacht op opening Open 3 Taak ID 270. Mail aan KUs:…" at bounding box center [555, 223] width 1006 height 294
click at [580, 282] on div "1 Wacht op opening Open 3 Taak ID 270. Mail aan KUs: inventariseren eindgebruik…" at bounding box center [555, 233] width 414 height 270
click at [445, 157] on div "[PERSON_NAME]" at bounding box center [433, 156] width 103 height 12
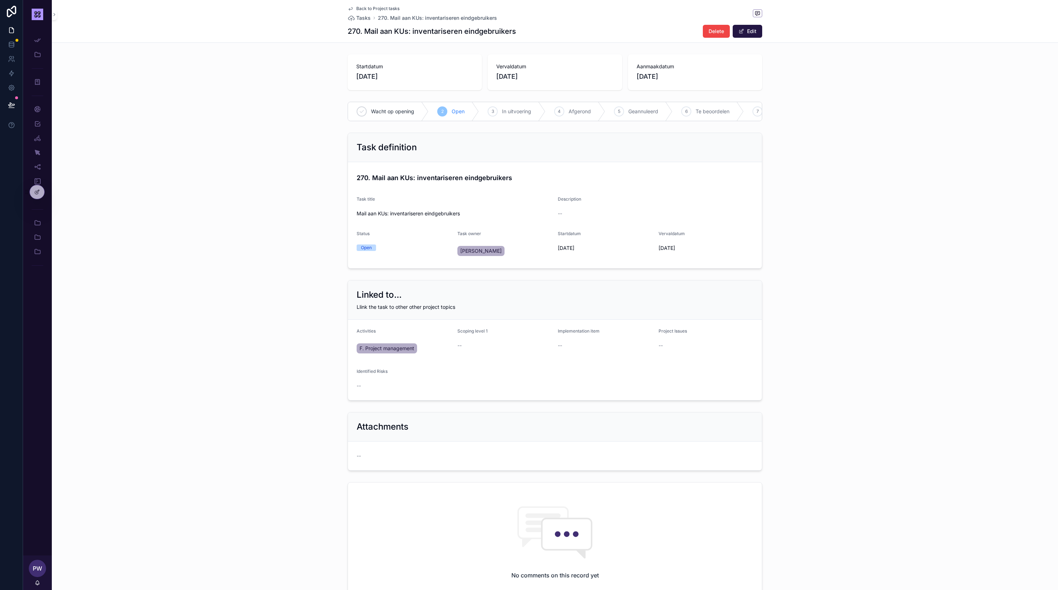
click at [752, 32] on button "Edit" at bounding box center [748, 31] width 30 height 13
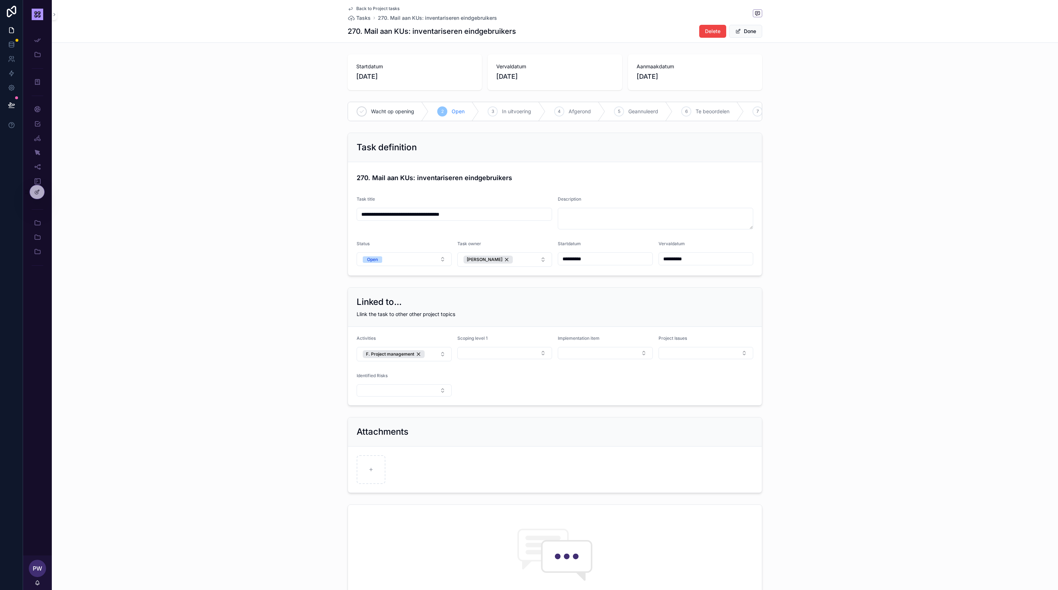
click at [443, 350] on button "F. Project management" at bounding box center [404, 354] width 95 height 14
type input "*****"
click at [320, 393] on div "Linked to... Llink the task to other other project topics Activities F. Project…" at bounding box center [555, 347] width 1006 height 124
click at [441, 353] on button "F. Project management" at bounding box center [404, 354] width 95 height 14
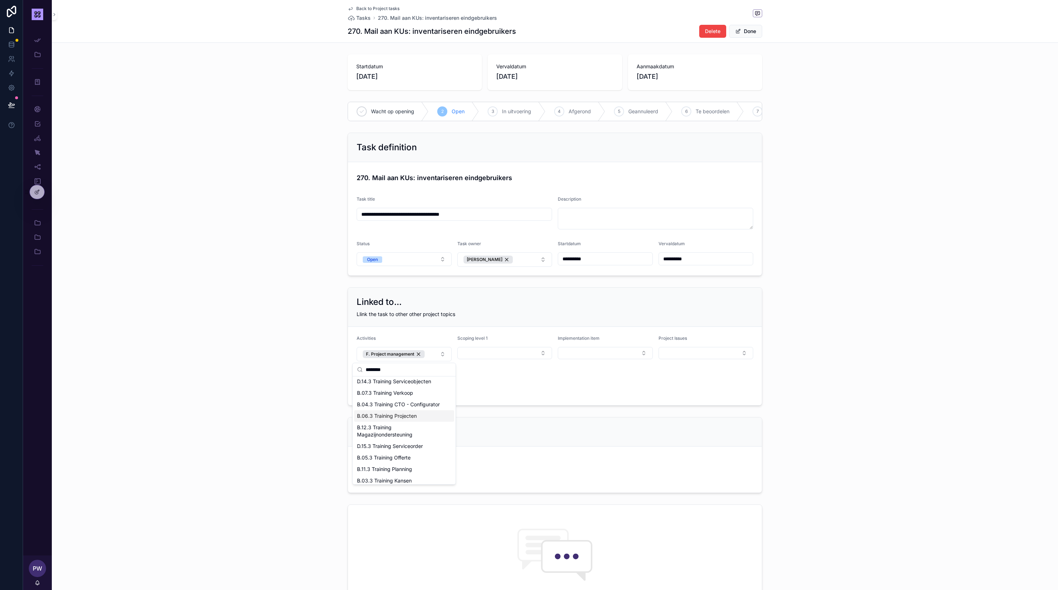
scroll to position [0, 0]
click at [395, 375] on input "********" at bounding box center [409, 369] width 86 height 13
type input "******"
click at [266, 361] on div "Linked to... Llink the task to other other project topics Activities F. Project…" at bounding box center [555, 347] width 1006 height 124
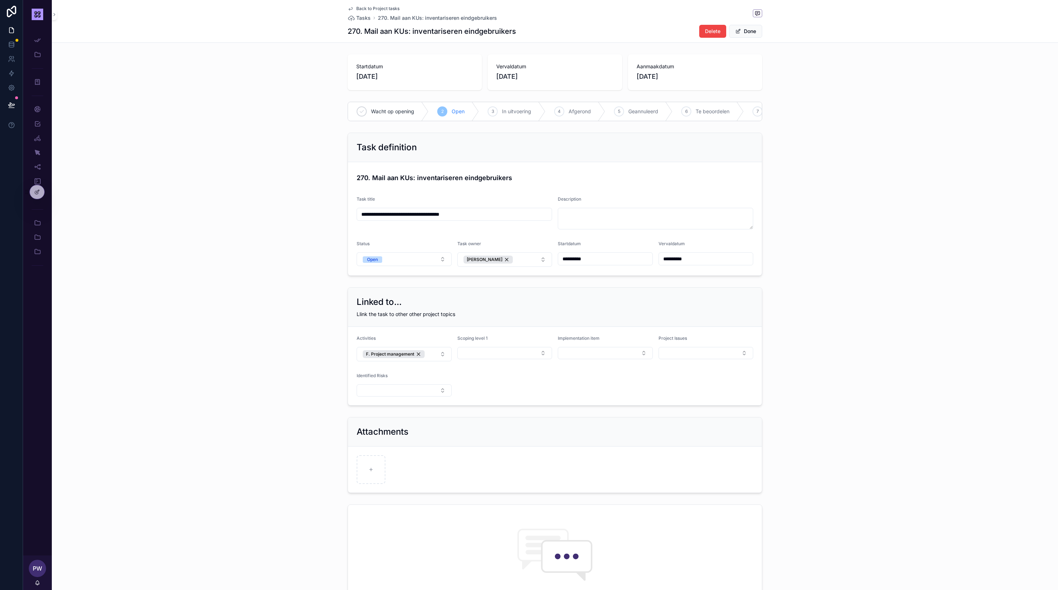
drag, startPoint x: 279, startPoint y: 367, endPoint x: 296, endPoint y: 345, distance: 27.9
click at [279, 366] on div "Linked to... Llink the task to other other project topics Activities F. Project…" at bounding box center [555, 347] width 1006 height 124
click at [41, 140] on icon "scrollable content" at bounding box center [37, 138] width 7 height 7
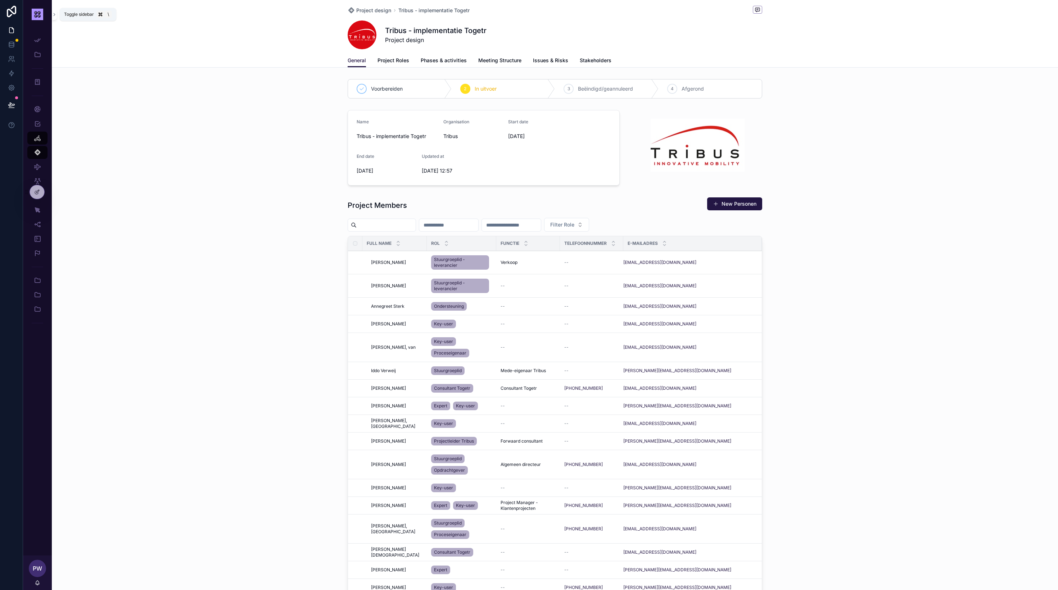
click at [54, 16] on icon "scrollable content" at bounding box center [54, 14] width 5 height 5
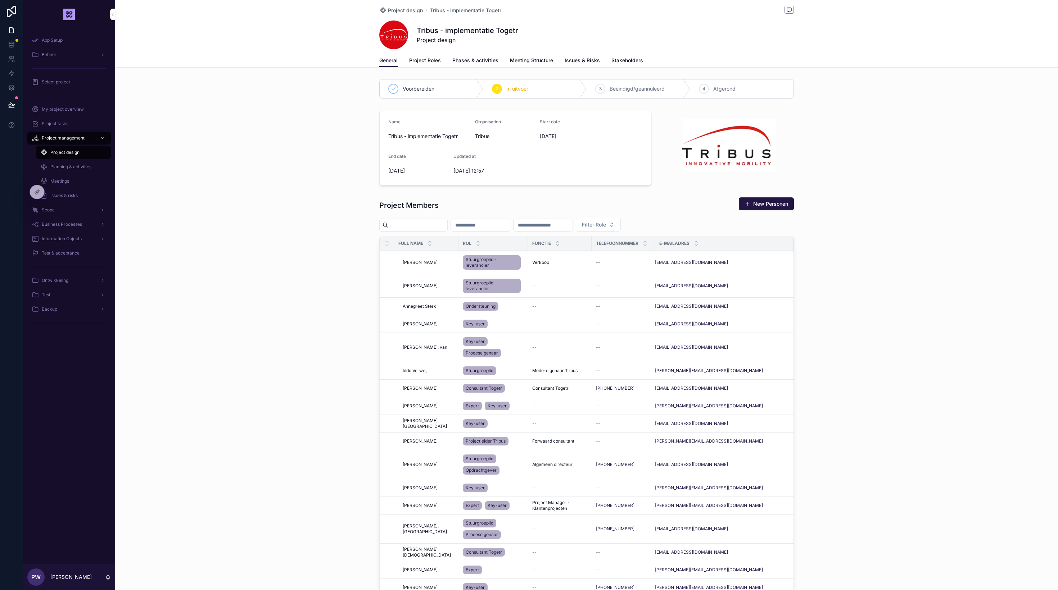
click at [90, 169] on span "Planning & activities" at bounding box center [70, 167] width 41 height 6
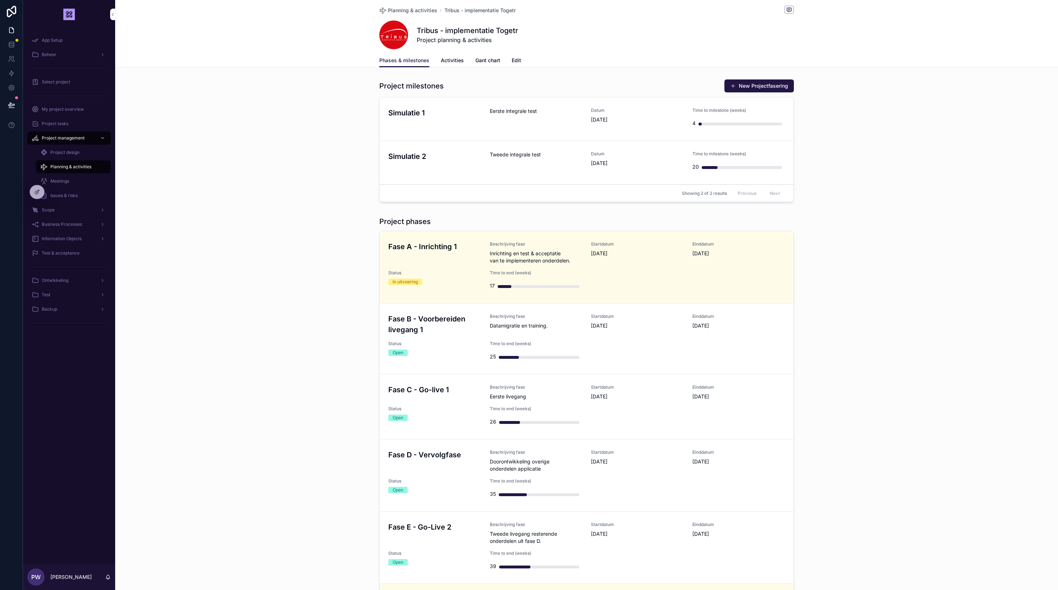
scroll to position [87, 0]
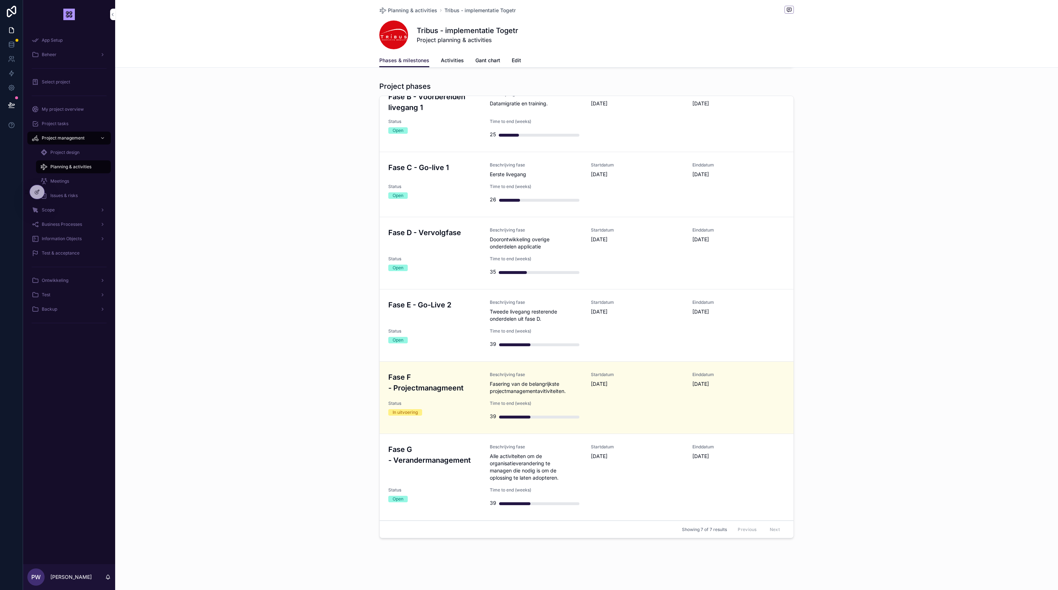
click at [462, 455] on h3 "Fase G - Verandermanagement" at bounding box center [434, 455] width 93 height 22
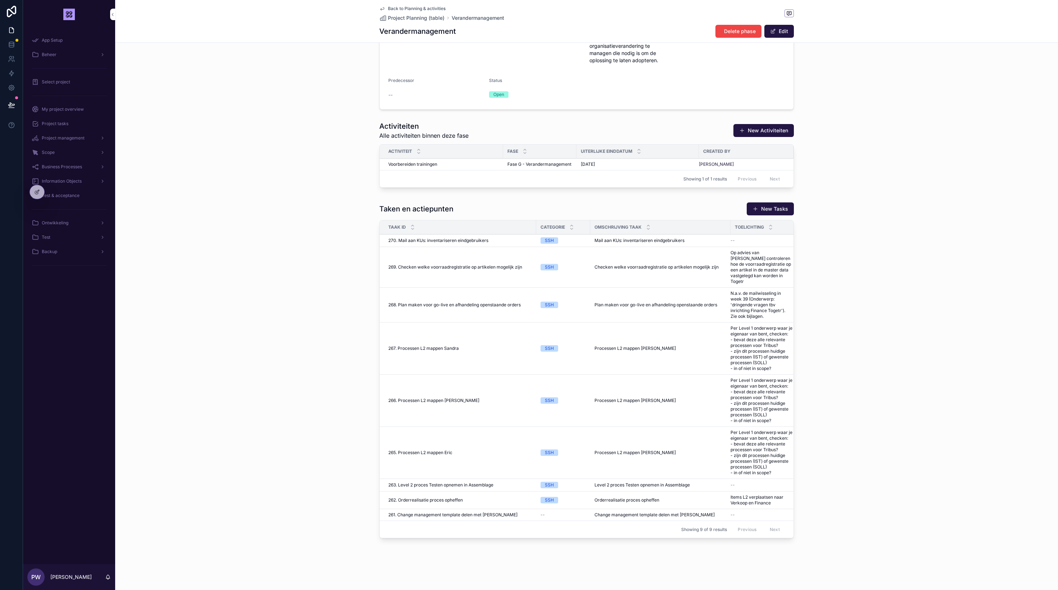
scroll to position [120, 0]
click at [481, 165] on div "Voorbereiden trainingen Voorbereiden trainingen" at bounding box center [443, 165] width 110 height 6
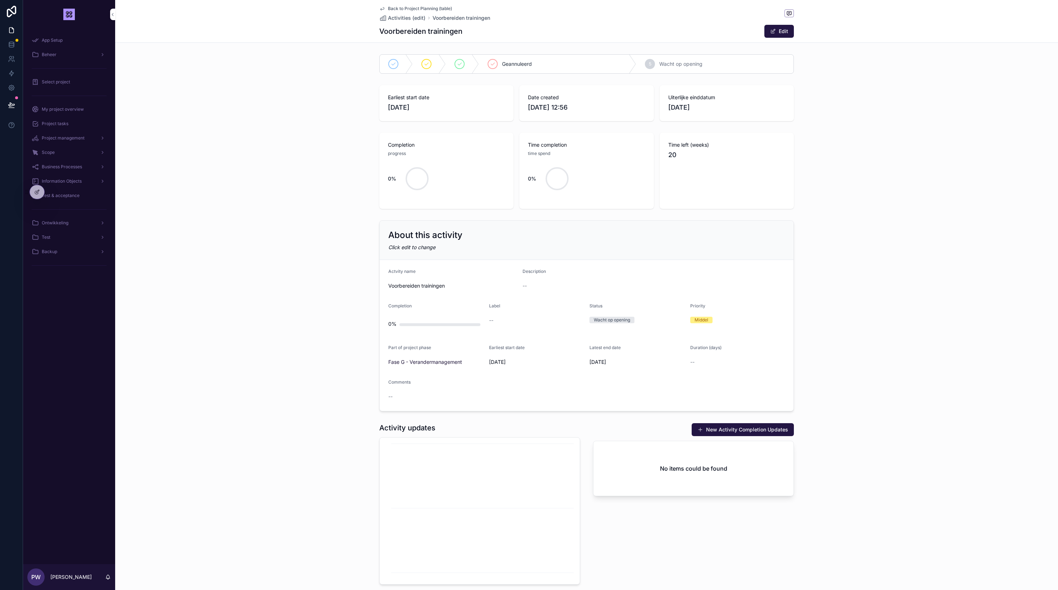
click at [415, 9] on span "Back to Project Planning (table)" at bounding box center [420, 9] width 64 height 6
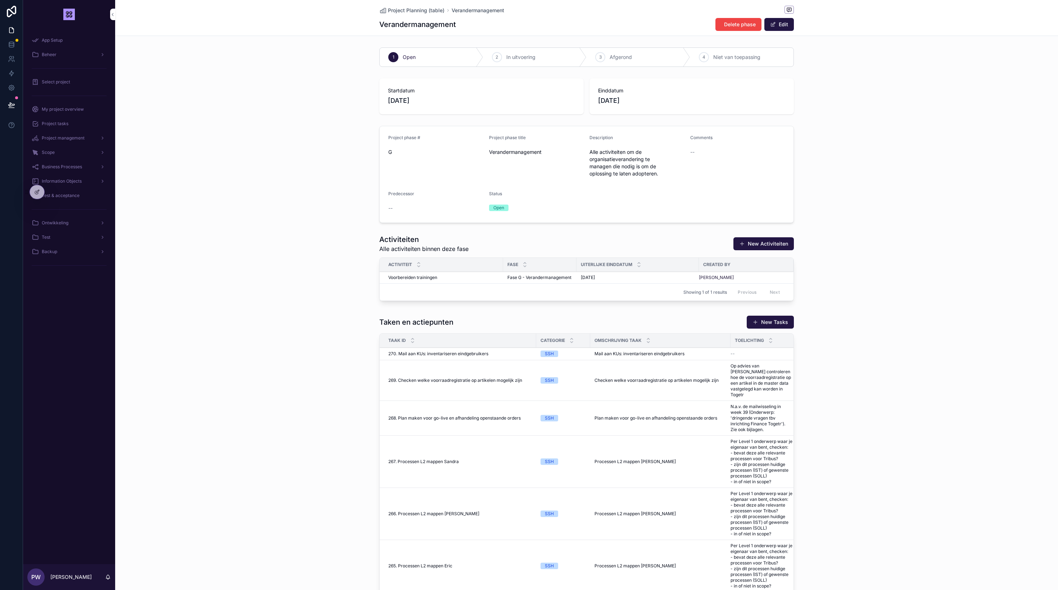
click at [39, 191] on icon at bounding box center [38, 190] width 1 height 1
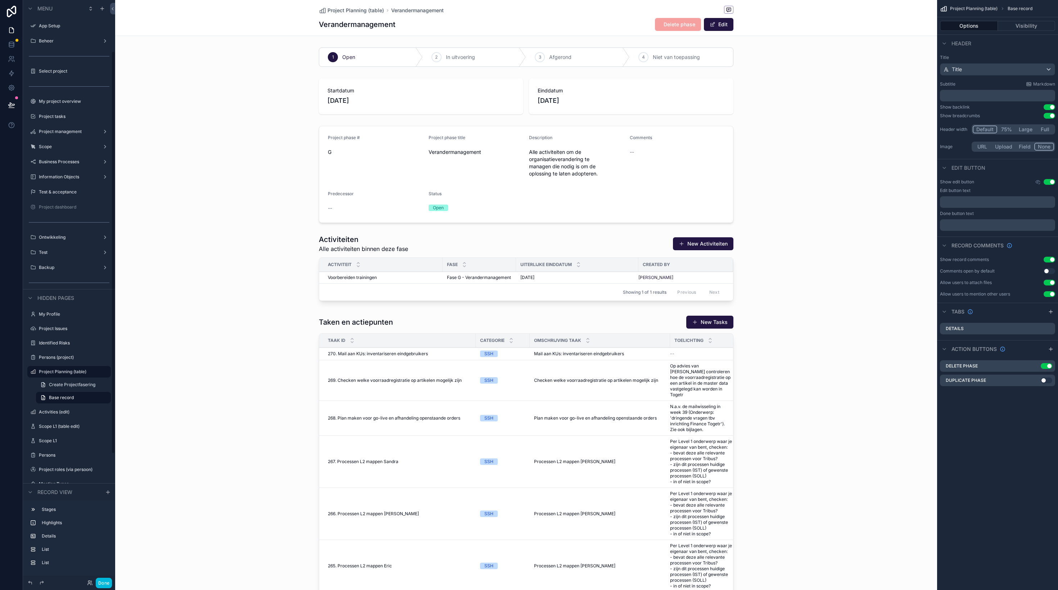
click at [769, 245] on div "scrollable content" at bounding box center [526, 269] width 822 height 75
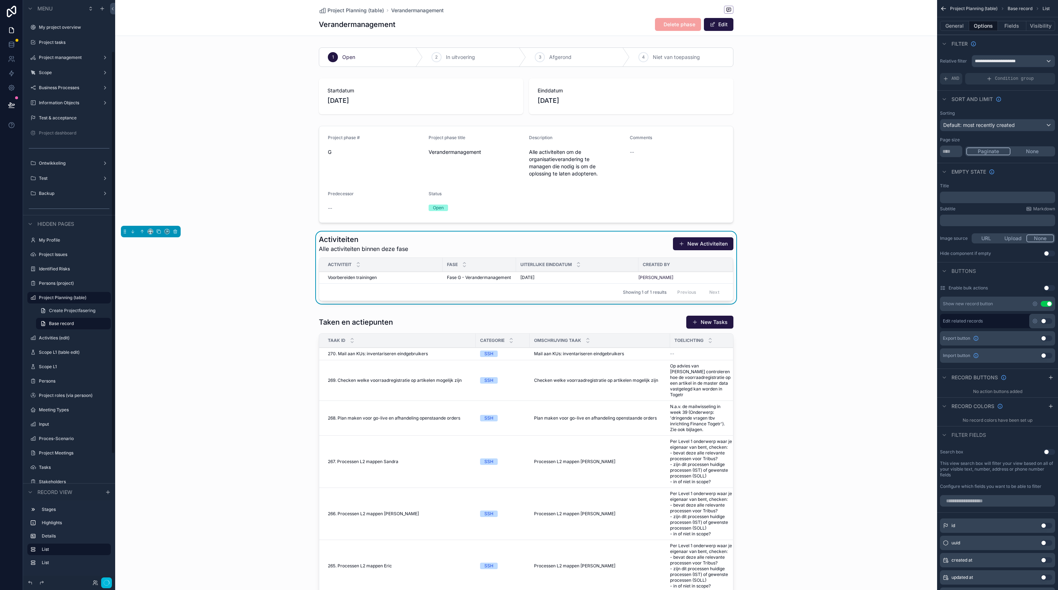
click at [710, 241] on button "New Activiteiten" at bounding box center [703, 243] width 60 height 13
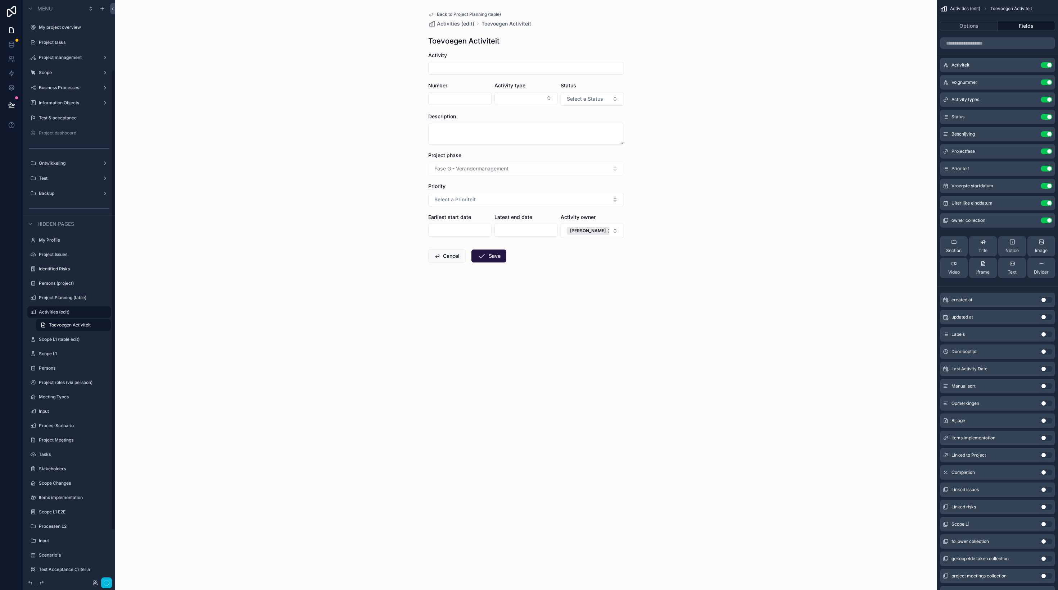
scroll to position [89, 0]
click at [993, 44] on input "scrollable content" at bounding box center [997, 43] width 115 height 12
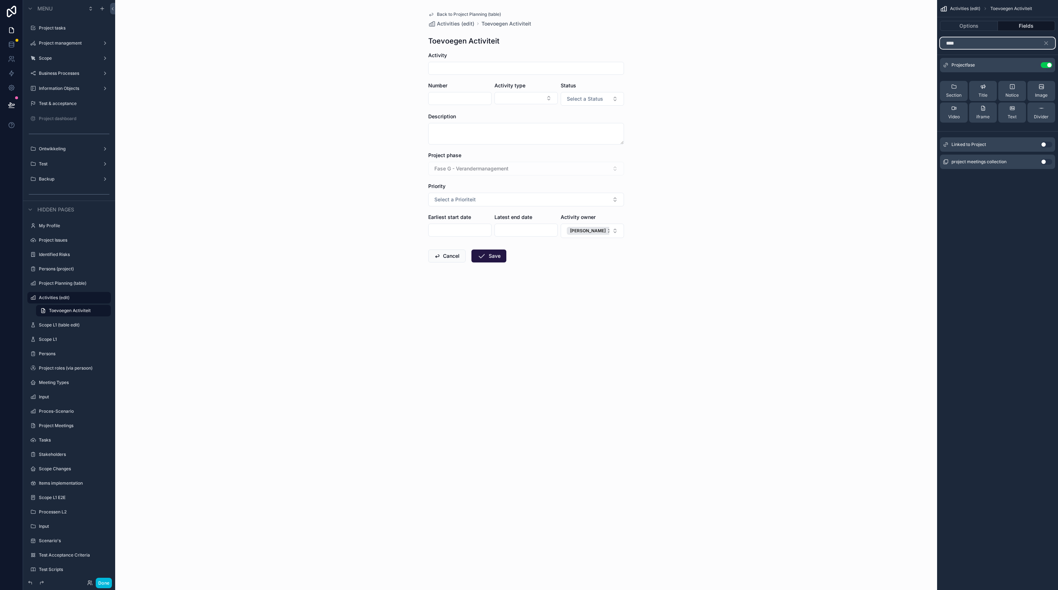
type input "****"
click at [1046, 143] on button "Use setting" at bounding box center [1047, 145] width 12 height 6
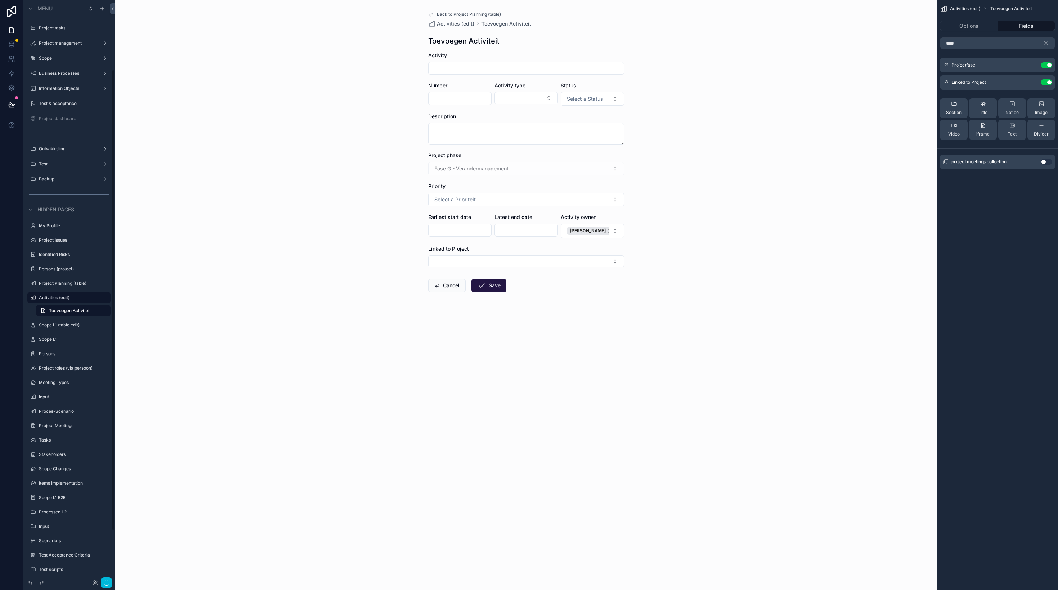
scroll to position [88, 0]
click at [0, 0] on icon "scrollable content" at bounding box center [0, 0] width 0 height 0
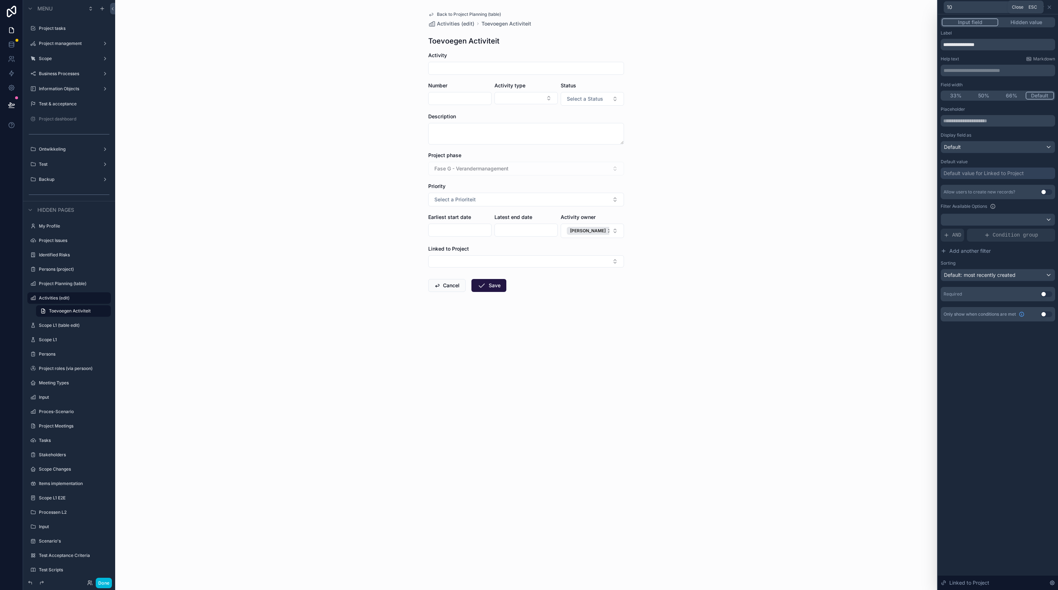
click at [1051, 7] on icon at bounding box center [1049, 7] width 6 height 6
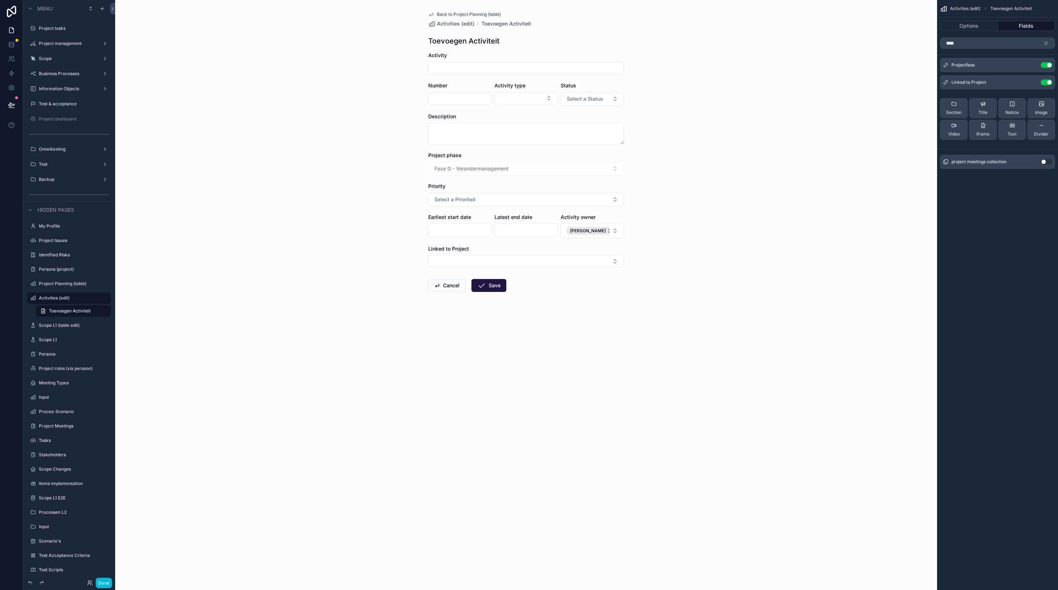
click at [0, 0] on icon "scrollable content" at bounding box center [0, 0] width 0 height 0
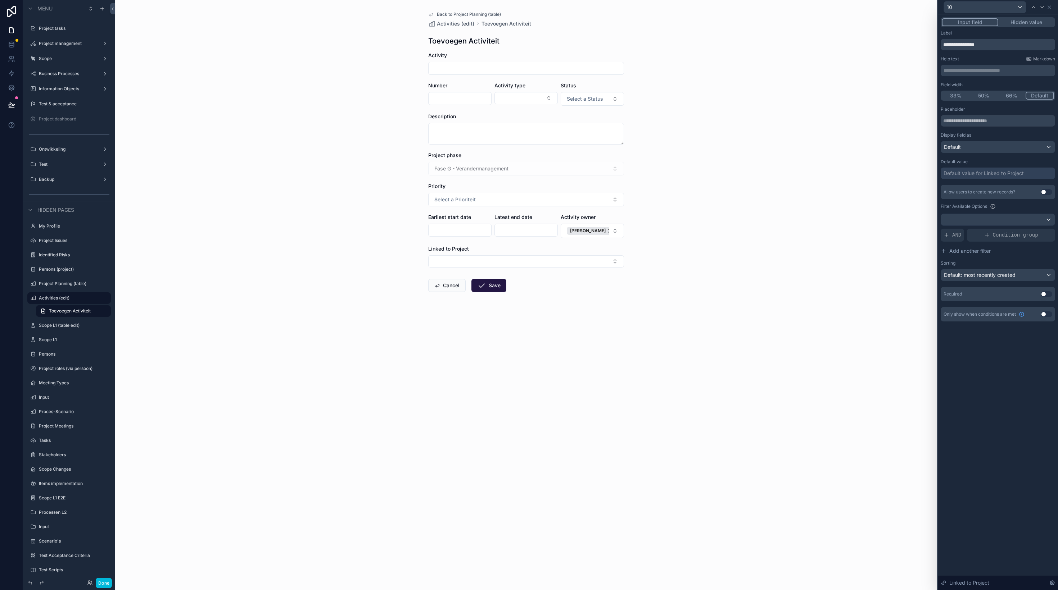
click at [1029, 23] on button "Hidden value" at bounding box center [1026, 22] width 56 height 8
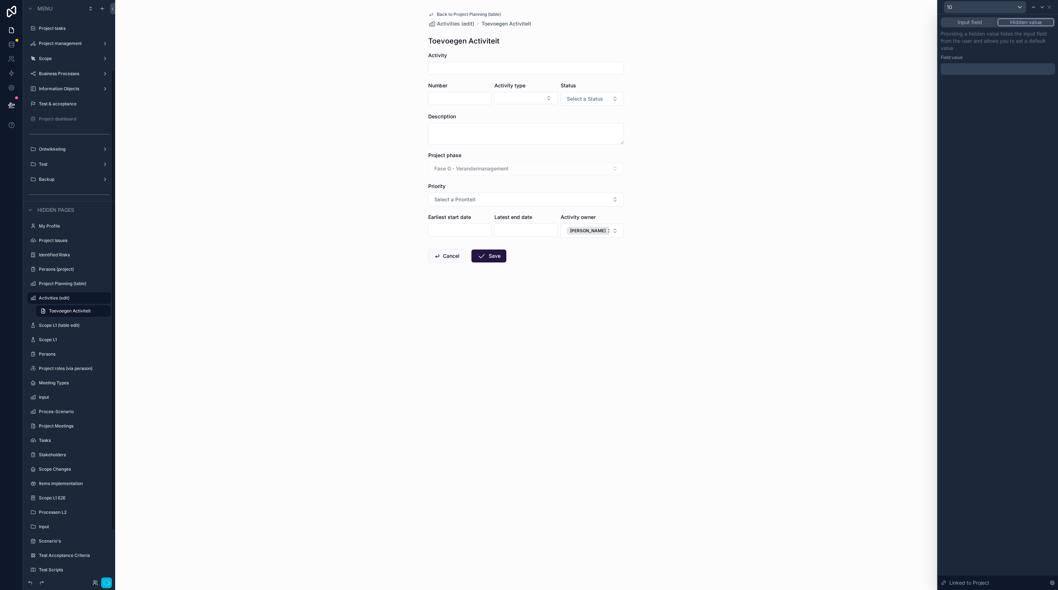
scroll to position [89, 0]
click at [968, 72] on div at bounding box center [998, 69] width 114 height 12
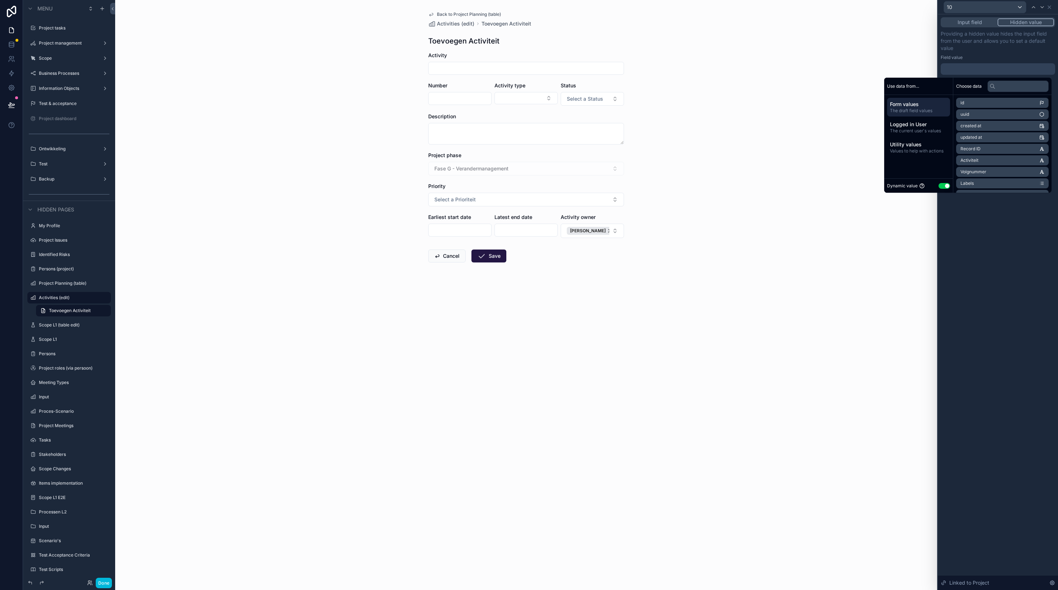
click at [911, 132] on span "The current user's values" at bounding box center [918, 131] width 57 height 6
click at [980, 136] on li "User" at bounding box center [1002, 137] width 92 height 10
click at [986, 163] on span "Gekozen project voor hoofdmenu" at bounding box center [994, 162] width 68 height 6
click at [1015, 130] on span "Gekozen project voor hoofdmenu" at bounding box center [994, 127] width 68 height 6
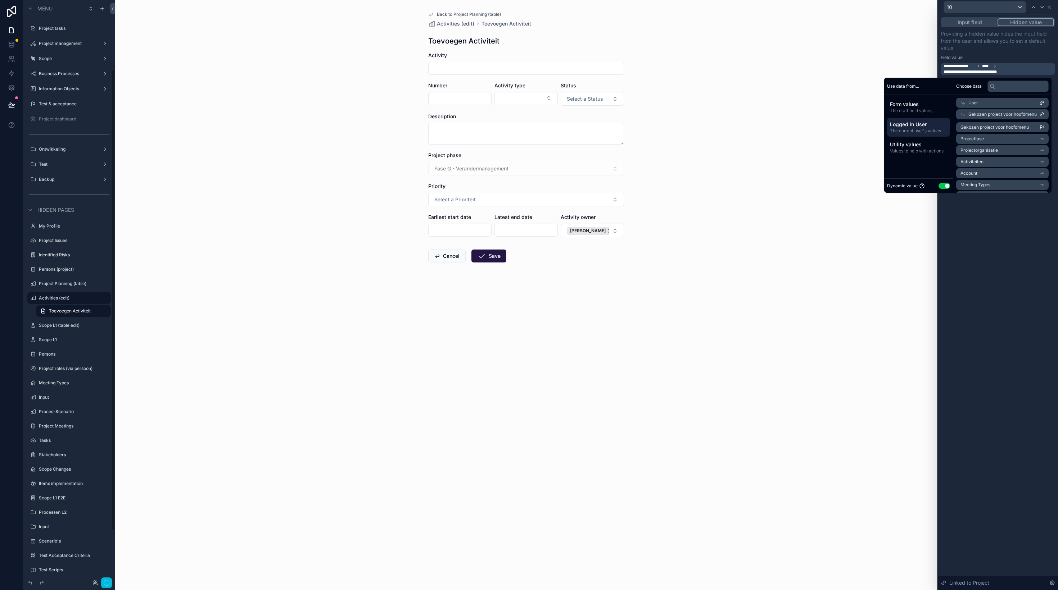
click at [1003, 237] on div "**********" at bounding box center [998, 302] width 120 height 576
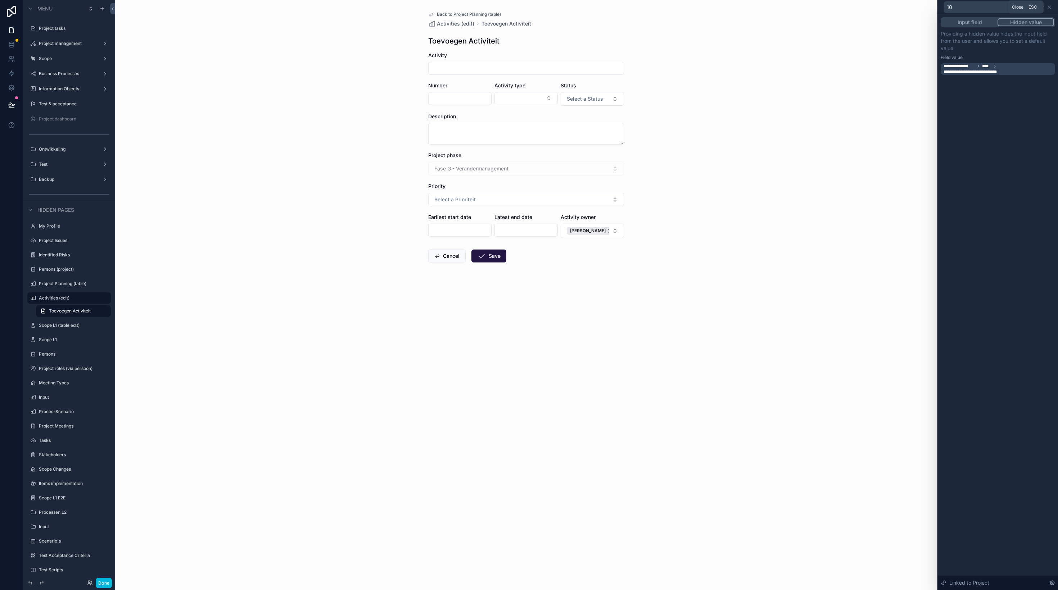
click at [1050, 7] on icon at bounding box center [1049, 7] width 6 height 6
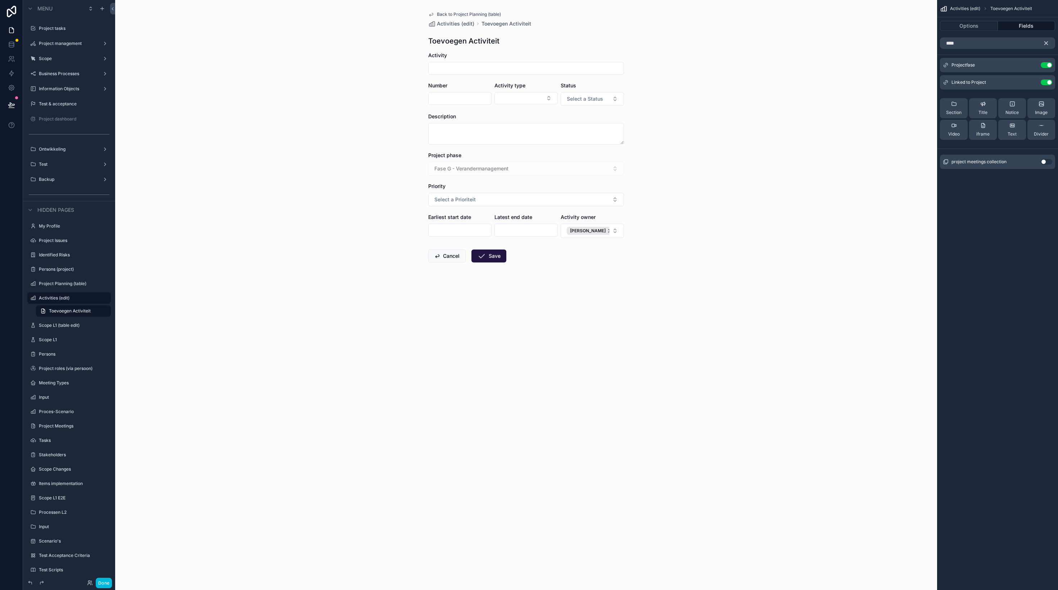
click at [1044, 46] on icon "scrollable content" at bounding box center [1046, 43] width 6 height 6
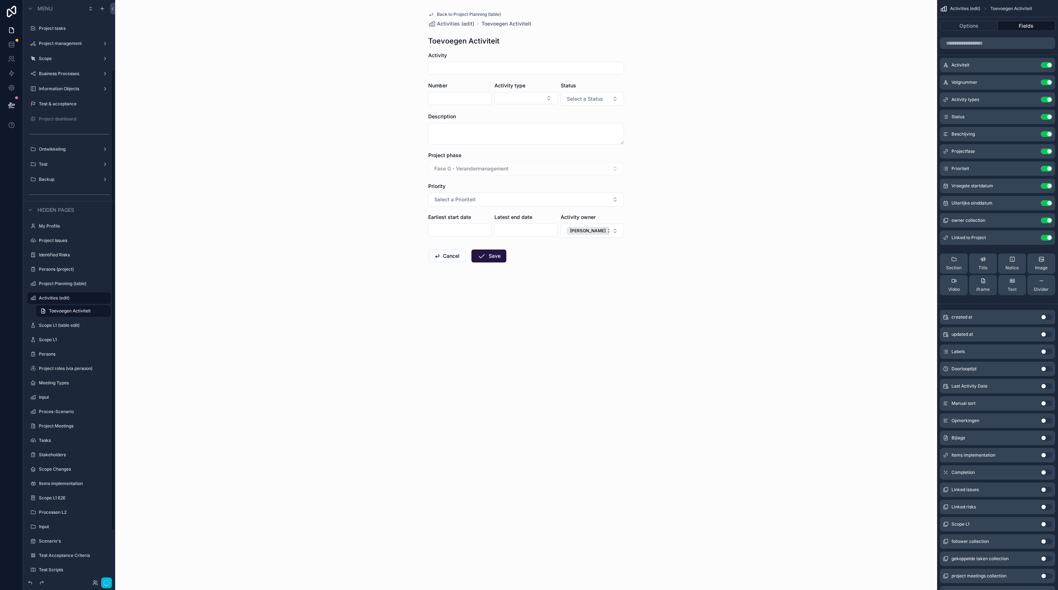
scroll to position [89, 0]
click at [756, 131] on div "Back to Project Planning (table) Activities (edit) Toevoegen Activiteit Toevoeg…" at bounding box center [526, 295] width 822 height 590
click at [739, 128] on div "Back to Project Planning (table) Activities (edit) Toevoegen Activiteit Toevoeg…" at bounding box center [526, 295] width 822 height 590
click at [457, 14] on span "Back to Project Planning (table)" at bounding box center [469, 15] width 64 height 6
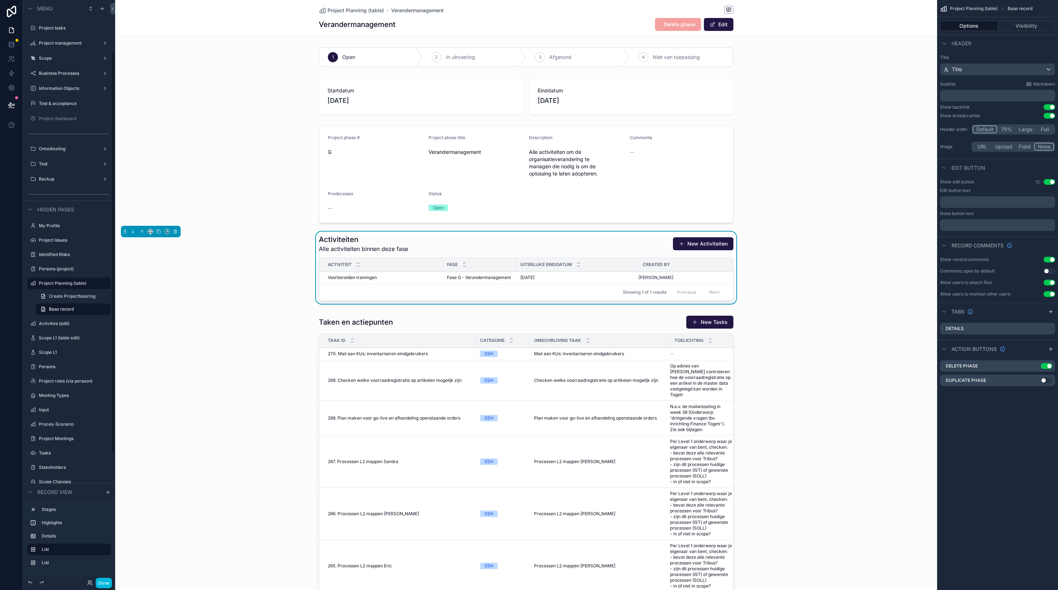
scroll to position [74, 0]
